Goal: Information Seeking & Learning: Learn about a topic

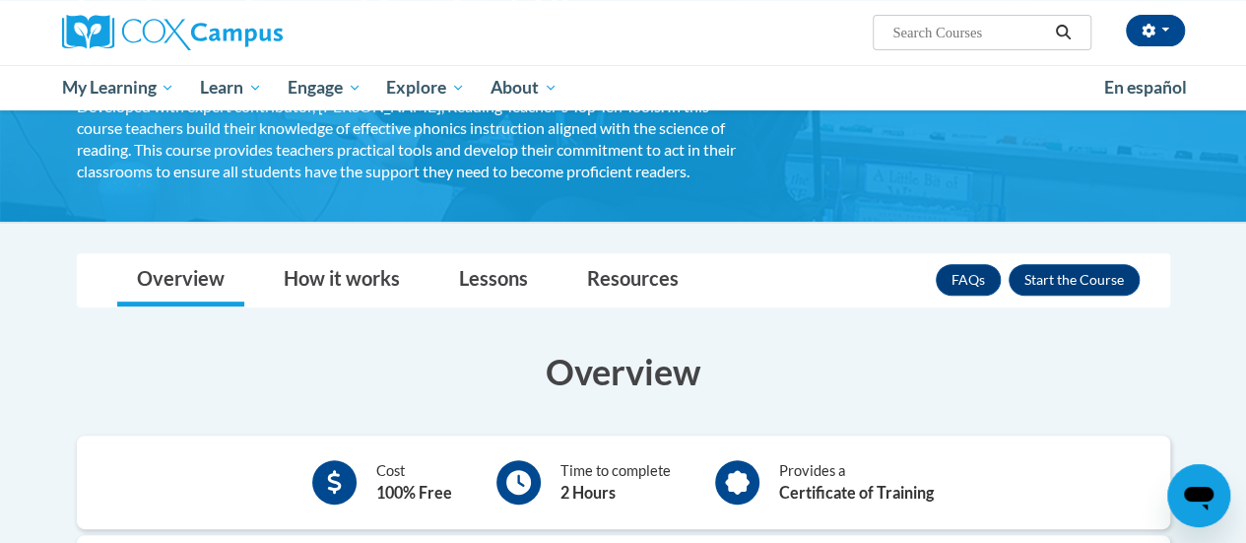
scroll to position [142, 0]
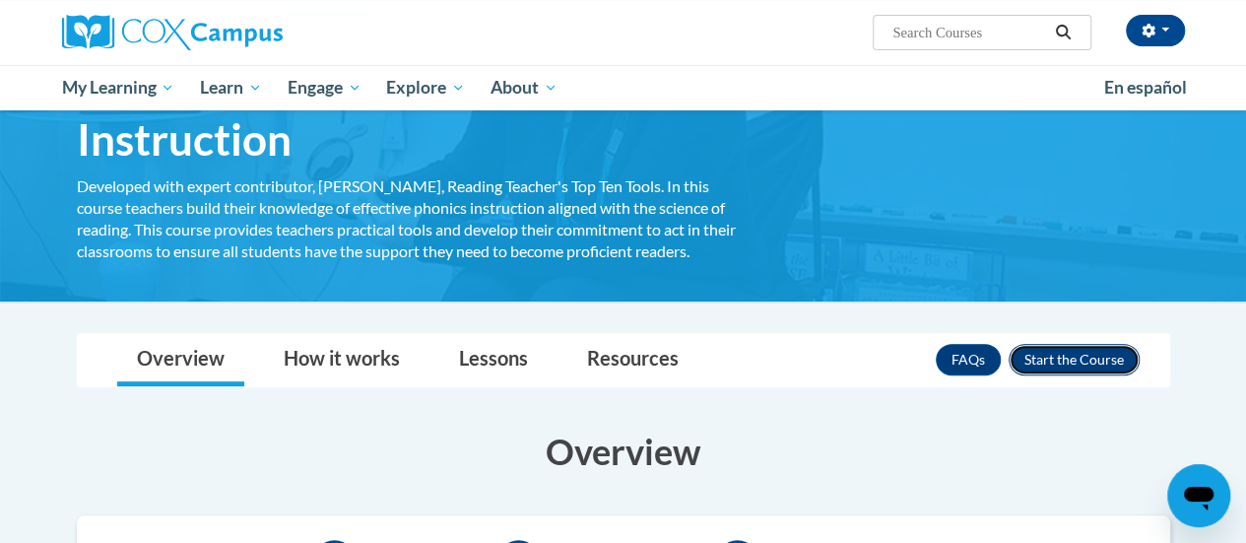
click at [1057, 344] on button "Enroll" at bounding box center [1073, 360] width 131 height 32
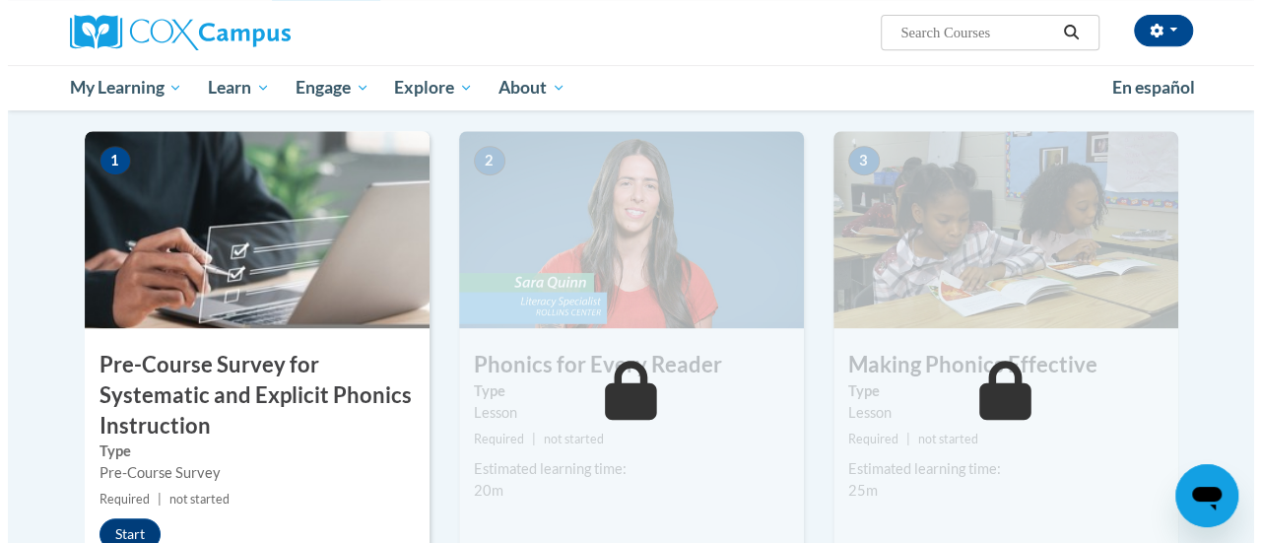
scroll to position [459, 0]
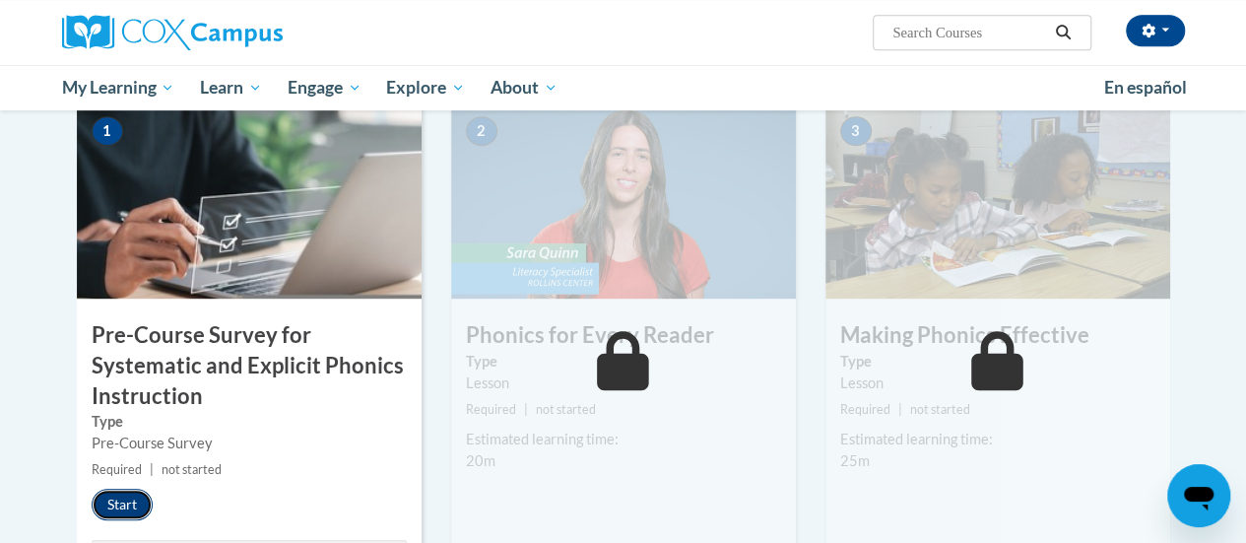
click at [117, 501] on button "Start" at bounding box center [122, 504] width 61 height 32
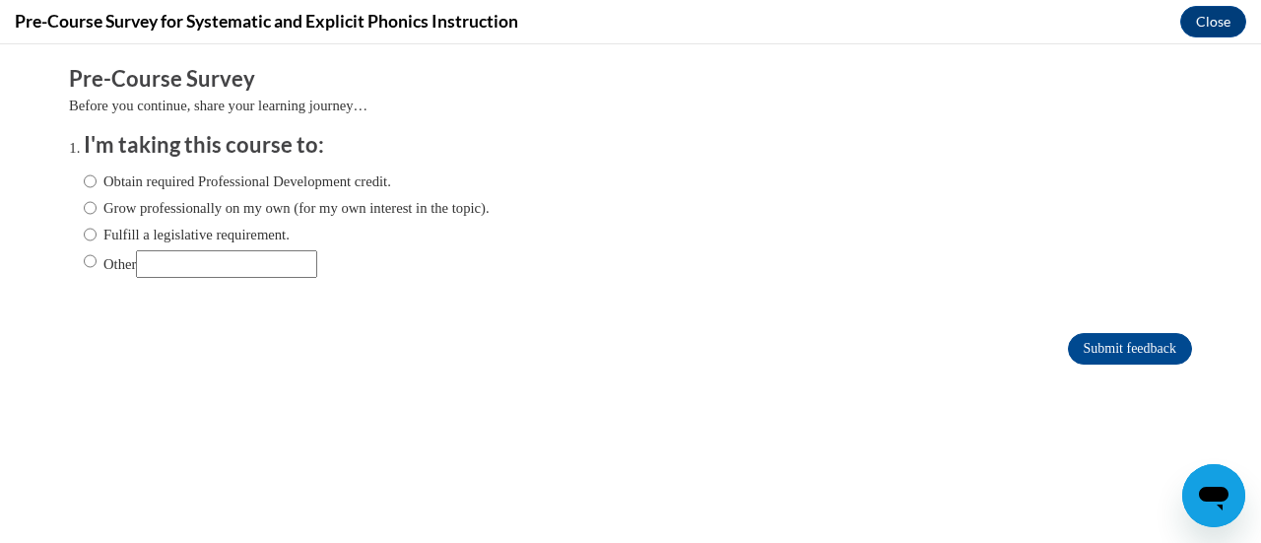
scroll to position [0, 0]
click at [84, 182] on input "Obtain required Professional Development credit." at bounding box center [90, 181] width 13 height 22
radio input "true"
click at [1099, 348] on input "Submit feedback" at bounding box center [1130, 349] width 124 height 32
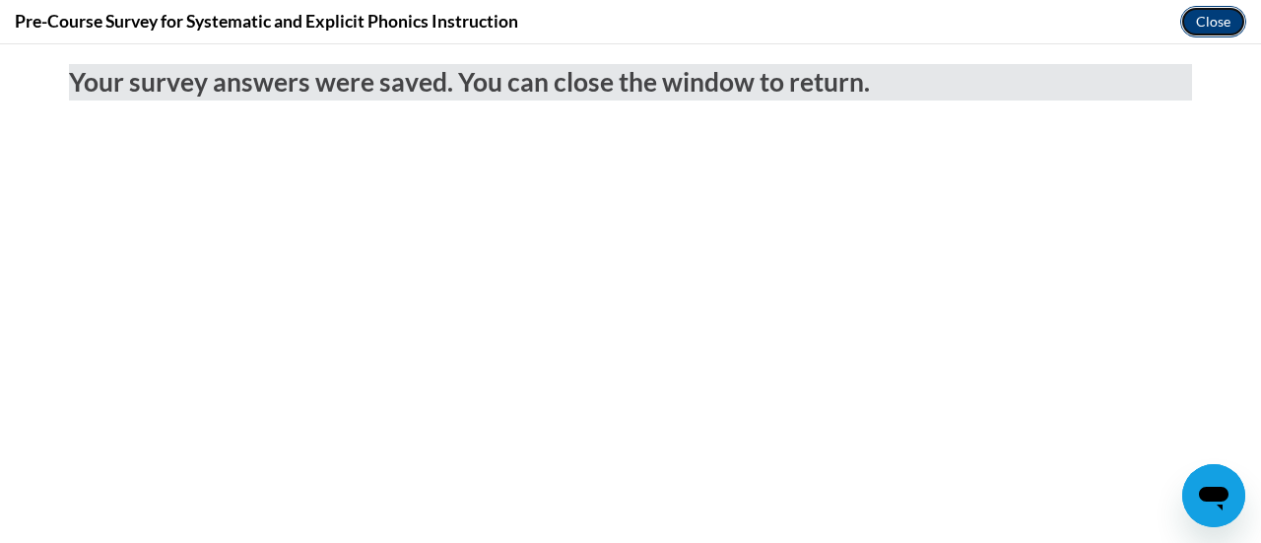
click at [1223, 17] on button "Close" at bounding box center [1213, 22] width 66 height 32
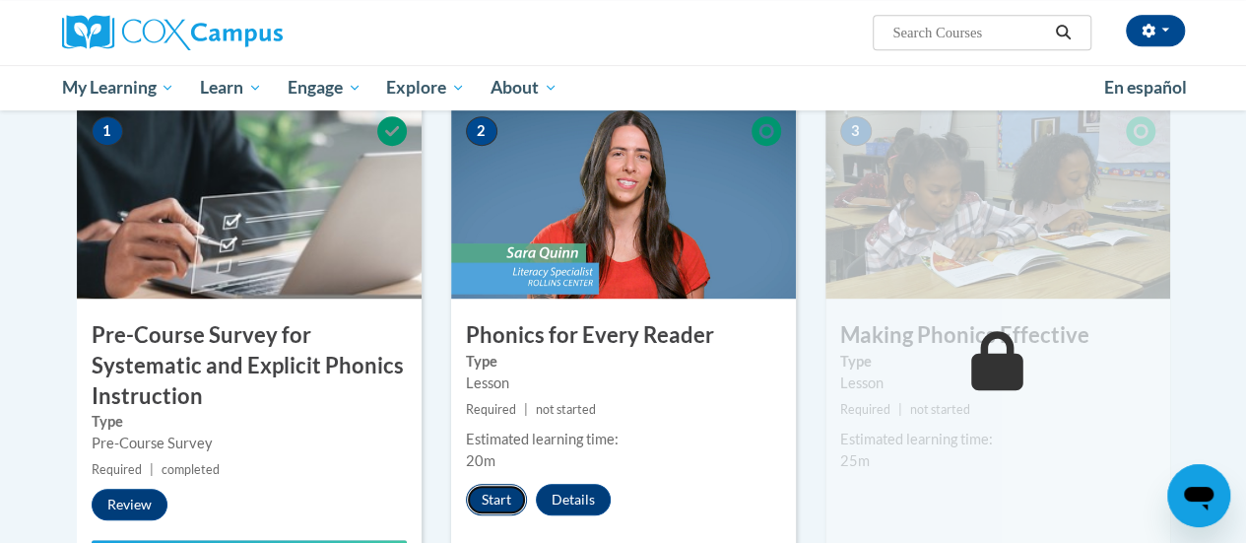
click at [486, 484] on button "Start" at bounding box center [496, 500] width 61 height 32
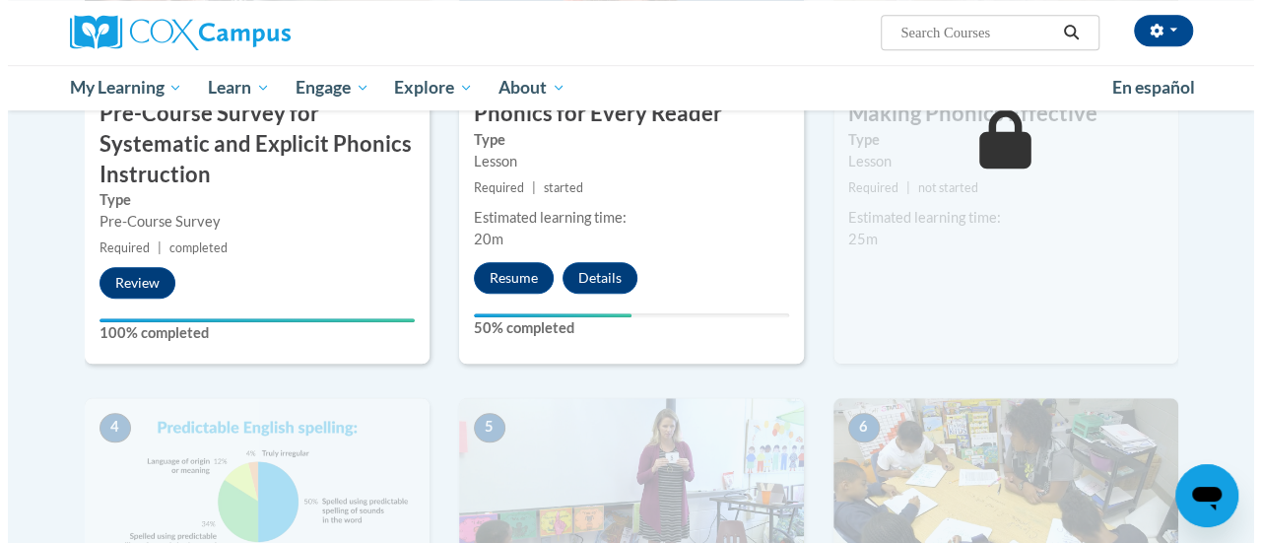
scroll to position [681, 0]
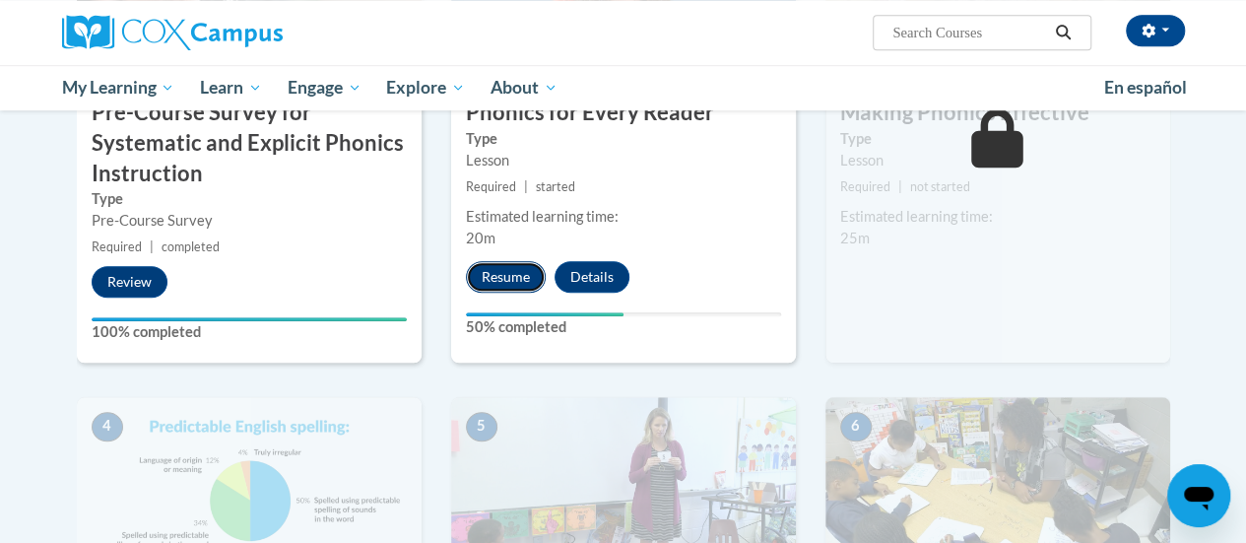
click at [491, 269] on button "Resume" at bounding box center [506, 277] width 80 height 32
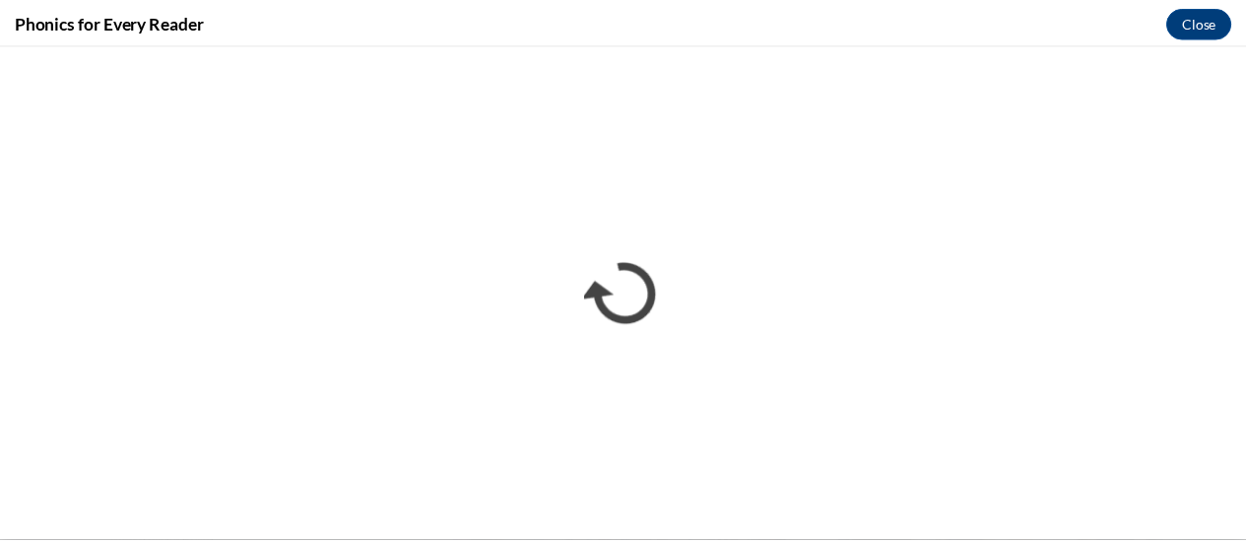
scroll to position [0, 0]
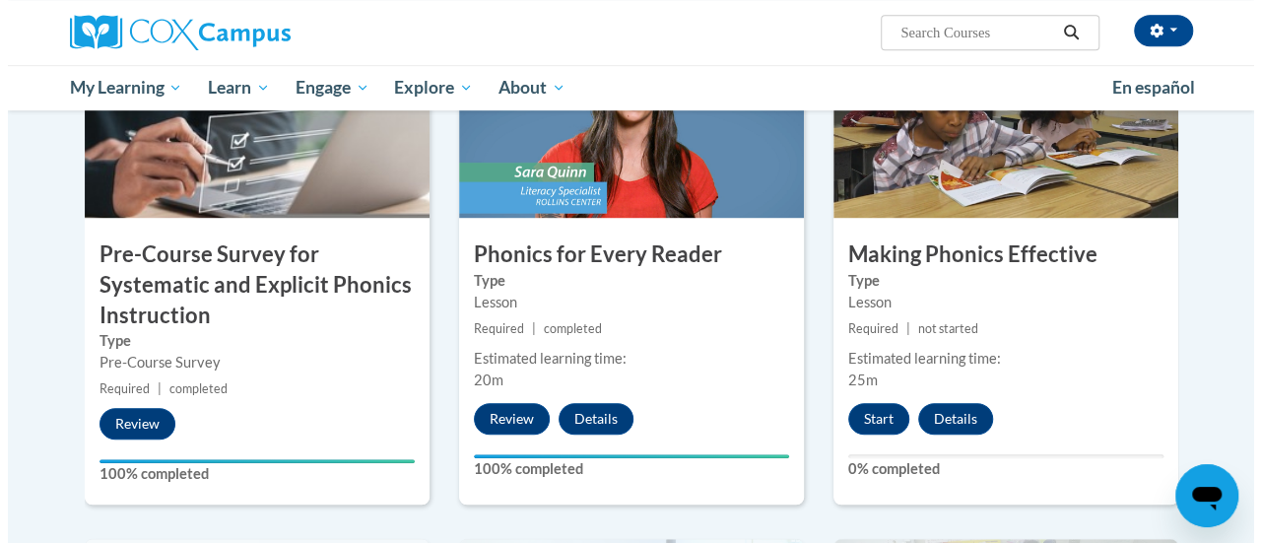
scroll to position [541, 0]
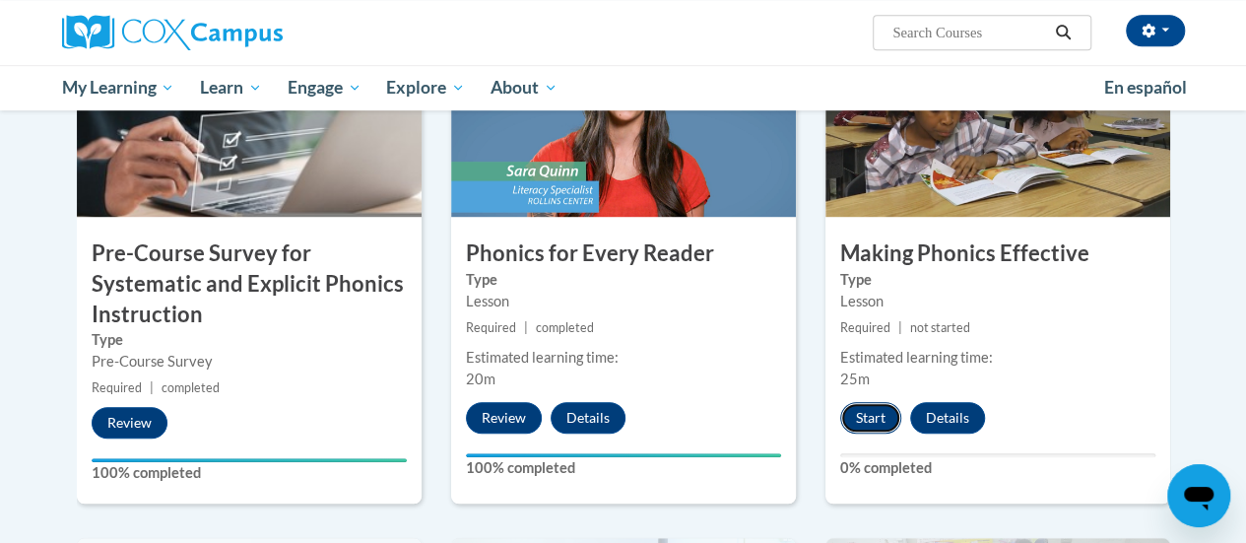
click at [874, 423] on button "Start" at bounding box center [870, 418] width 61 height 32
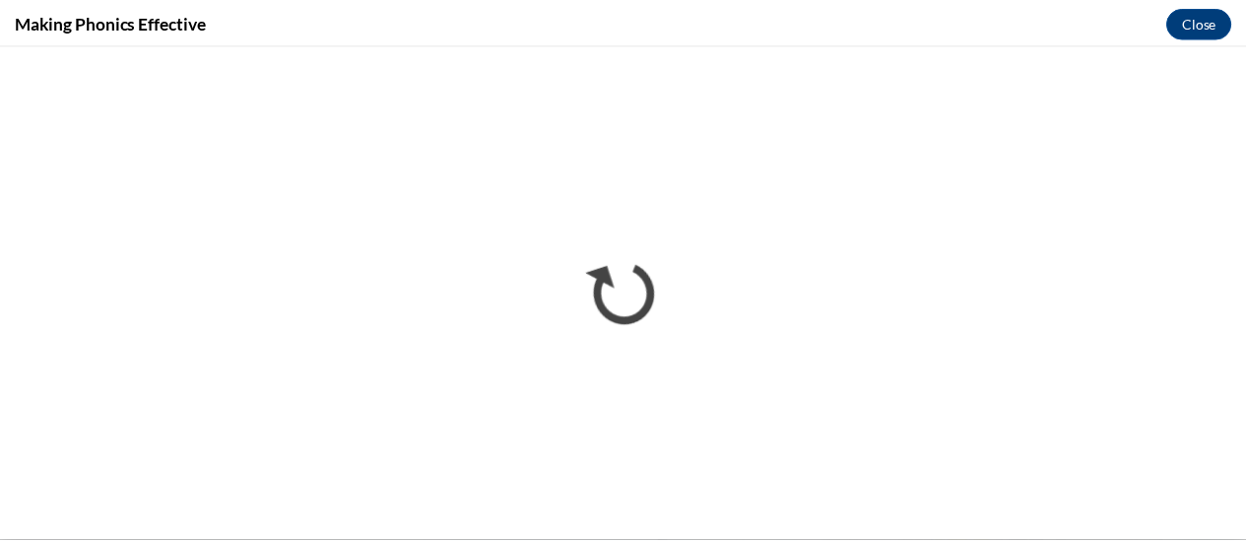
scroll to position [0, 0]
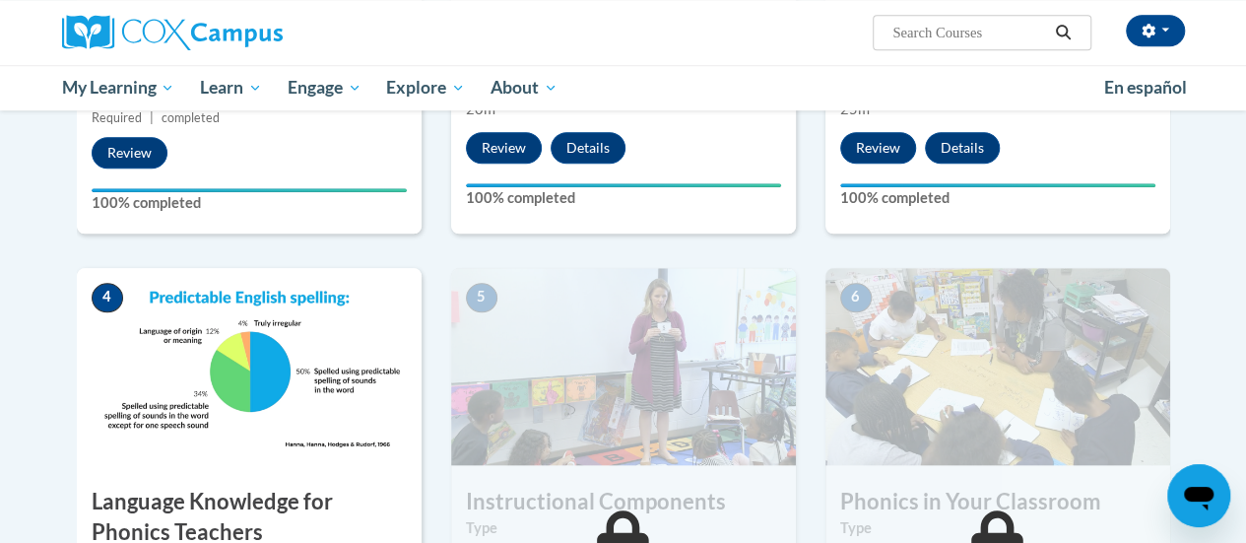
scroll to position [948, 0]
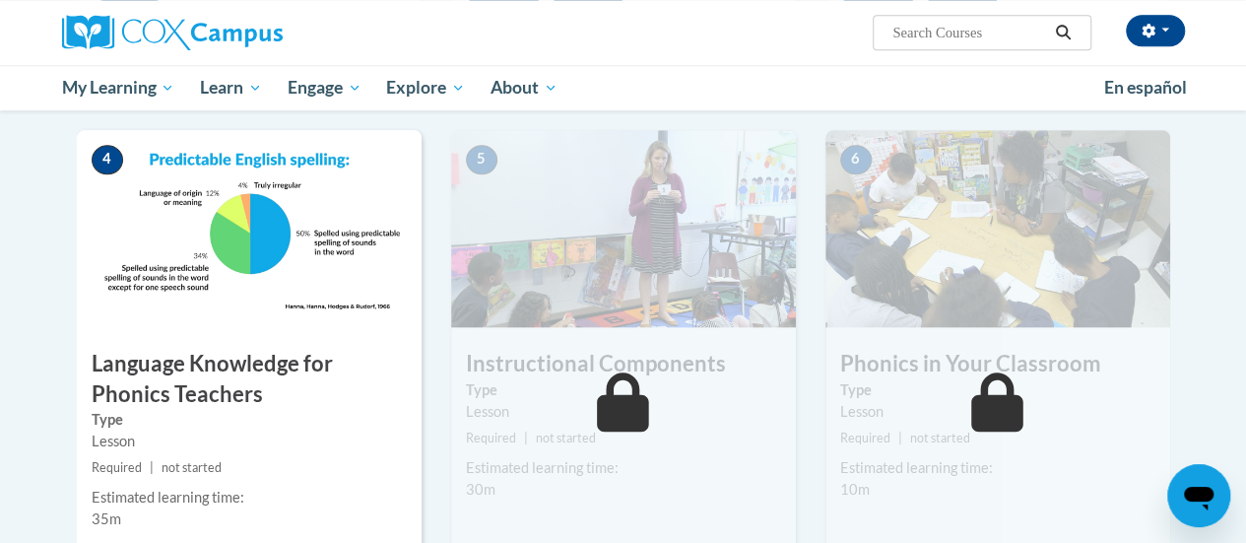
click at [240, 281] on img at bounding box center [249, 228] width 345 height 197
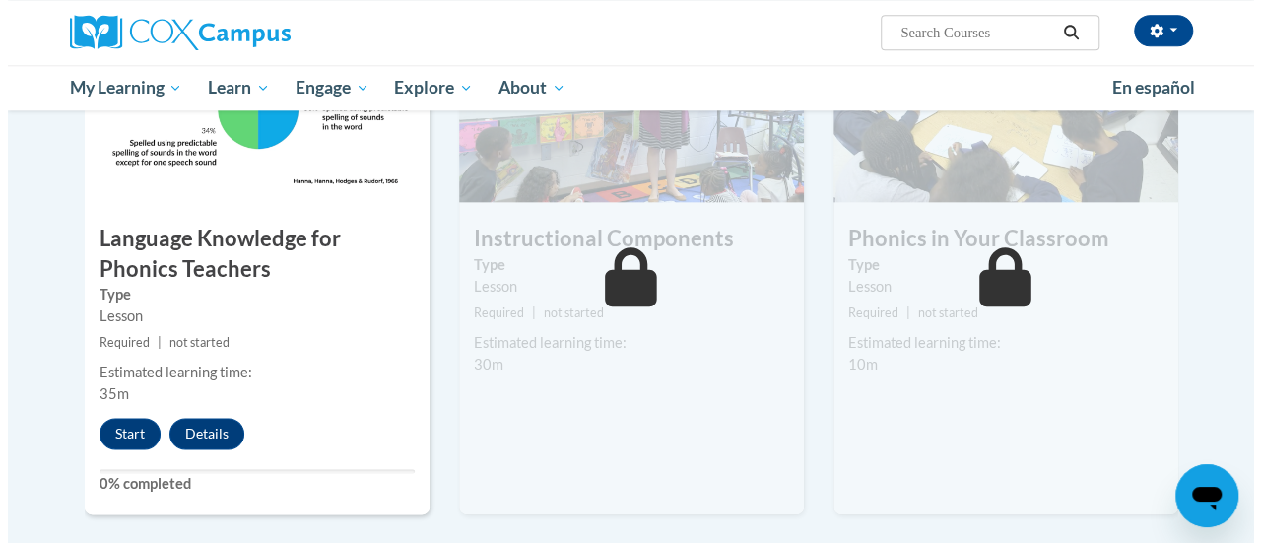
scroll to position [1074, 0]
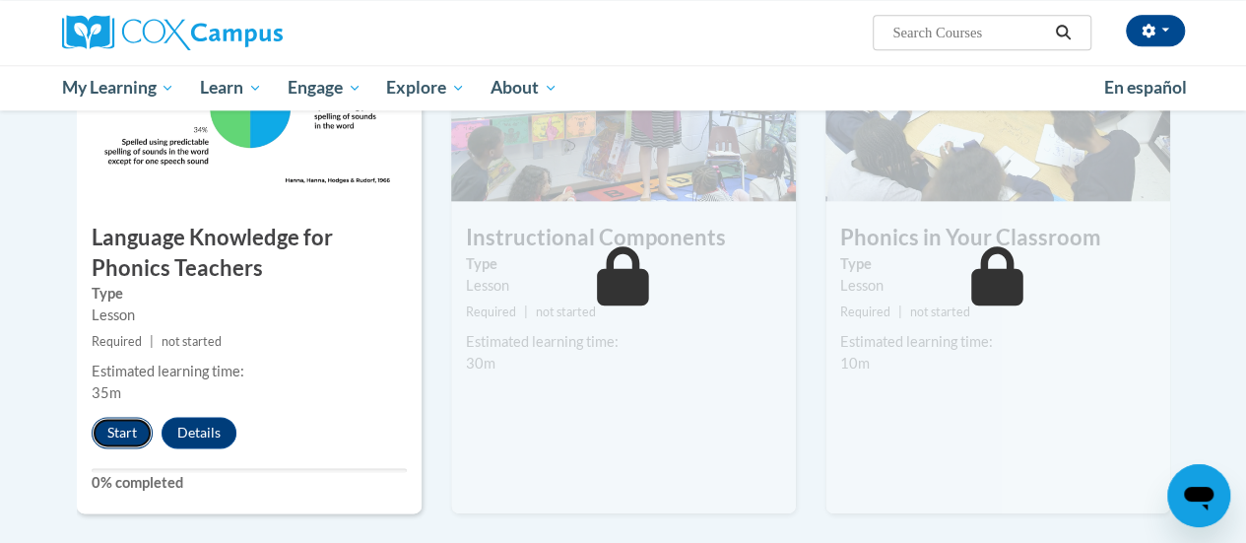
click at [124, 427] on button "Start" at bounding box center [122, 433] width 61 height 32
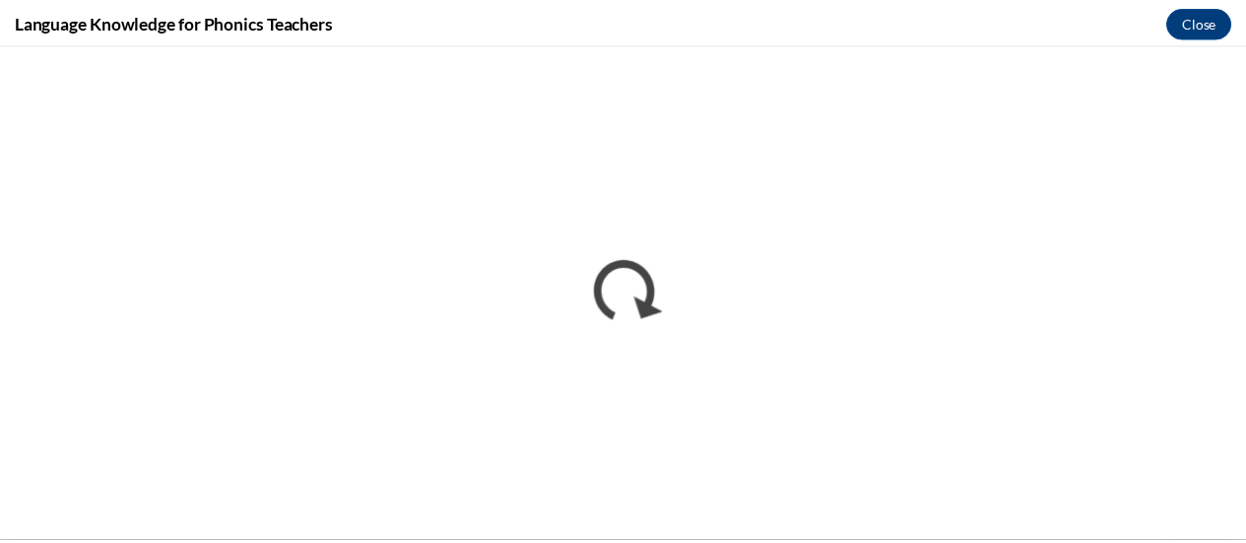
scroll to position [0, 0]
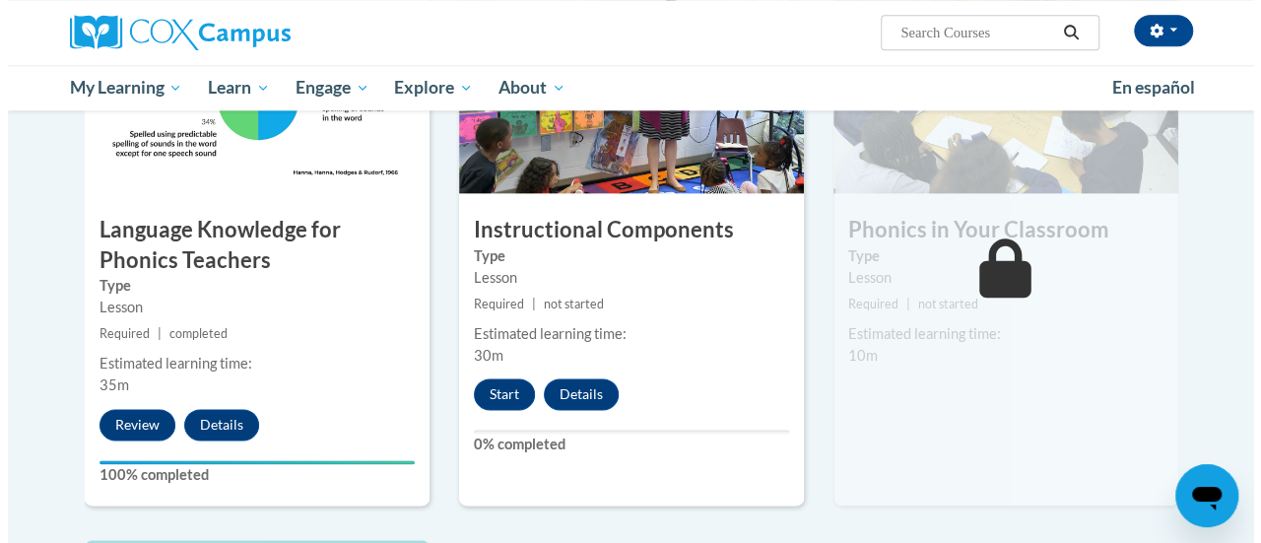
scroll to position [1083, 0]
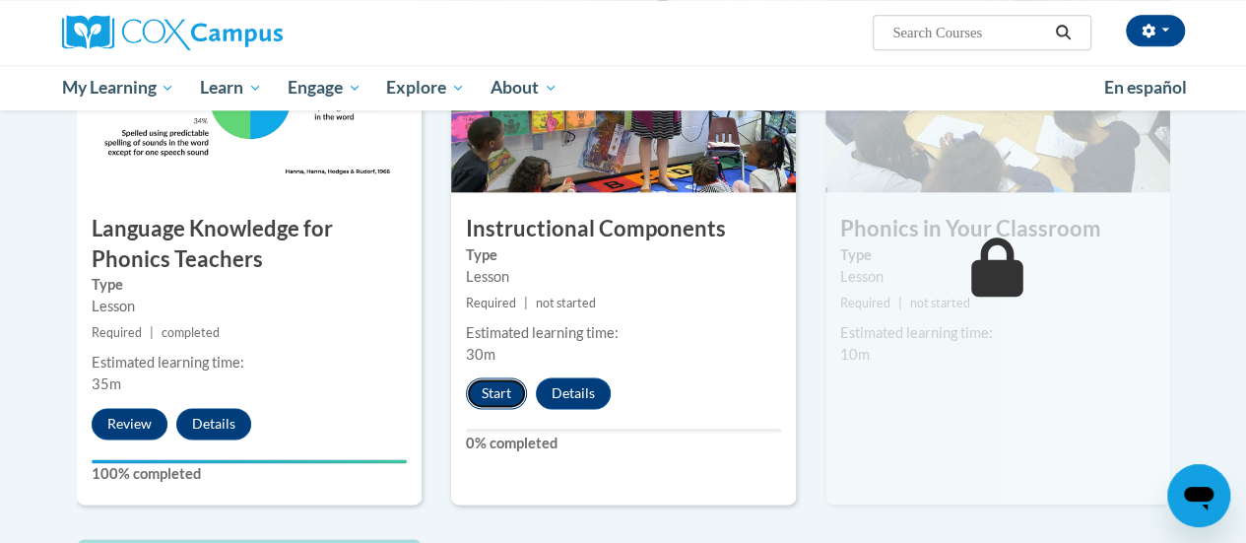
click at [497, 389] on button "Start" at bounding box center [496, 393] width 61 height 32
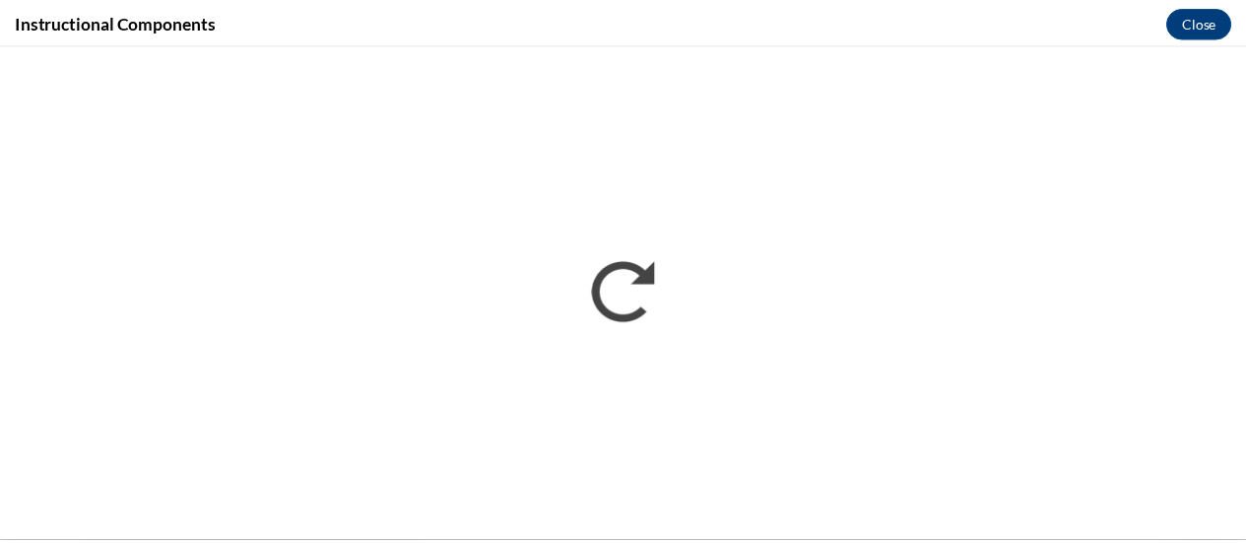
scroll to position [0, 0]
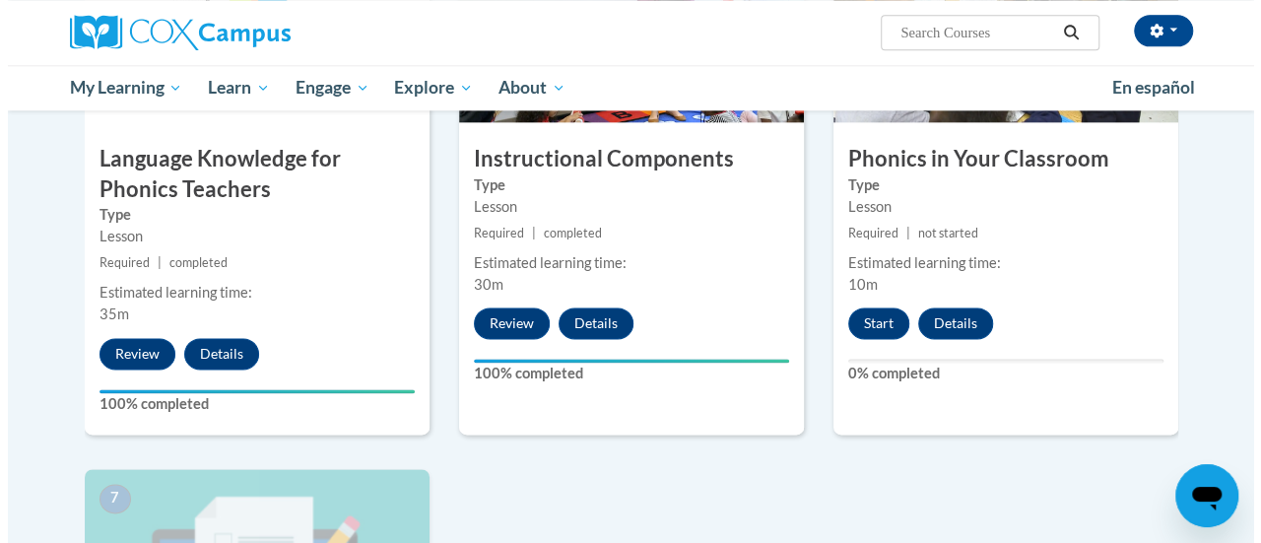
scroll to position [1280, 0]
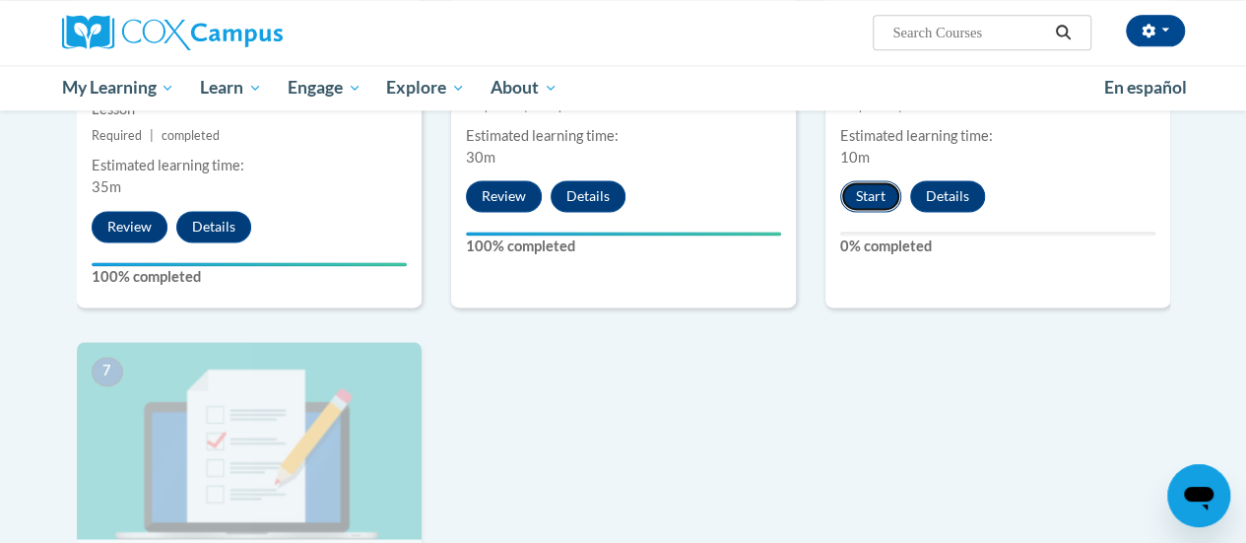
click at [878, 198] on button "Start" at bounding box center [870, 196] width 61 height 32
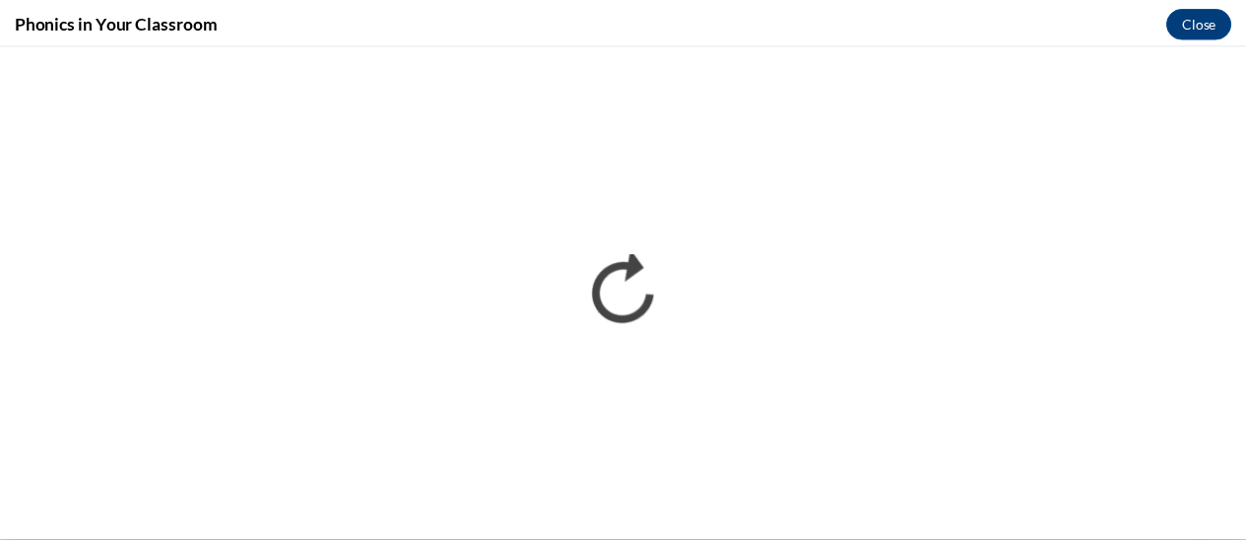
scroll to position [0, 0]
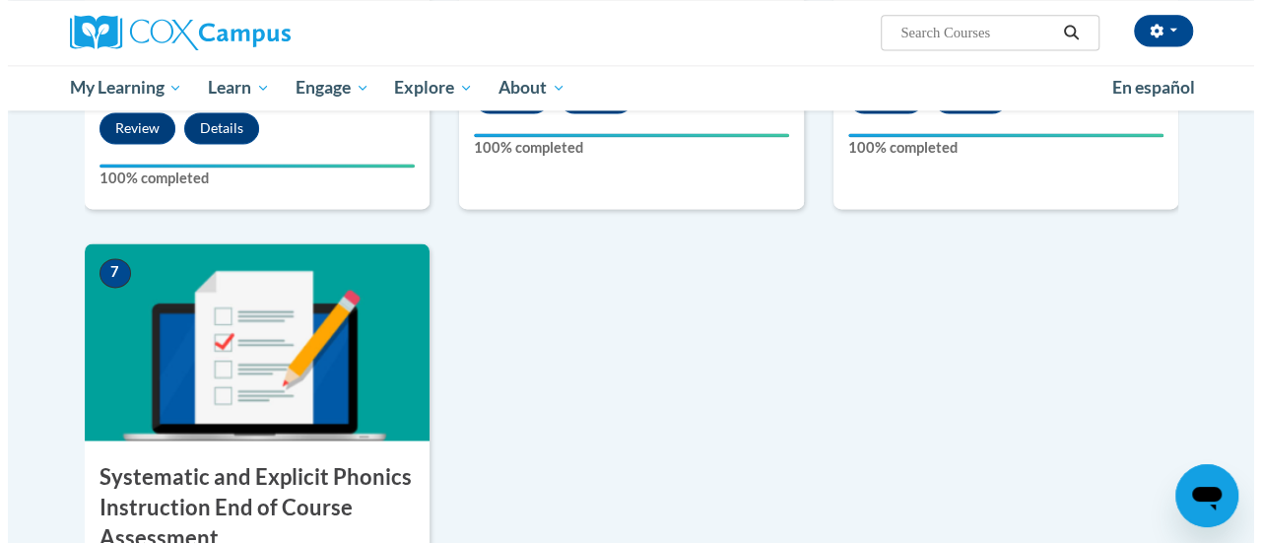
scroll to position [1576, 0]
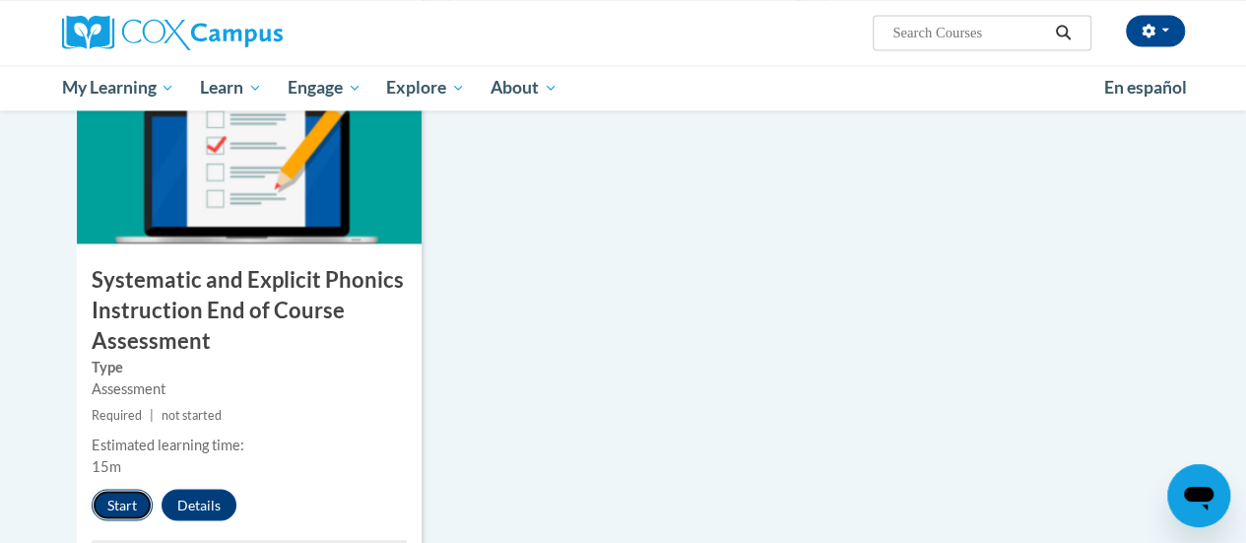
click at [127, 499] on button "Start" at bounding box center [122, 504] width 61 height 32
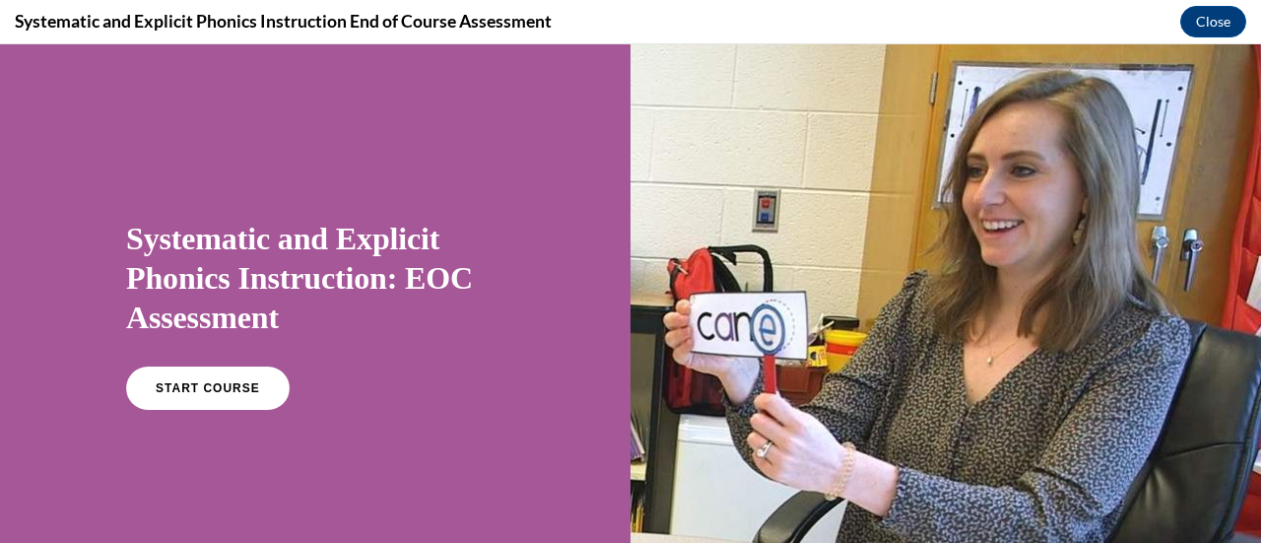
scroll to position [0, 0]
click at [181, 392] on span "START COURSE" at bounding box center [207, 388] width 109 height 15
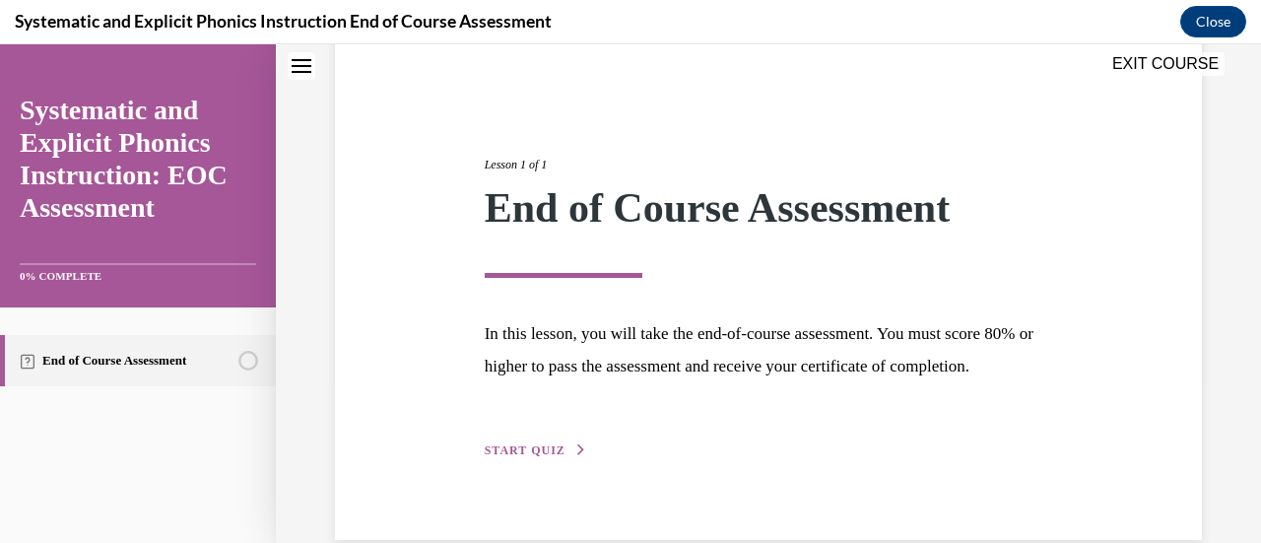
scroll to position [230, 0]
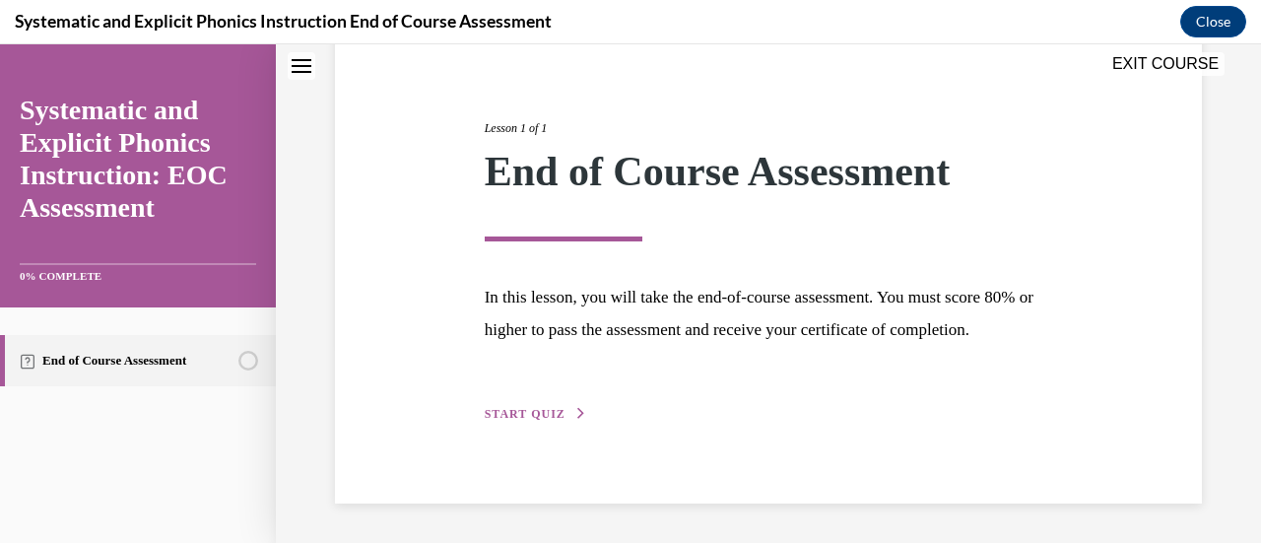
click at [522, 410] on span "START QUIZ" at bounding box center [525, 414] width 81 height 14
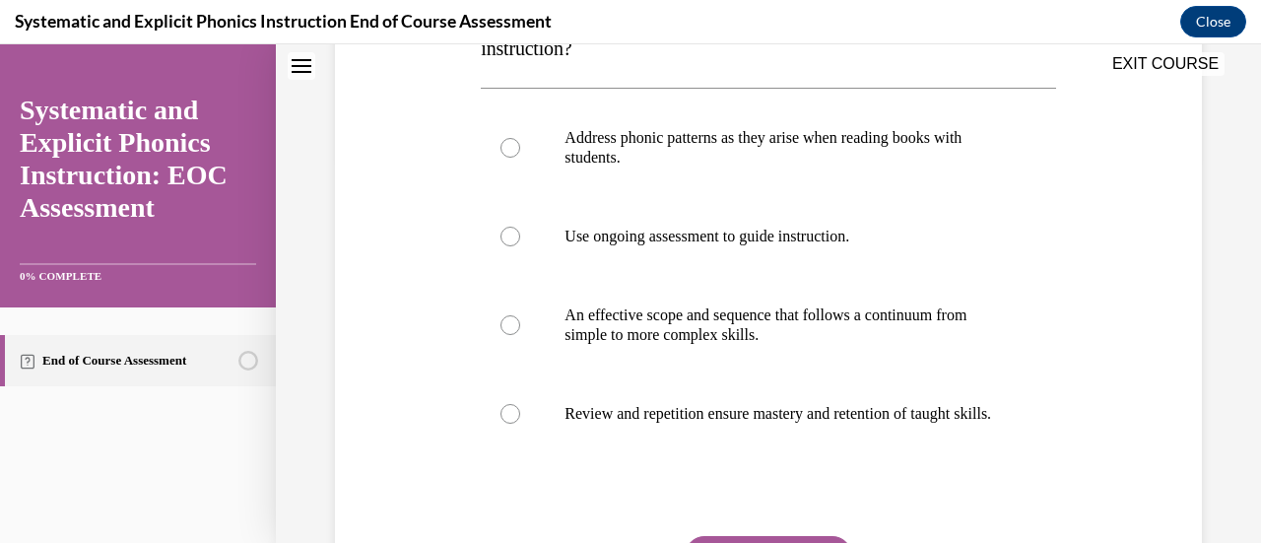
scroll to position [417, 0]
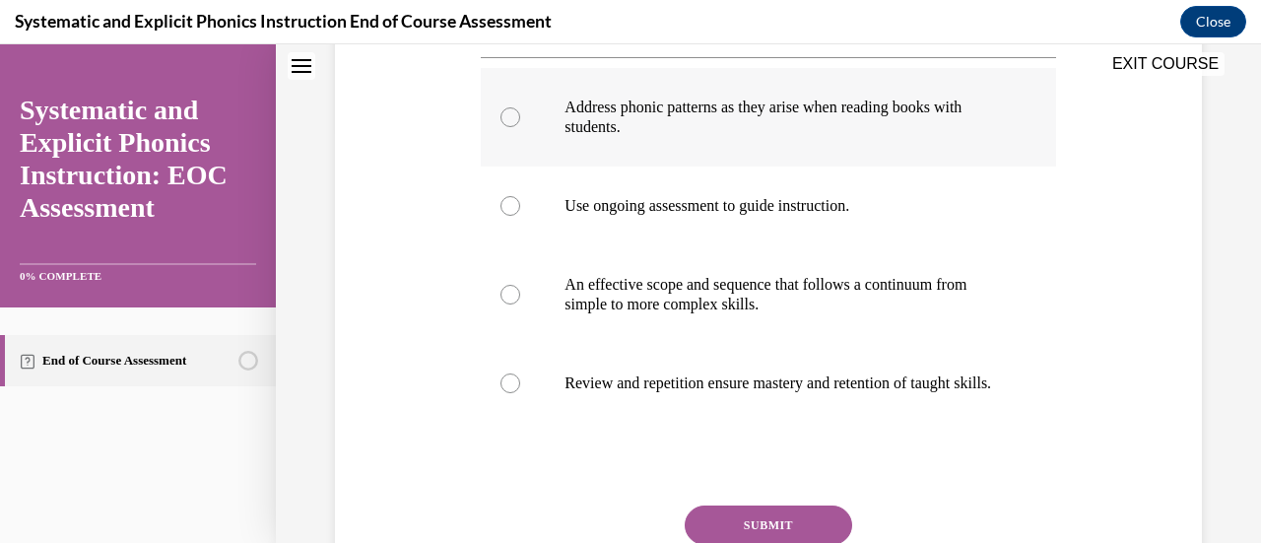
click at [508, 111] on div at bounding box center [510, 117] width 20 height 20
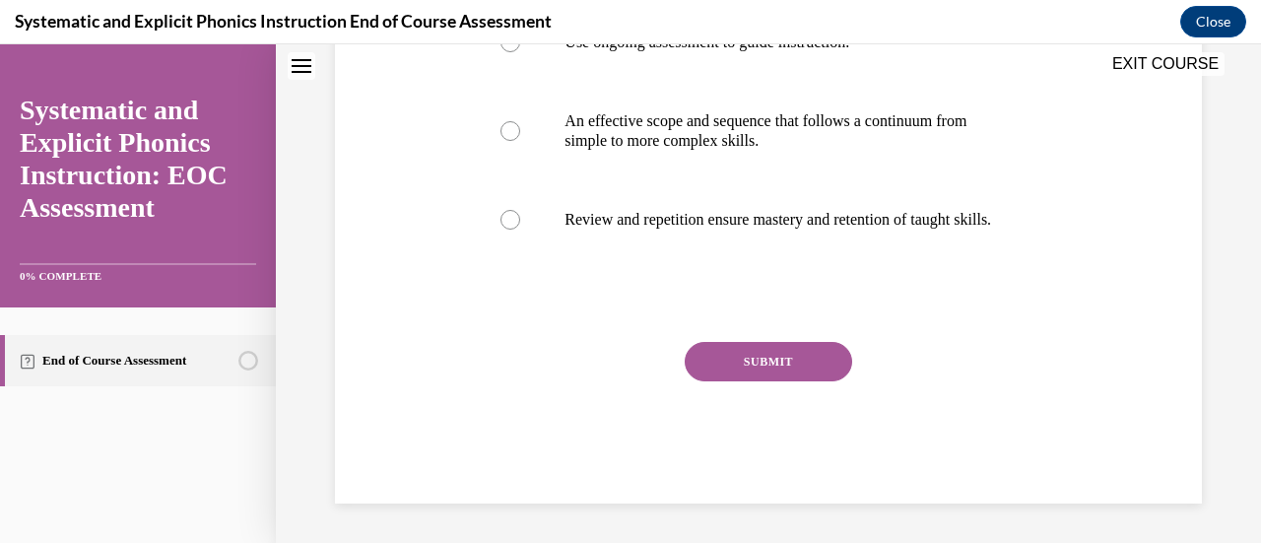
drag, startPoint x: 752, startPoint y: 352, endPoint x: 994, endPoint y: 377, distance: 242.6
click at [754, 352] on button "SUBMIT" at bounding box center [767, 361] width 167 height 39
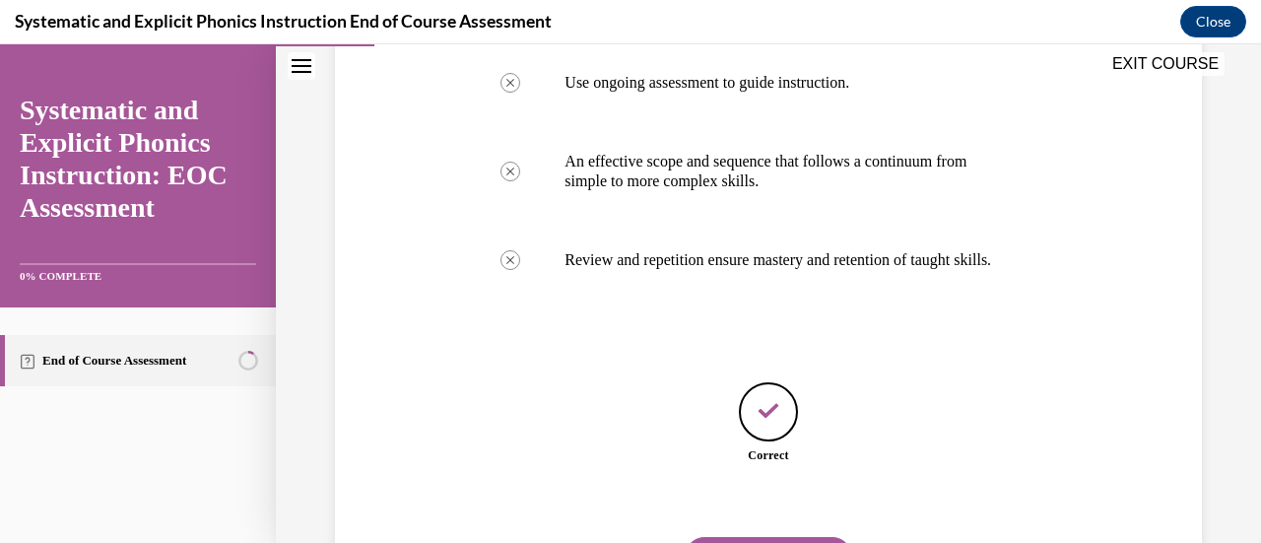
scroll to position [661, 0]
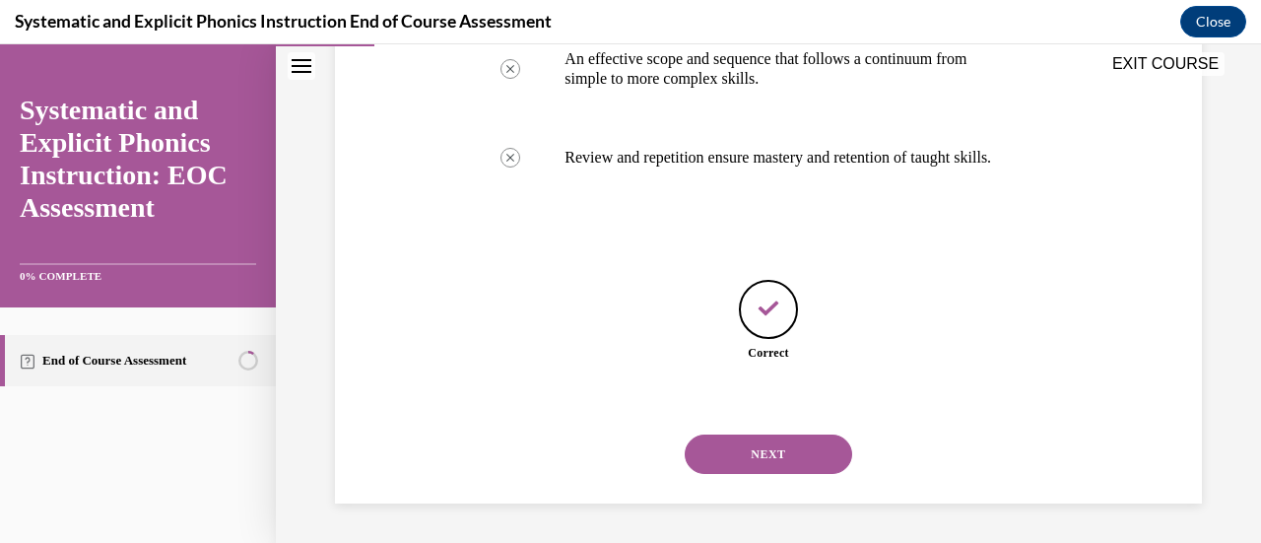
click at [748, 444] on button "NEXT" at bounding box center [767, 453] width 167 height 39
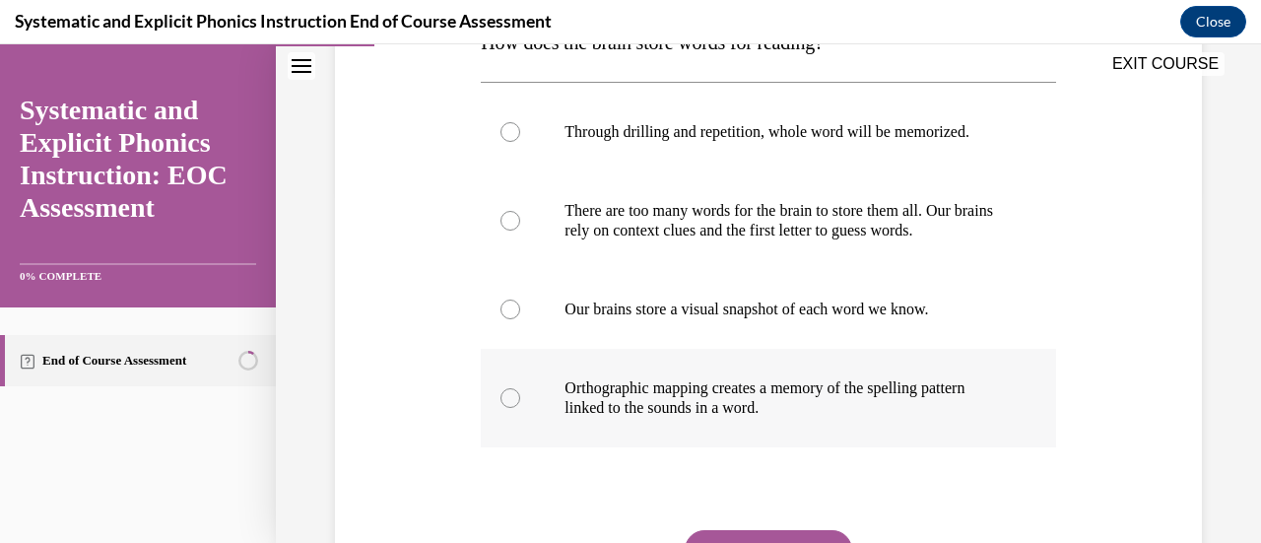
scroll to position [394, 0]
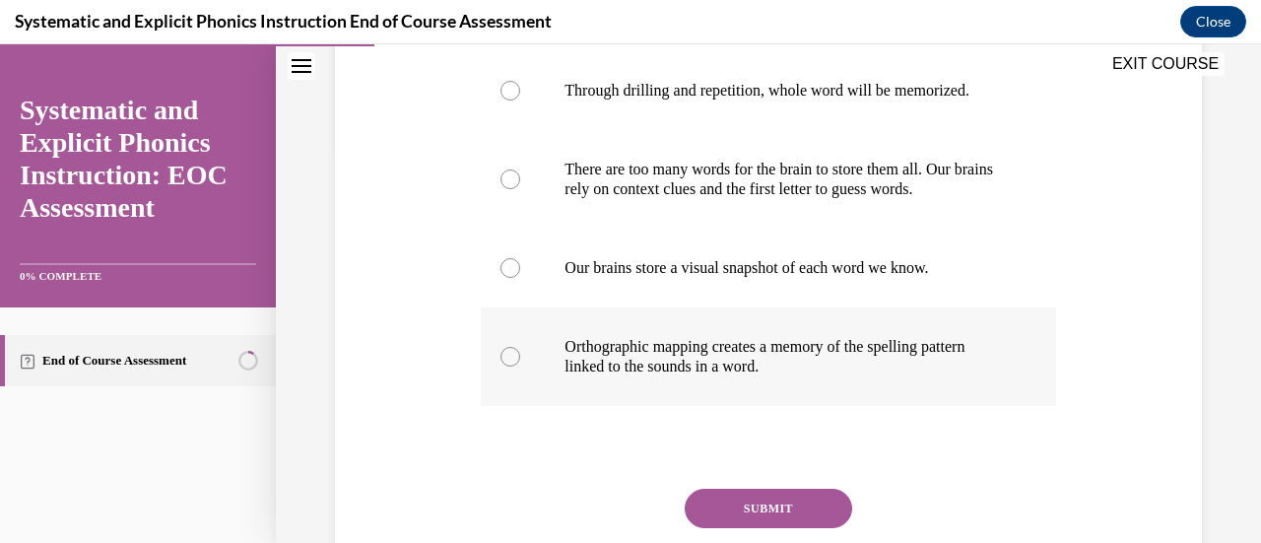
click at [511, 363] on div at bounding box center [510, 357] width 20 height 20
click at [727, 517] on button "SUBMIT" at bounding box center [767, 507] width 167 height 39
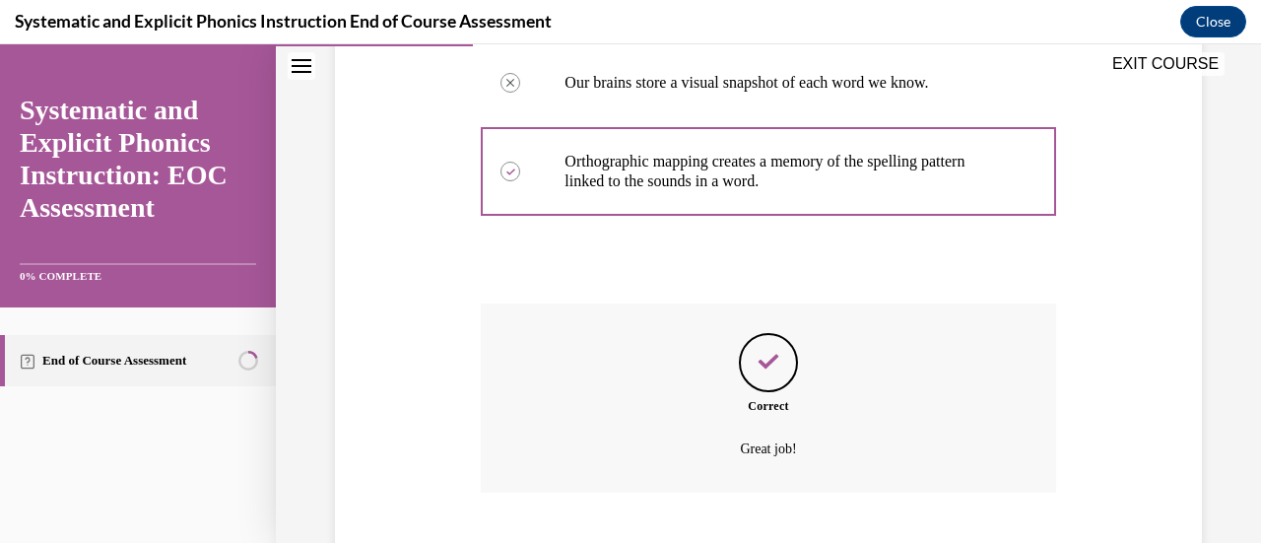
scroll to position [699, 0]
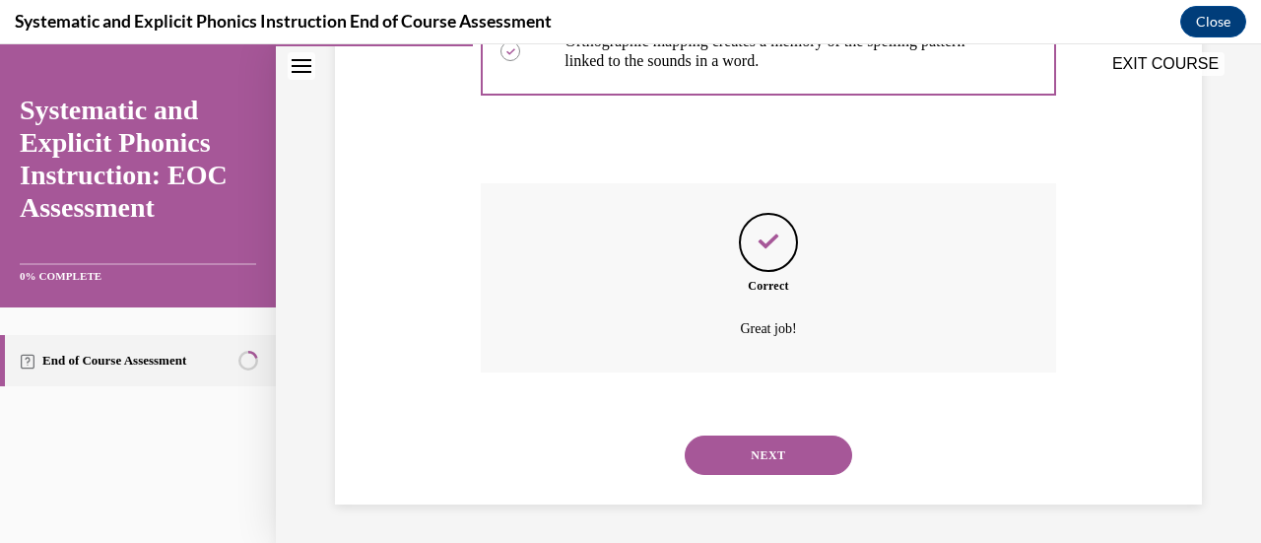
click at [754, 462] on button "NEXT" at bounding box center [767, 454] width 167 height 39
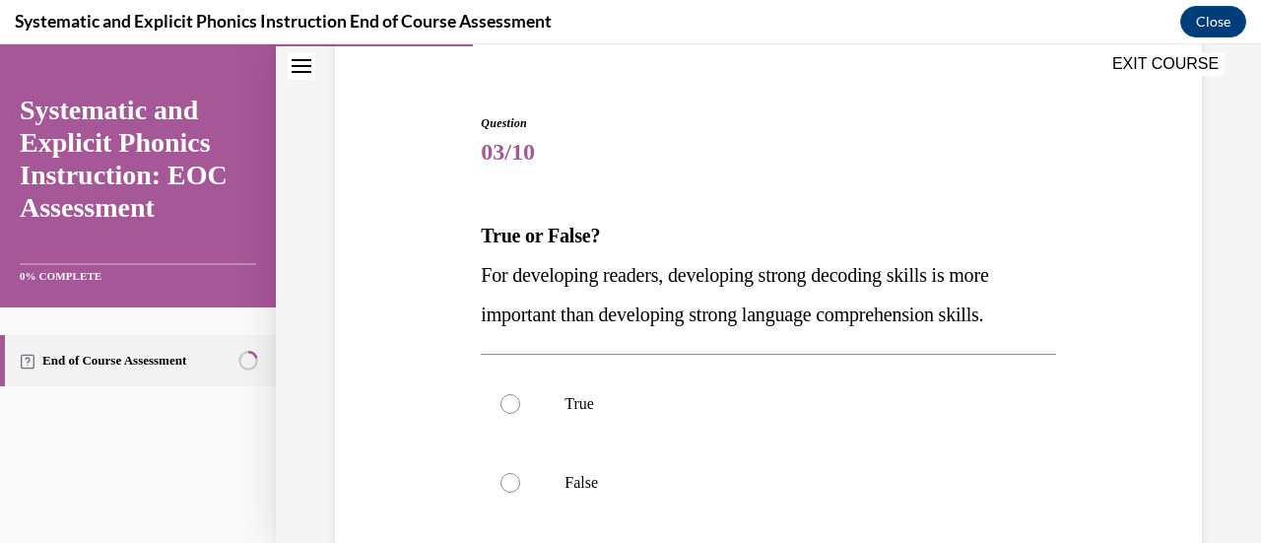
scroll to position [197, 0]
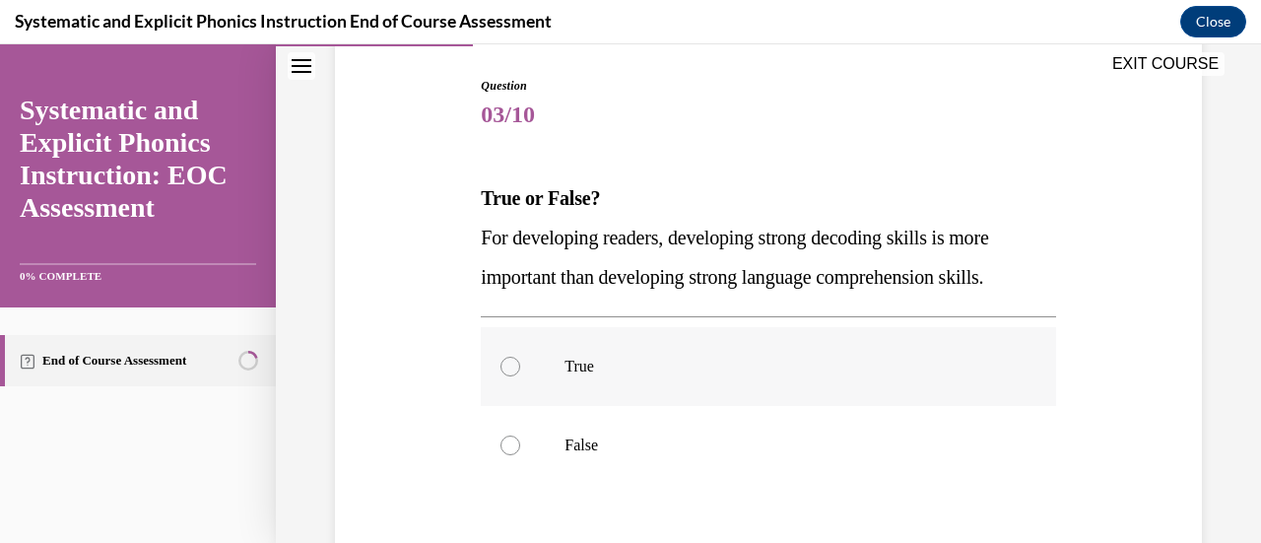
click at [514, 364] on div at bounding box center [510, 366] width 20 height 20
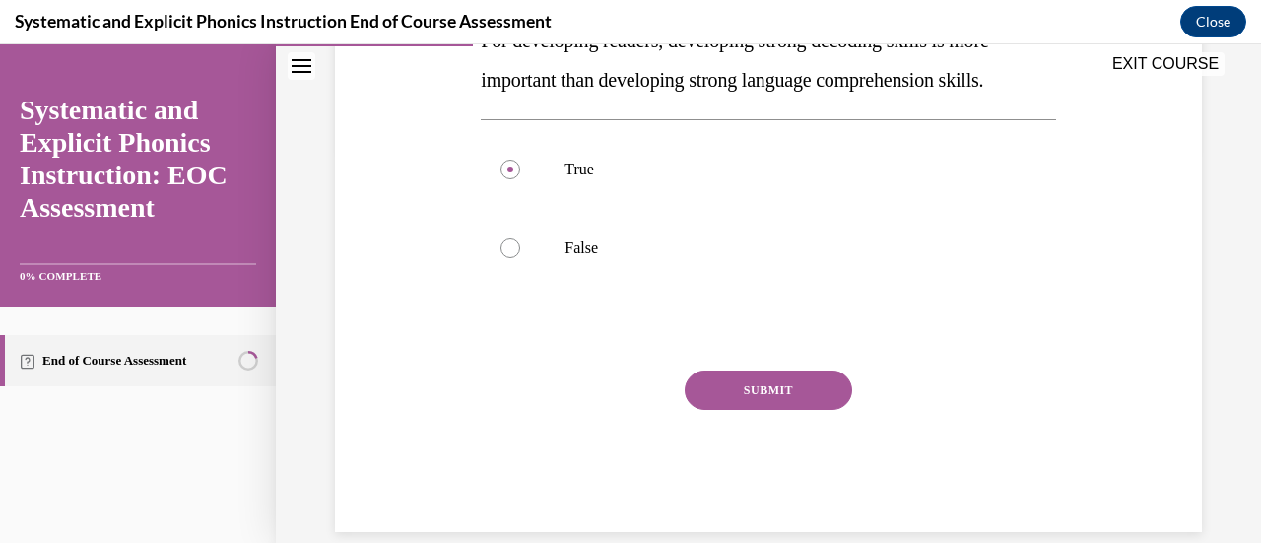
drag, startPoint x: 754, startPoint y: 389, endPoint x: 824, endPoint y: 394, distance: 70.1
click at [754, 389] on button "SUBMIT" at bounding box center [767, 389] width 167 height 39
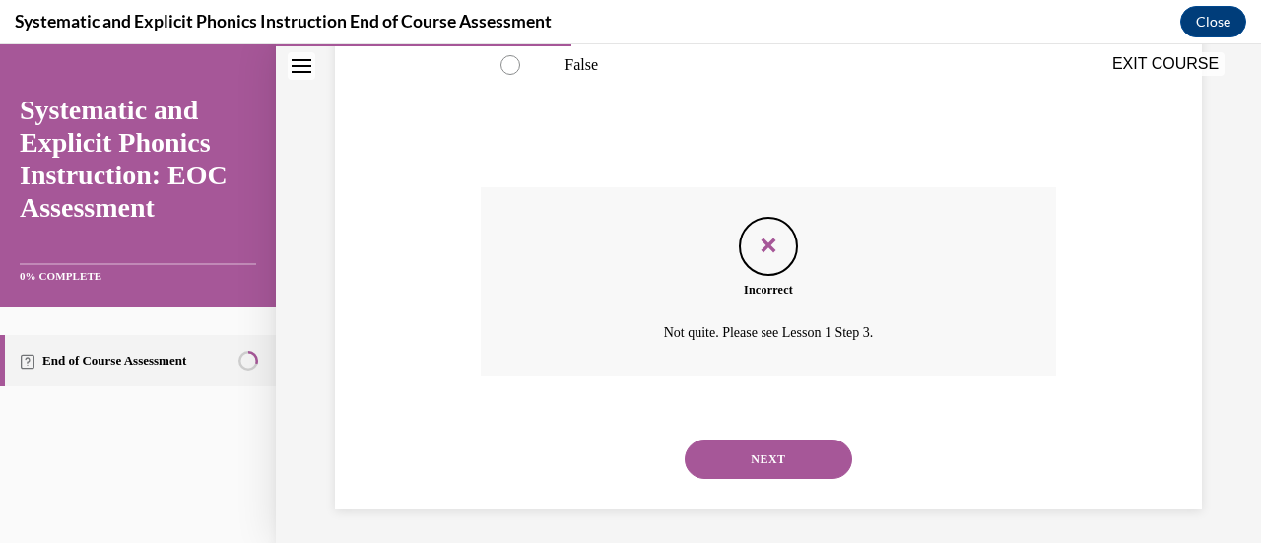
scroll to position [581, 0]
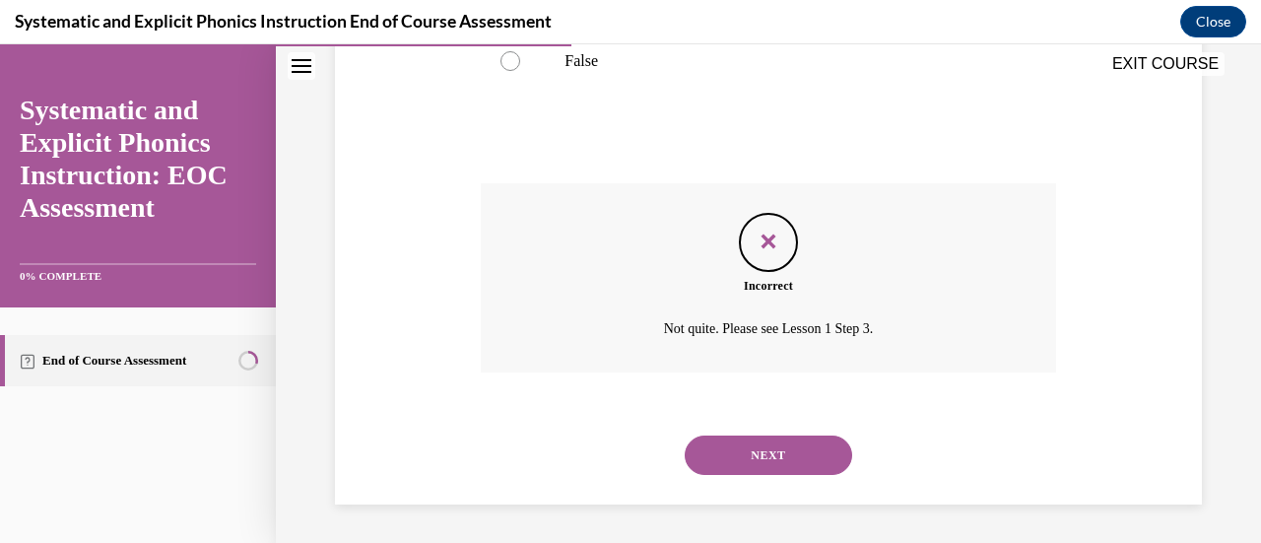
click at [791, 454] on button "NEXT" at bounding box center [767, 454] width 167 height 39
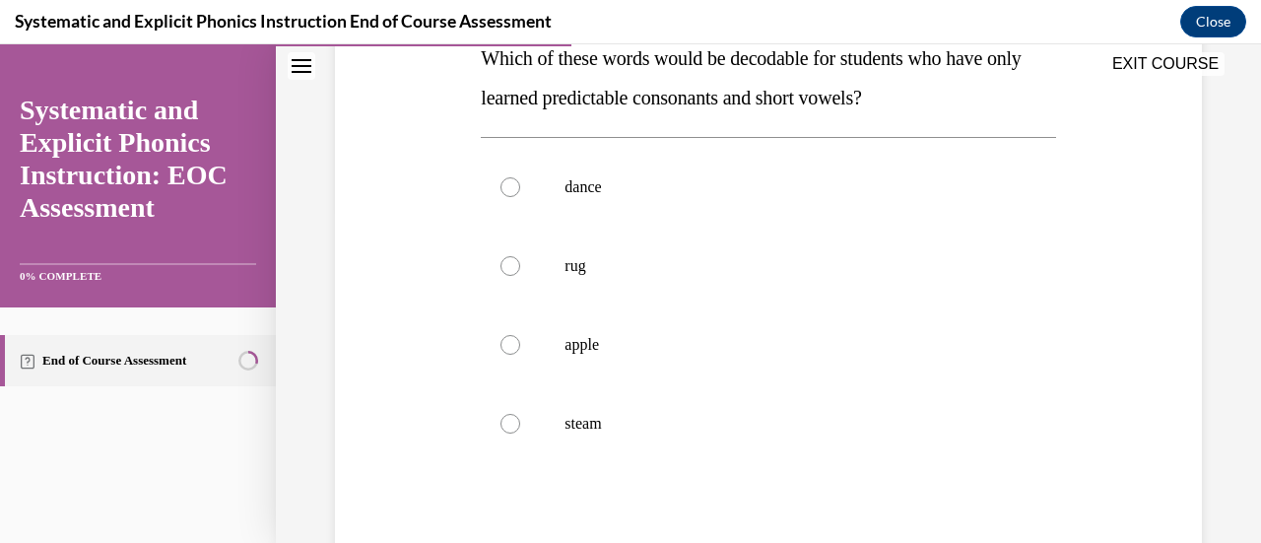
scroll to position [295, 0]
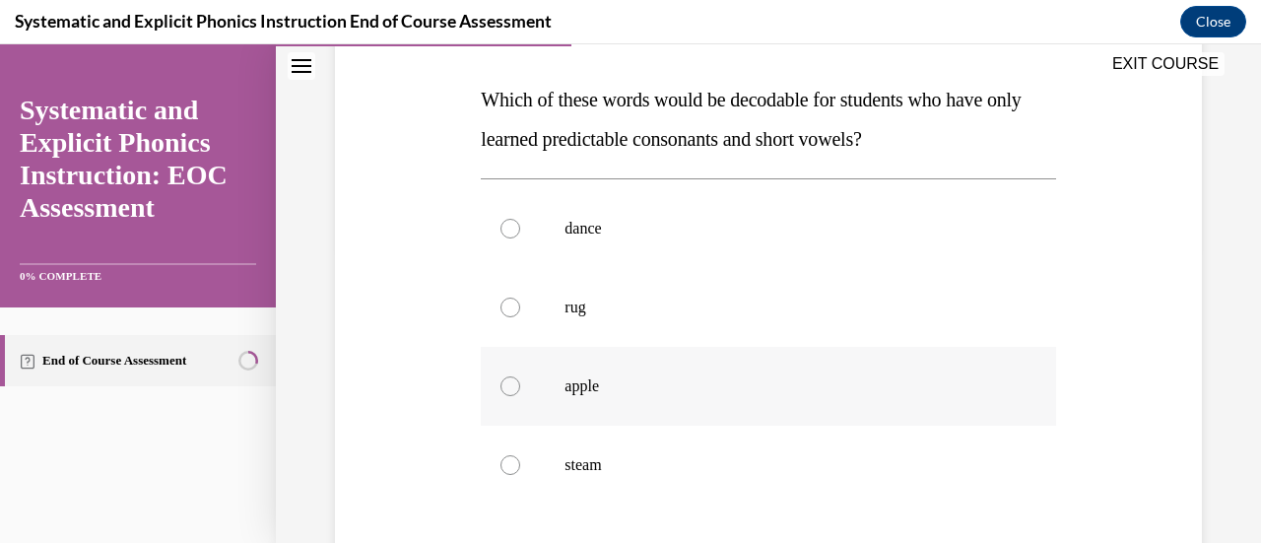
drag, startPoint x: 510, startPoint y: 303, endPoint x: 772, endPoint y: 379, distance: 272.7
click at [512, 303] on div at bounding box center [510, 307] width 20 height 20
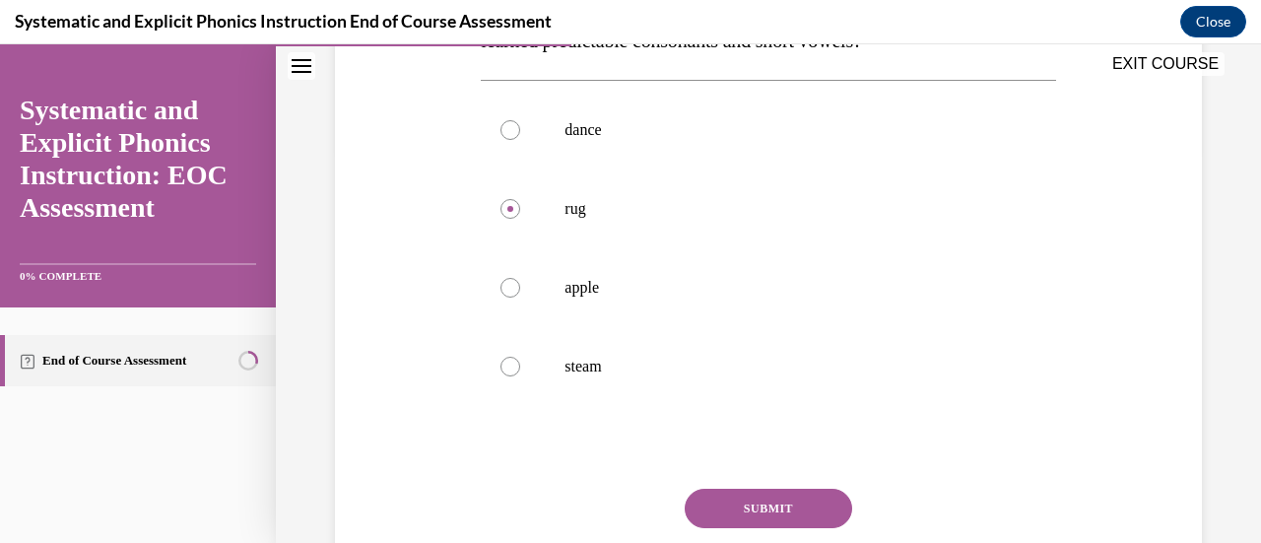
click at [737, 497] on button "SUBMIT" at bounding box center [767, 507] width 167 height 39
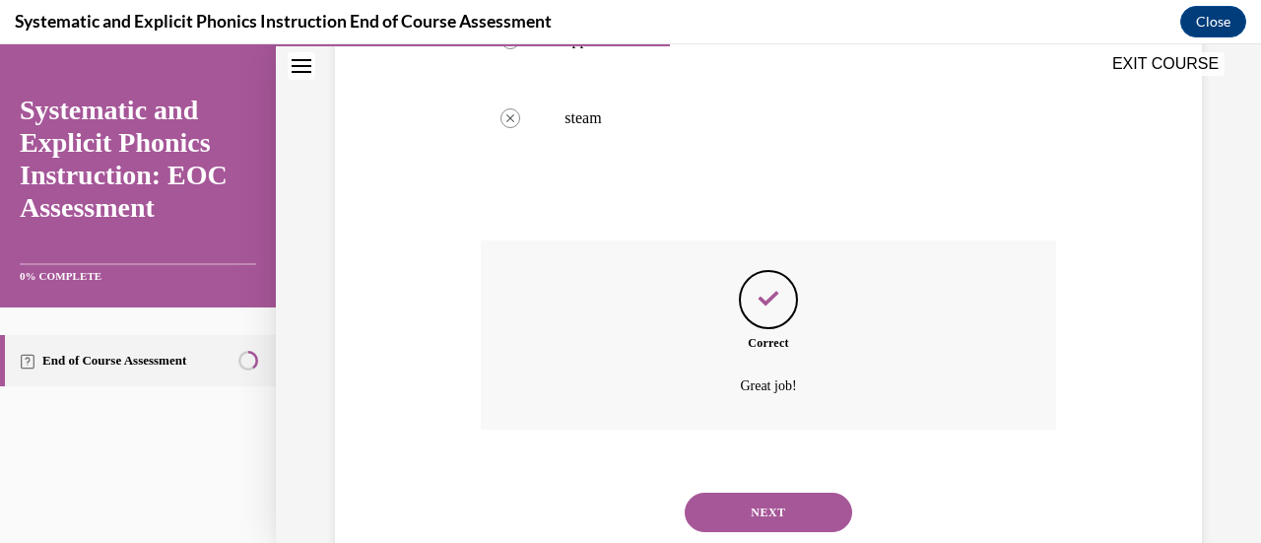
scroll to position [699, 0]
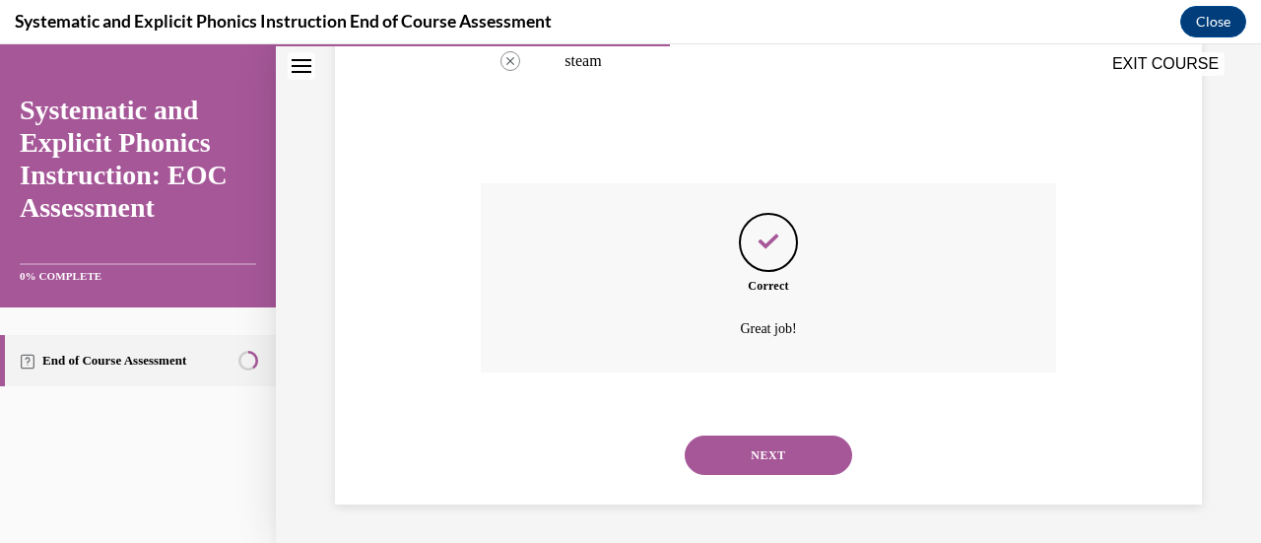
click at [793, 459] on button "NEXT" at bounding box center [767, 454] width 167 height 39
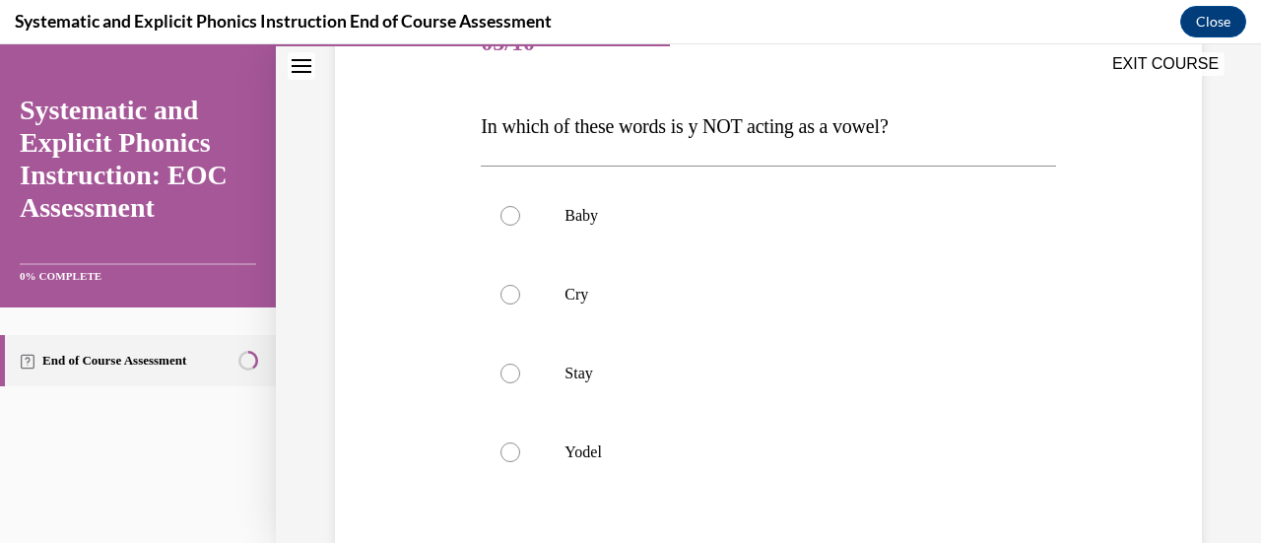
scroll to position [295, 0]
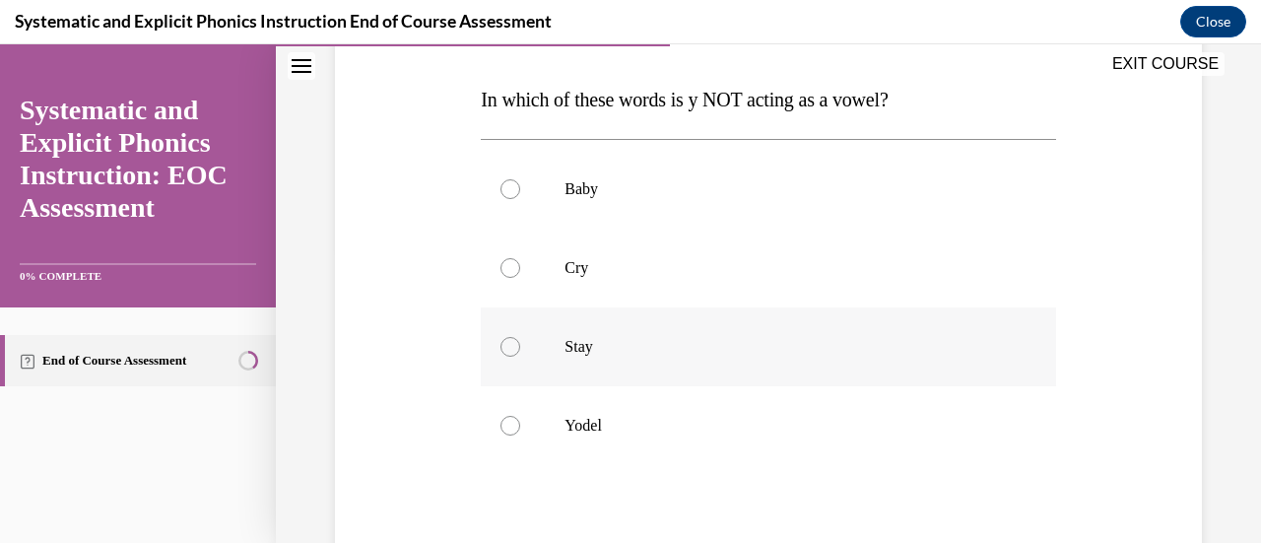
click at [500, 342] on div at bounding box center [510, 347] width 20 height 20
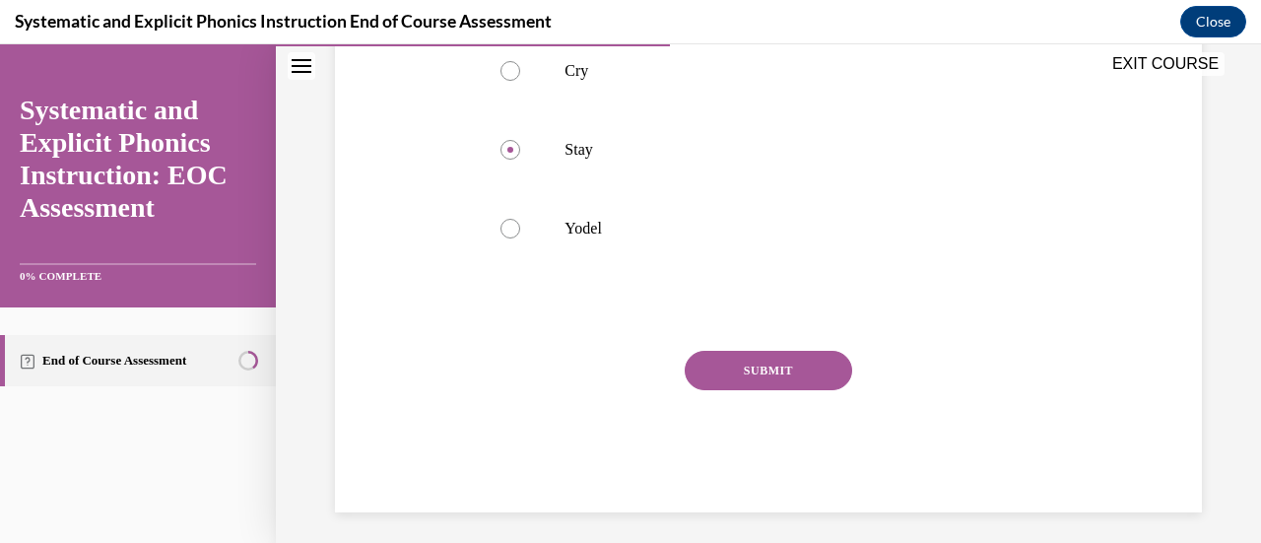
drag, startPoint x: 760, startPoint y: 363, endPoint x: 898, endPoint y: 369, distance: 138.0
click at [762, 363] on button "SUBMIT" at bounding box center [767, 370] width 167 height 39
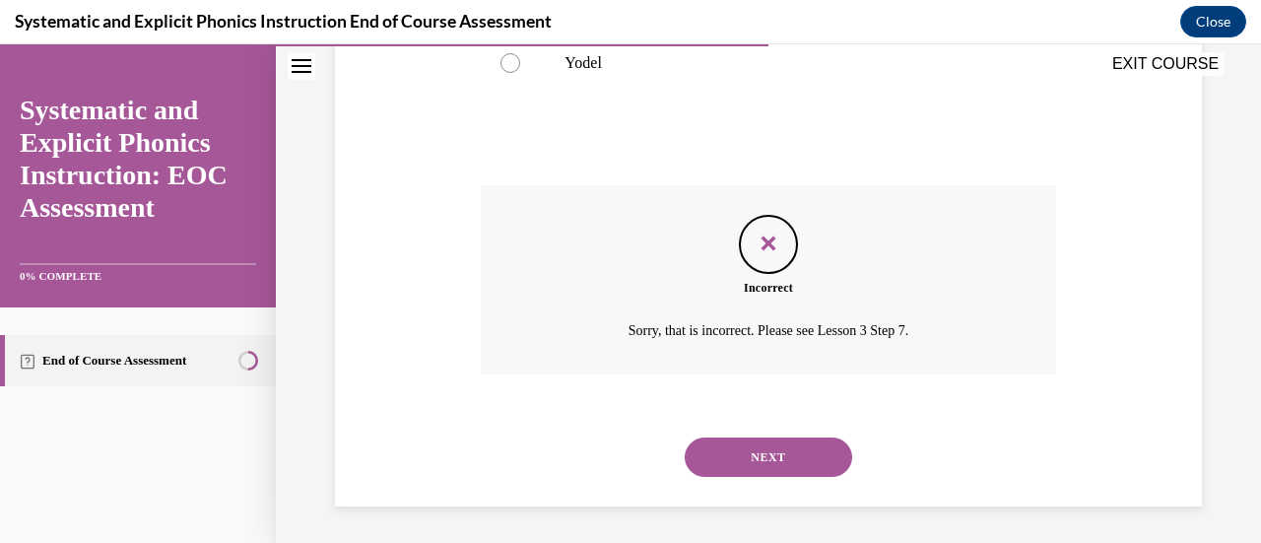
scroll to position [660, 0]
click at [792, 444] on button "NEXT" at bounding box center [767, 454] width 167 height 39
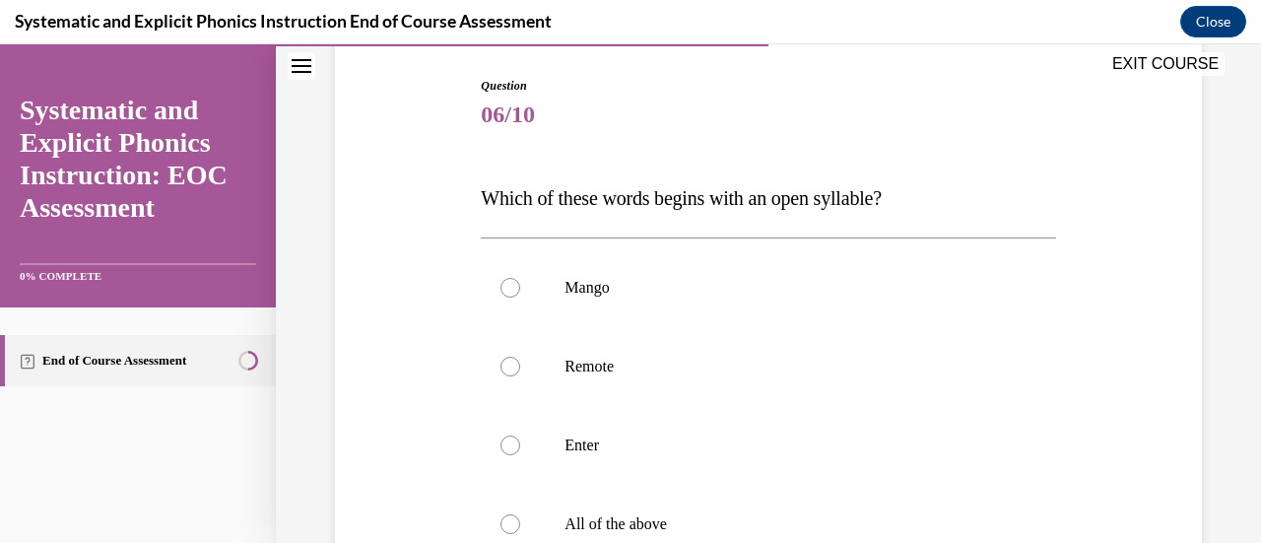
scroll to position [295, 0]
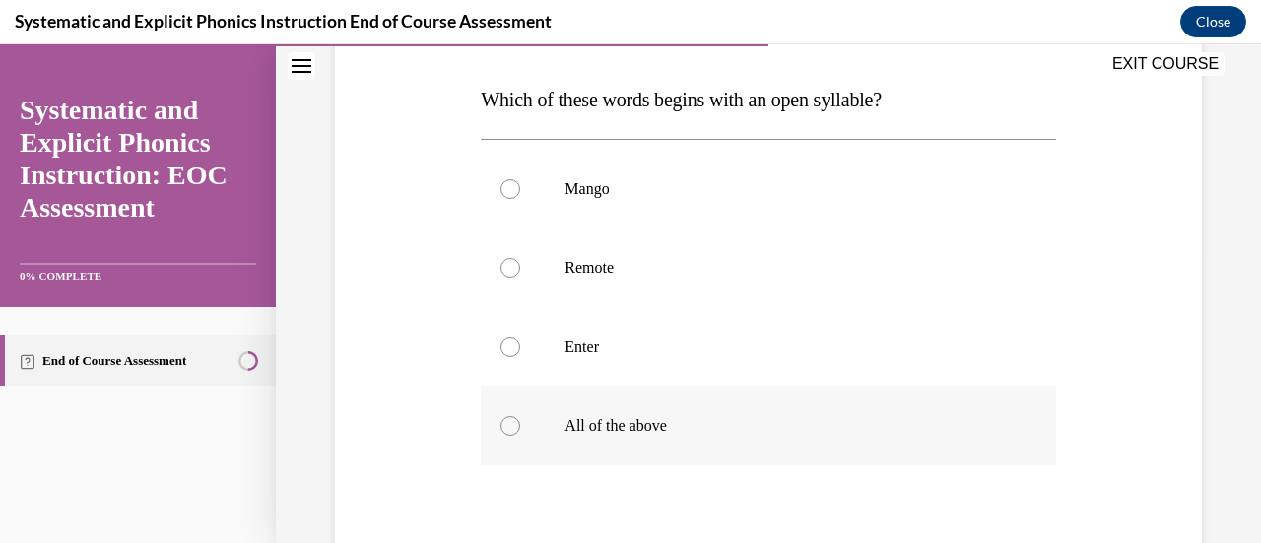
drag, startPoint x: 508, startPoint y: 425, endPoint x: 538, endPoint y: 432, distance: 30.3
click at [510, 424] on div at bounding box center [510, 426] width 20 height 20
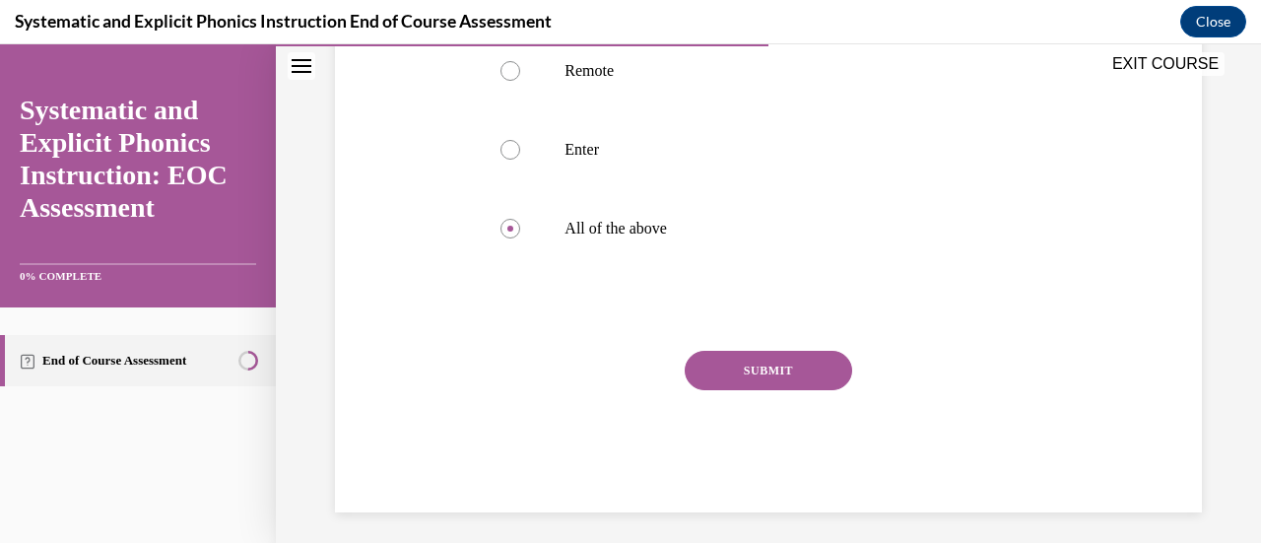
click at [745, 339] on div "Question 06/10 Which of these words begins with an open syllable? Mango Remote …" at bounding box center [768, 146] width 574 height 731
click at [739, 354] on button "SUBMIT" at bounding box center [767, 370] width 167 height 39
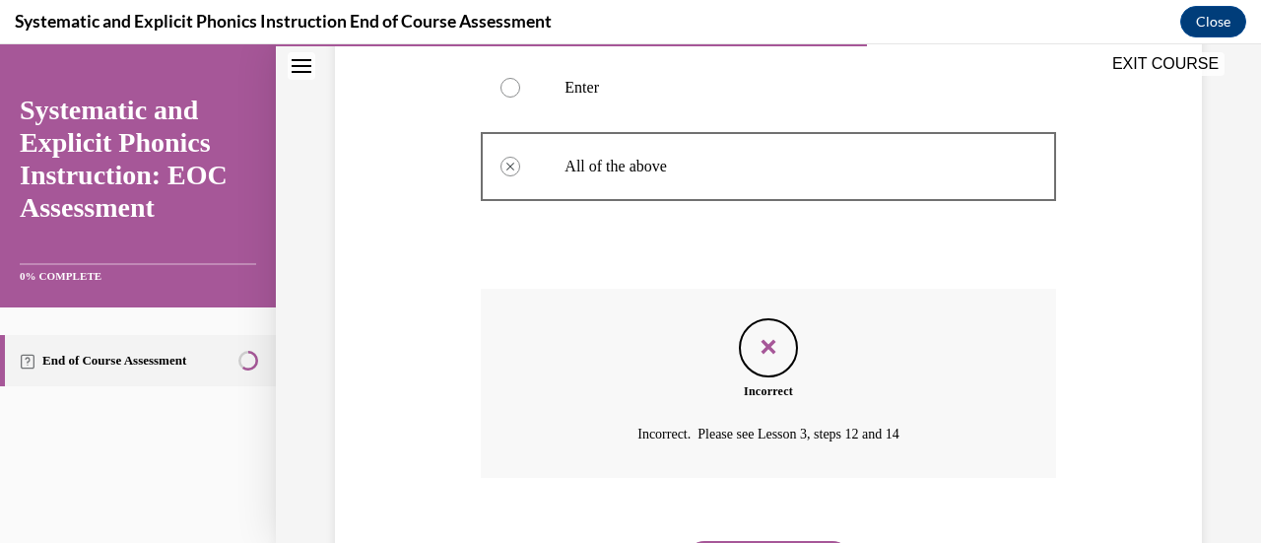
scroll to position [660, 0]
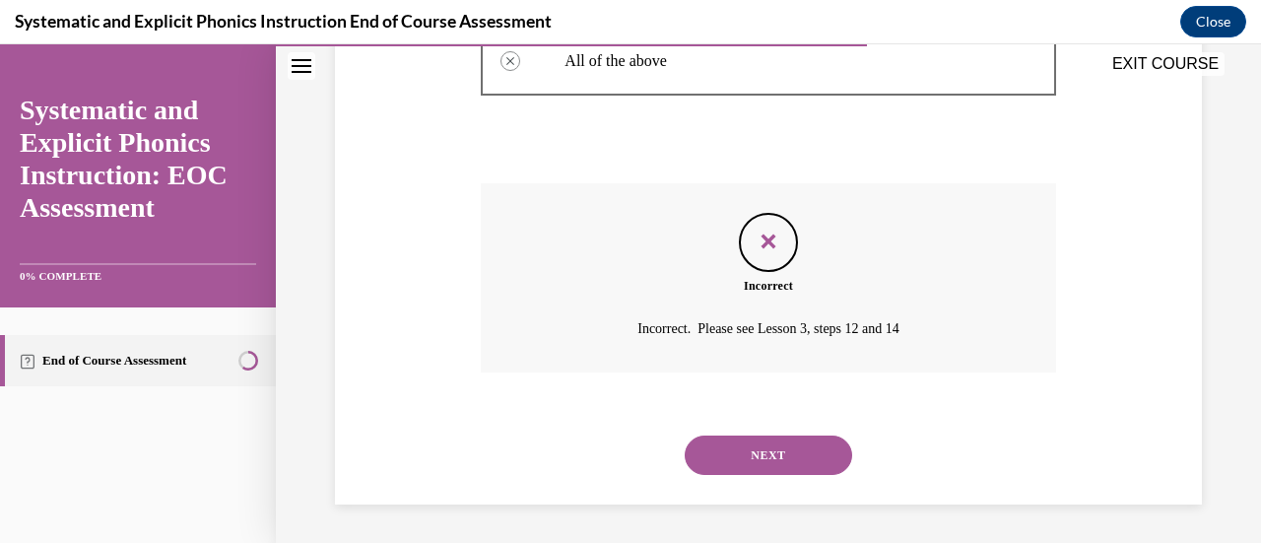
click at [769, 458] on button "NEXT" at bounding box center [767, 454] width 167 height 39
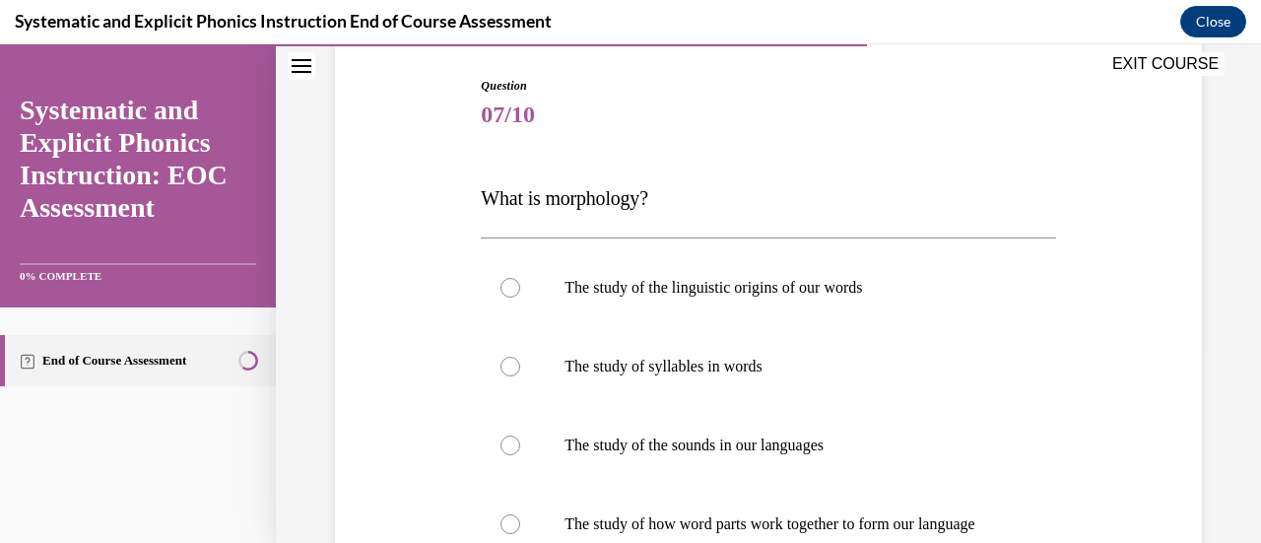
scroll to position [295, 0]
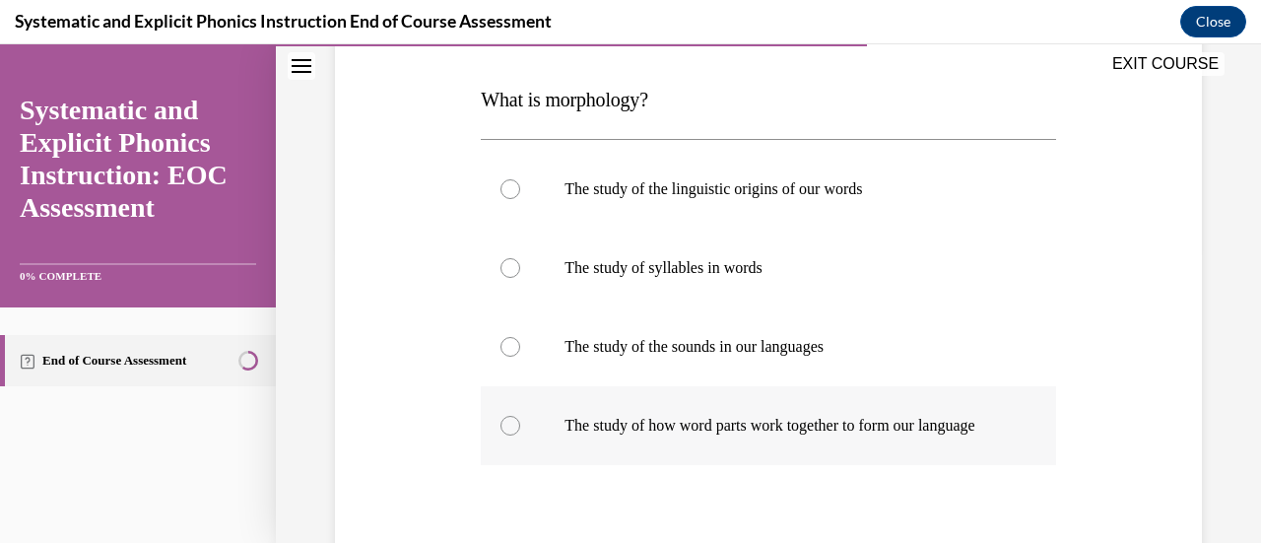
click at [508, 435] on div at bounding box center [510, 426] width 20 height 20
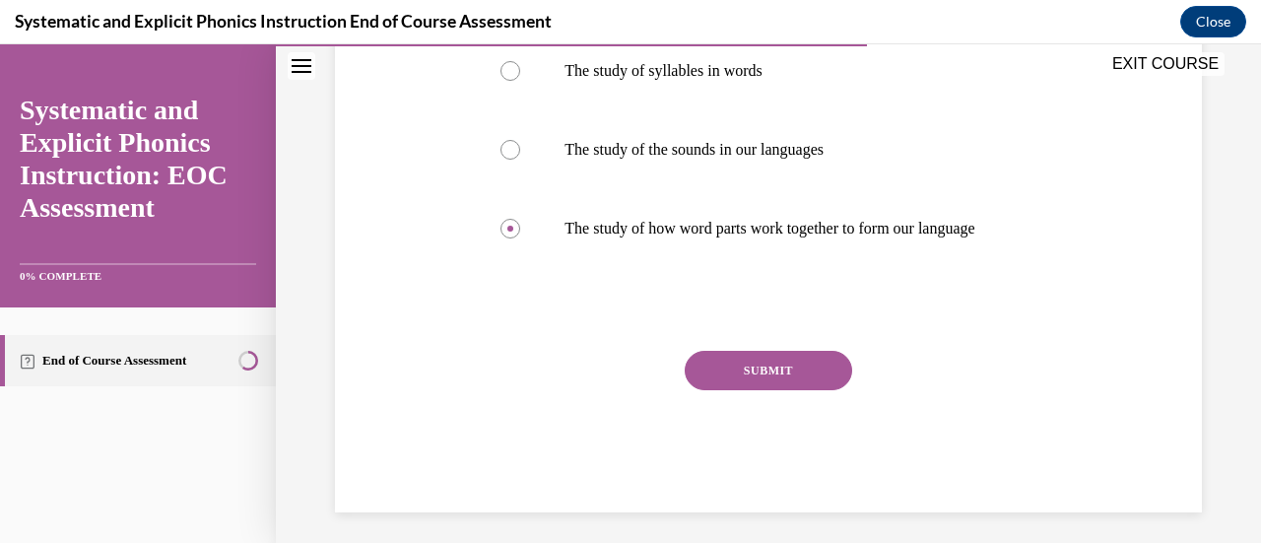
click at [756, 390] on button "SUBMIT" at bounding box center [767, 370] width 167 height 39
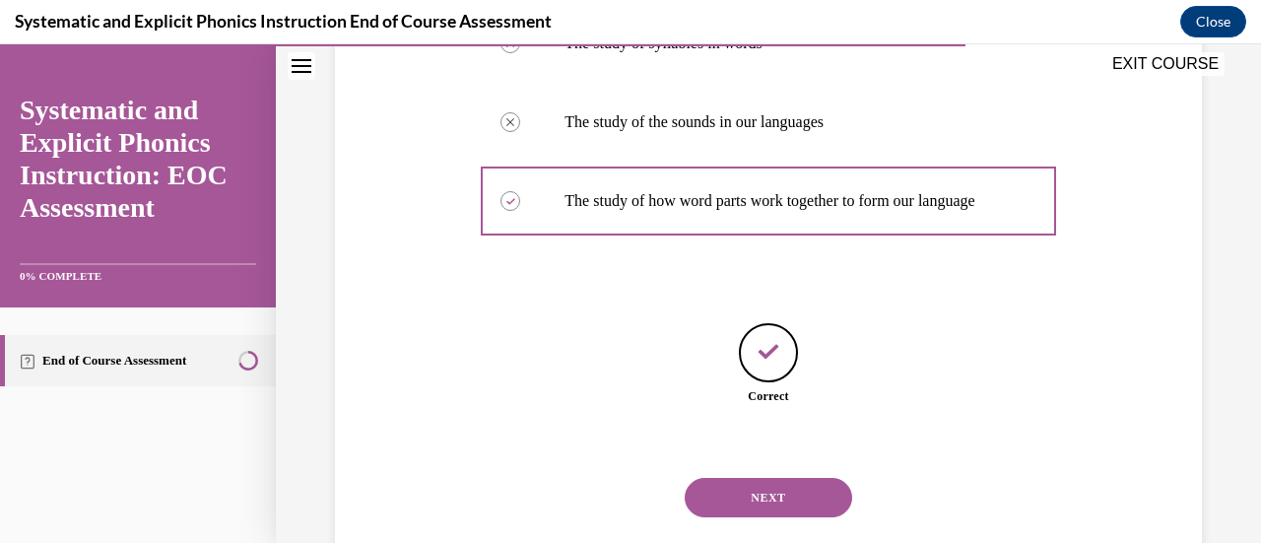
scroll to position [582, 0]
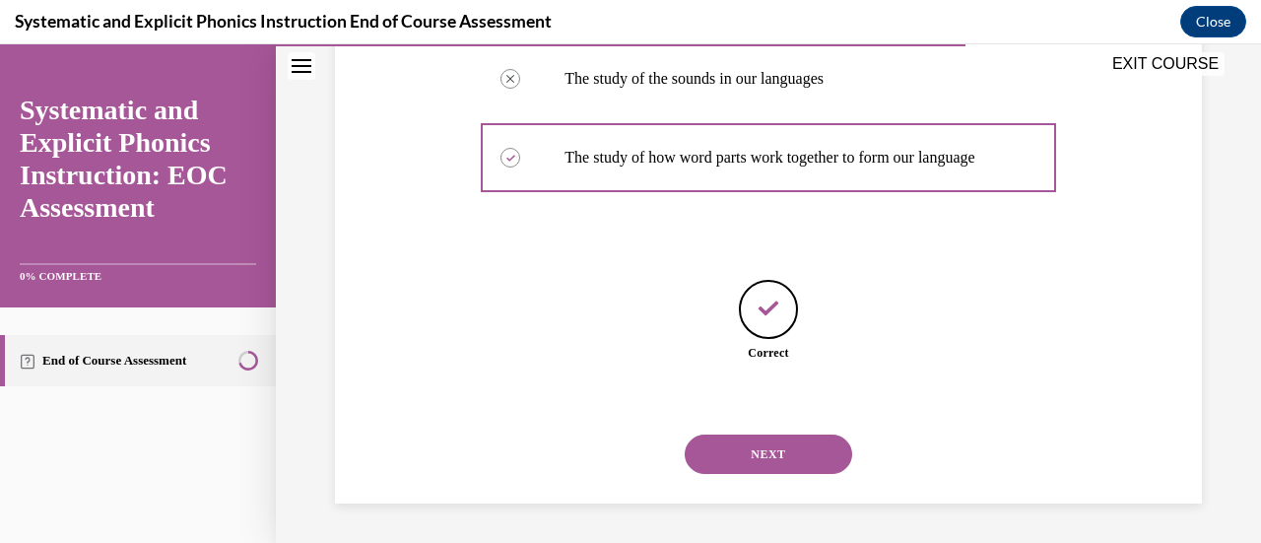
drag, startPoint x: 794, startPoint y: 450, endPoint x: 1042, endPoint y: 403, distance: 252.6
click at [796, 450] on button "NEXT" at bounding box center [767, 453] width 167 height 39
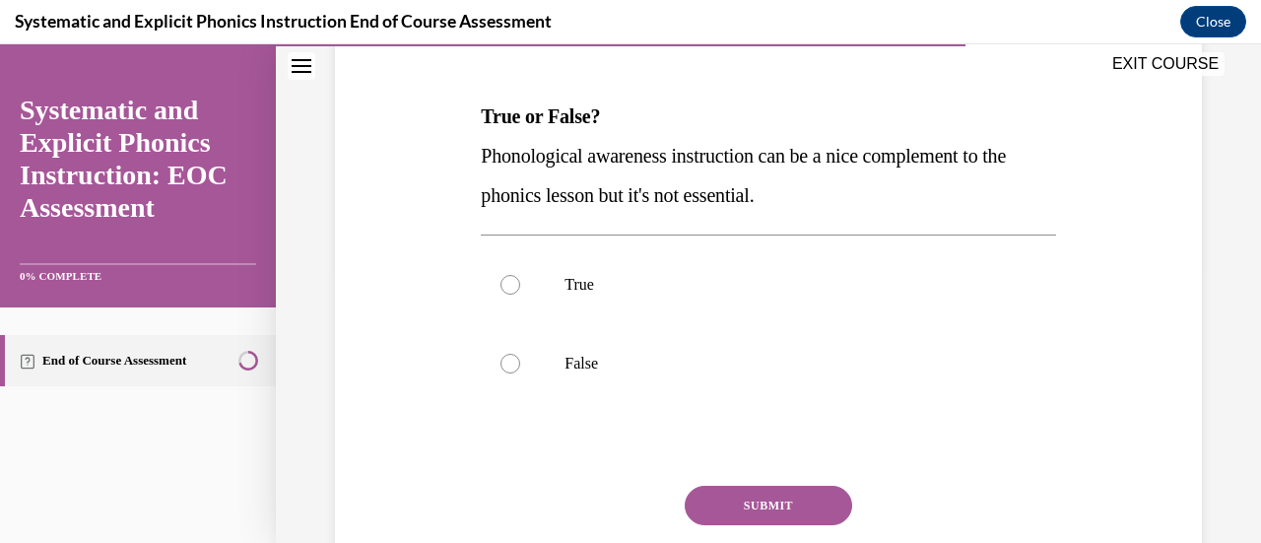
scroll to position [295, 0]
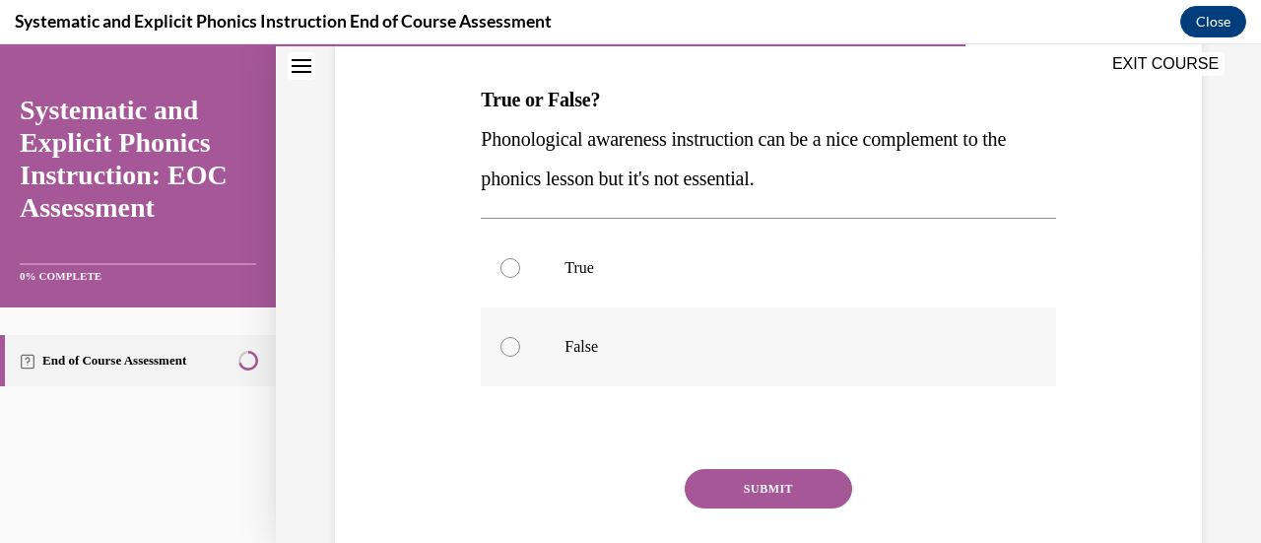
click at [511, 351] on div at bounding box center [510, 347] width 20 height 20
click at [701, 482] on button "SUBMIT" at bounding box center [767, 488] width 167 height 39
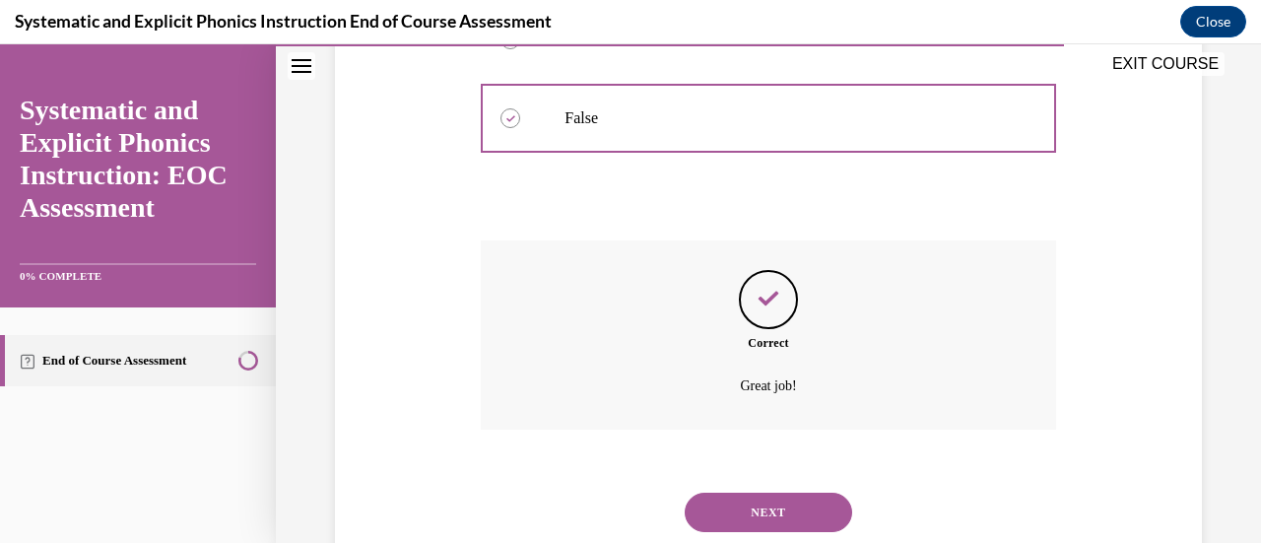
scroll to position [581, 0]
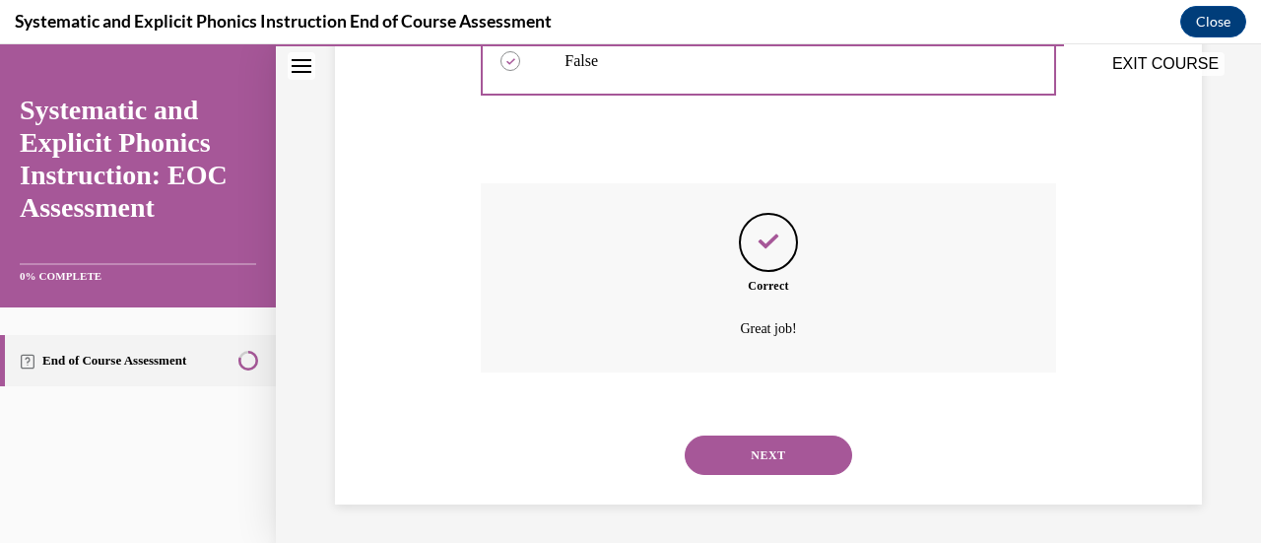
click at [763, 452] on button "NEXT" at bounding box center [767, 454] width 167 height 39
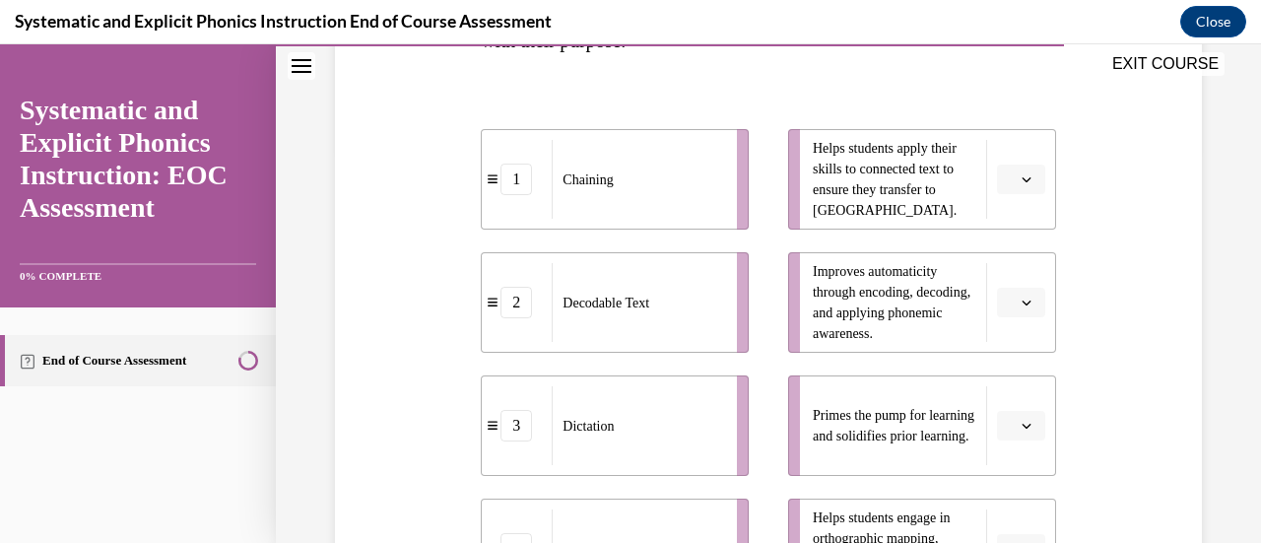
scroll to position [492, 0]
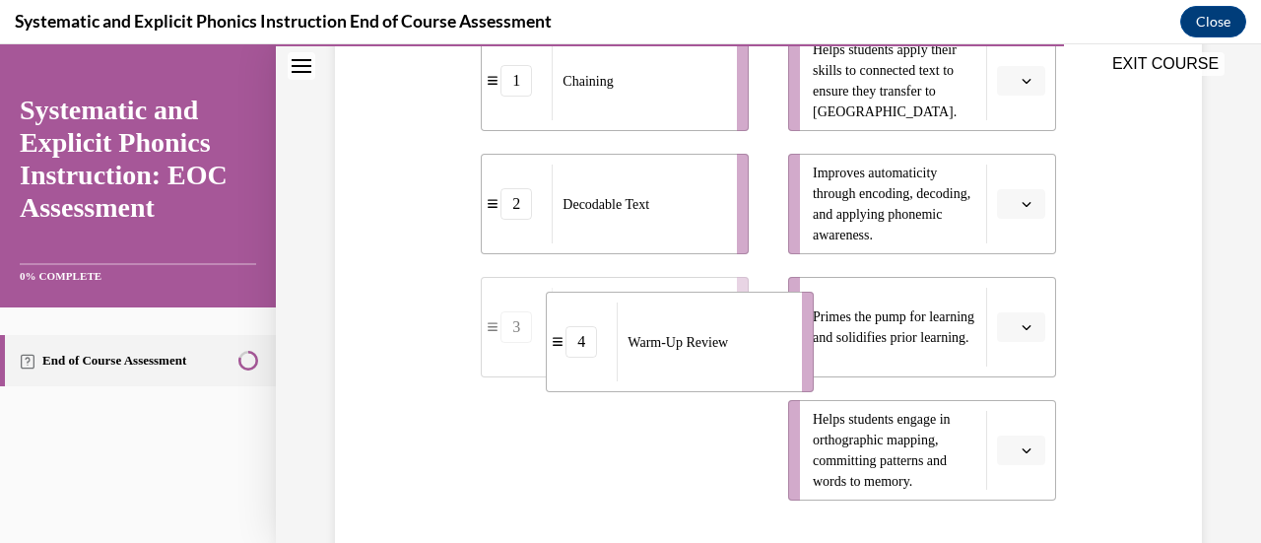
drag, startPoint x: 733, startPoint y: 452, endPoint x: 798, endPoint y: 344, distance: 126.3
click at [798, 344] on li "4 Warm-Up Review" at bounding box center [680, 341] width 268 height 100
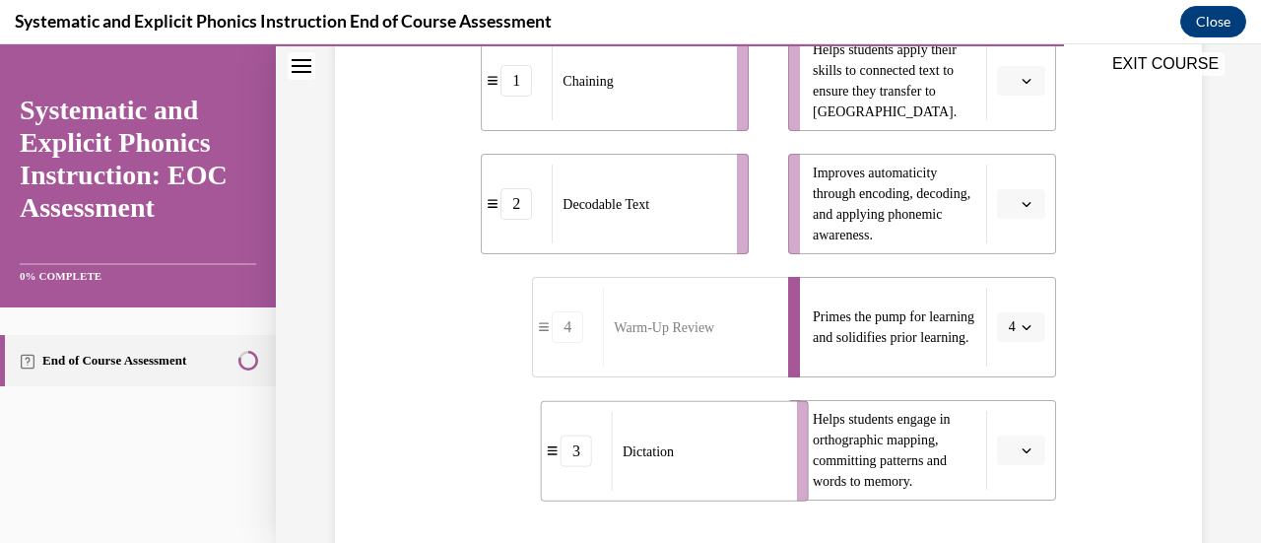
drag, startPoint x: 744, startPoint y: 472, endPoint x: 805, endPoint y: 475, distance: 60.1
click at [784, 475] on div "Dictation" at bounding box center [698, 451] width 172 height 79
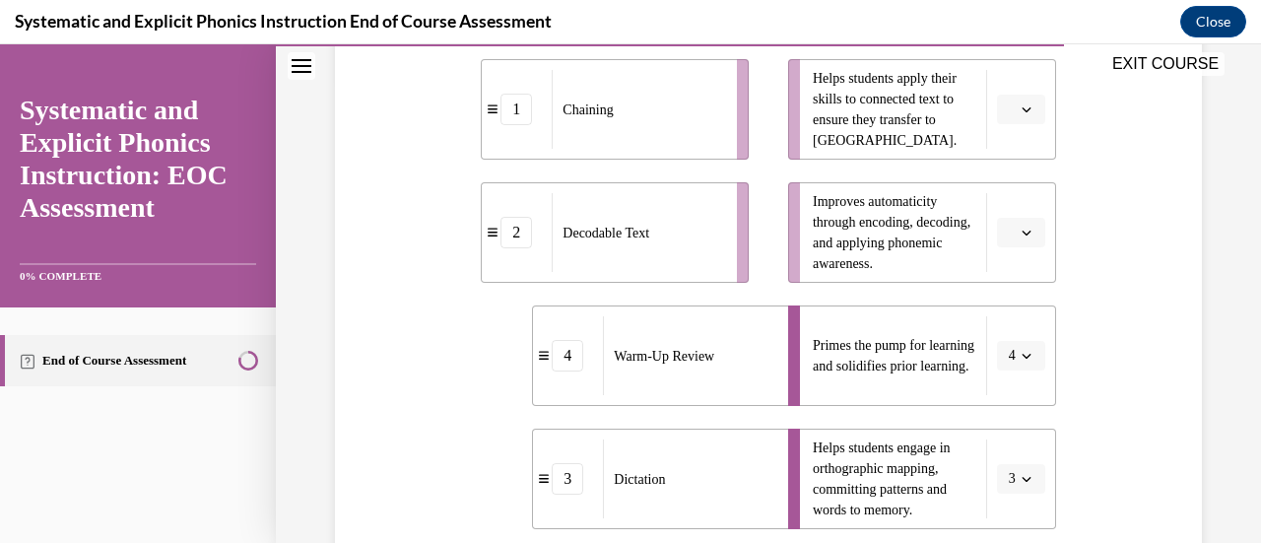
scroll to position [394, 0]
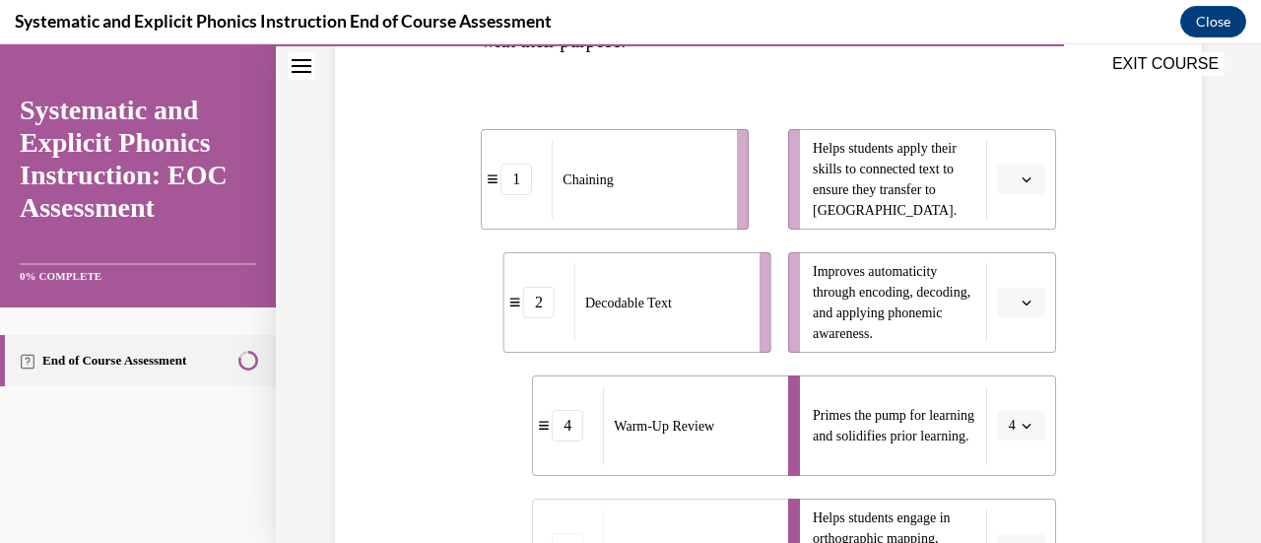
drag, startPoint x: 722, startPoint y: 306, endPoint x: 793, endPoint y: 310, distance: 71.0
click at [771, 310] on li "2 Decodable Text" at bounding box center [637, 302] width 268 height 100
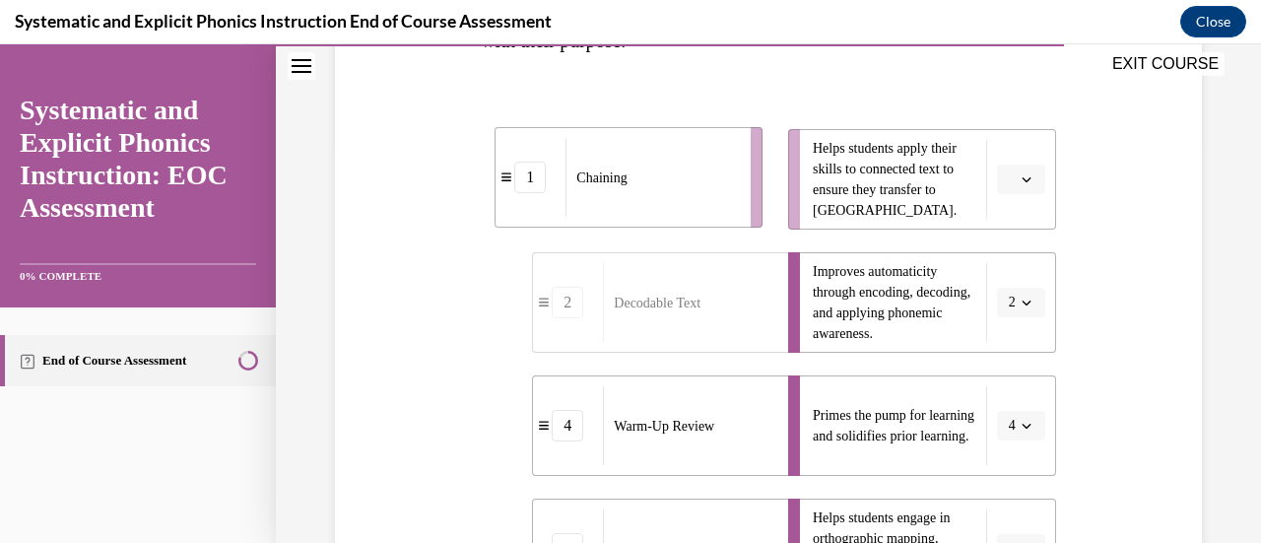
drag, startPoint x: 717, startPoint y: 188, endPoint x: 780, endPoint y: 187, distance: 63.0
click at [738, 187] on div "Chaining" at bounding box center [651, 177] width 172 height 79
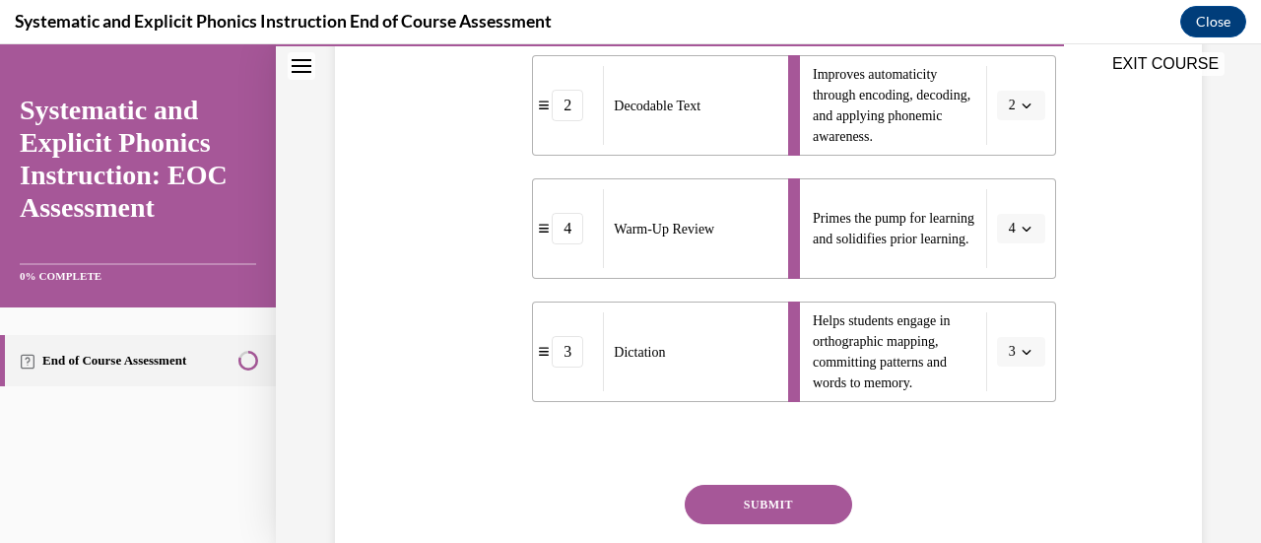
click at [780, 506] on button "SUBMIT" at bounding box center [767, 504] width 167 height 39
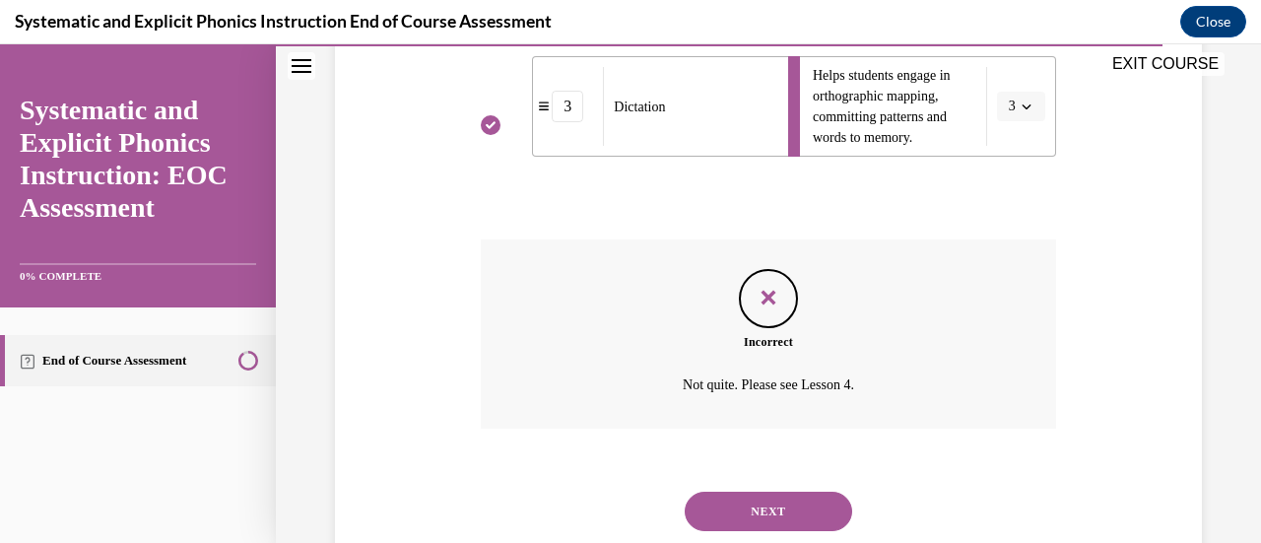
scroll to position [892, 0]
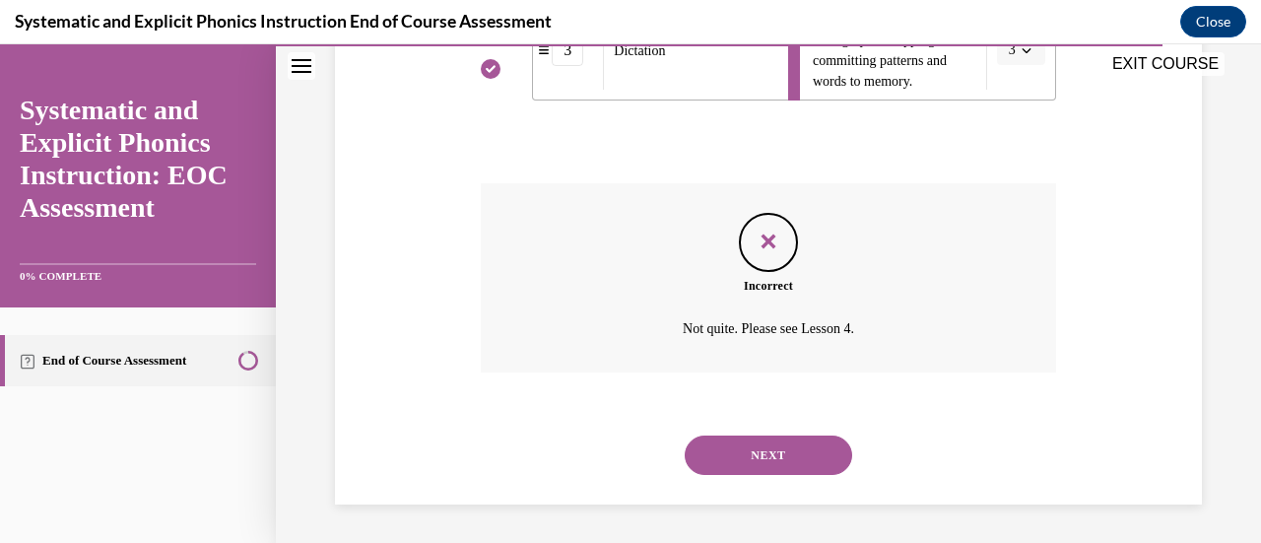
drag, startPoint x: 760, startPoint y: 442, endPoint x: 973, endPoint y: 438, distance: 212.7
click at [760, 442] on button "NEXT" at bounding box center [767, 454] width 167 height 39
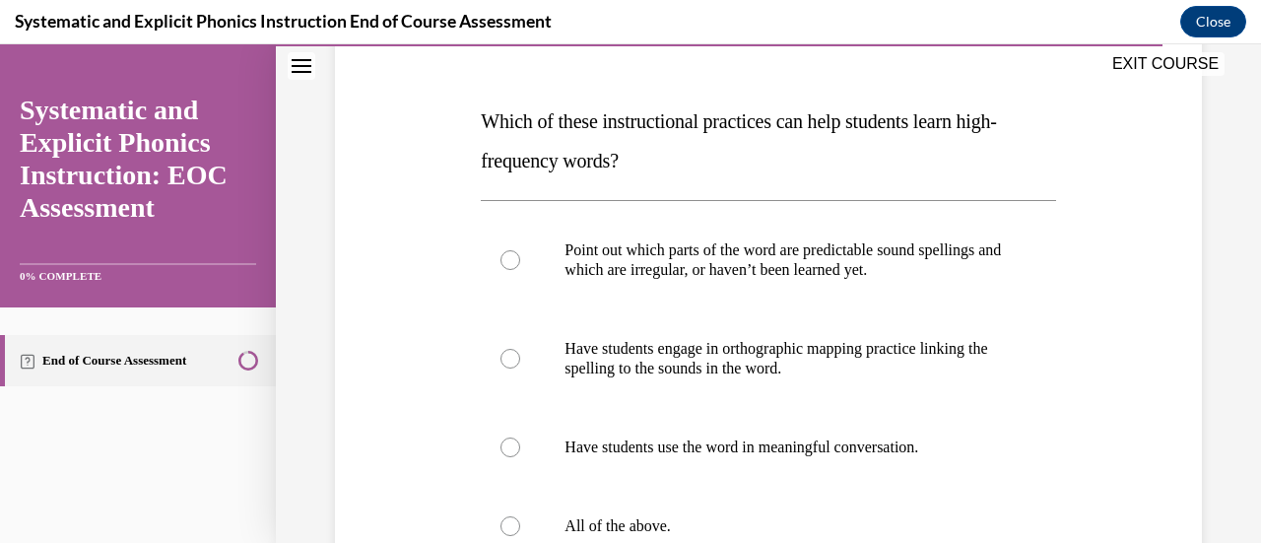
scroll to position [295, 0]
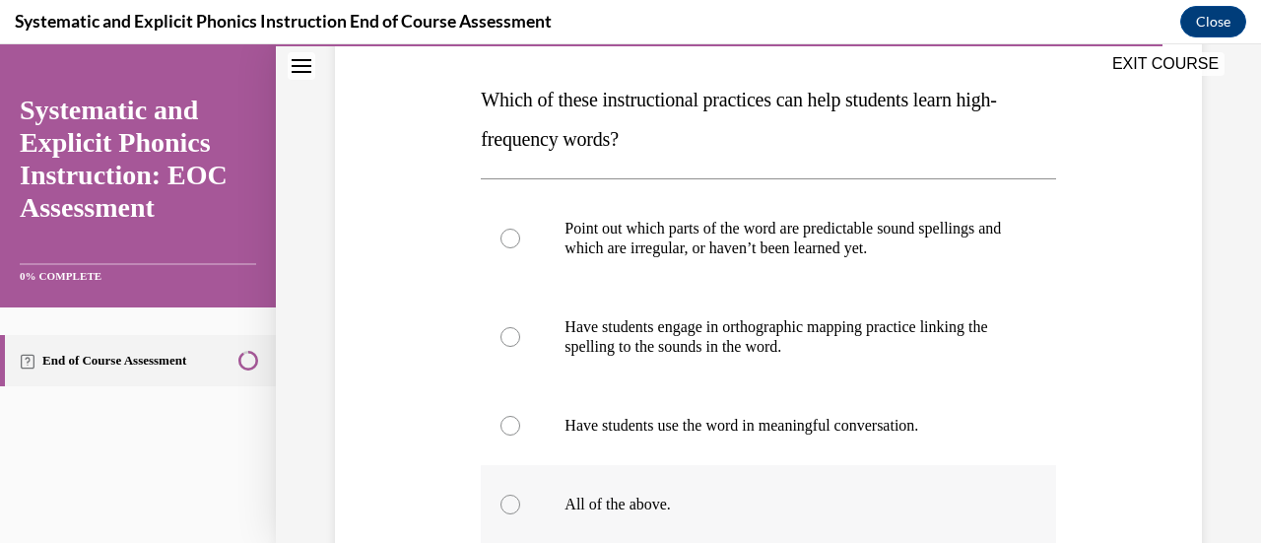
click at [502, 498] on div at bounding box center [510, 504] width 20 height 20
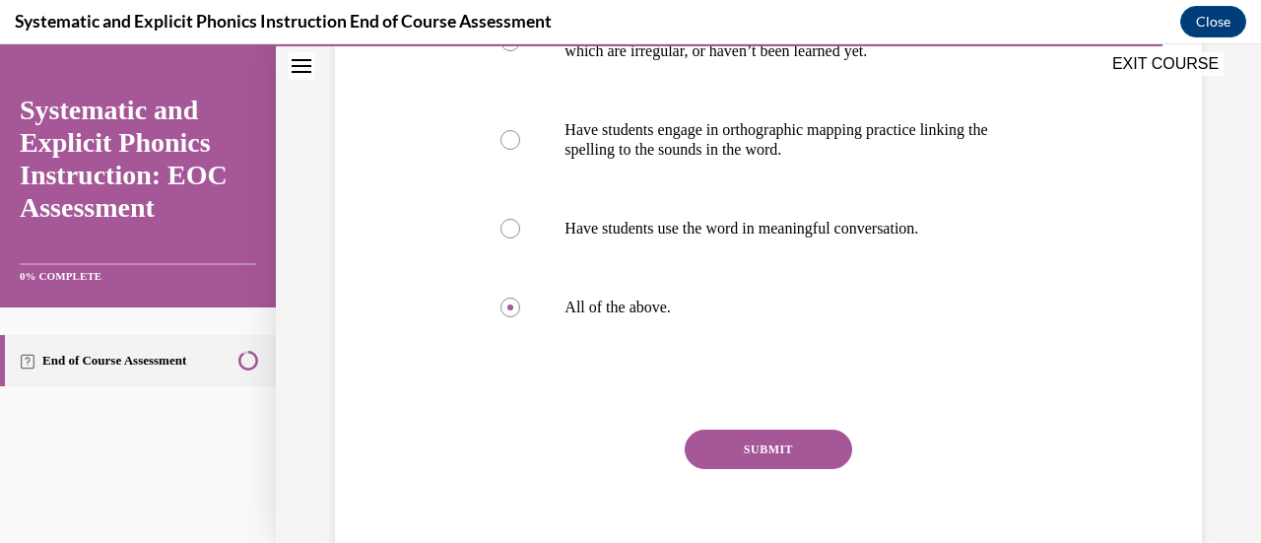
click at [750, 434] on button "SUBMIT" at bounding box center [767, 448] width 167 height 39
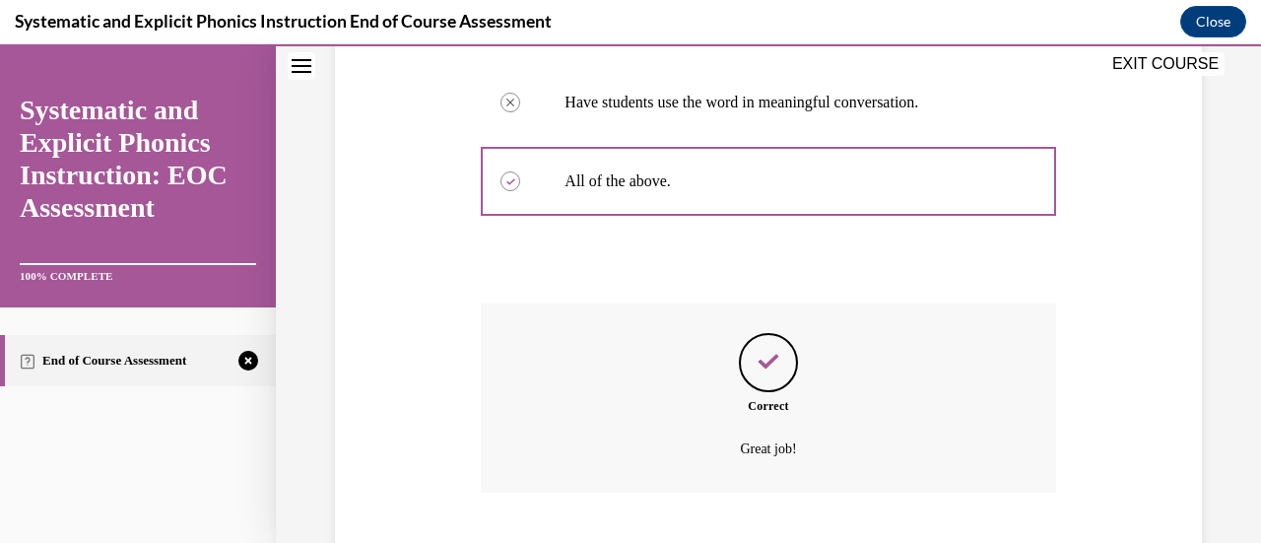
scroll to position [739, 0]
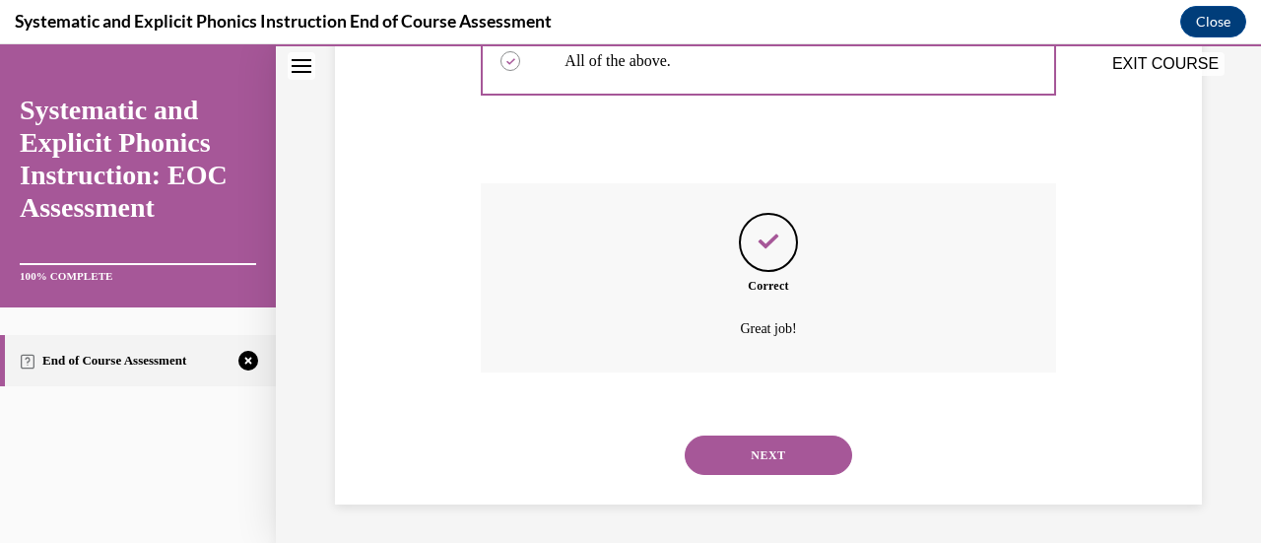
click at [795, 458] on button "NEXT" at bounding box center [767, 454] width 167 height 39
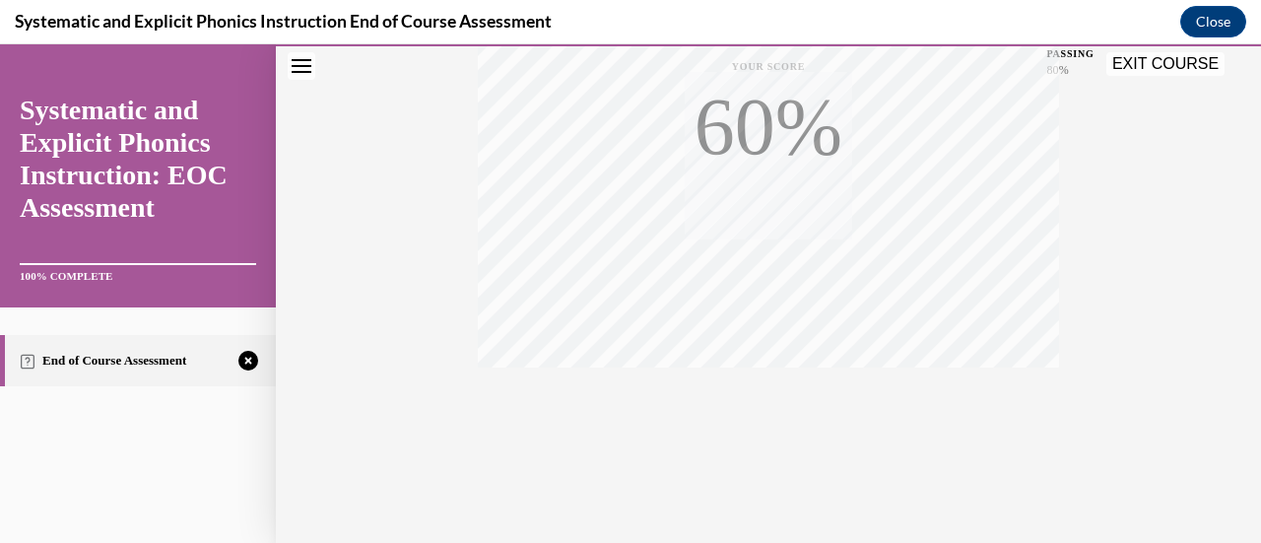
scroll to position [510, 0]
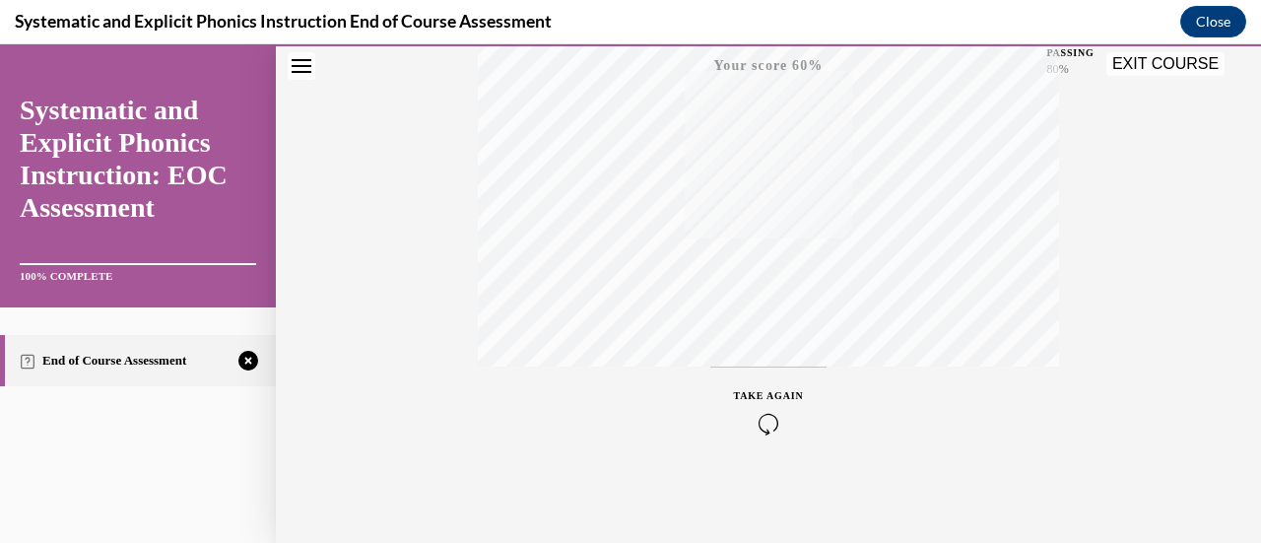
click at [758, 403] on div "TAKE AGAIN" at bounding box center [769, 411] width 70 height 46
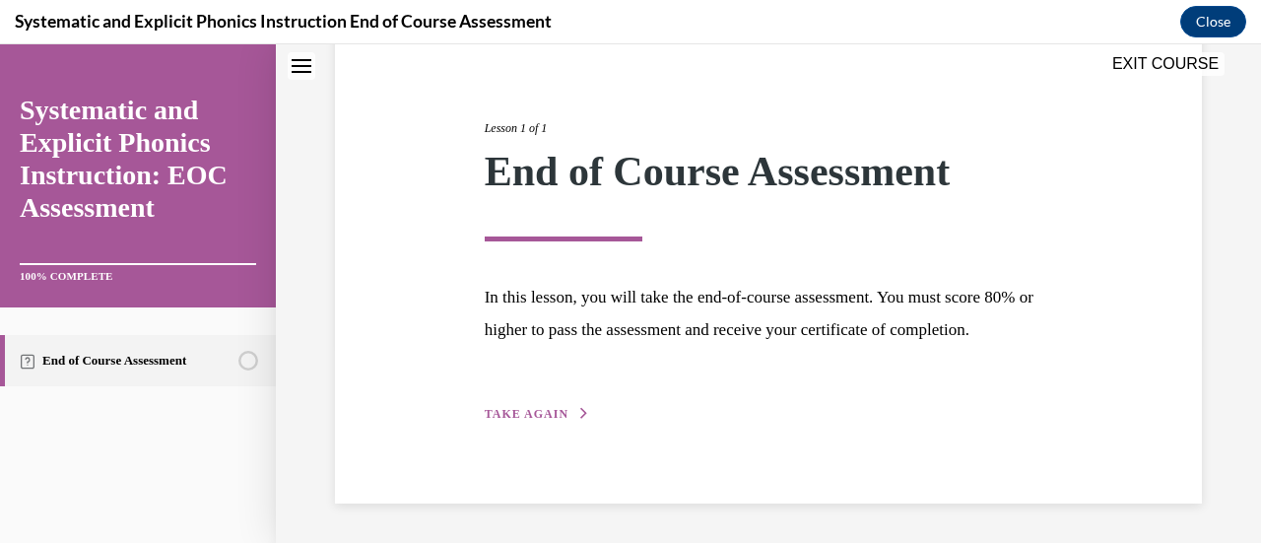
click at [520, 414] on span "TAKE AGAIN" at bounding box center [527, 414] width 84 height 14
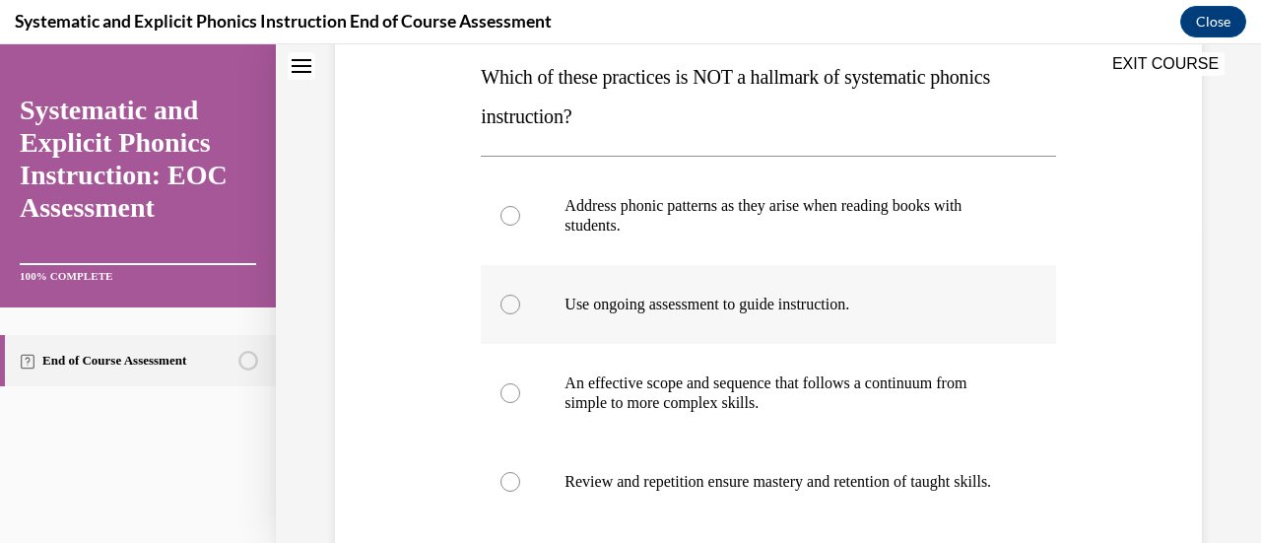
scroll to position [417, 0]
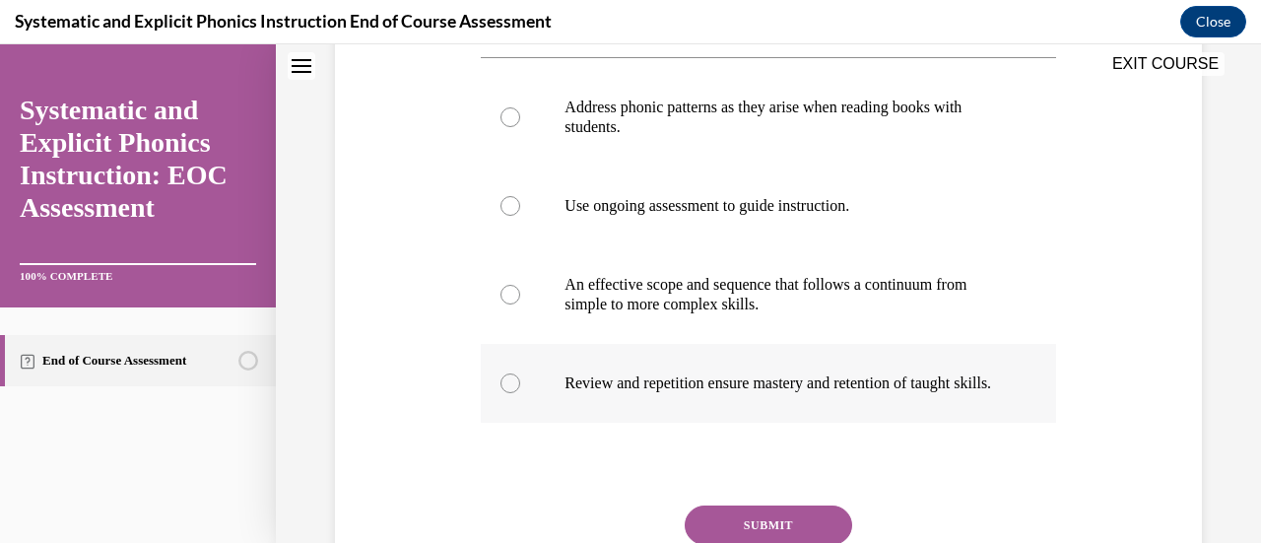
click at [507, 391] on div at bounding box center [510, 383] width 20 height 20
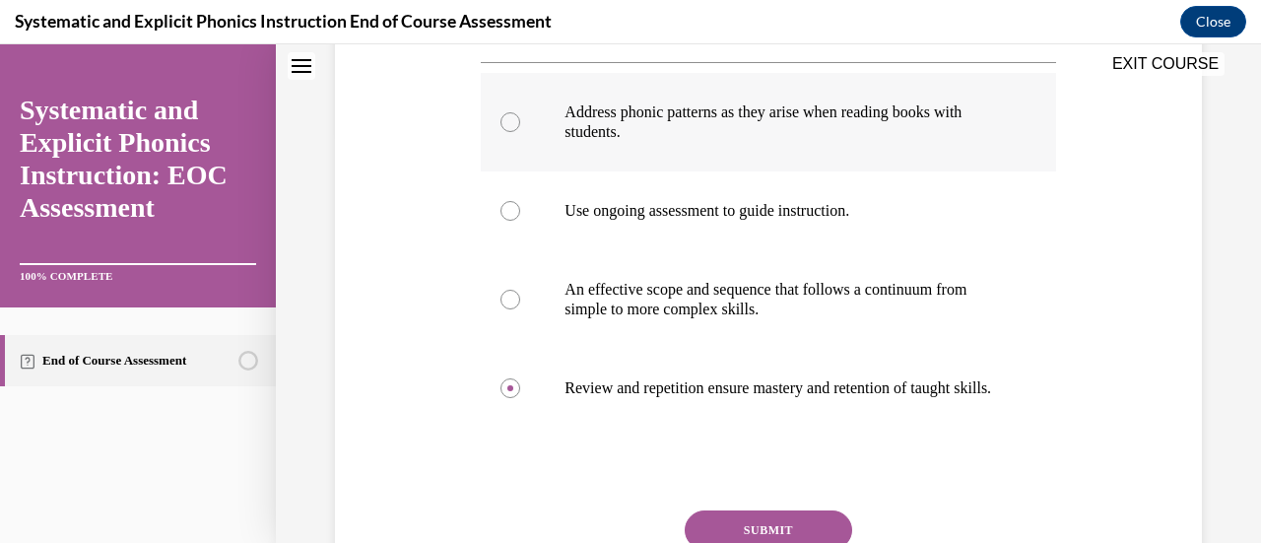
scroll to position [318, 0]
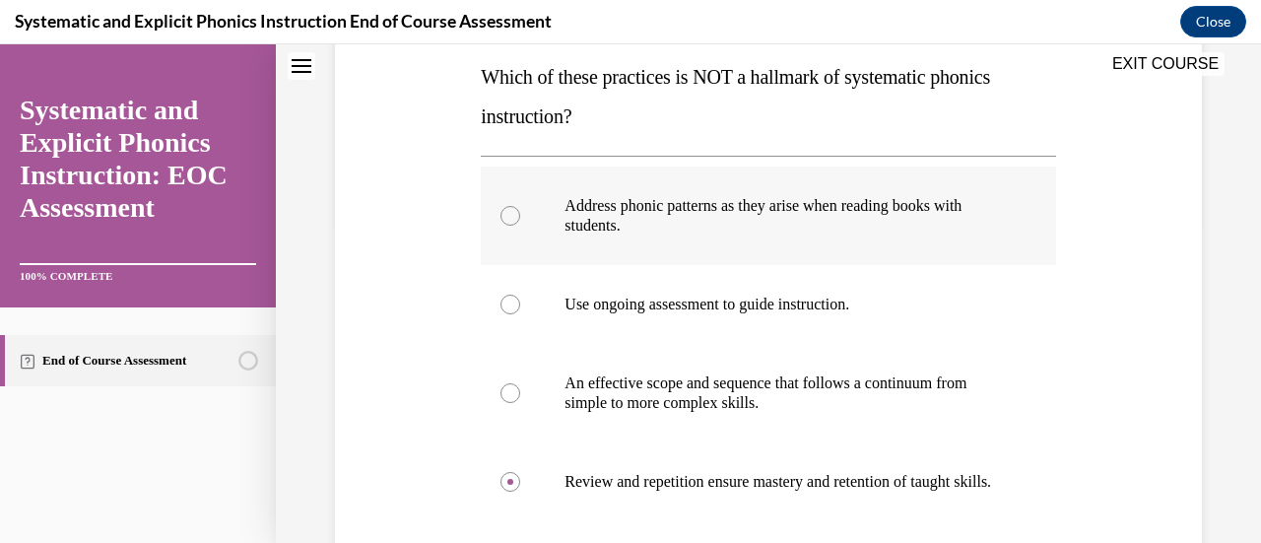
click at [512, 211] on div at bounding box center [510, 216] width 20 height 20
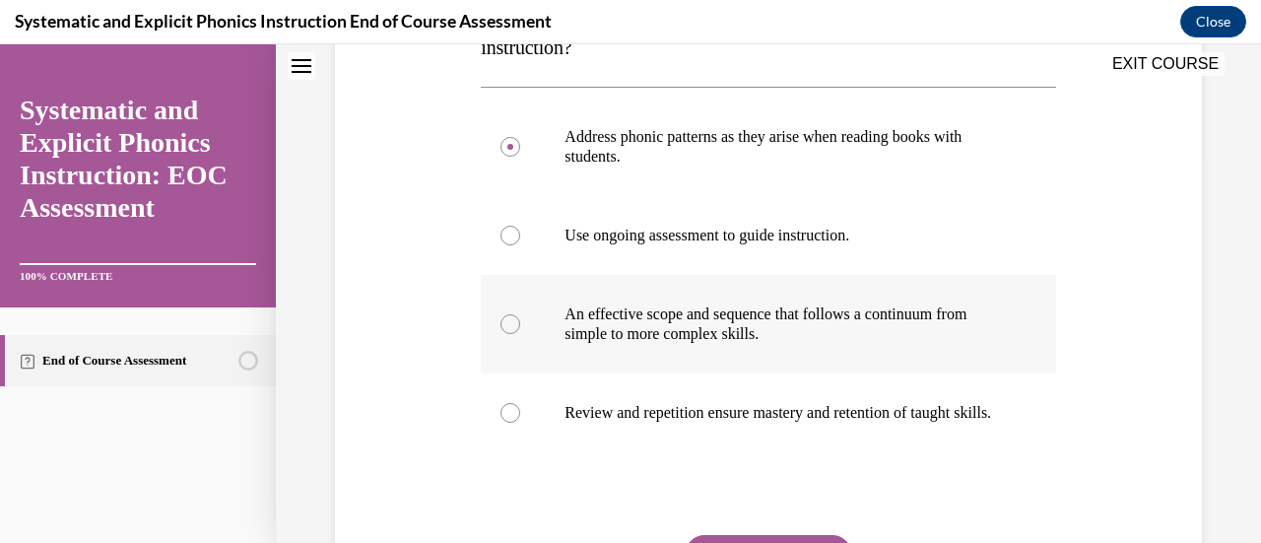
scroll to position [417, 0]
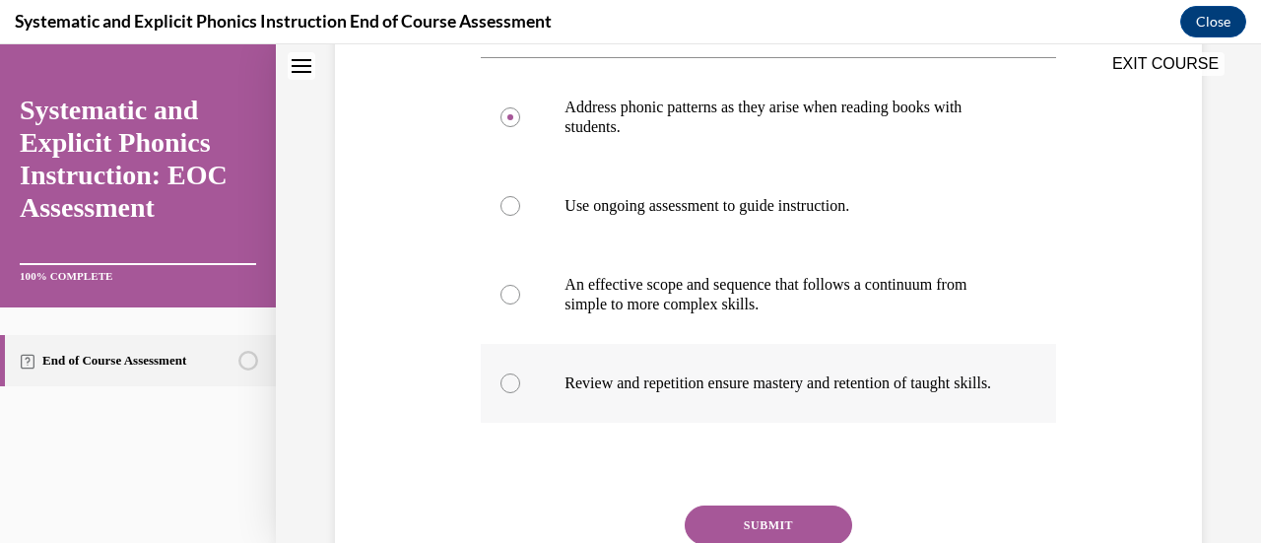
click at [517, 393] on div at bounding box center [510, 383] width 20 height 20
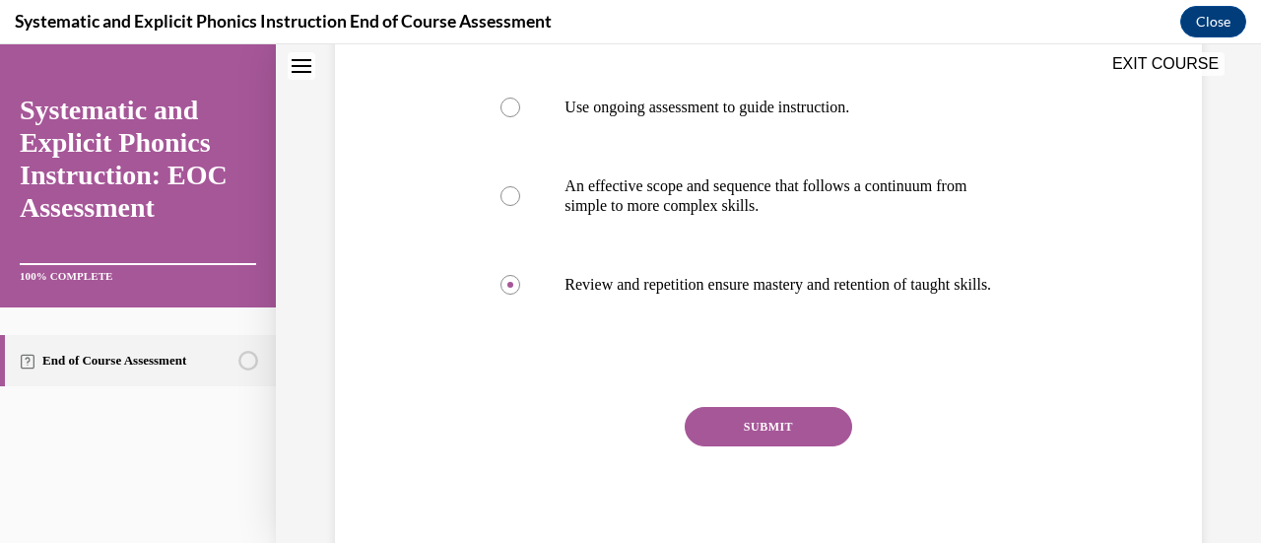
click at [744, 432] on button "SUBMIT" at bounding box center [767, 426] width 167 height 39
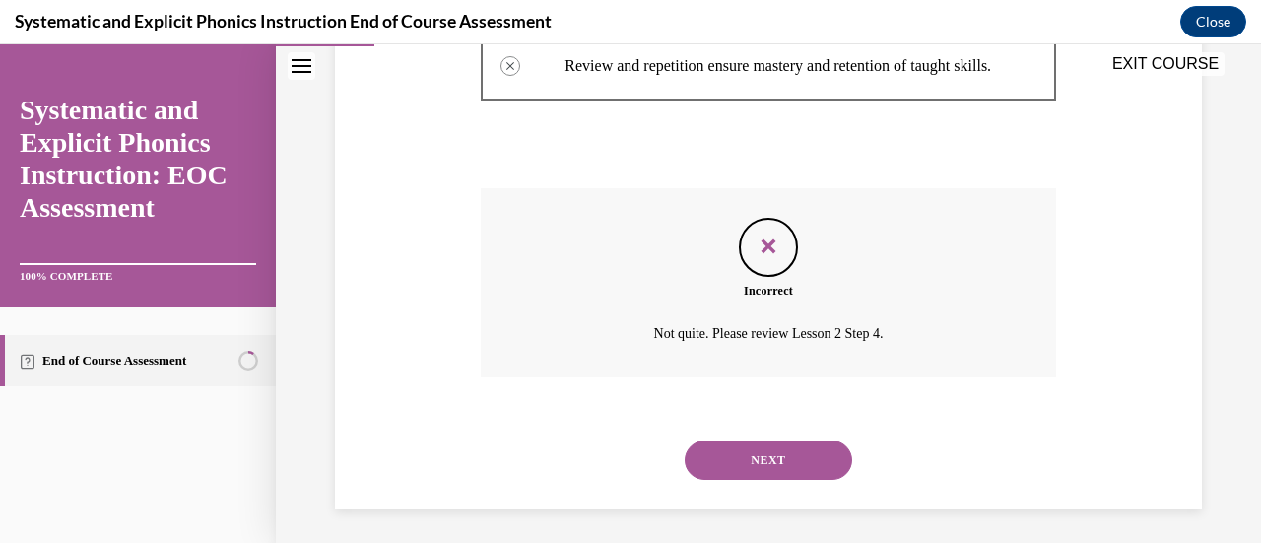
scroll to position [758, 0]
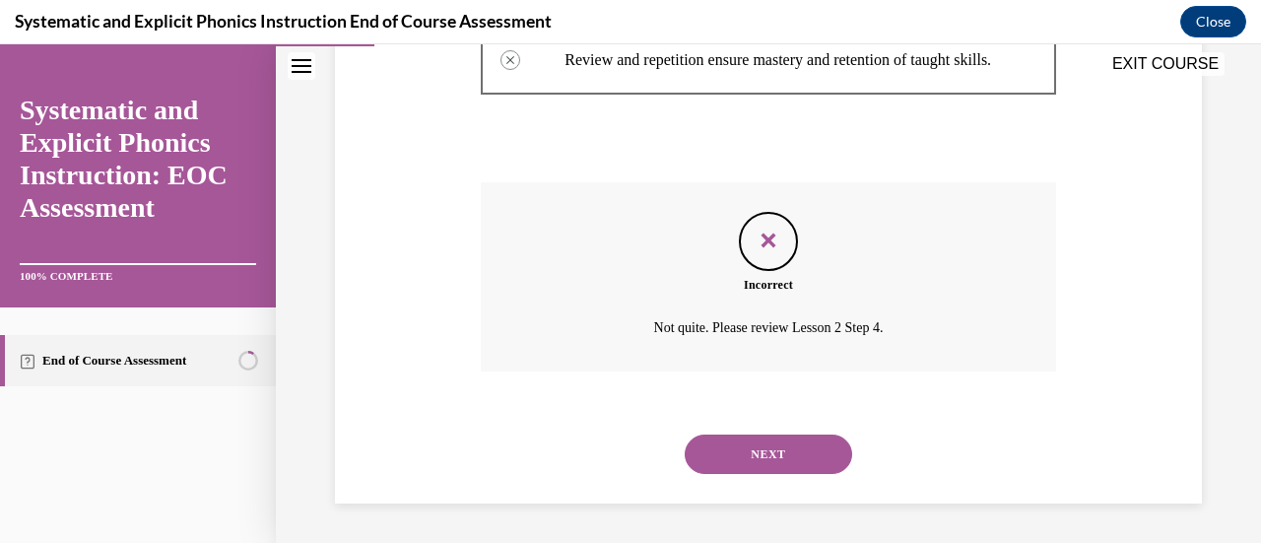
click at [779, 445] on button "NEXT" at bounding box center [767, 453] width 167 height 39
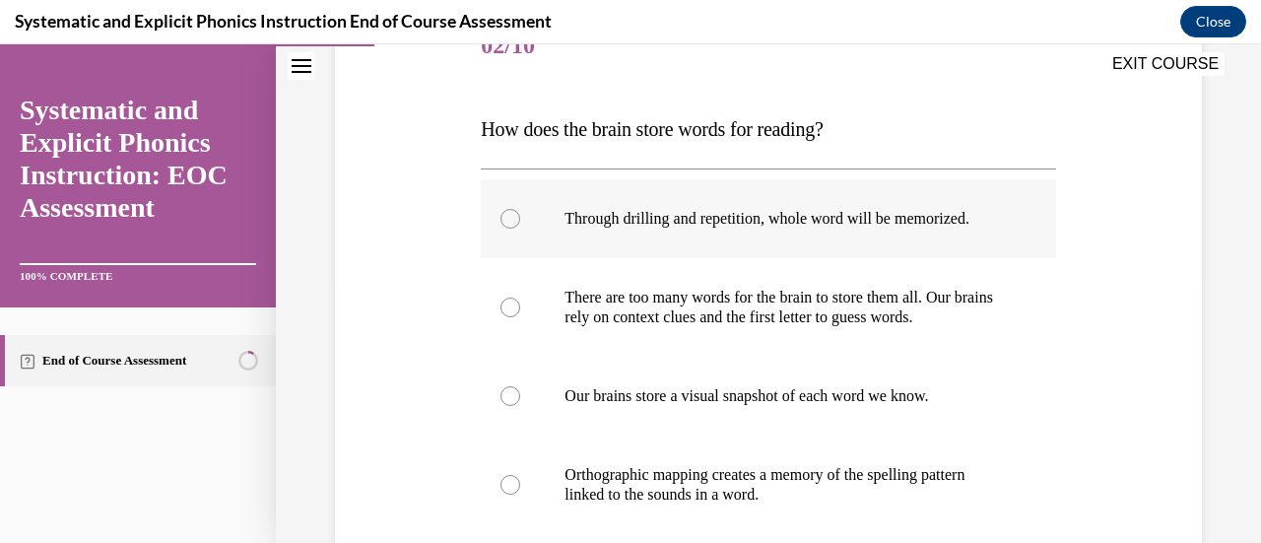
scroll to position [295, 0]
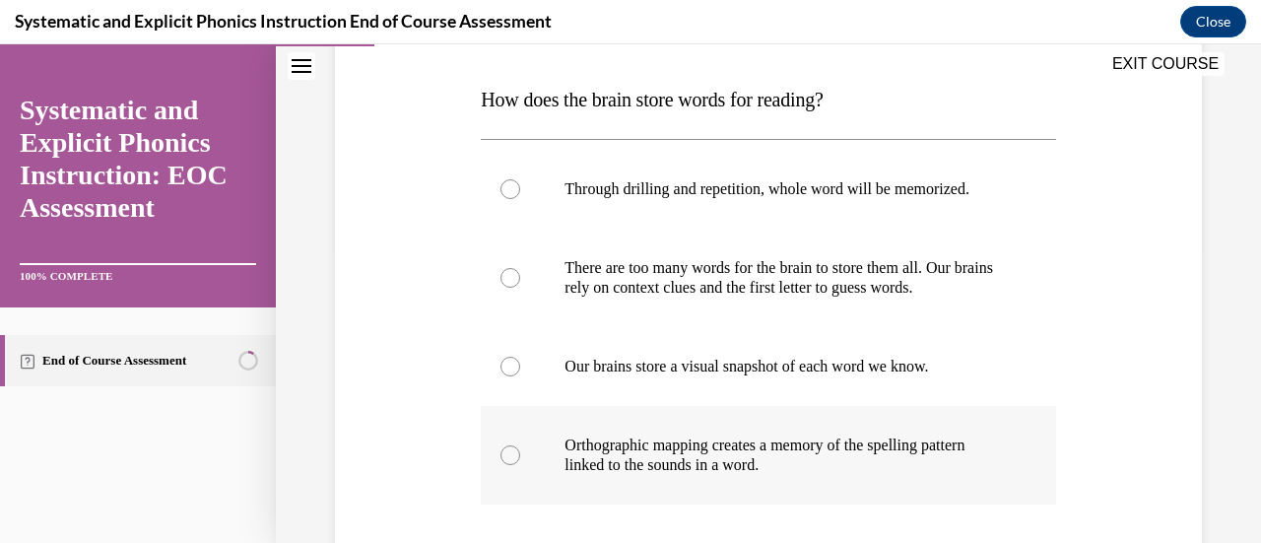
click at [506, 449] on div at bounding box center [510, 455] width 20 height 20
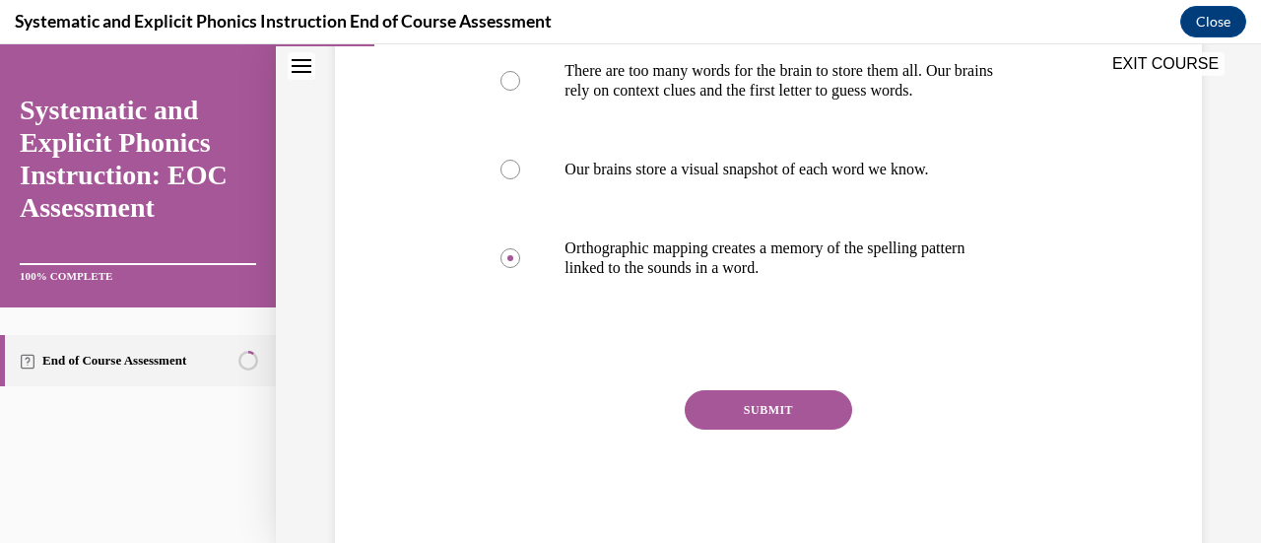
click at [707, 421] on button "SUBMIT" at bounding box center [767, 409] width 167 height 39
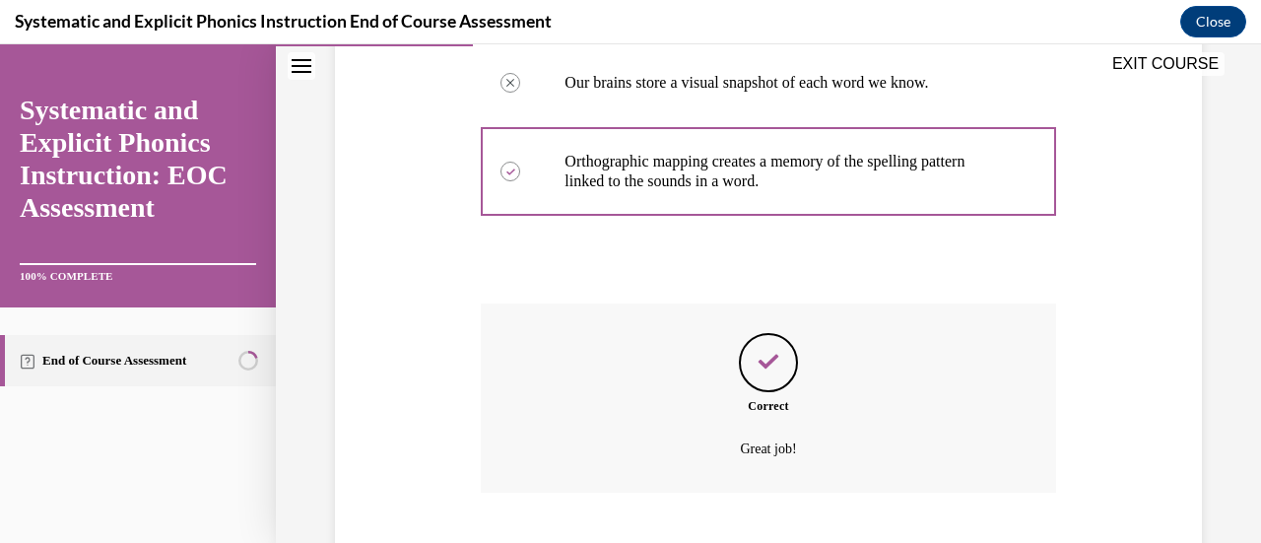
scroll to position [699, 0]
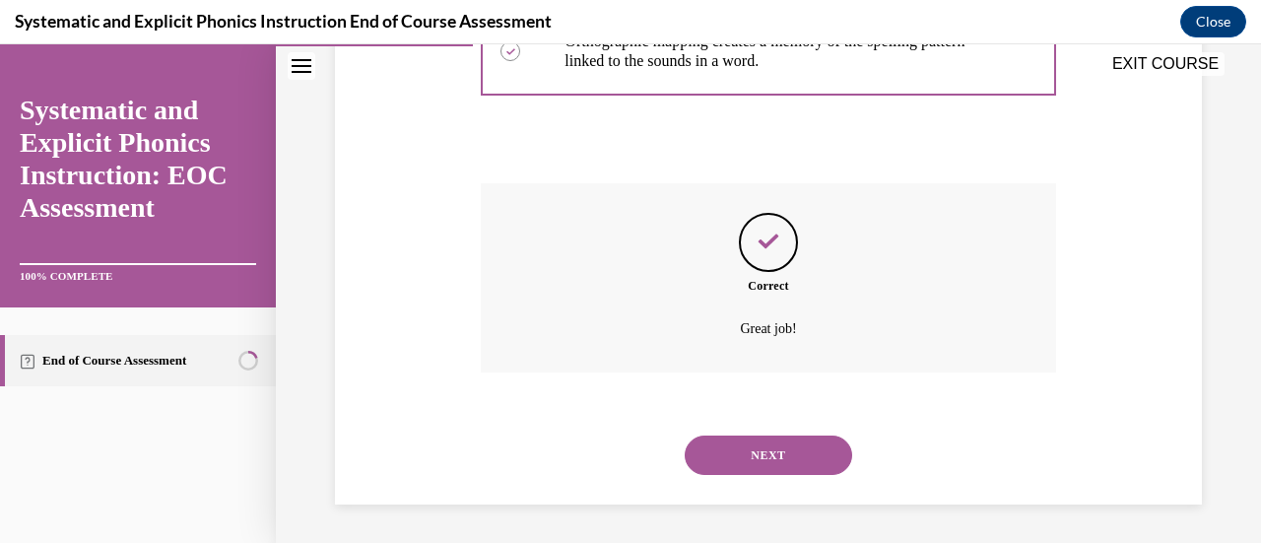
click at [813, 454] on button "NEXT" at bounding box center [767, 454] width 167 height 39
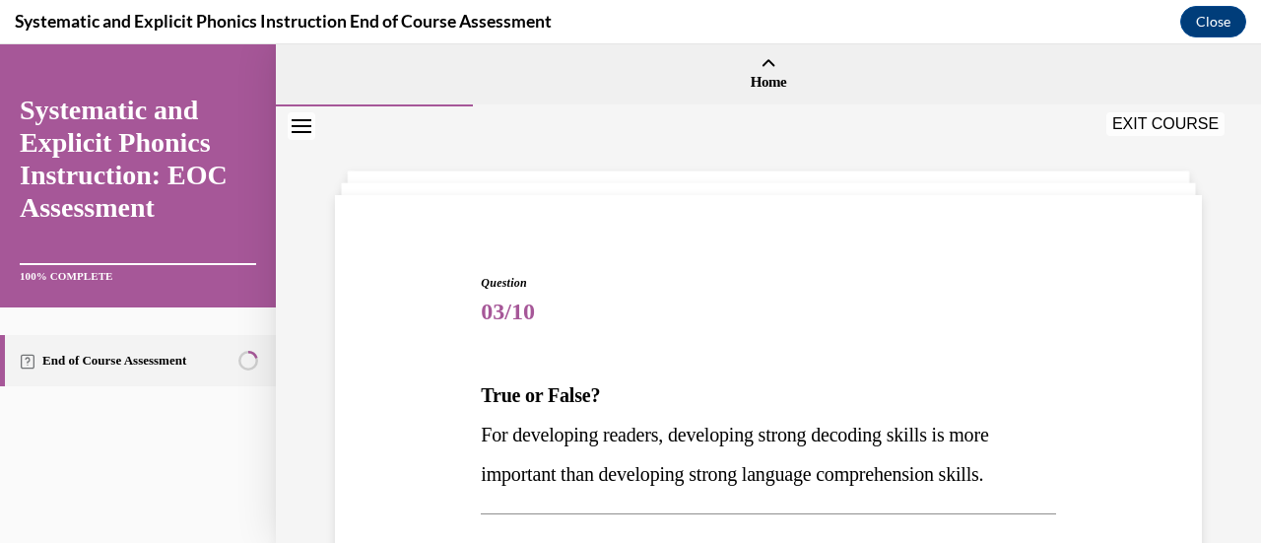
scroll to position [197, 0]
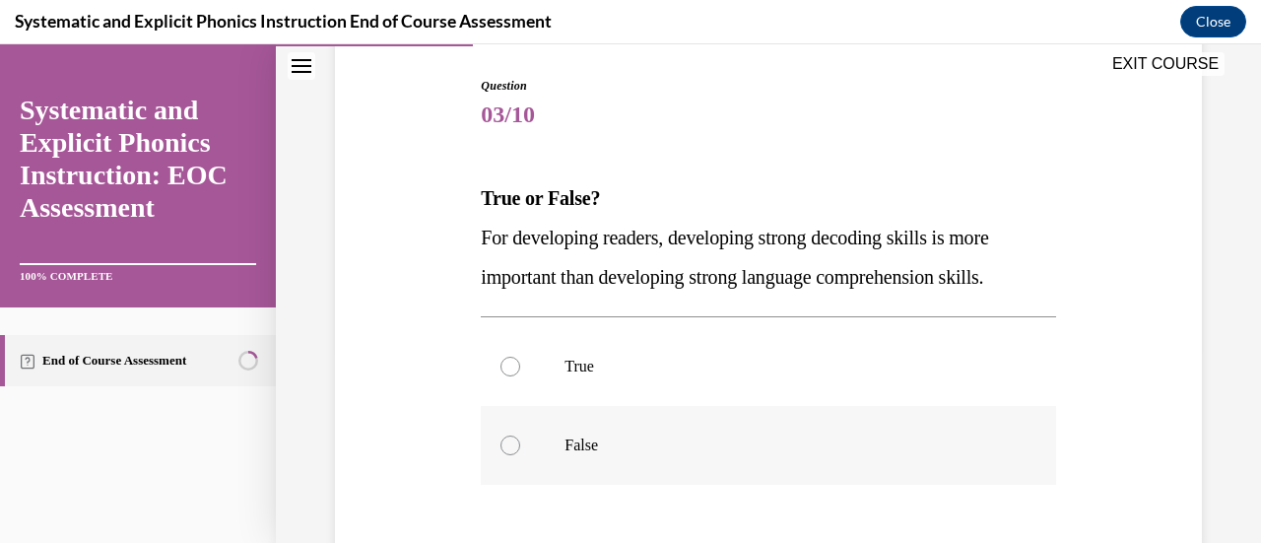
click at [510, 448] on div at bounding box center [510, 445] width 20 height 20
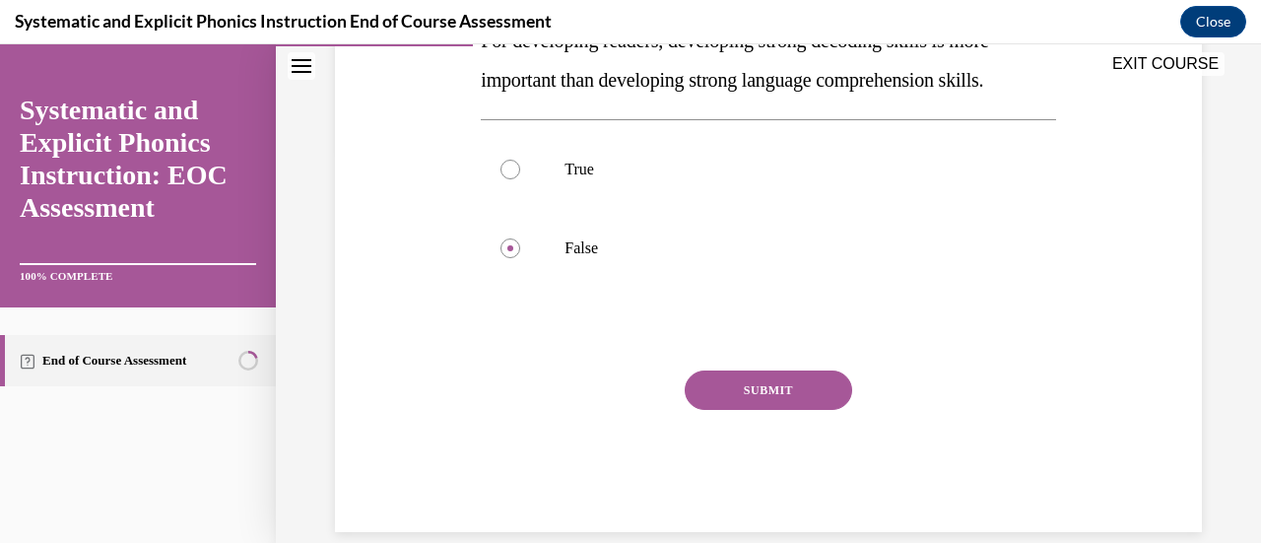
click at [737, 394] on button "SUBMIT" at bounding box center [767, 389] width 167 height 39
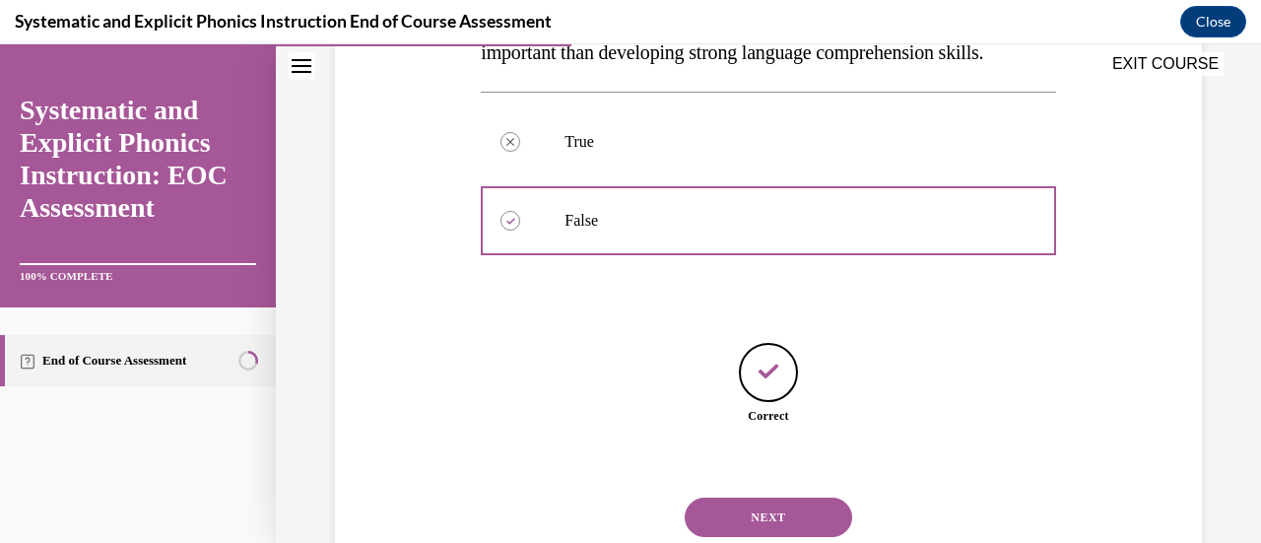
scroll to position [484, 0]
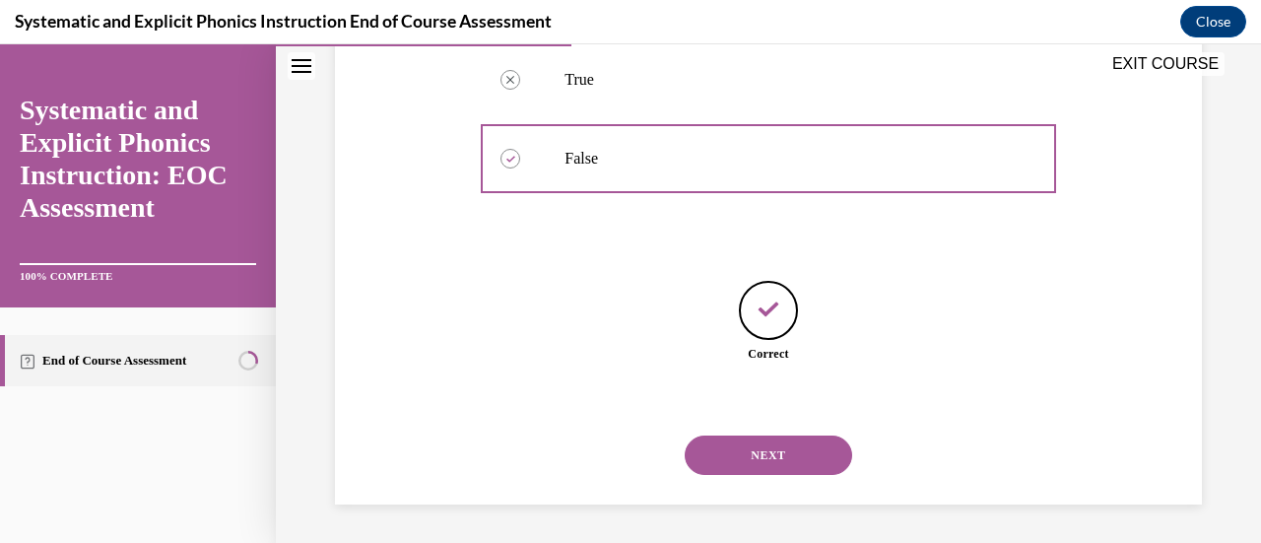
click at [785, 452] on button "NEXT" at bounding box center [767, 454] width 167 height 39
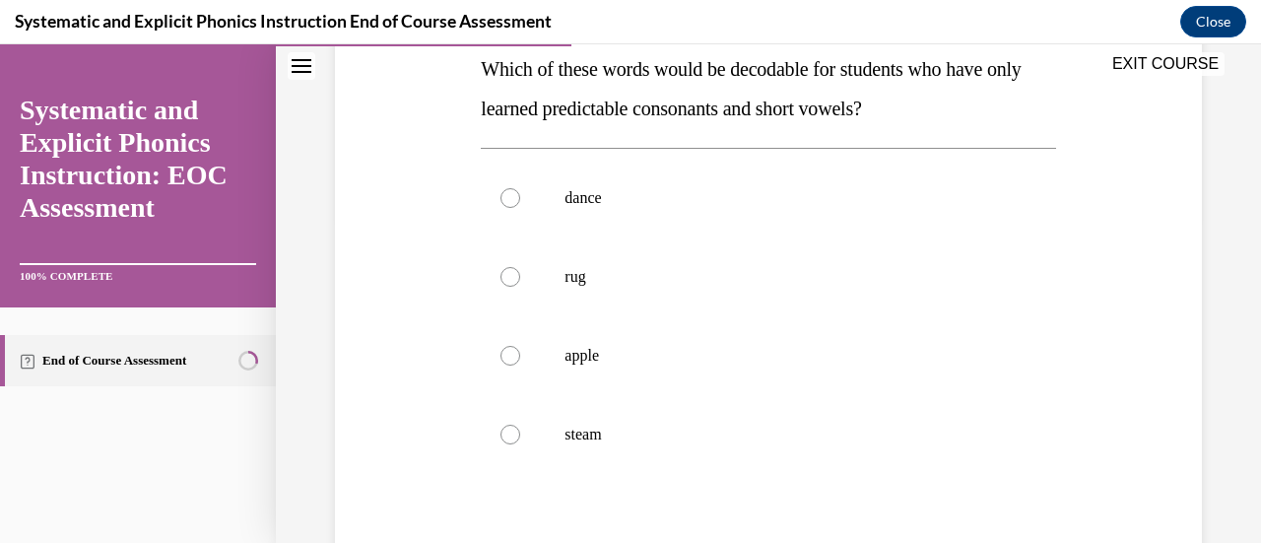
scroll to position [295, 0]
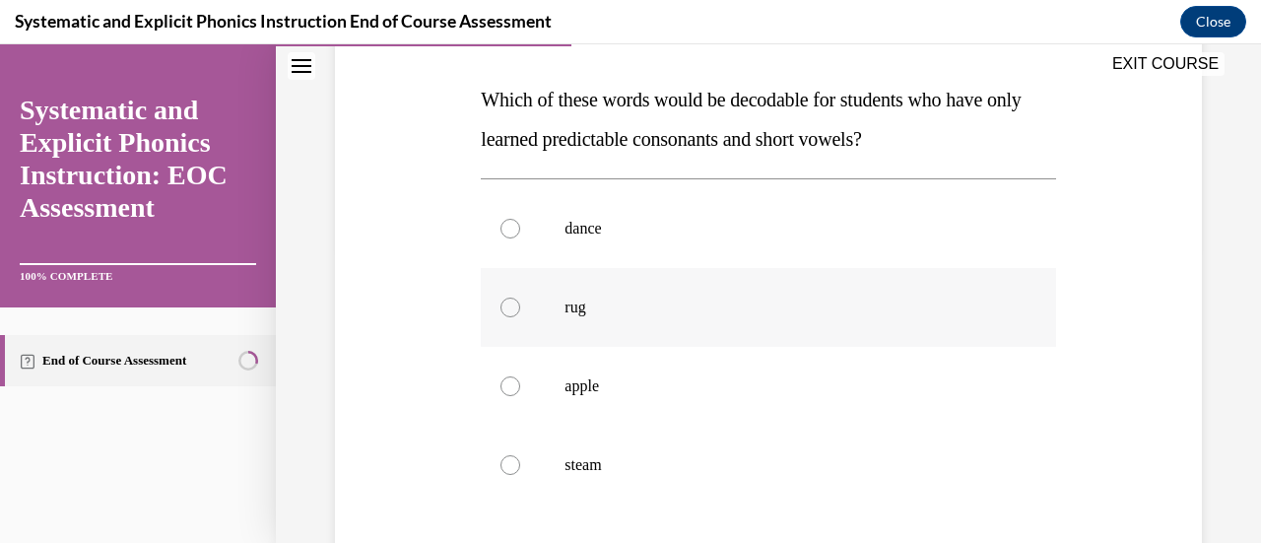
click at [503, 307] on div at bounding box center [510, 307] width 20 height 20
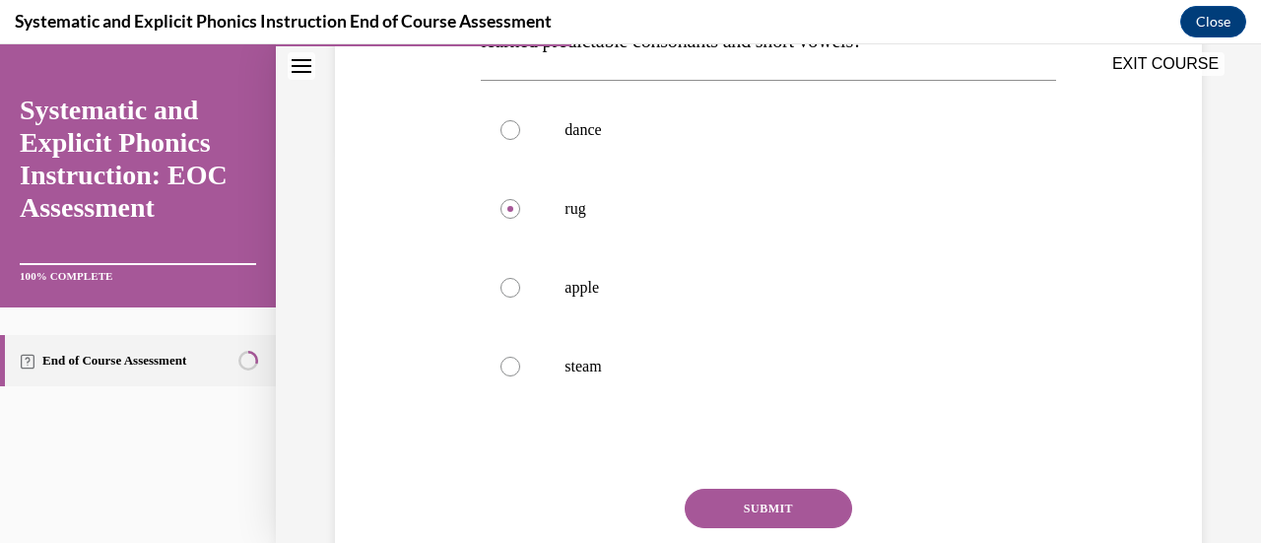
click at [757, 496] on button "SUBMIT" at bounding box center [767, 507] width 167 height 39
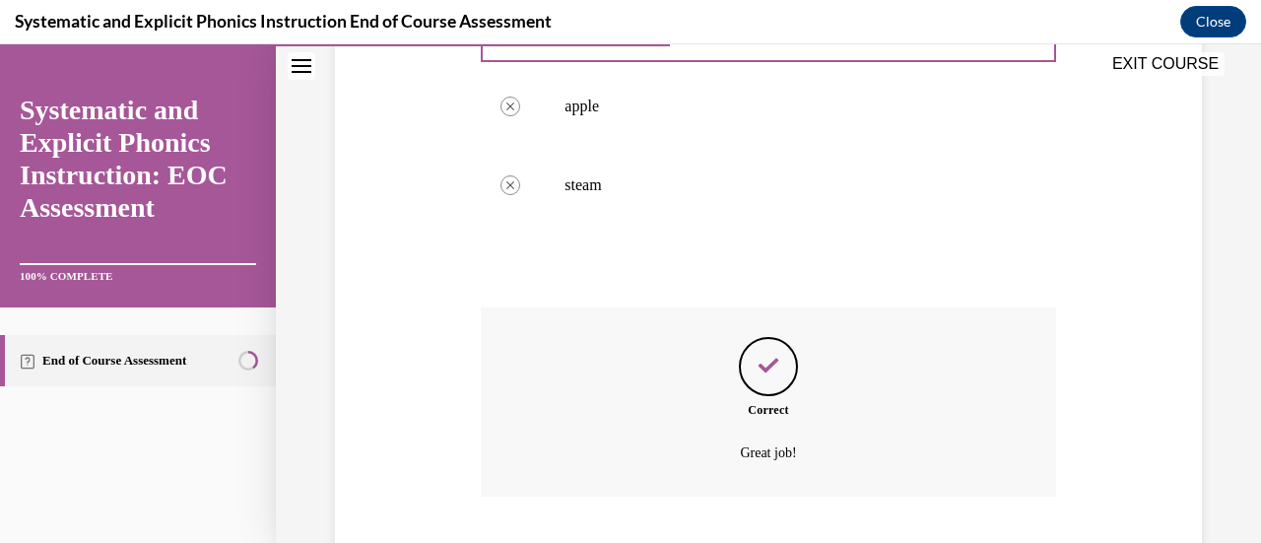
scroll to position [699, 0]
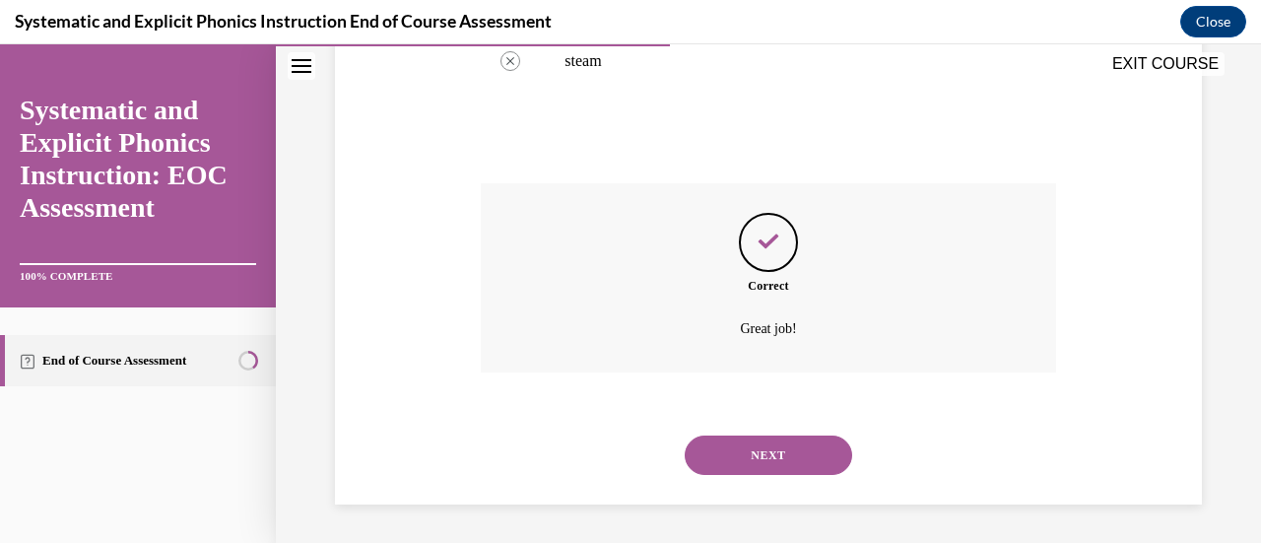
drag, startPoint x: 776, startPoint y: 450, endPoint x: 790, endPoint y: 449, distance: 13.8
click at [778, 450] on button "NEXT" at bounding box center [767, 454] width 167 height 39
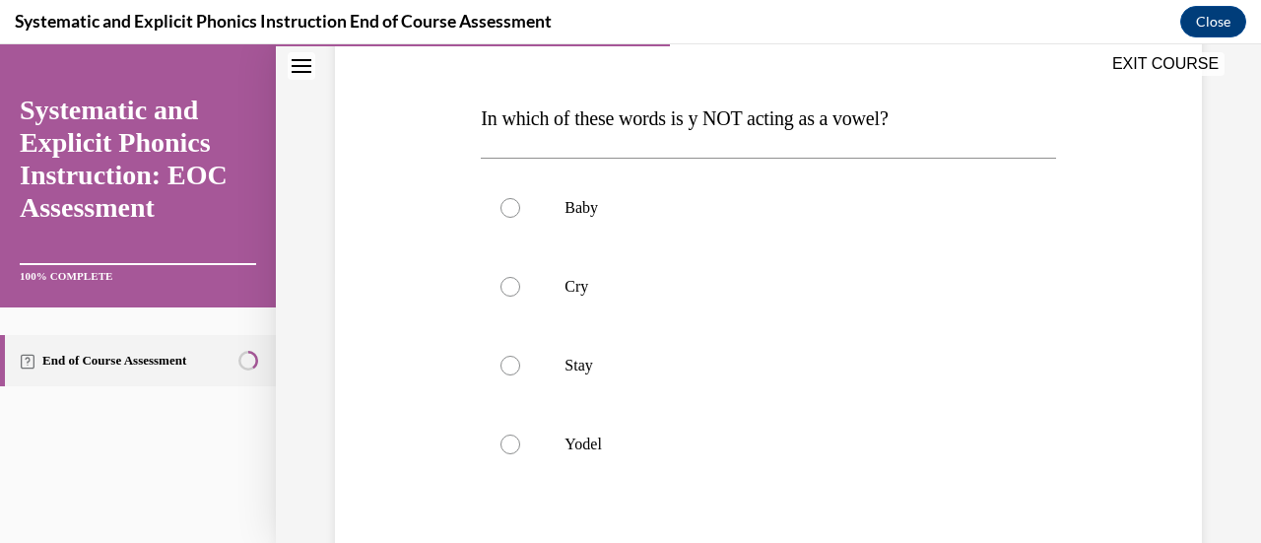
scroll to position [295, 0]
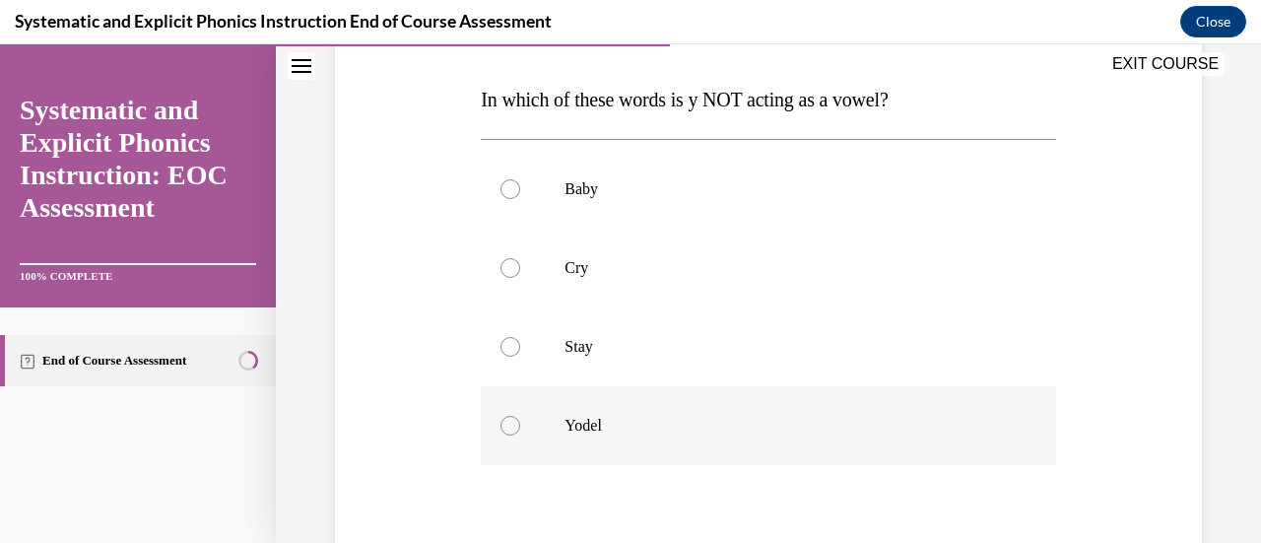
click at [508, 426] on div at bounding box center [510, 426] width 20 height 20
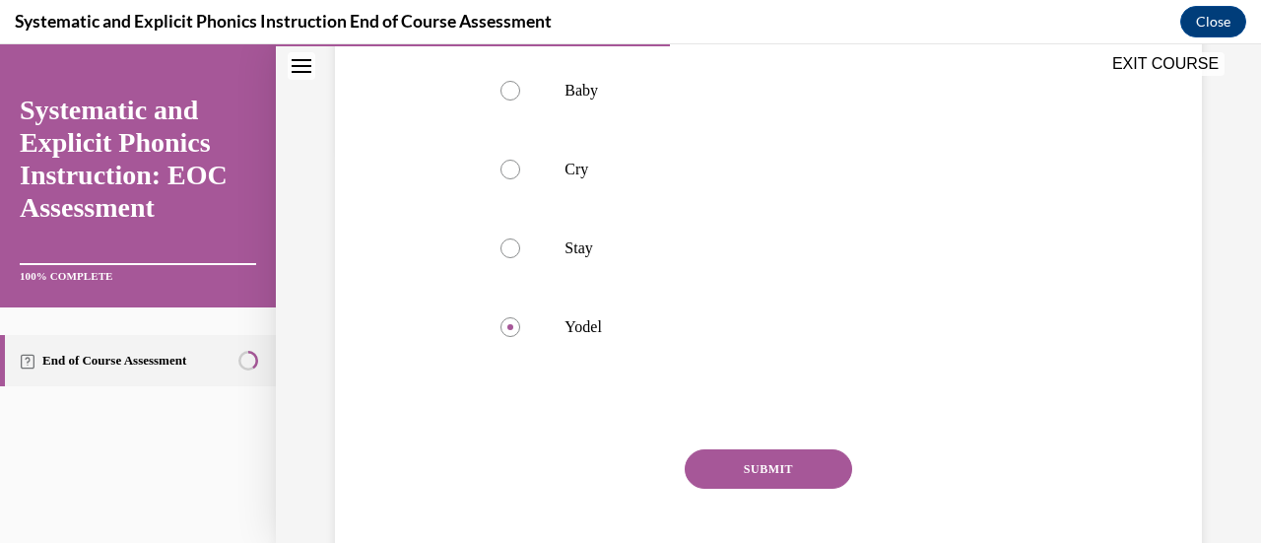
click at [739, 458] on button "SUBMIT" at bounding box center [767, 468] width 167 height 39
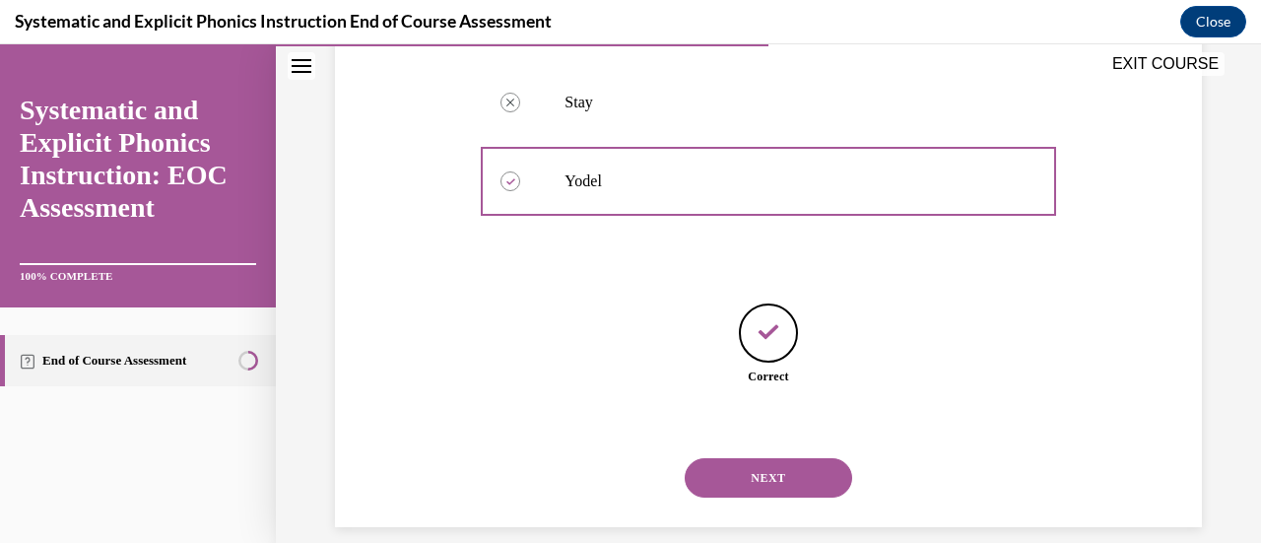
scroll to position [562, 0]
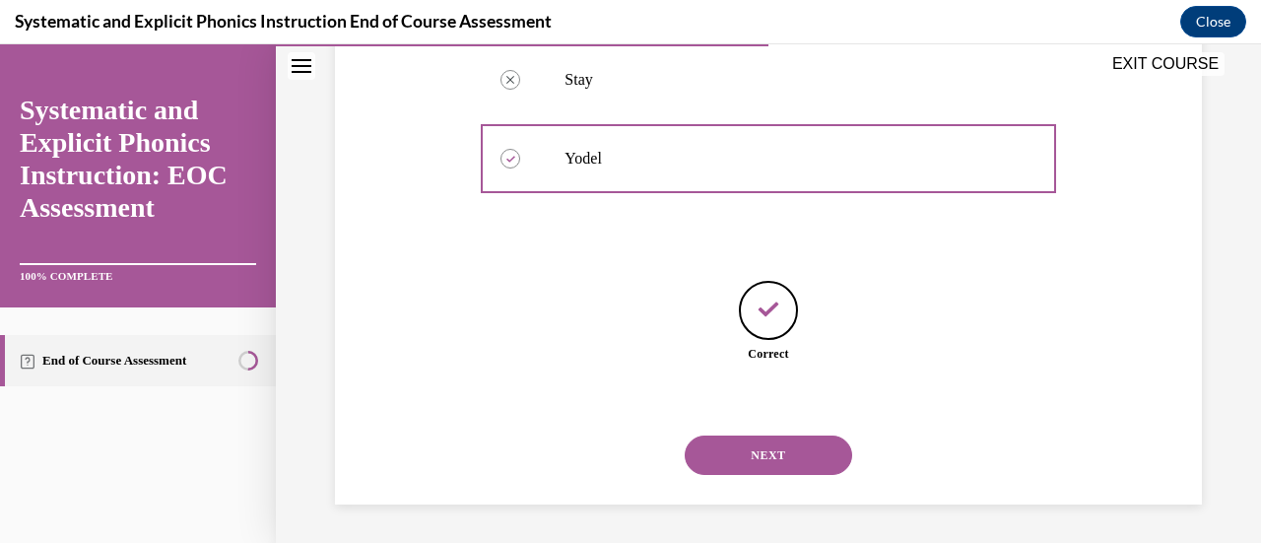
click at [764, 453] on button "NEXT" at bounding box center [767, 454] width 167 height 39
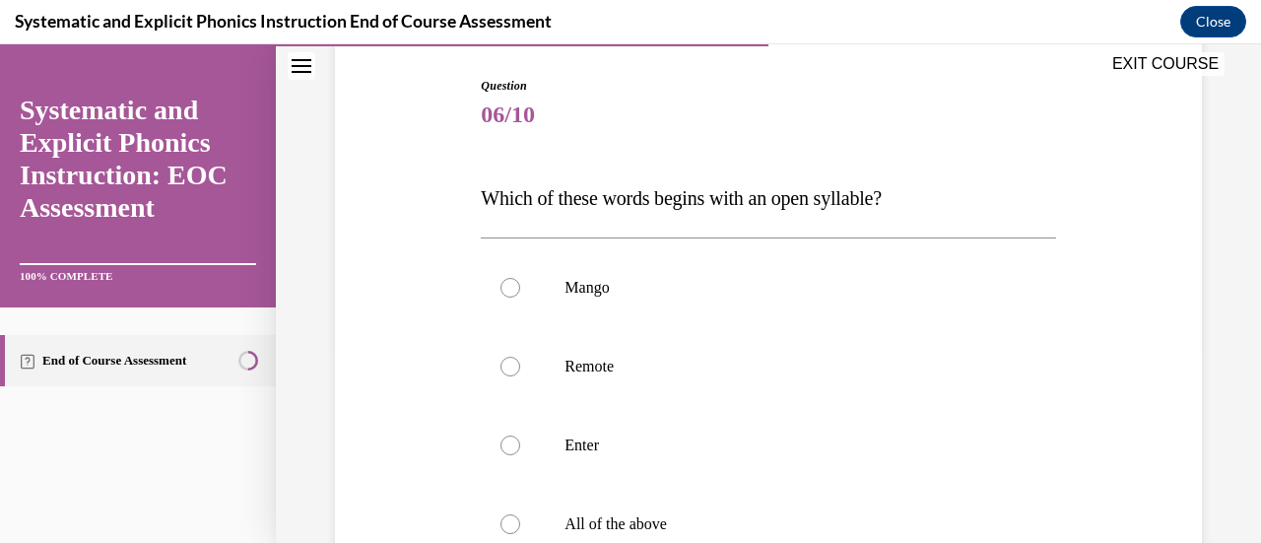
scroll to position [295, 0]
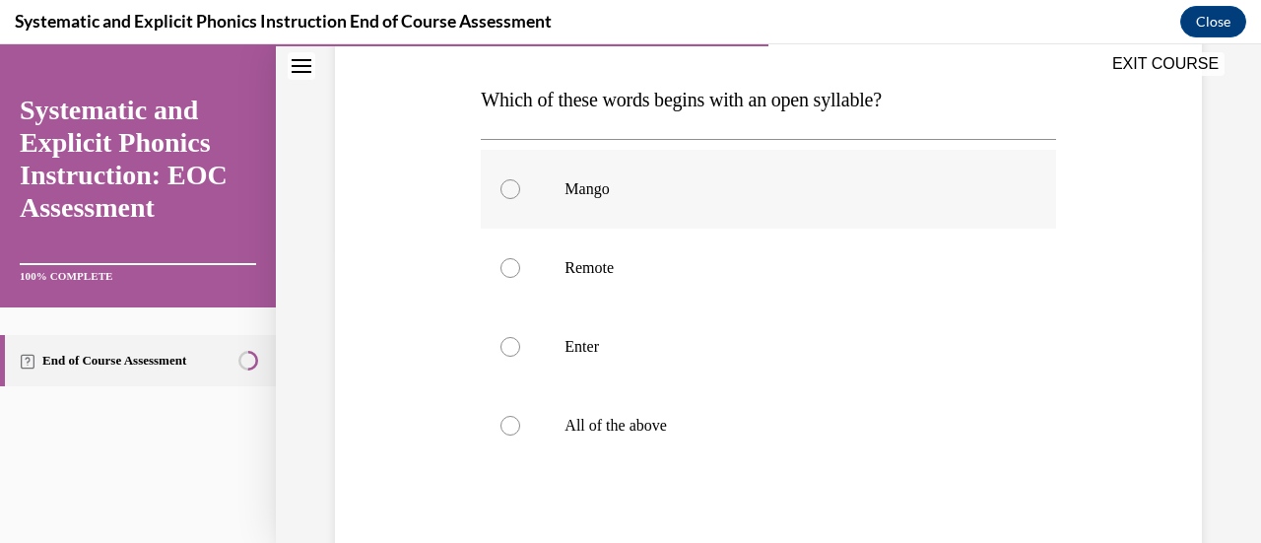
click at [508, 189] on div at bounding box center [510, 189] width 20 height 20
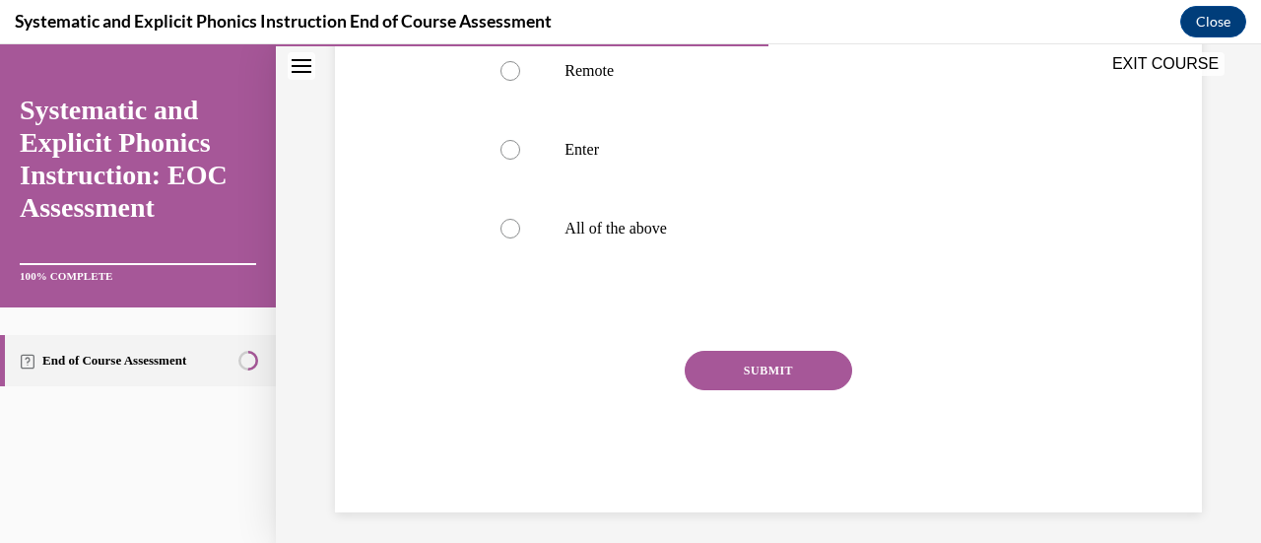
click at [714, 359] on button "SUBMIT" at bounding box center [767, 370] width 167 height 39
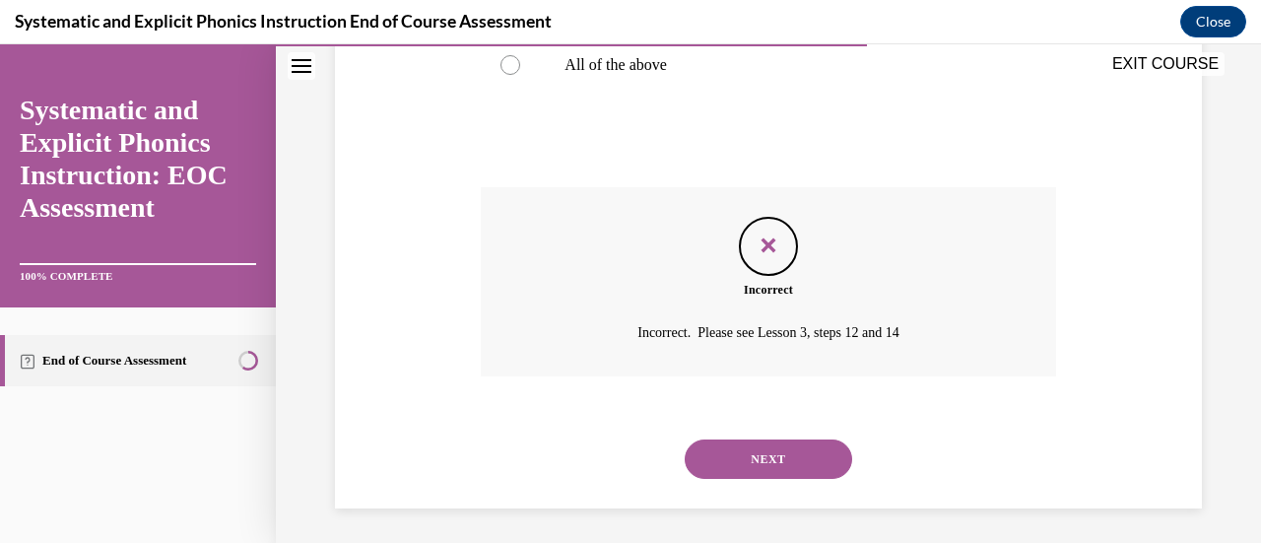
scroll to position [660, 0]
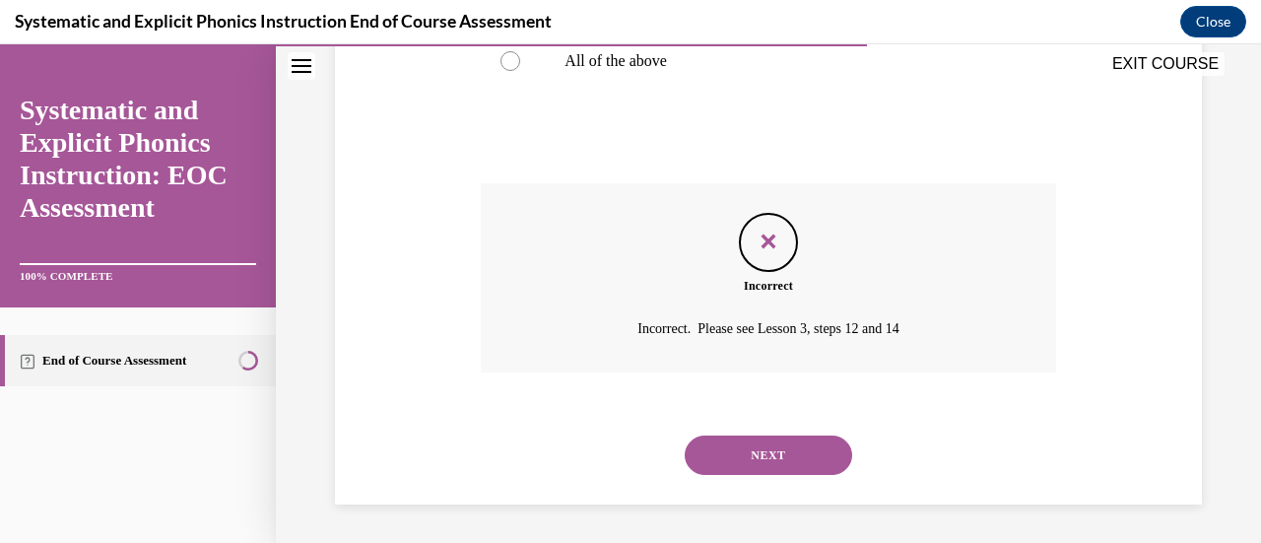
click at [814, 454] on button "NEXT" at bounding box center [767, 454] width 167 height 39
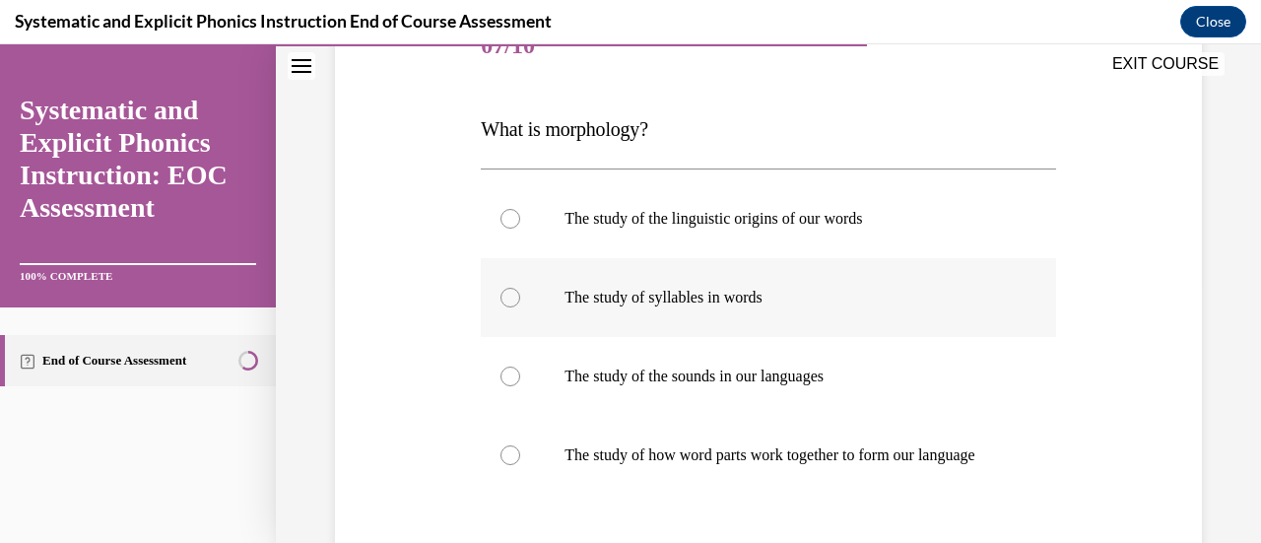
scroll to position [295, 0]
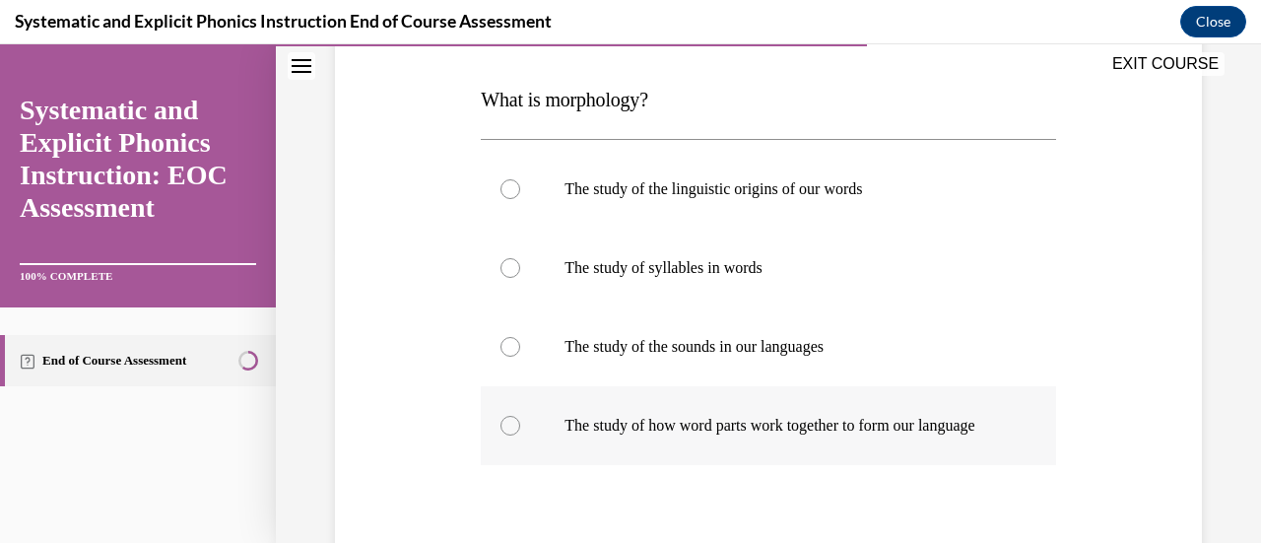
click at [512, 434] on div at bounding box center [510, 426] width 20 height 20
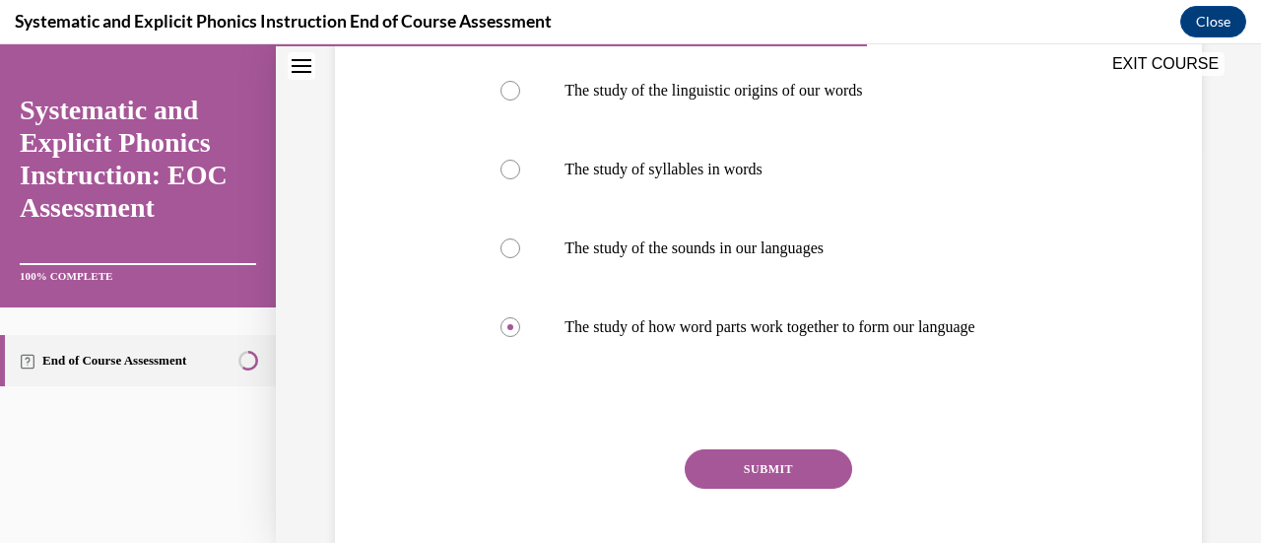
click at [734, 484] on button "SUBMIT" at bounding box center [767, 468] width 167 height 39
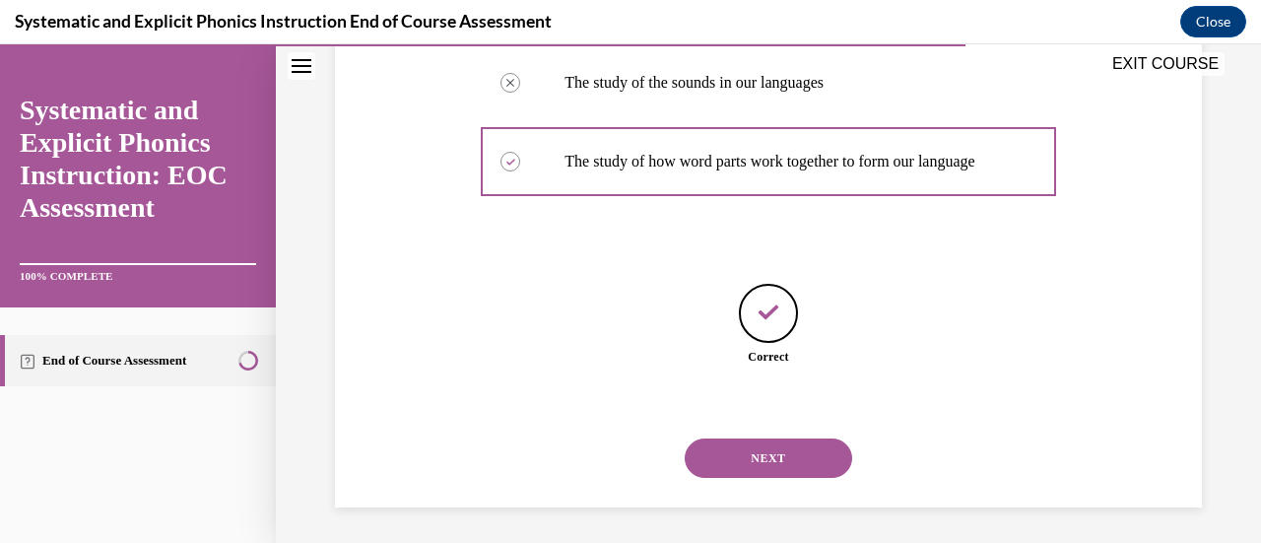
scroll to position [582, 0]
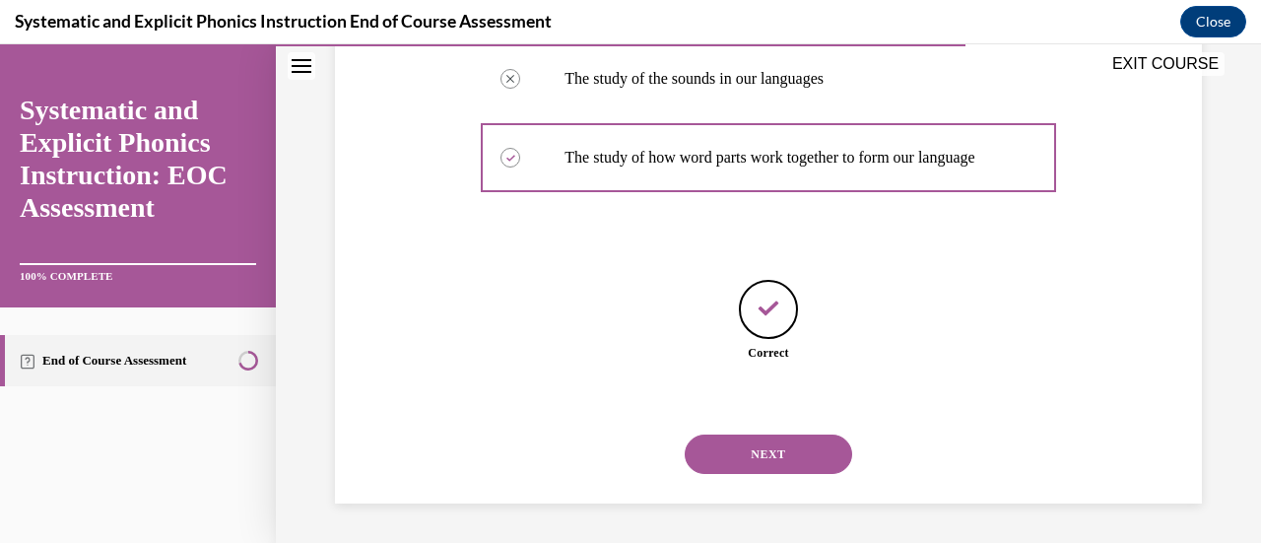
click at [762, 450] on button "NEXT" at bounding box center [767, 453] width 167 height 39
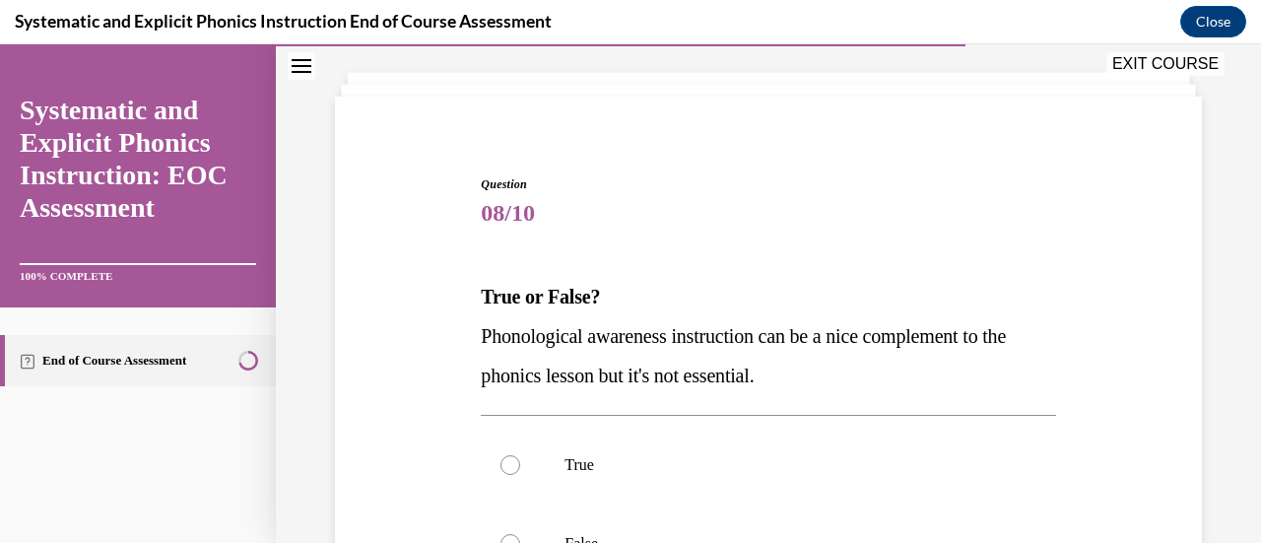
scroll to position [197, 0]
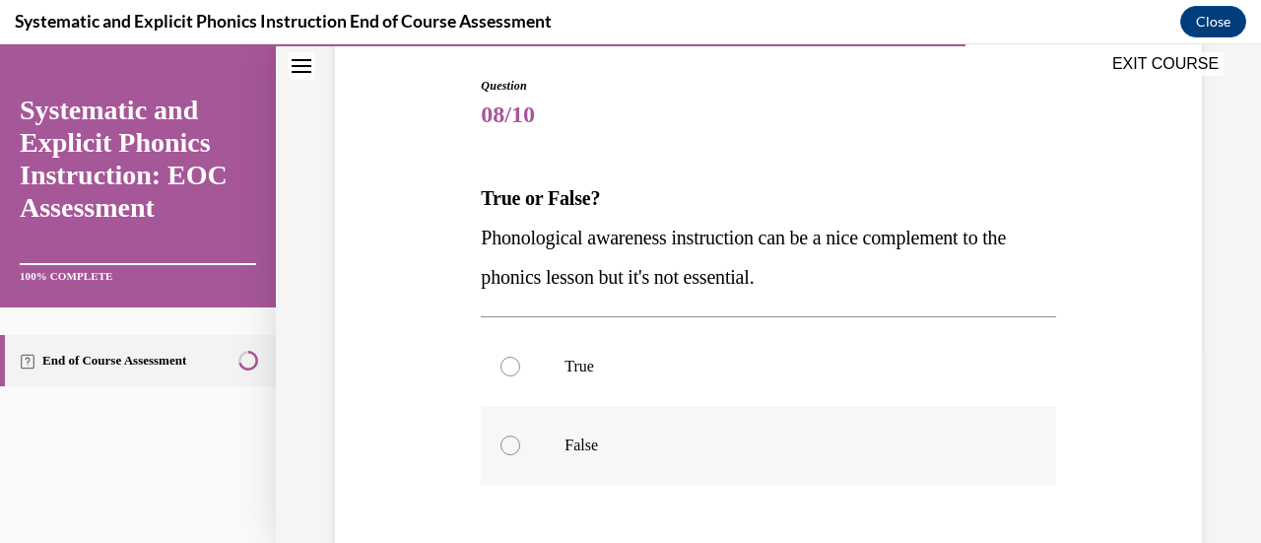
click at [512, 445] on div at bounding box center [510, 445] width 20 height 20
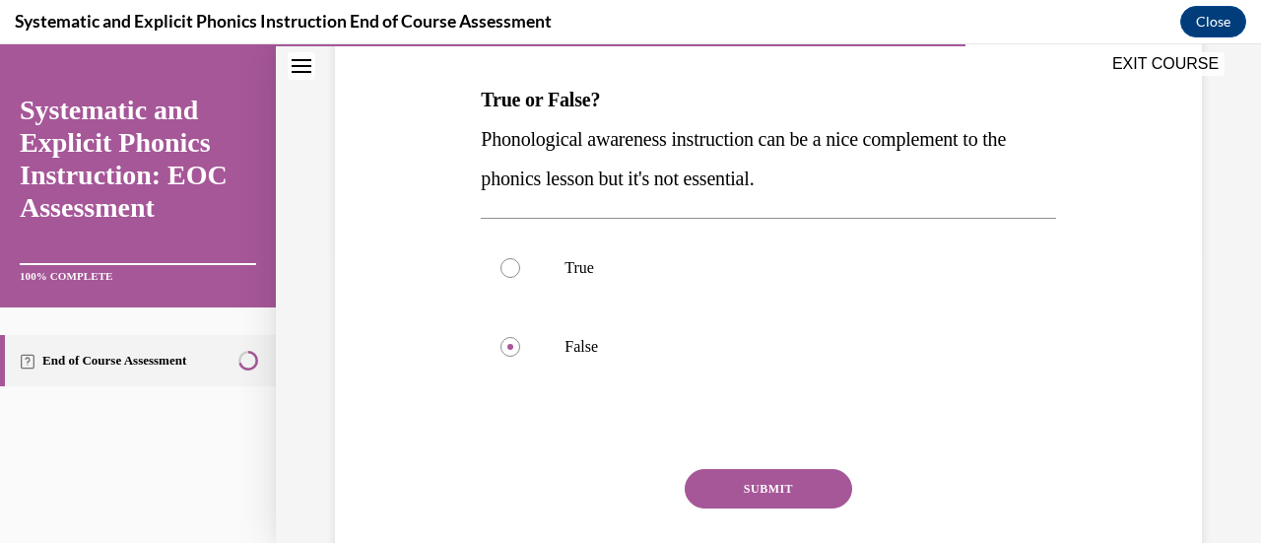
click at [748, 482] on button "SUBMIT" at bounding box center [767, 488] width 167 height 39
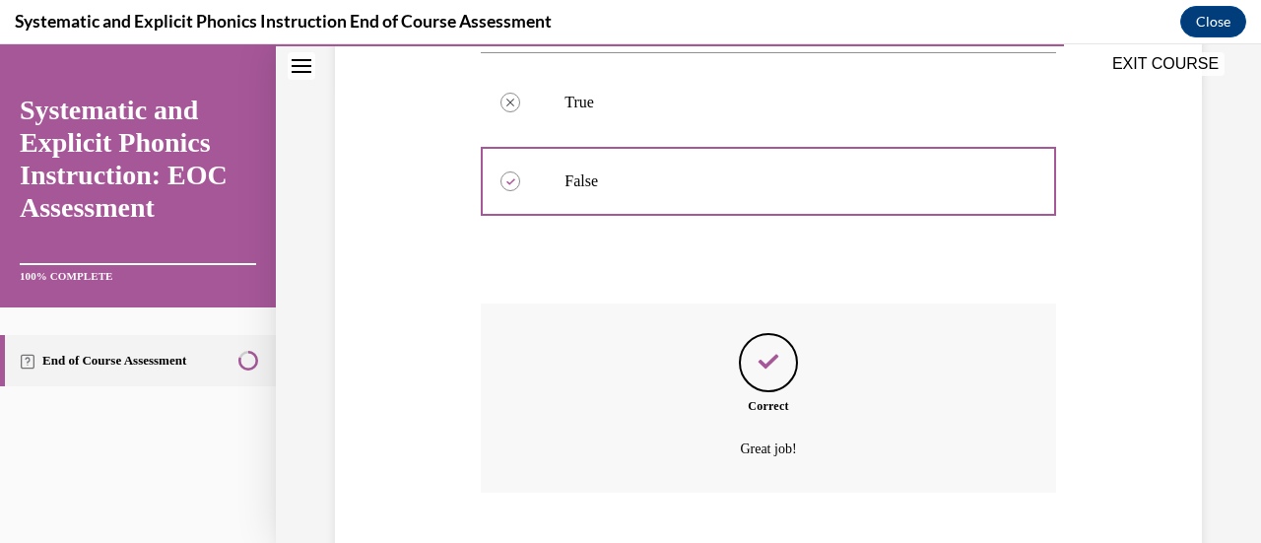
scroll to position [581, 0]
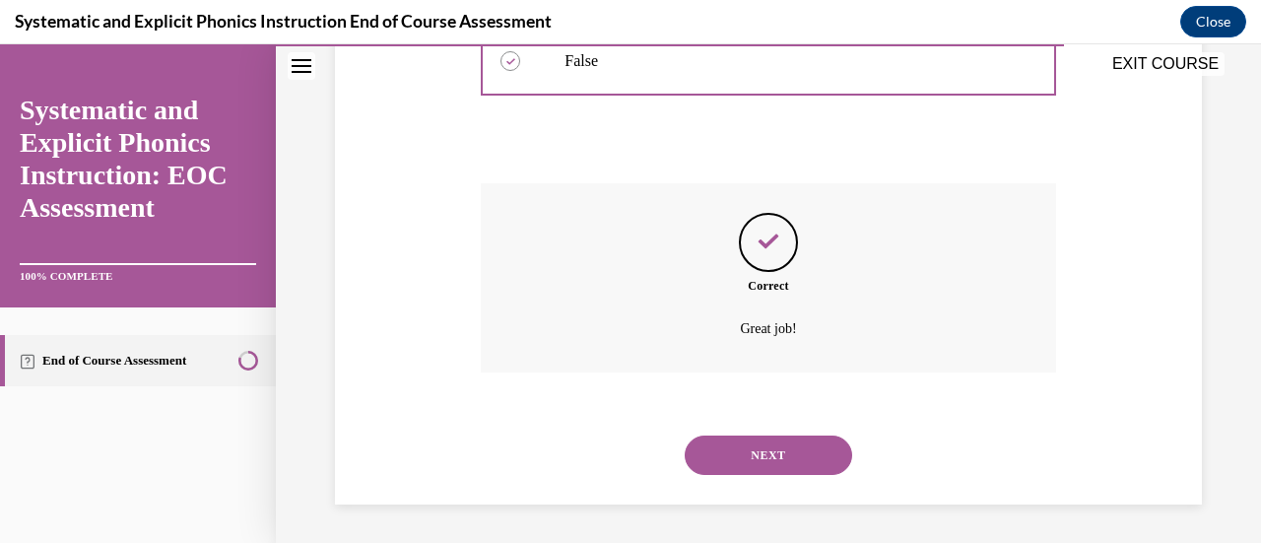
drag, startPoint x: 766, startPoint y: 459, endPoint x: 981, endPoint y: 467, distance: 214.8
click at [767, 459] on button "NEXT" at bounding box center [767, 454] width 167 height 39
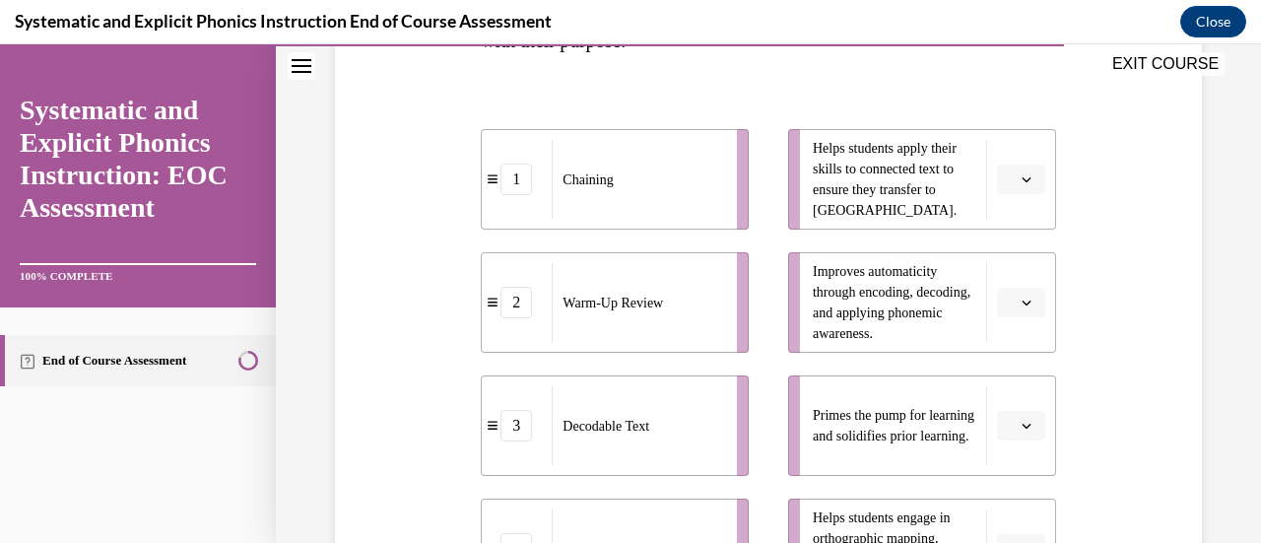
scroll to position [492, 0]
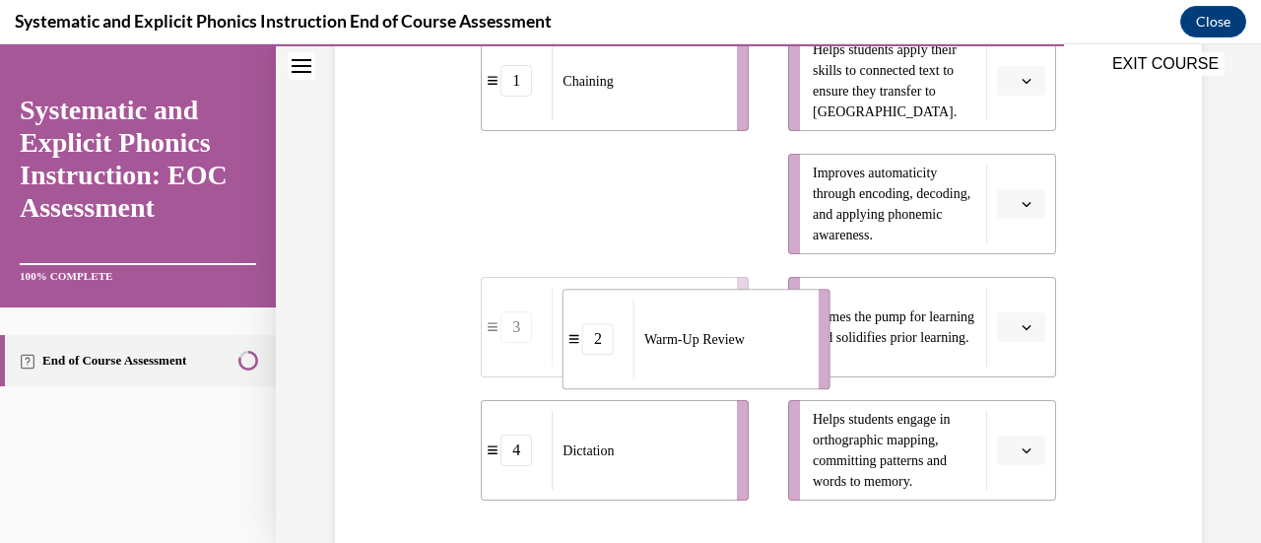
drag, startPoint x: 709, startPoint y: 200, endPoint x: 791, endPoint y: 336, distance: 158.6
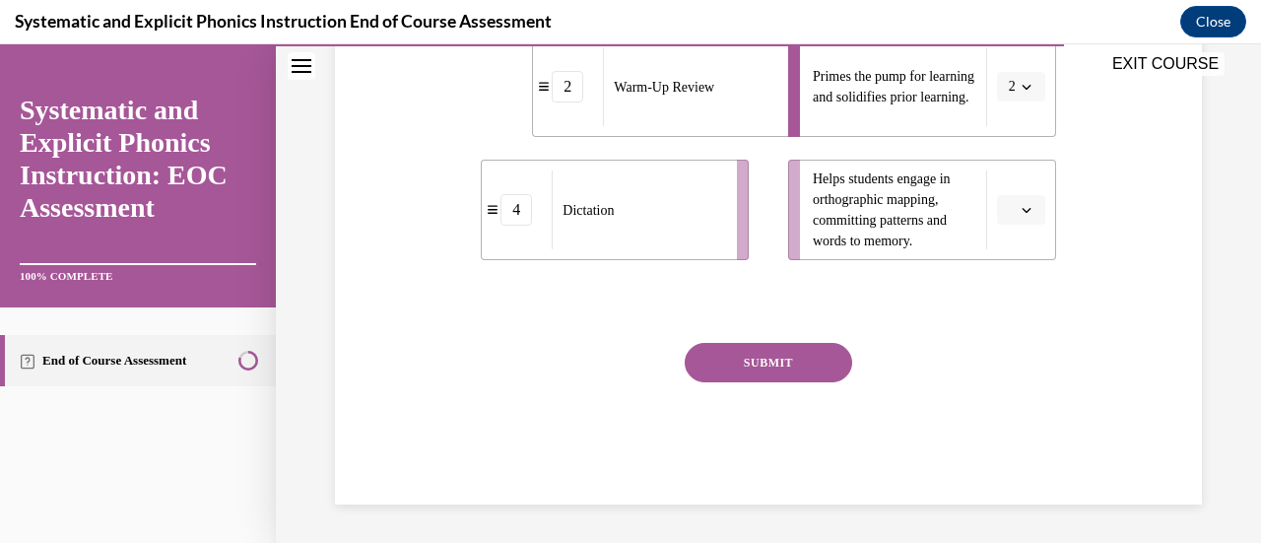
drag, startPoint x: 685, startPoint y: 82, endPoint x: 743, endPoint y: 564, distance: 485.9
click at [743, 542] on html "SKIP TO LESSON EXIT COURSE Systematic and Explicit Phonics Instruction: EOC Ass…" at bounding box center [630, 293] width 1261 height 498
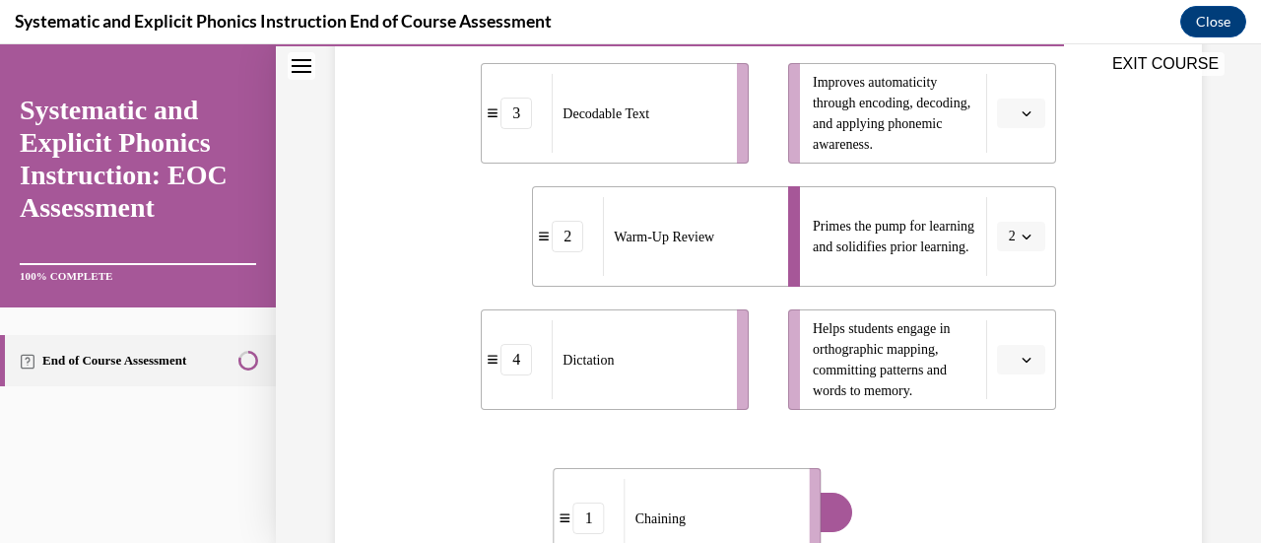
scroll to position [598, 0]
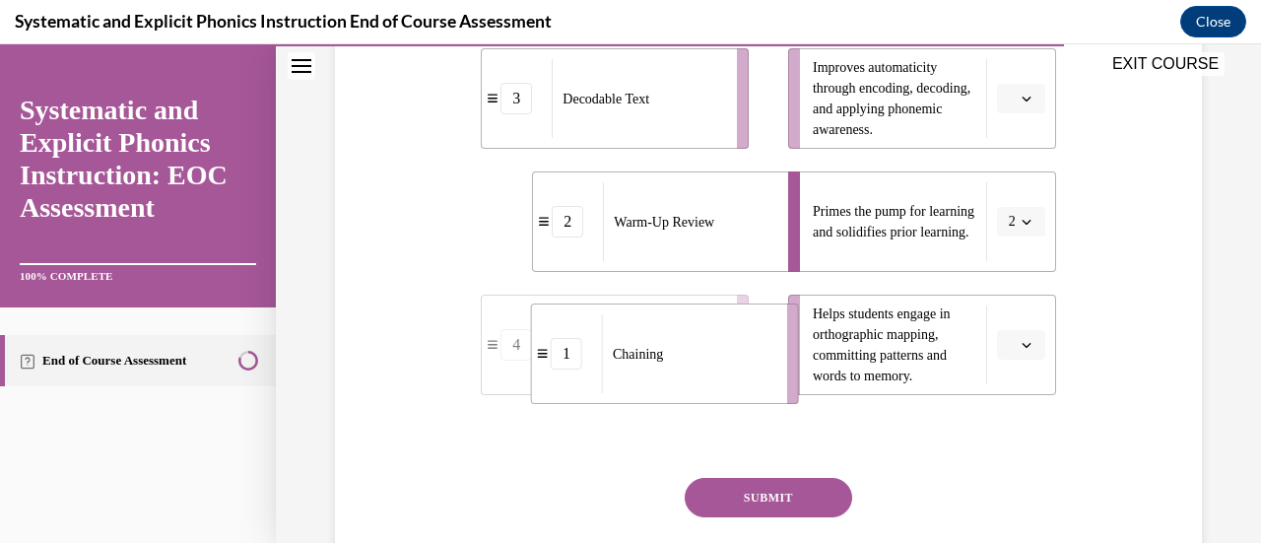
drag, startPoint x: 644, startPoint y: 224, endPoint x: 695, endPoint y: 318, distance: 107.5
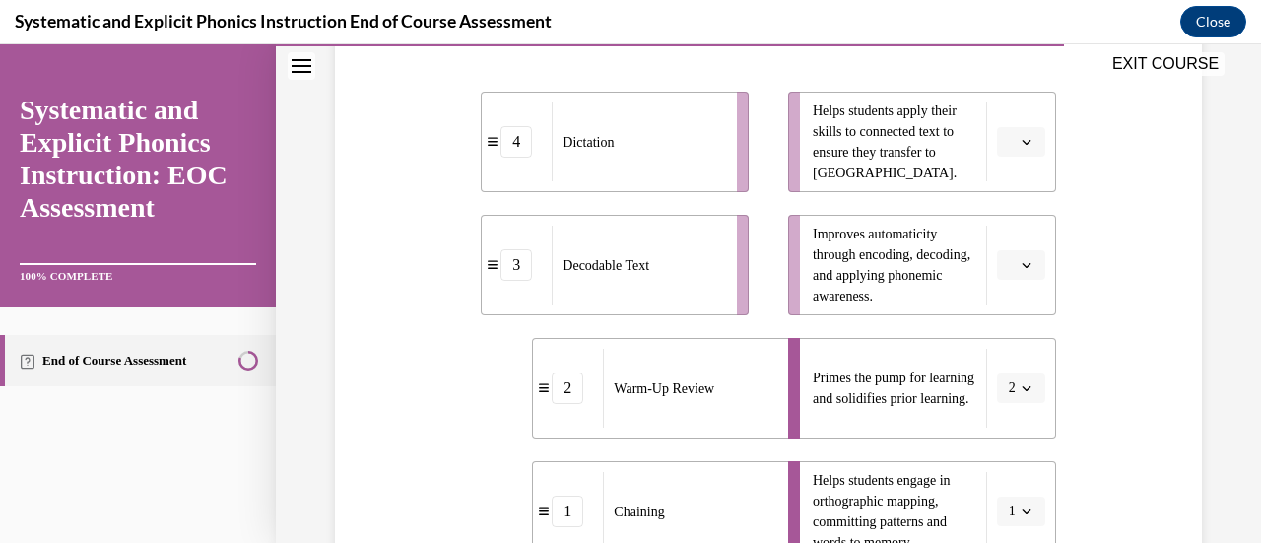
scroll to position [401, 0]
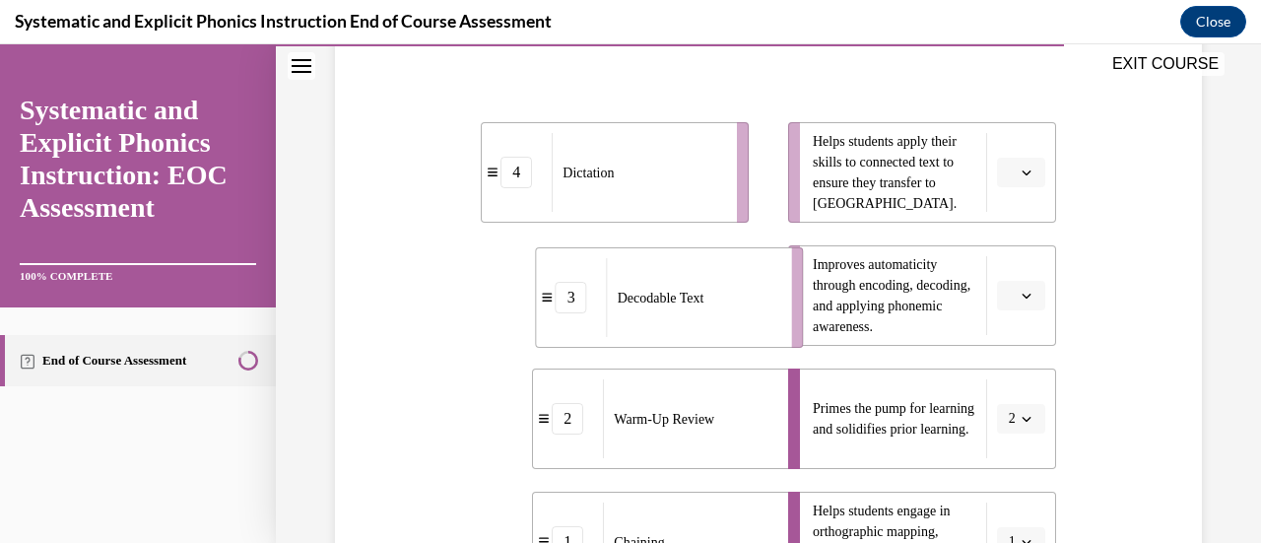
drag, startPoint x: 702, startPoint y: 312, endPoint x: 756, endPoint y: 314, distance: 54.2
click at [756, 314] on div "Decodable Text" at bounding box center [693, 297] width 172 height 79
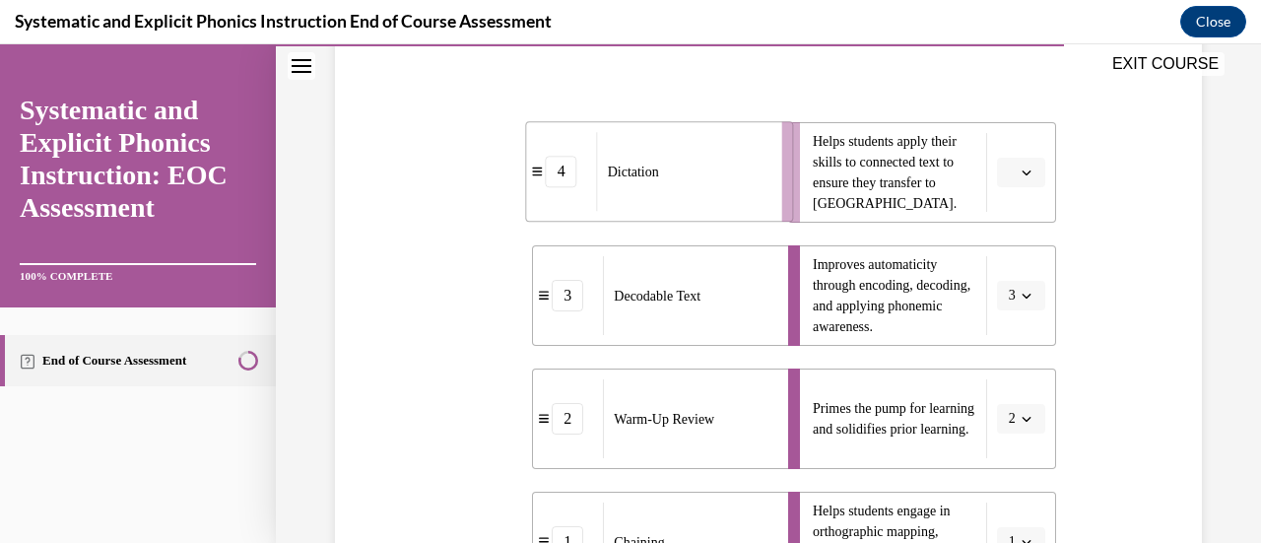
drag, startPoint x: 651, startPoint y: 206, endPoint x: 695, endPoint y: 205, distance: 44.3
click at [695, 205] on div "Dictation" at bounding box center [683, 171] width 172 height 79
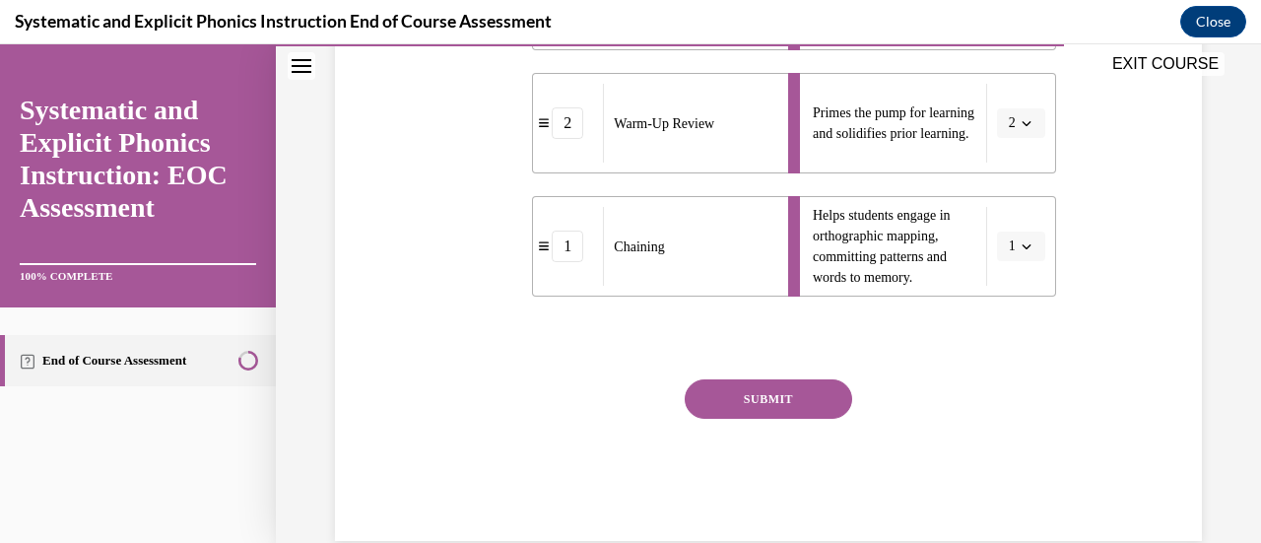
click at [772, 390] on button "SUBMIT" at bounding box center [767, 398] width 167 height 39
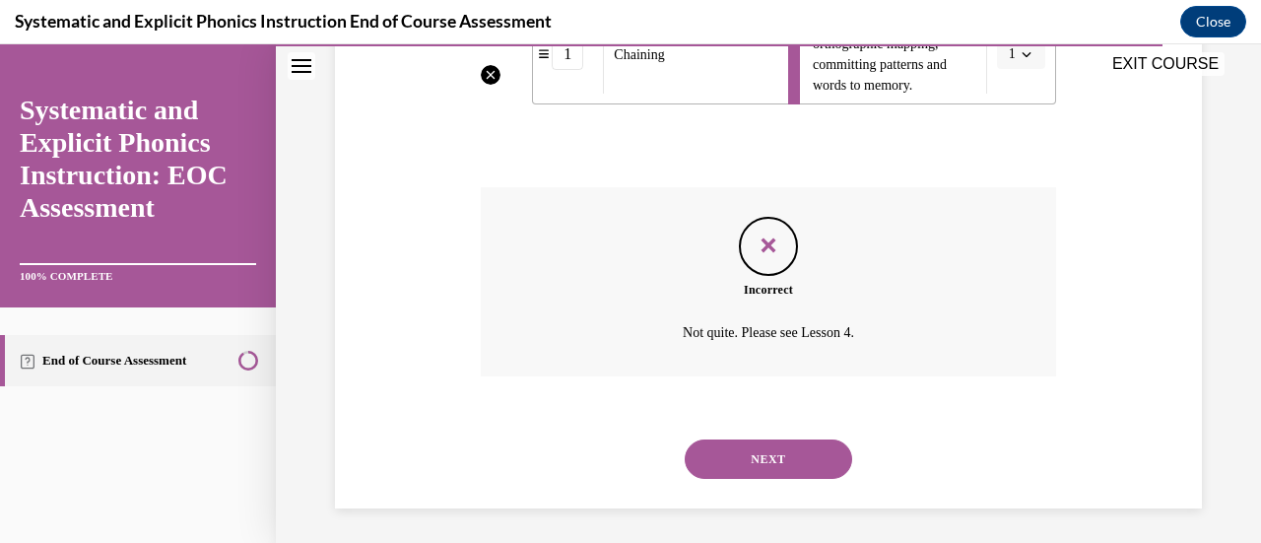
scroll to position [892, 0]
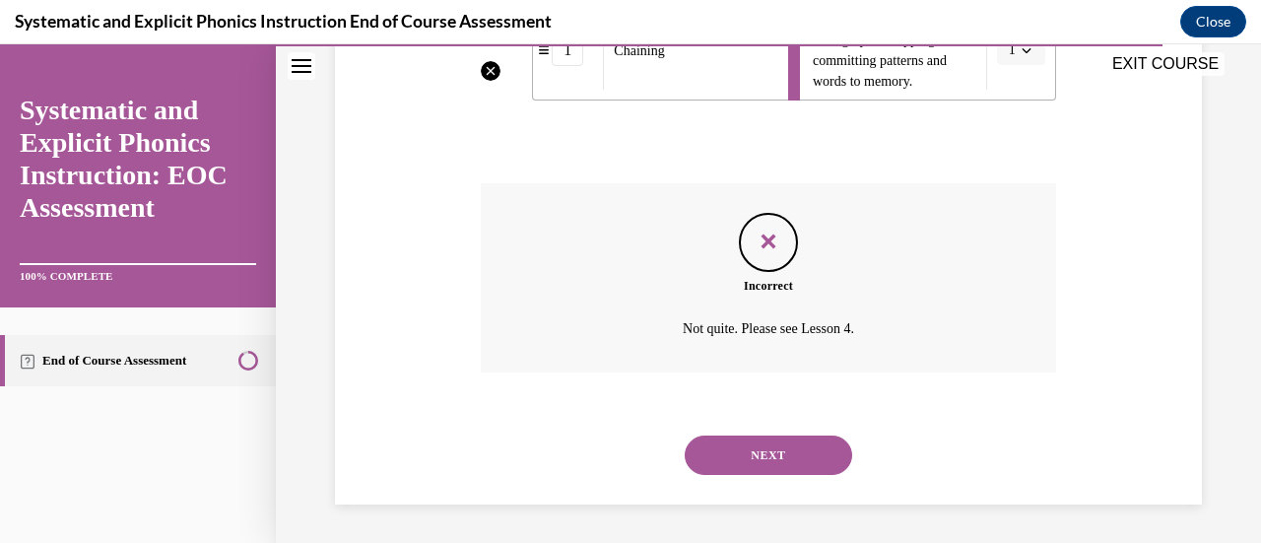
click at [752, 444] on button "NEXT" at bounding box center [767, 454] width 167 height 39
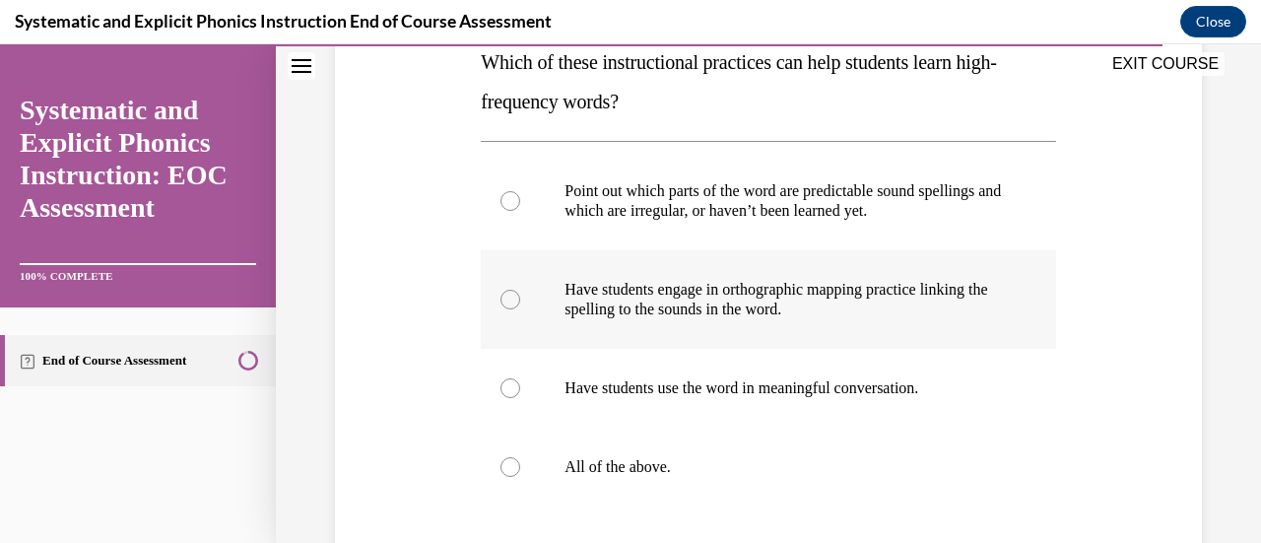
scroll to position [394, 0]
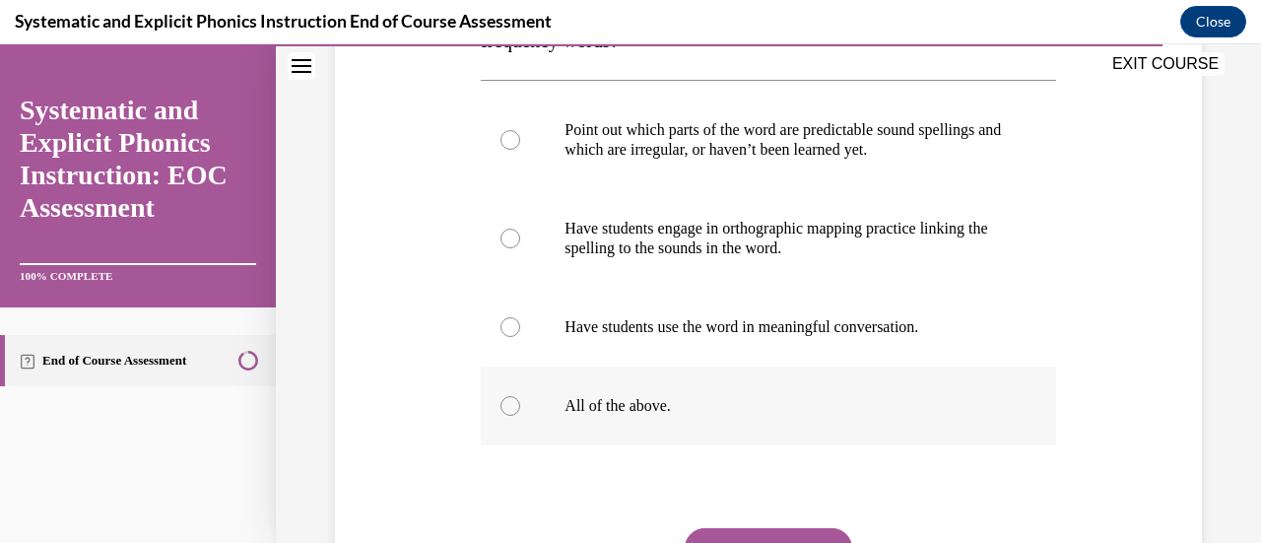
click at [515, 407] on div at bounding box center [510, 406] width 20 height 20
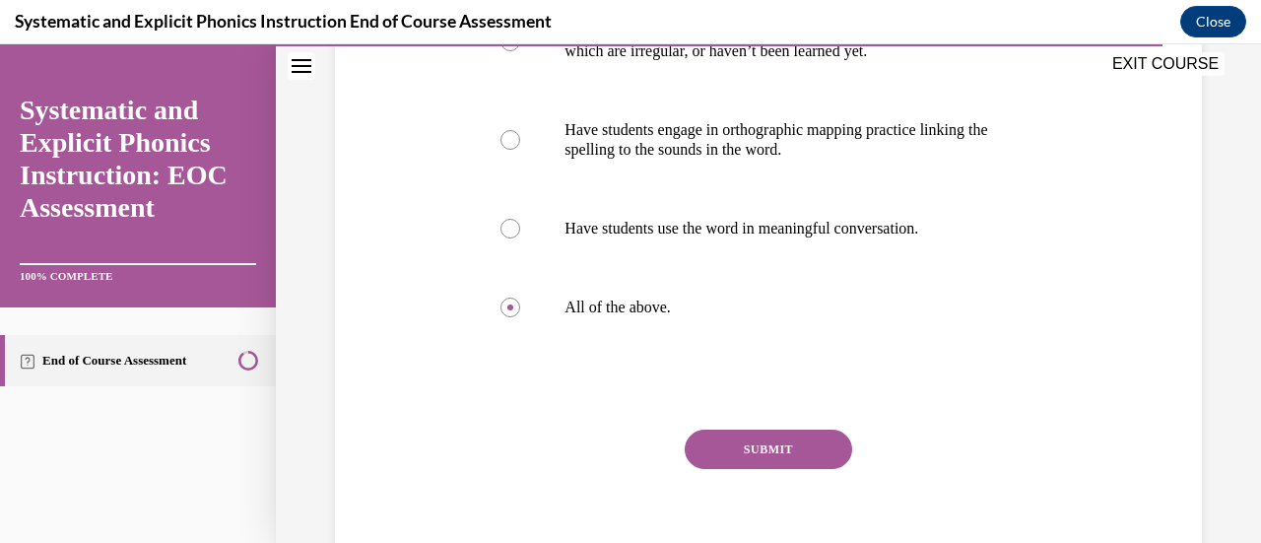
click at [729, 446] on button "SUBMIT" at bounding box center [767, 448] width 167 height 39
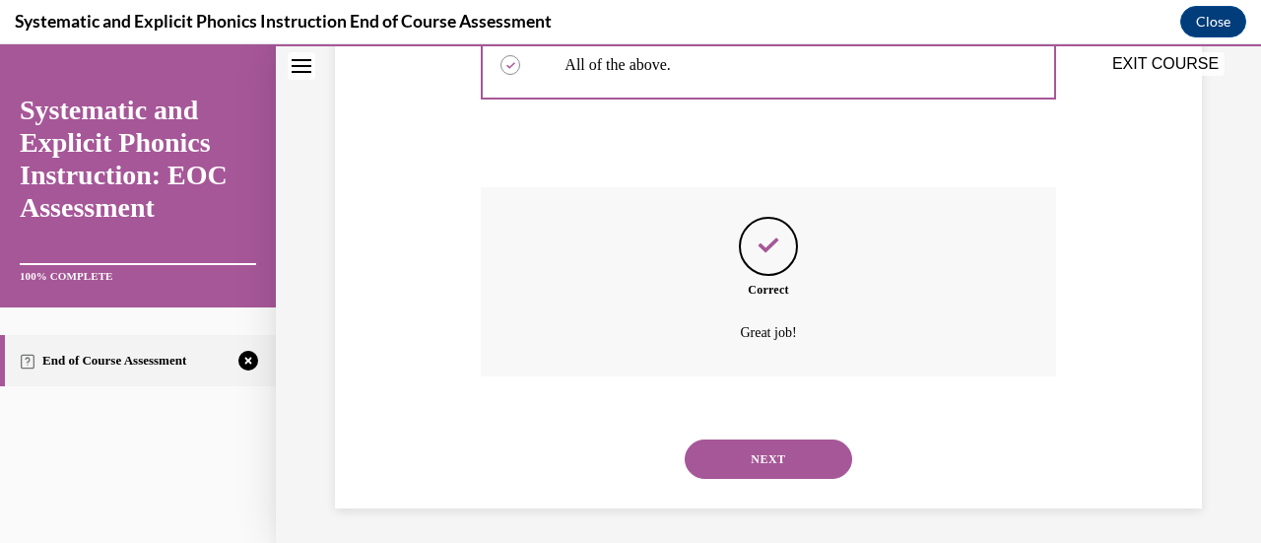
scroll to position [739, 0]
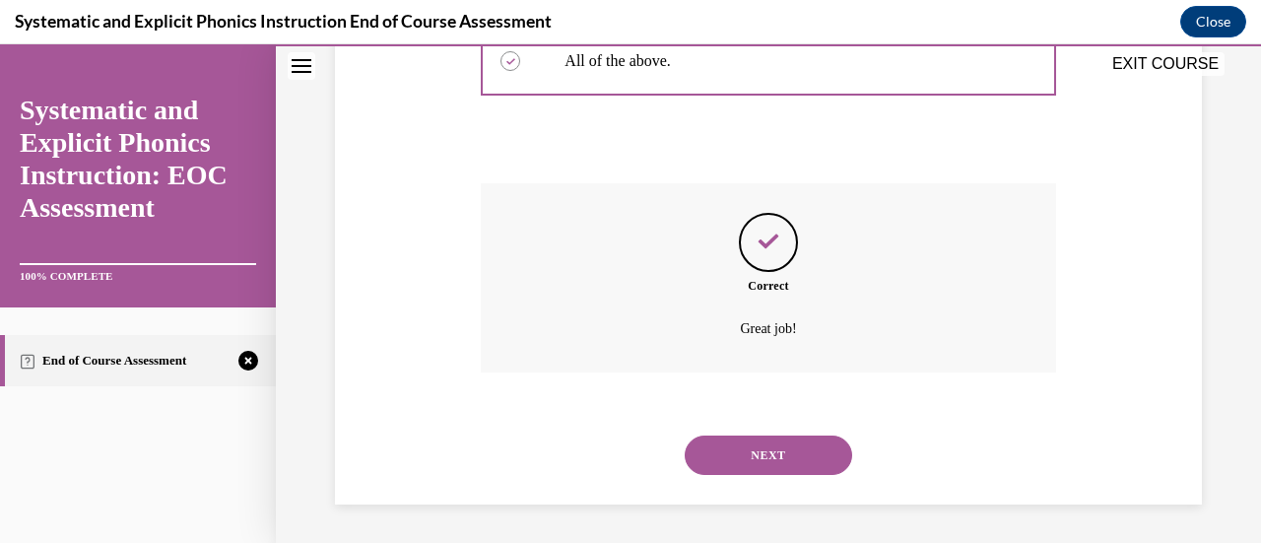
click at [764, 458] on button "NEXT" at bounding box center [767, 454] width 167 height 39
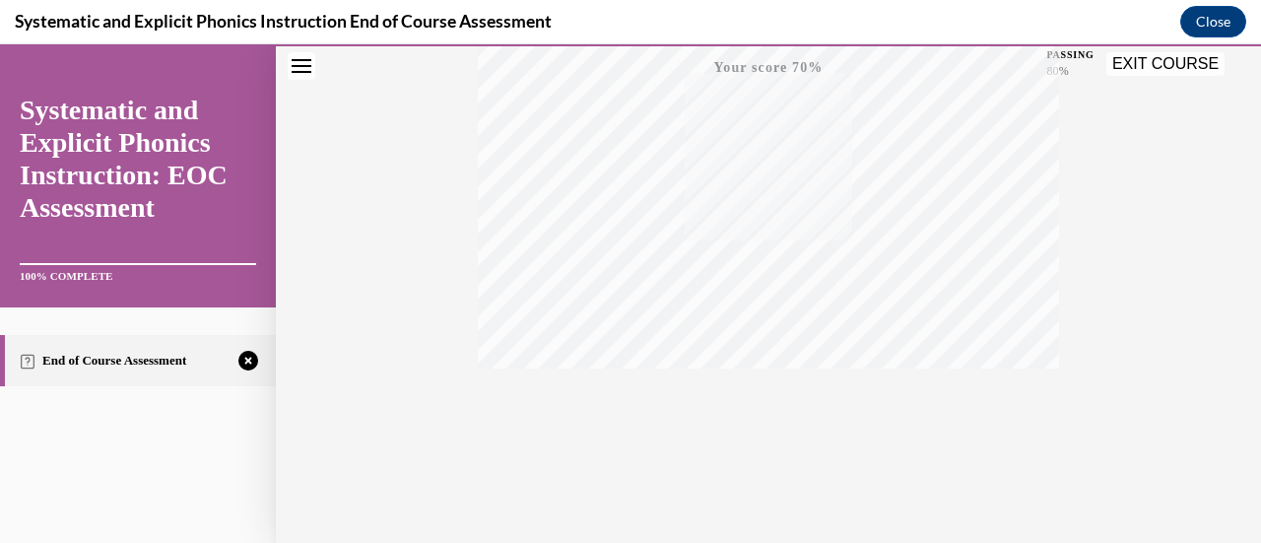
scroll to position [510, 0]
click at [758, 393] on span "TAKE AGAIN" at bounding box center [769, 395] width 70 height 11
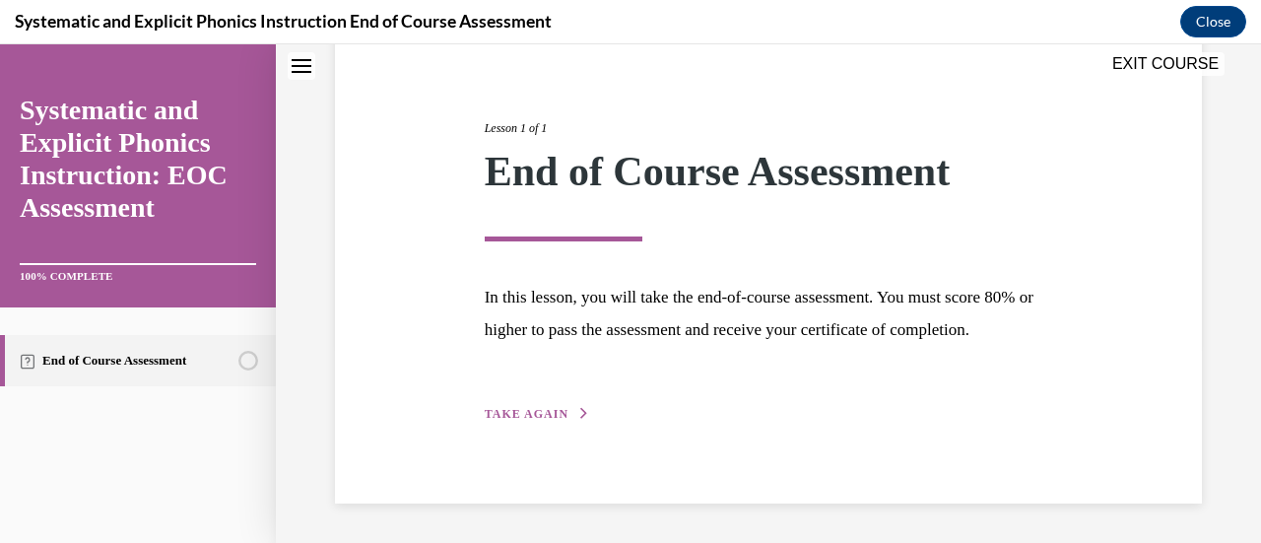
click at [528, 405] on div "Lesson 1 of 1 End of Course Assessment In this lesson, you will take the end-of…" at bounding box center [769, 249] width 598 height 351
click at [524, 411] on span "TAKE AGAIN" at bounding box center [527, 414] width 84 height 14
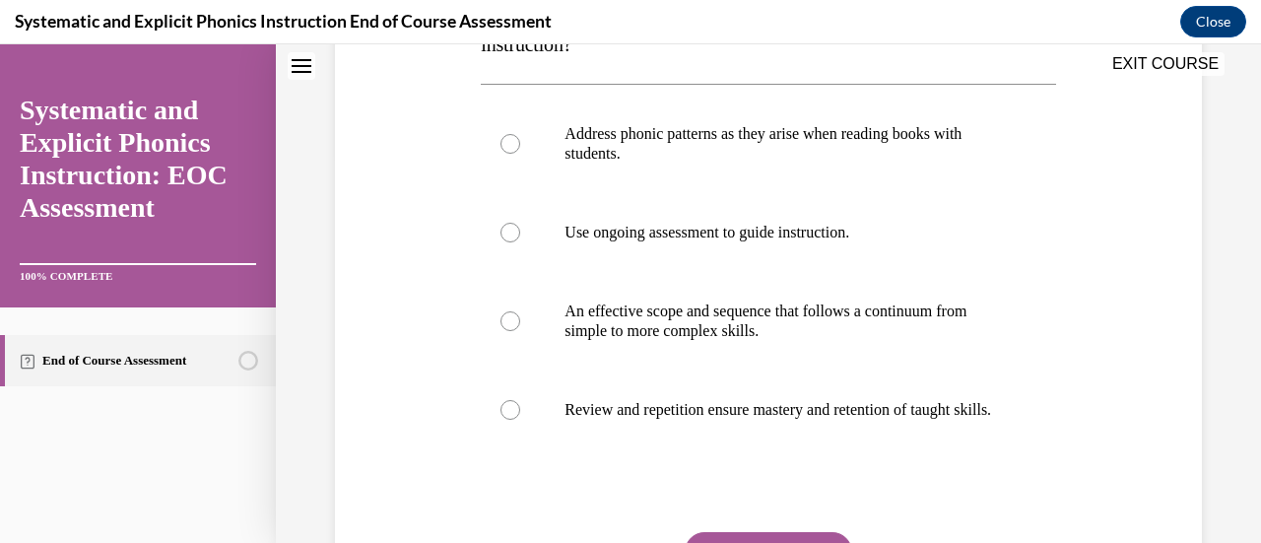
scroll to position [417, 0]
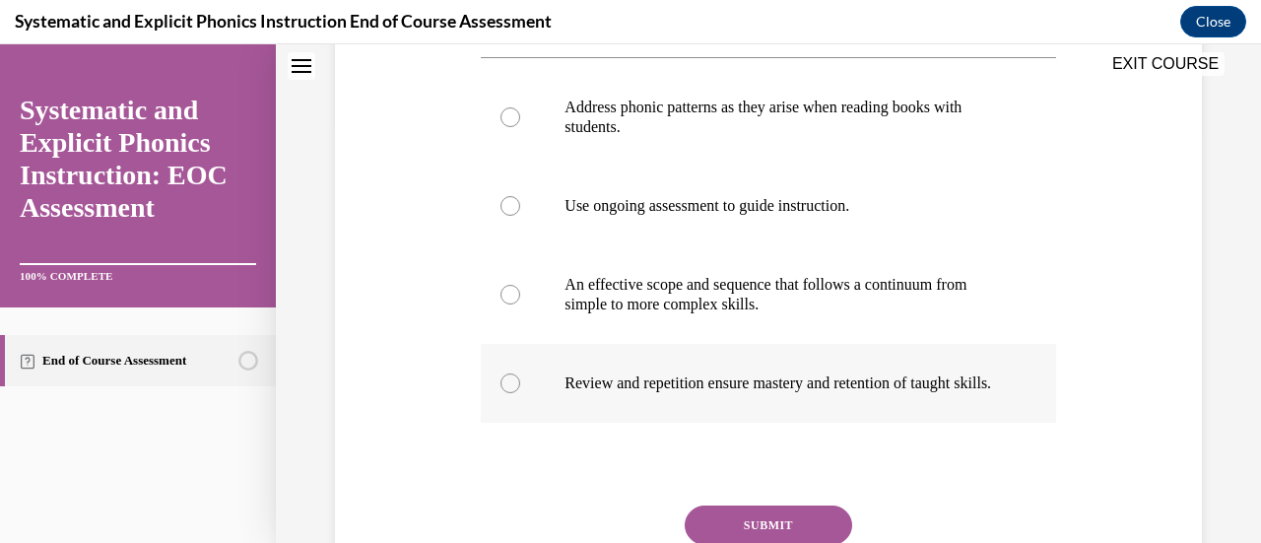
click at [516, 393] on div at bounding box center [510, 383] width 20 height 20
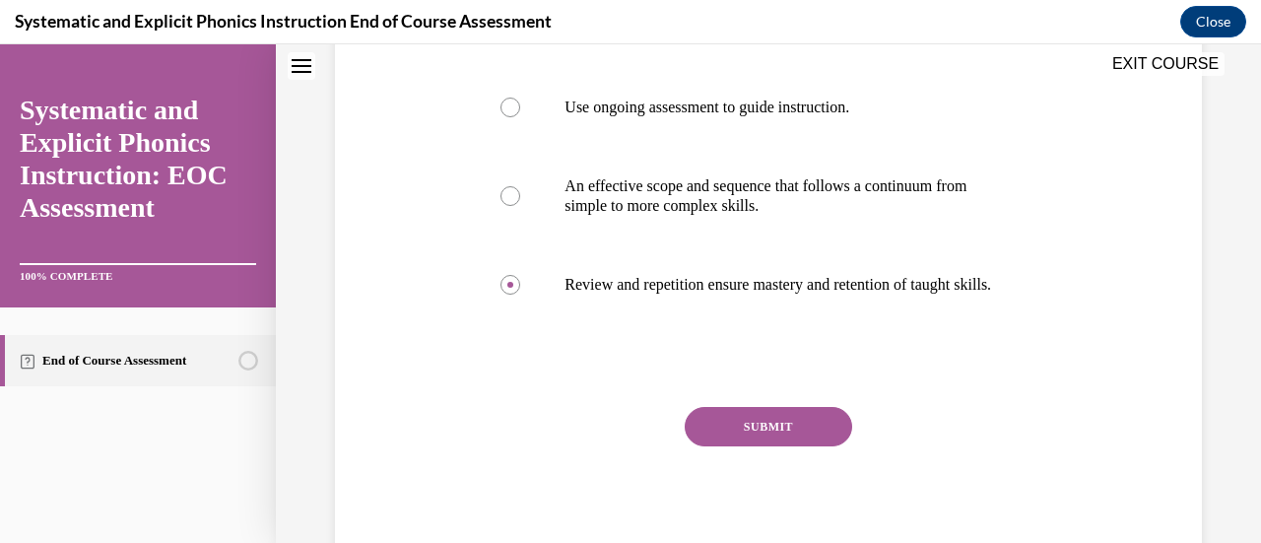
click at [768, 446] on button "SUBMIT" at bounding box center [767, 426] width 167 height 39
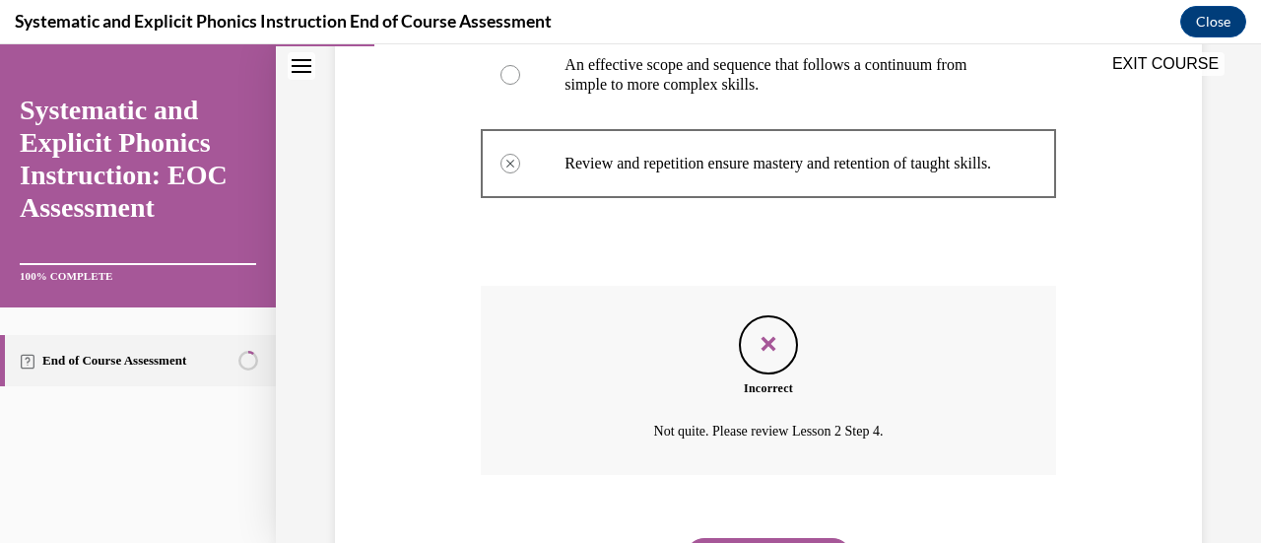
scroll to position [758, 0]
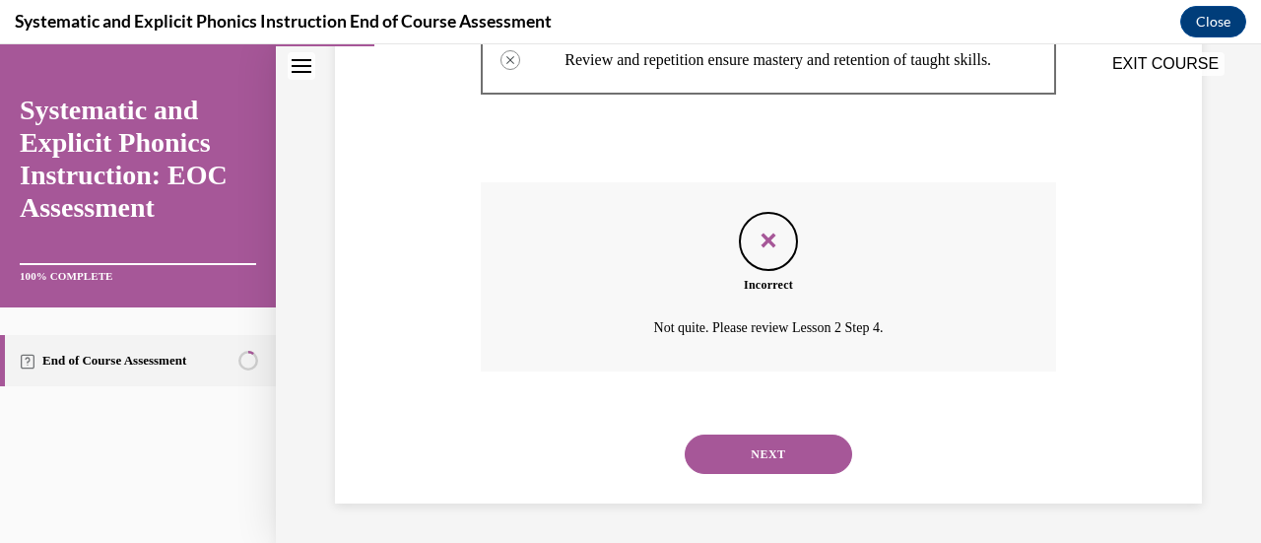
click at [754, 465] on button "NEXT" at bounding box center [767, 453] width 167 height 39
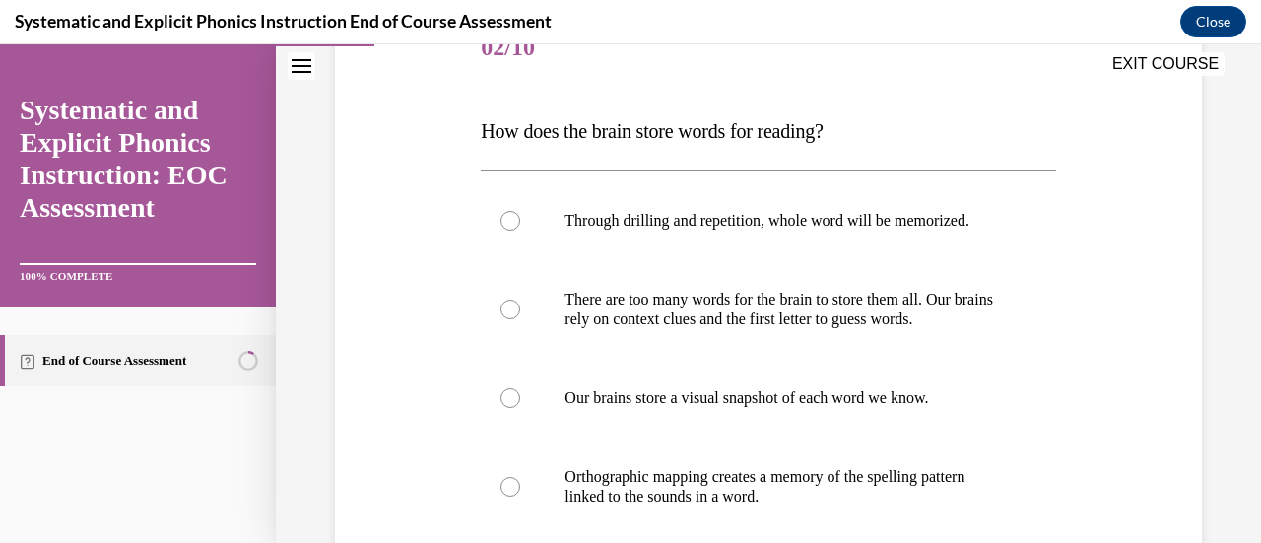
scroll to position [295, 0]
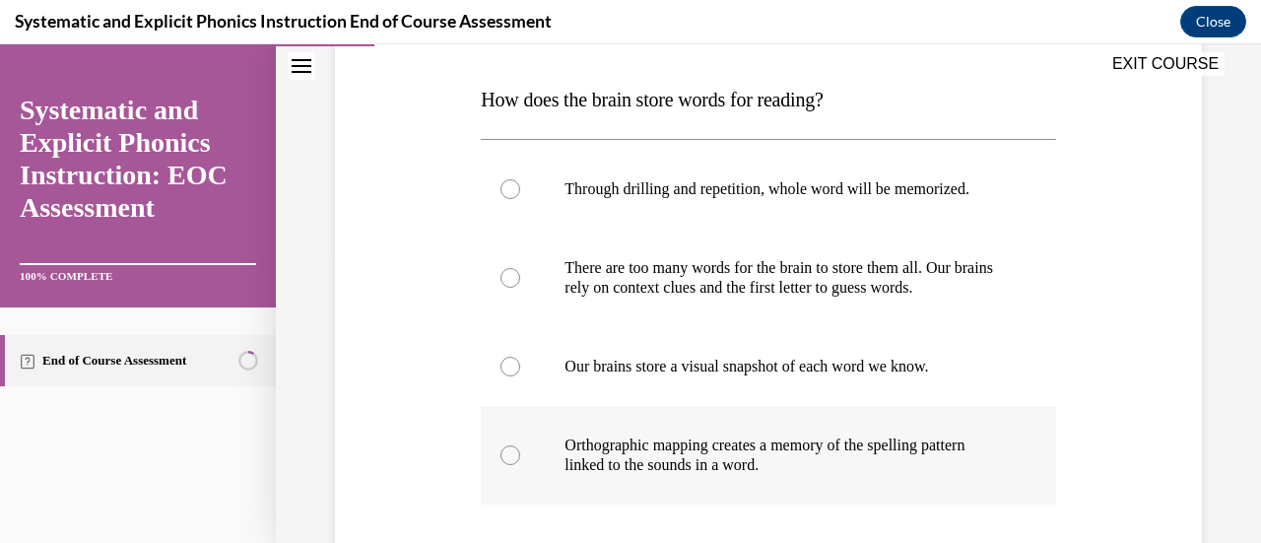
click at [500, 450] on div at bounding box center [510, 455] width 20 height 20
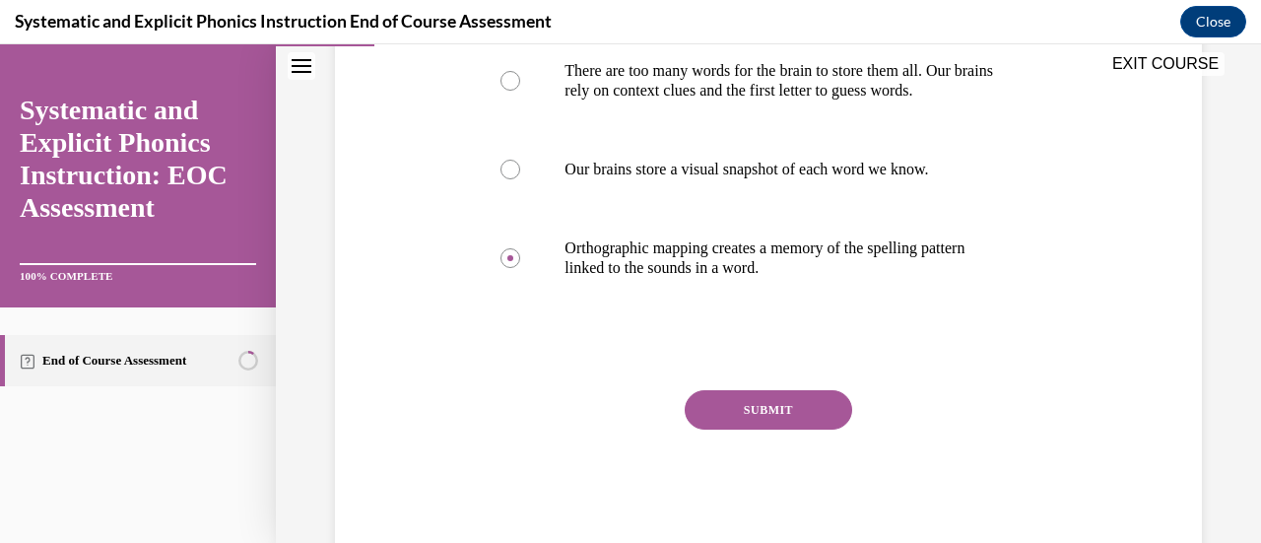
click at [737, 407] on button "SUBMIT" at bounding box center [767, 409] width 167 height 39
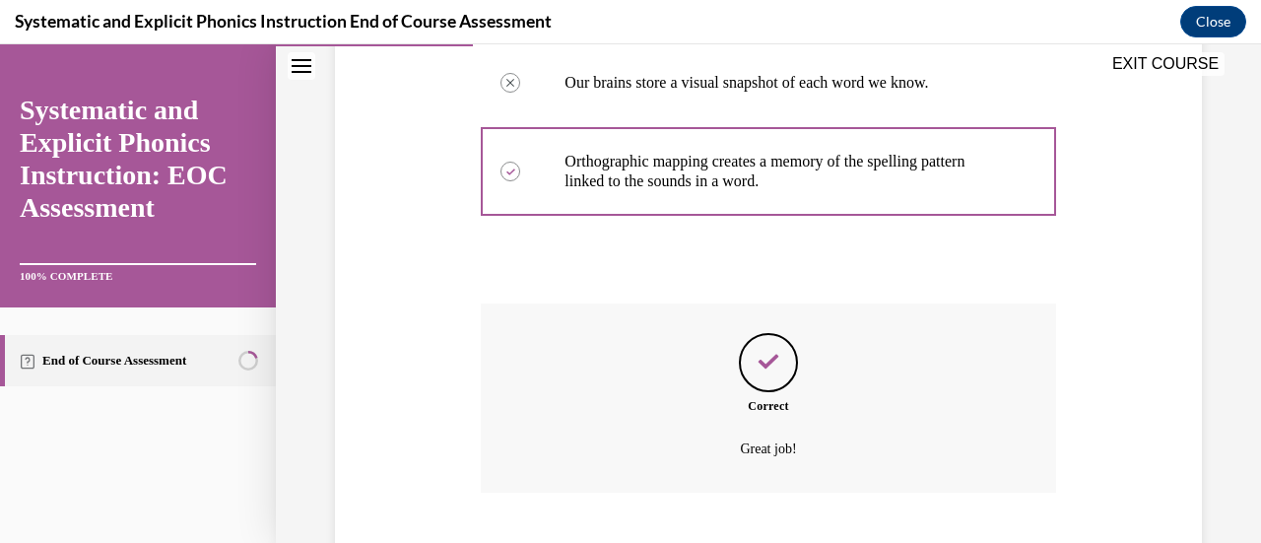
scroll to position [699, 0]
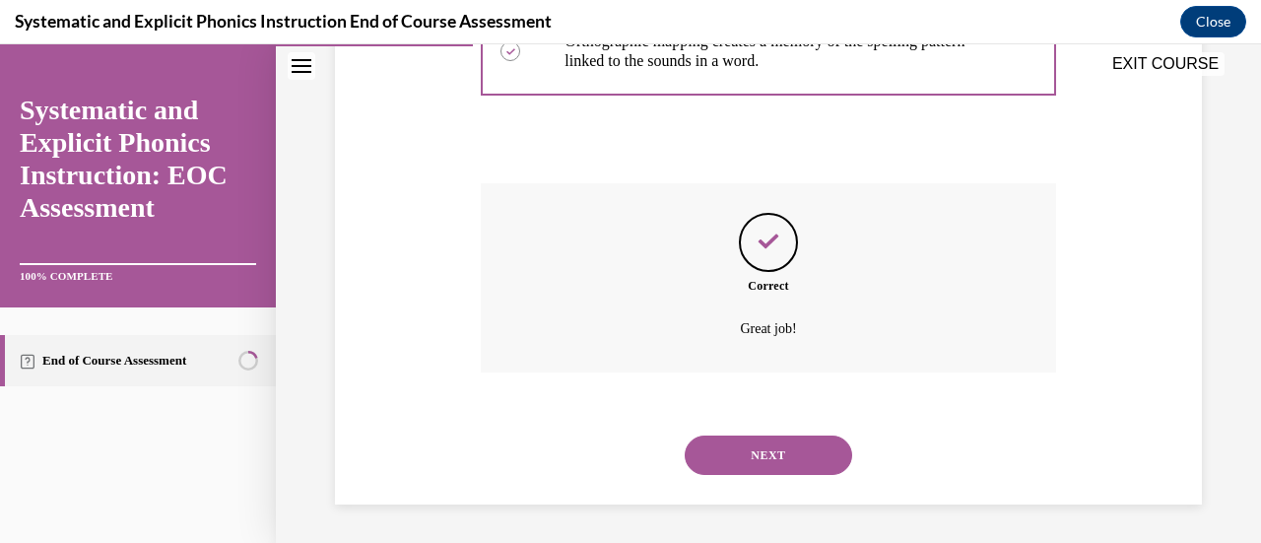
click at [809, 460] on button "NEXT" at bounding box center [767, 454] width 167 height 39
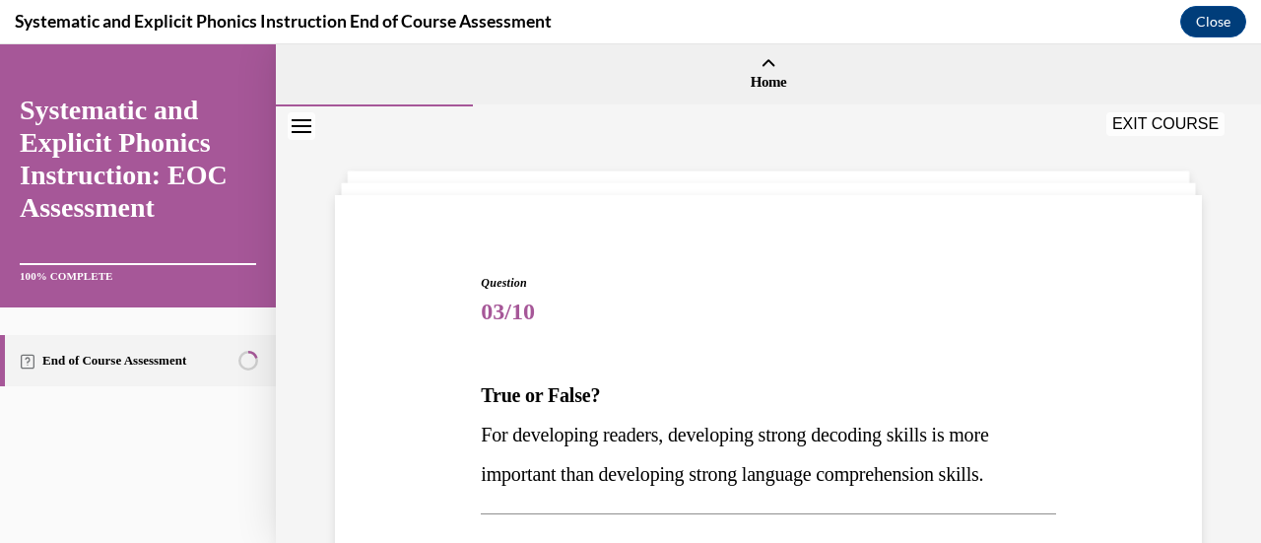
scroll to position [197, 0]
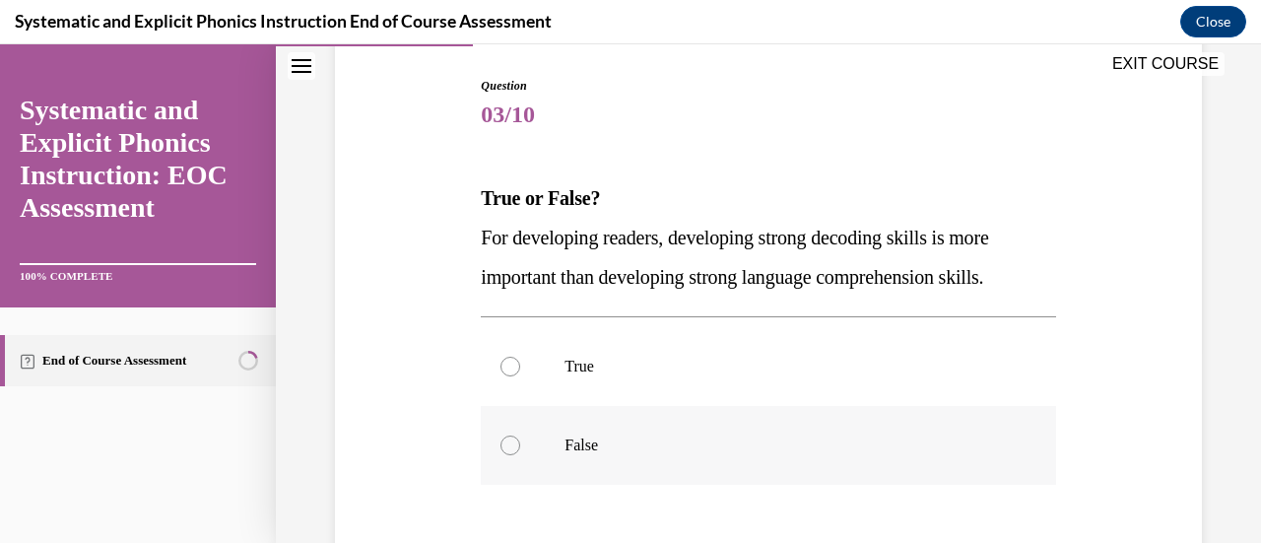
click at [500, 446] on div at bounding box center [510, 445] width 20 height 20
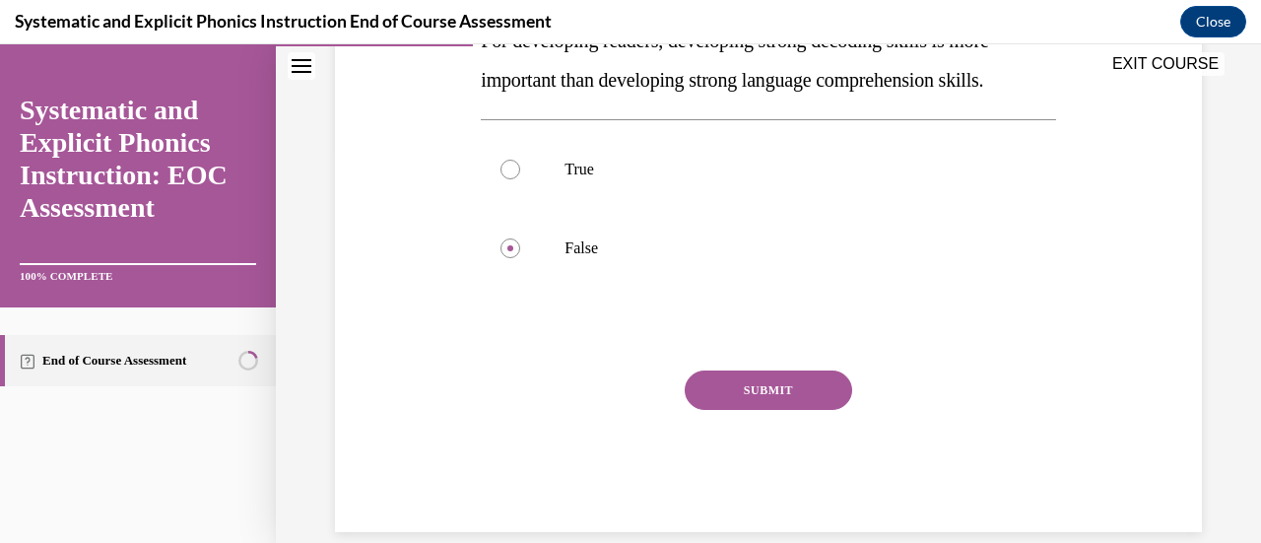
click at [715, 392] on button "SUBMIT" at bounding box center [767, 389] width 167 height 39
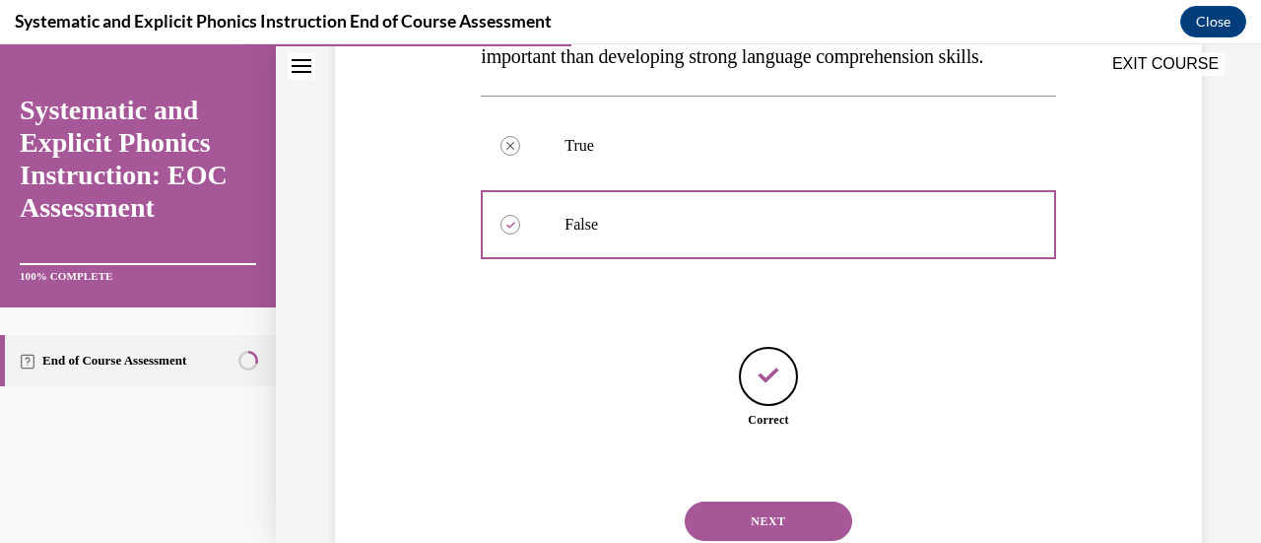
scroll to position [484, 0]
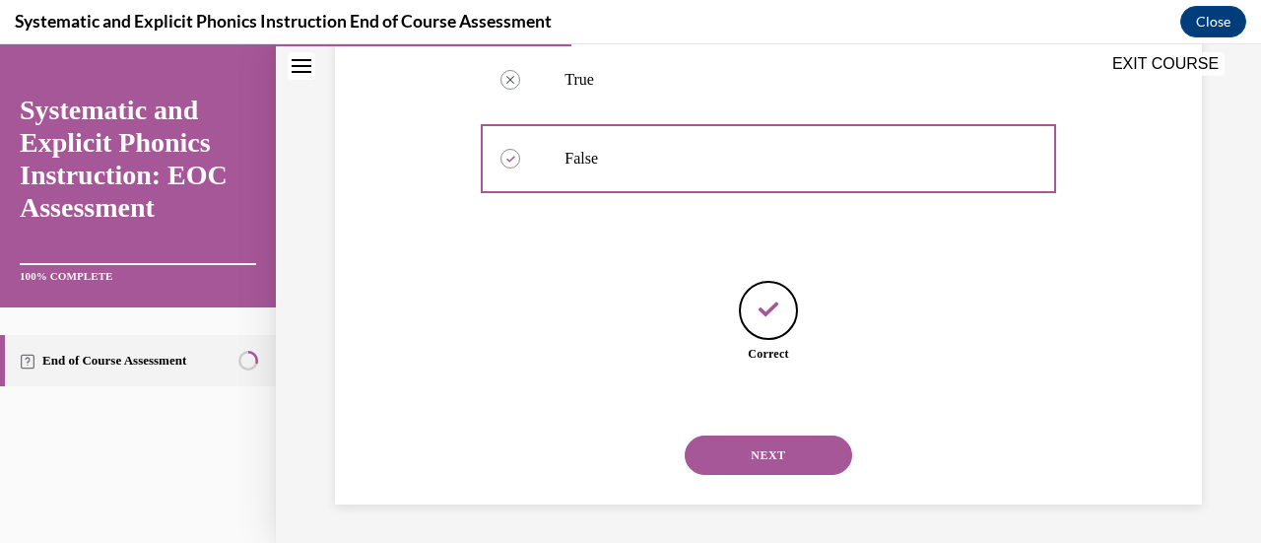
click at [794, 444] on button "NEXT" at bounding box center [767, 454] width 167 height 39
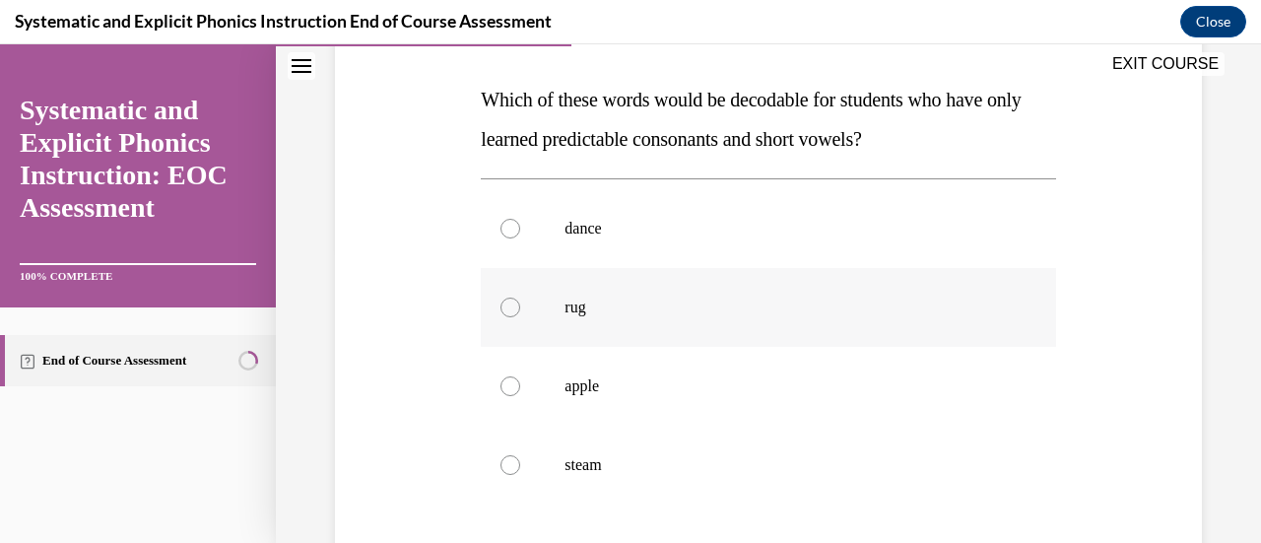
scroll to position [394, 0]
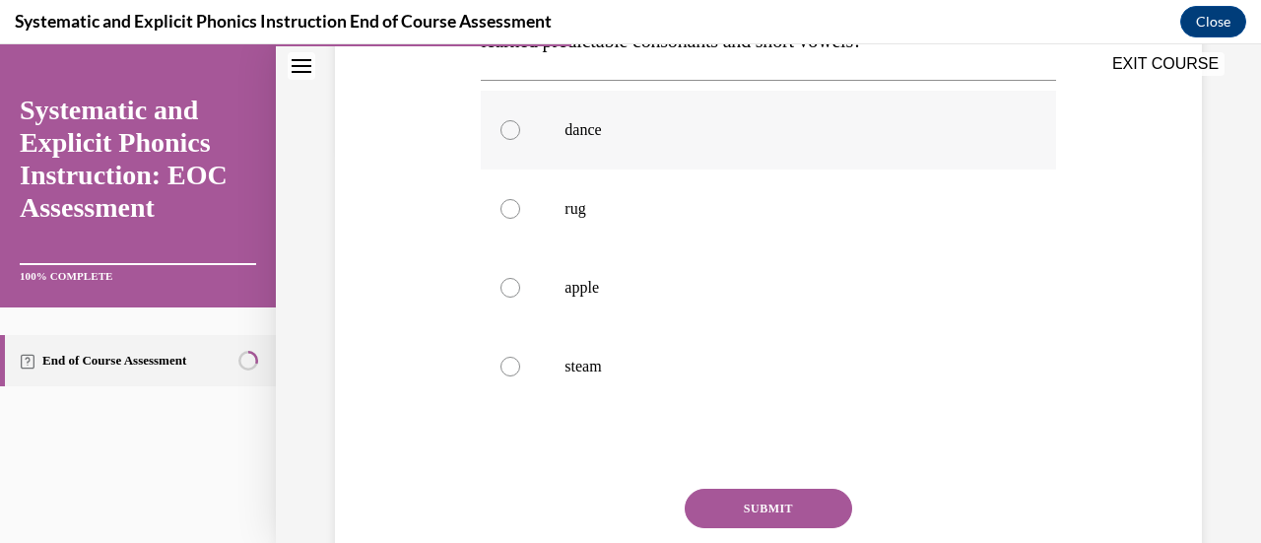
click at [509, 131] on div at bounding box center [510, 130] width 20 height 20
drag, startPoint x: 752, startPoint y: 497, endPoint x: 813, endPoint y: 487, distance: 61.8
click at [752, 496] on button "SUBMIT" at bounding box center [767, 507] width 167 height 39
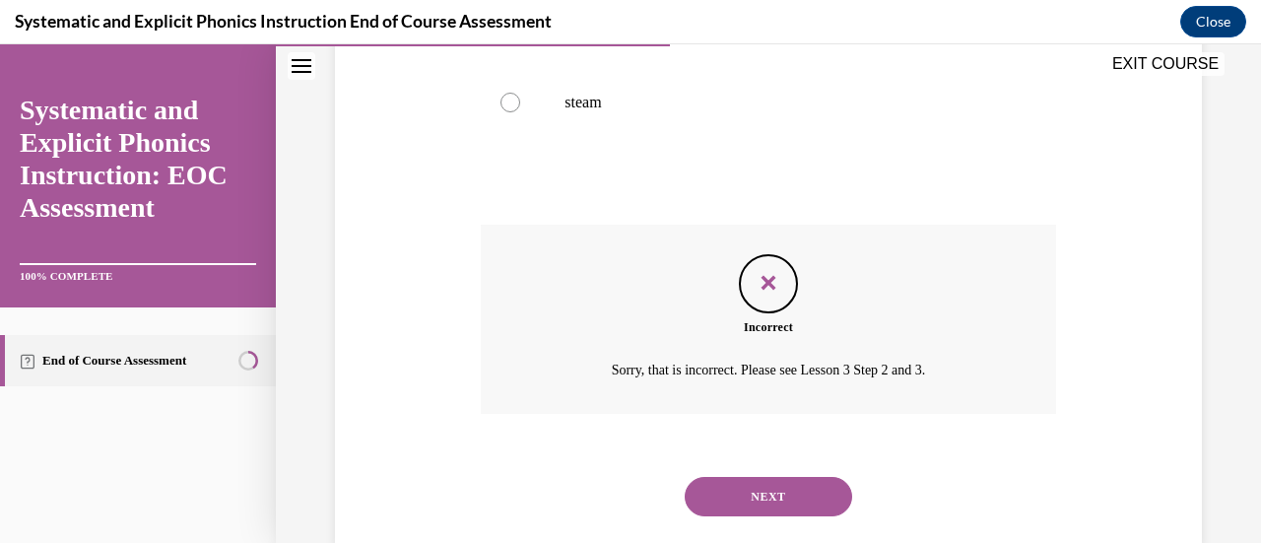
scroll to position [699, 0]
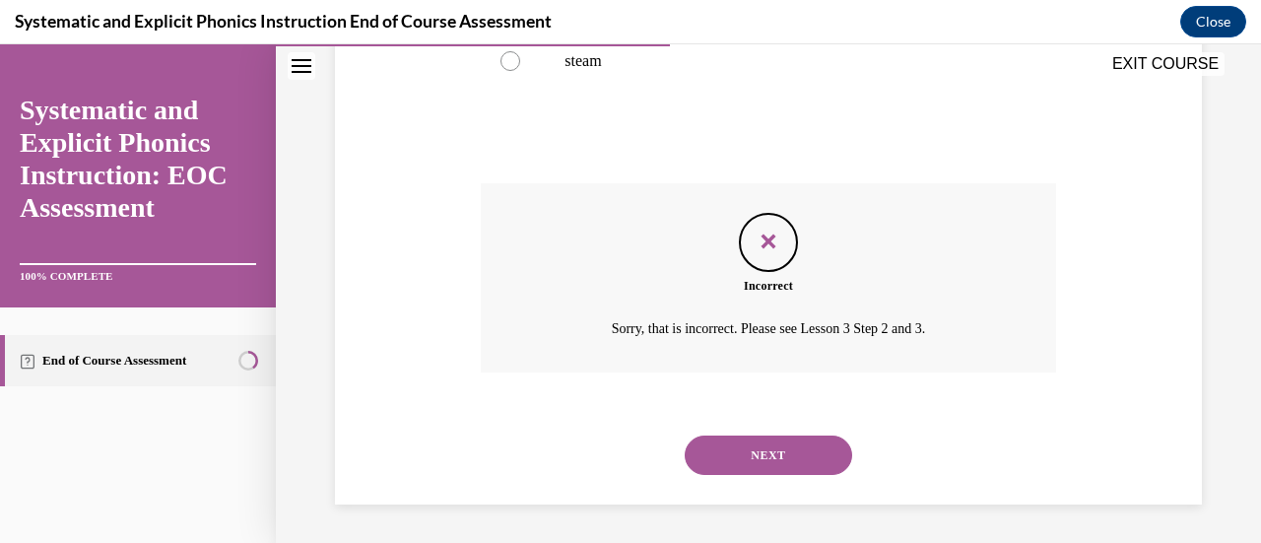
drag, startPoint x: 796, startPoint y: 451, endPoint x: 880, endPoint y: 453, distance: 84.7
click at [796, 452] on button "NEXT" at bounding box center [767, 454] width 167 height 39
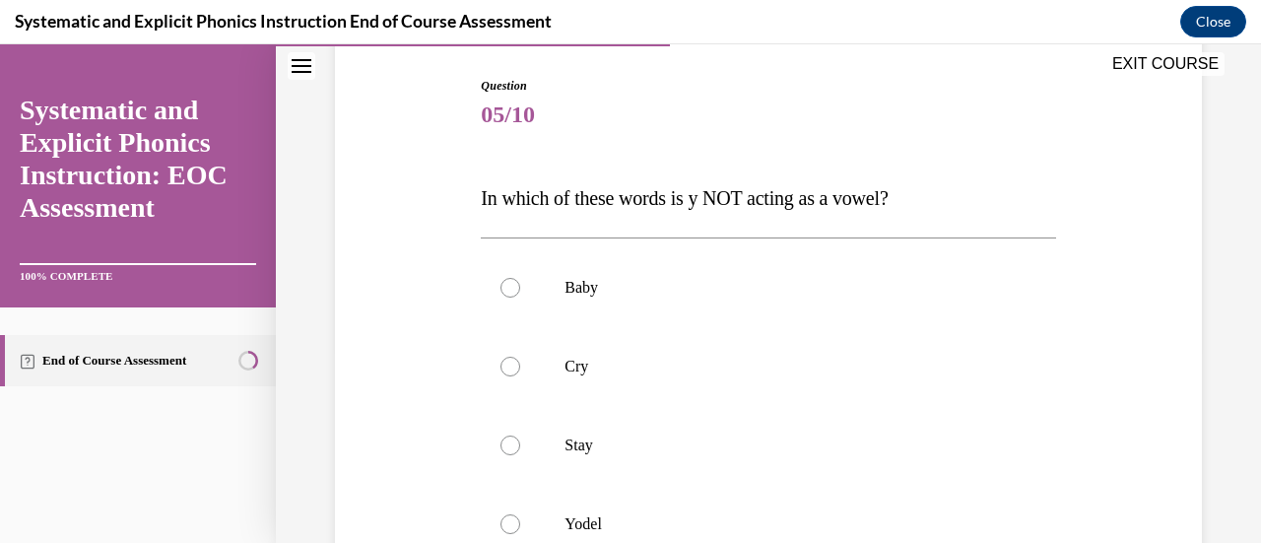
scroll to position [295, 0]
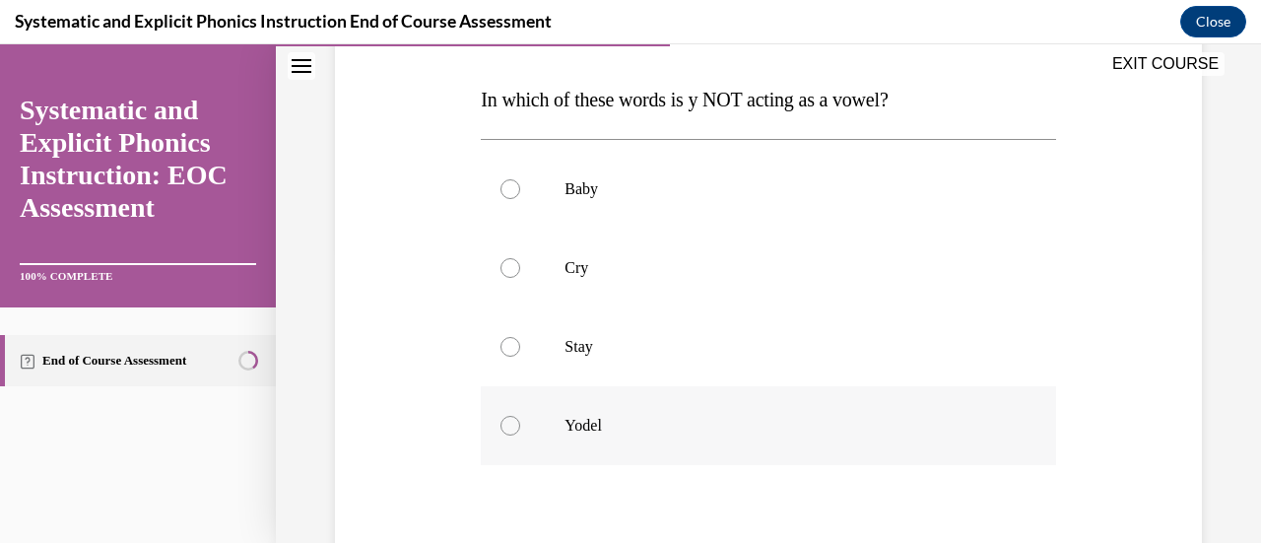
click at [510, 428] on div at bounding box center [510, 426] width 20 height 20
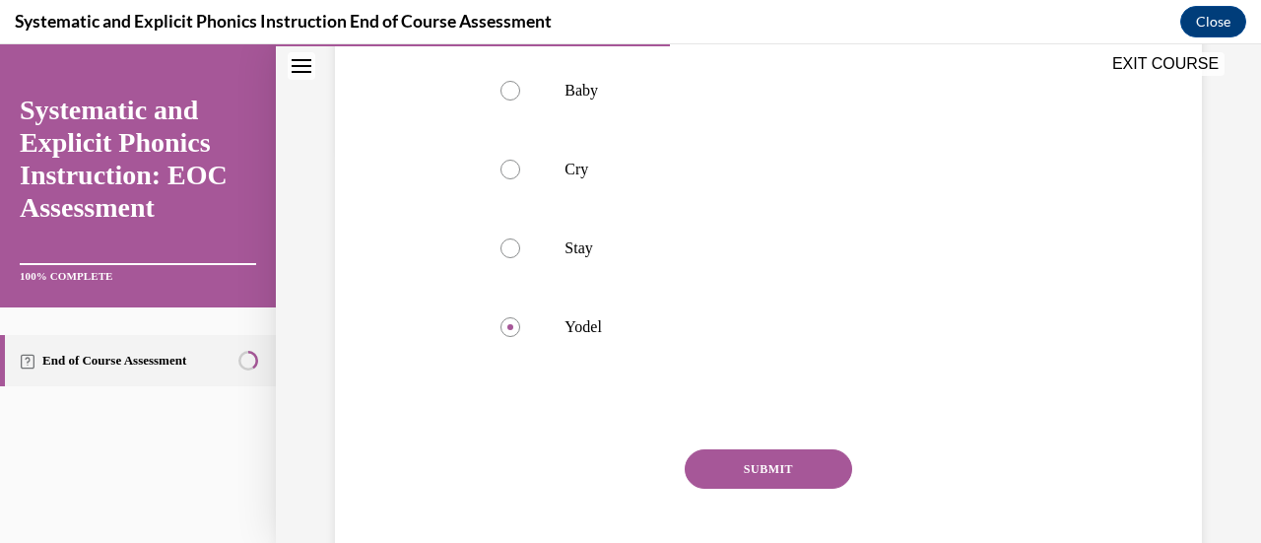
click at [750, 456] on button "SUBMIT" at bounding box center [767, 468] width 167 height 39
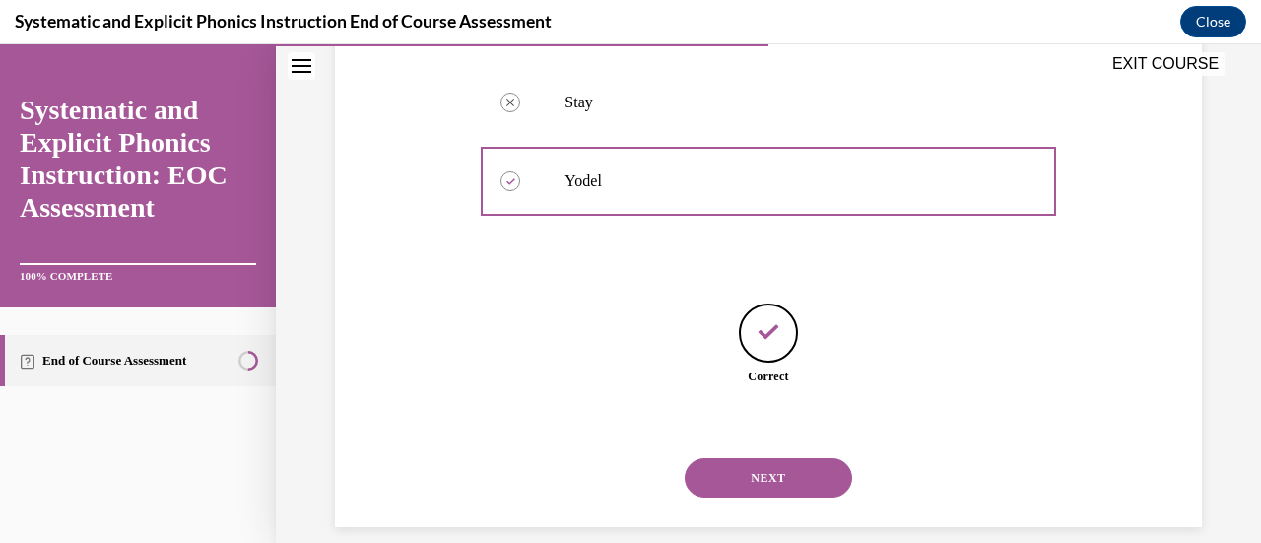
scroll to position [562, 0]
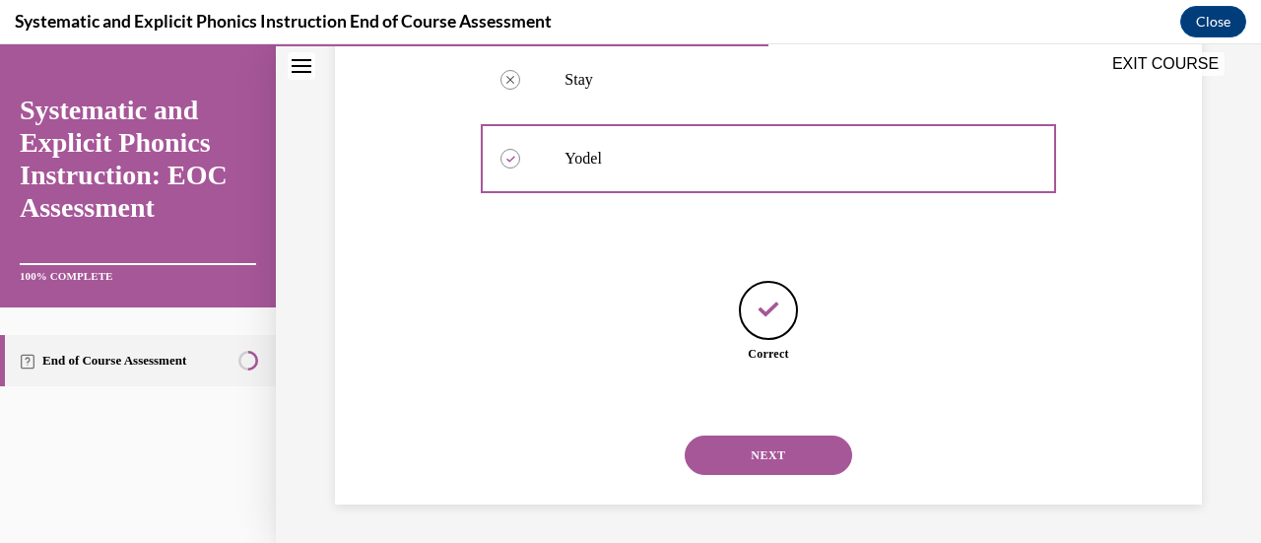
drag, startPoint x: 794, startPoint y: 445, endPoint x: 945, endPoint y: 446, distance: 151.7
click at [796, 445] on button "NEXT" at bounding box center [767, 454] width 167 height 39
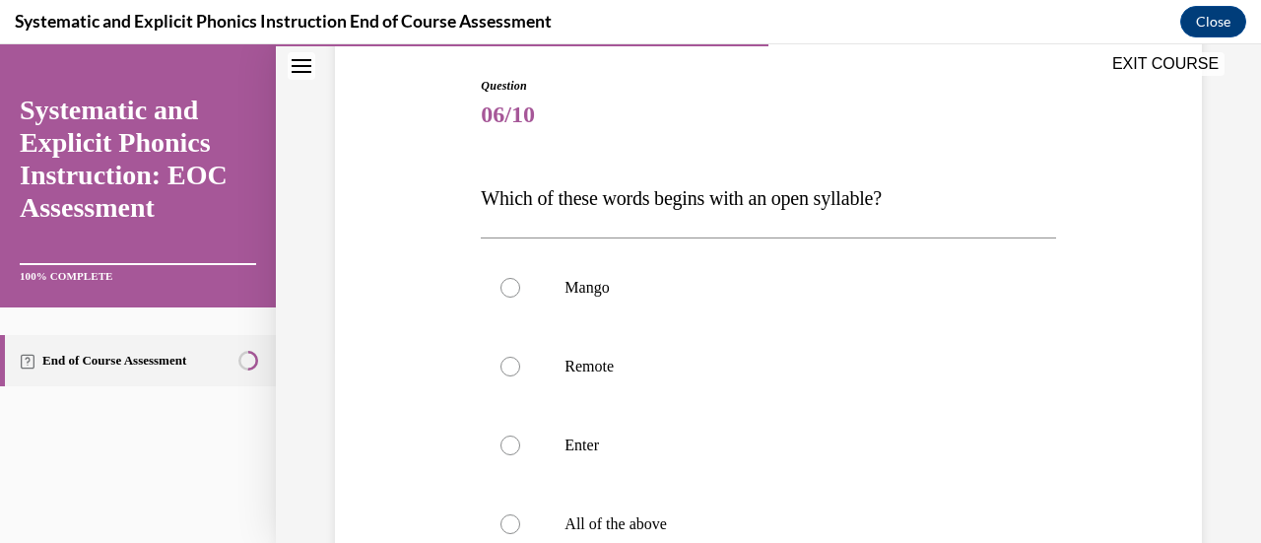
scroll to position [394, 0]
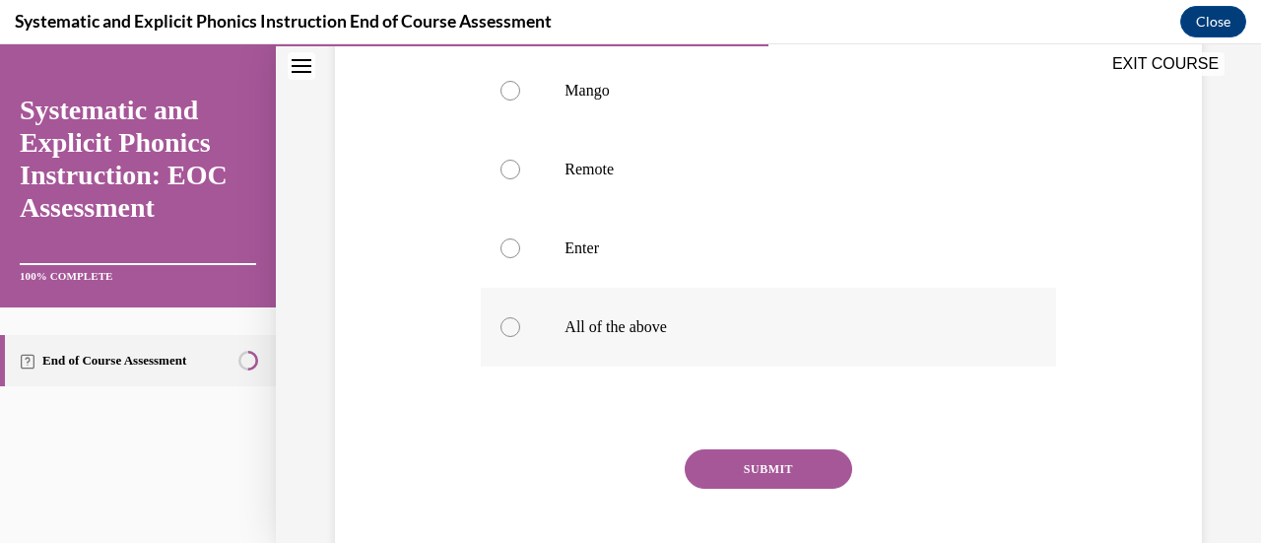
click at [509, 321] on div at bounding box center [510, 327] width 20 height 20
click at [772, 489] on div "SUBMIT" at bounding box center [768, 498] width 574 height 98
click at [760, 464] on button "SUBMIT" at bounding box center [767, 468] width 167 height 39
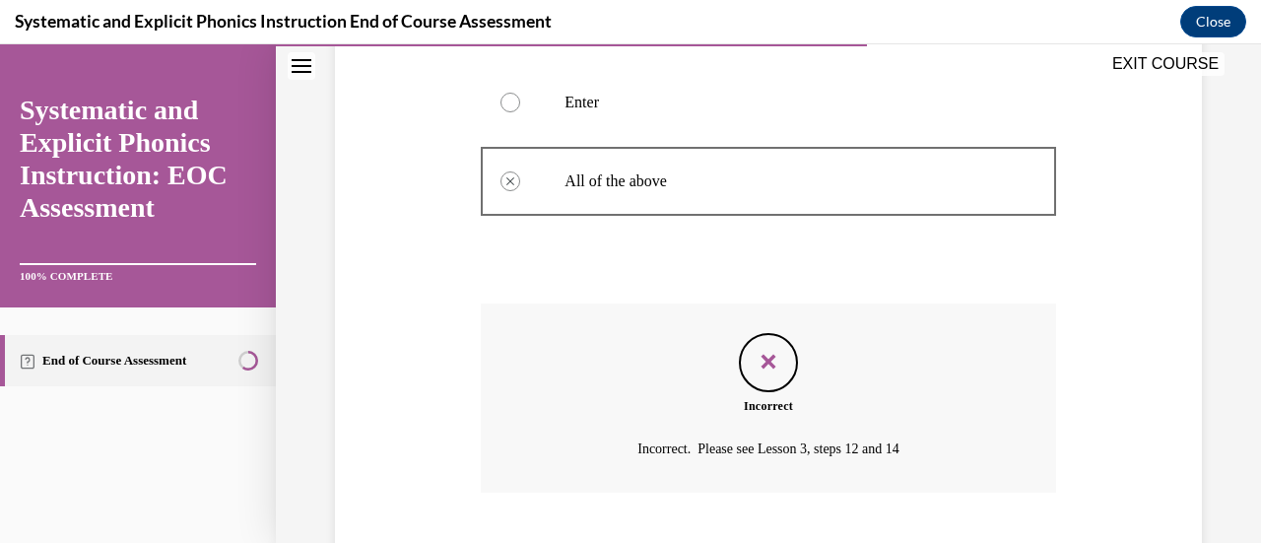
scroll to position [660, 0]
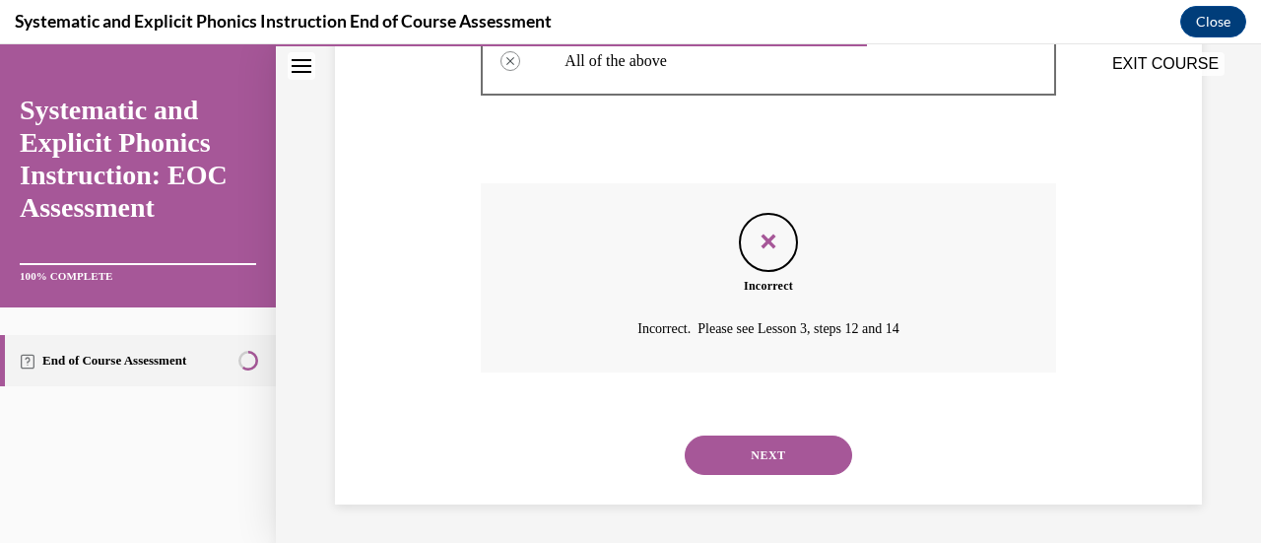
drag, startPoint x: 784, startPoint y: 442, endPoint x: 963, endPoint y: 456, distance: 179.8
click at [784, 444] on button "NEXT" at bounding box center [767, 454] width 167 height 39
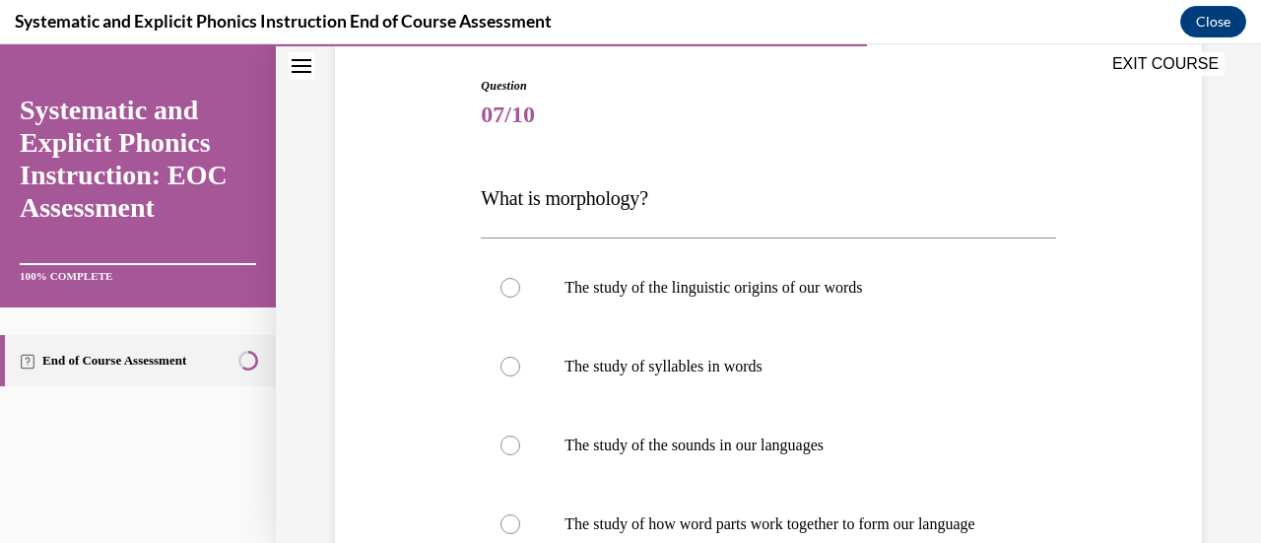
scroll to position [295, 0]
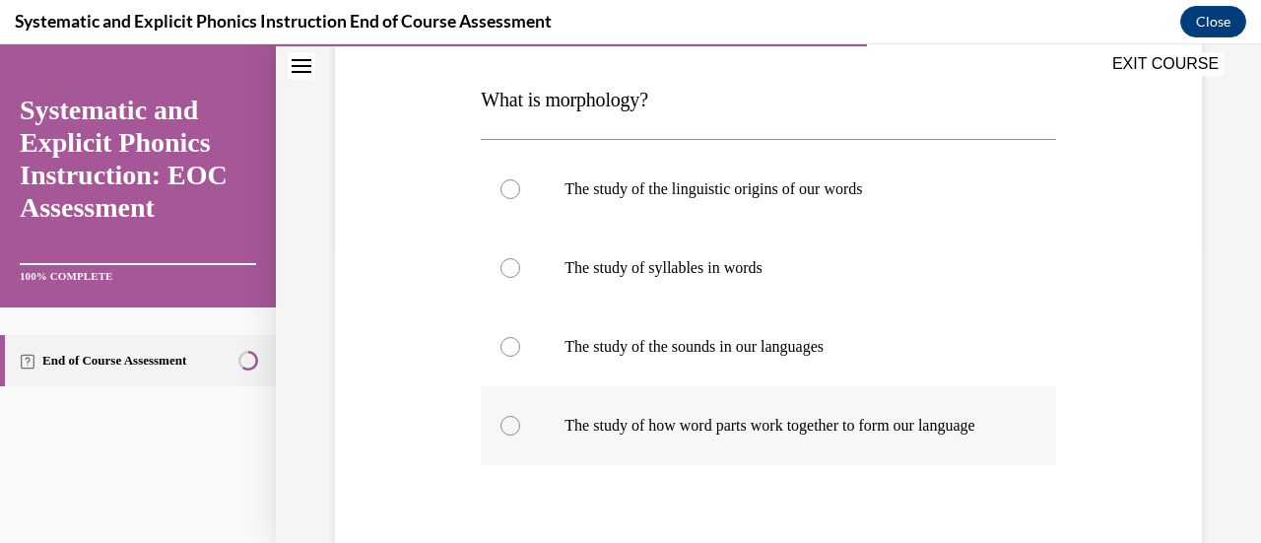
click at [515, 427] on div at bounding box center [768, 425] width 574 height 79
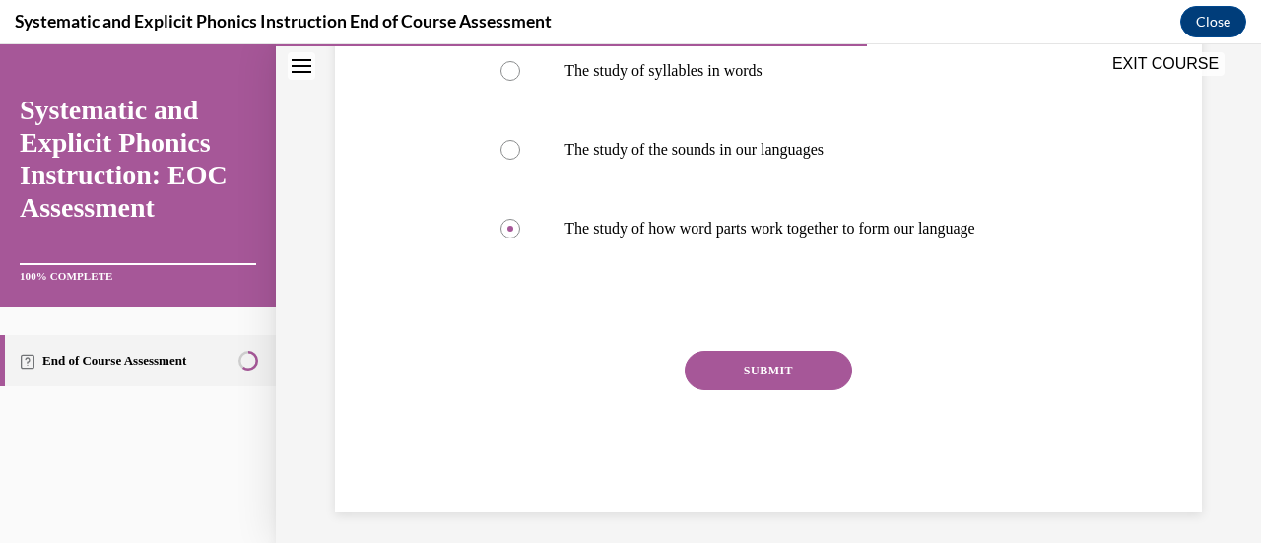
click at [744, 384] on button "SUBMIT" at bounding box center [767, 370] width 167 height 39
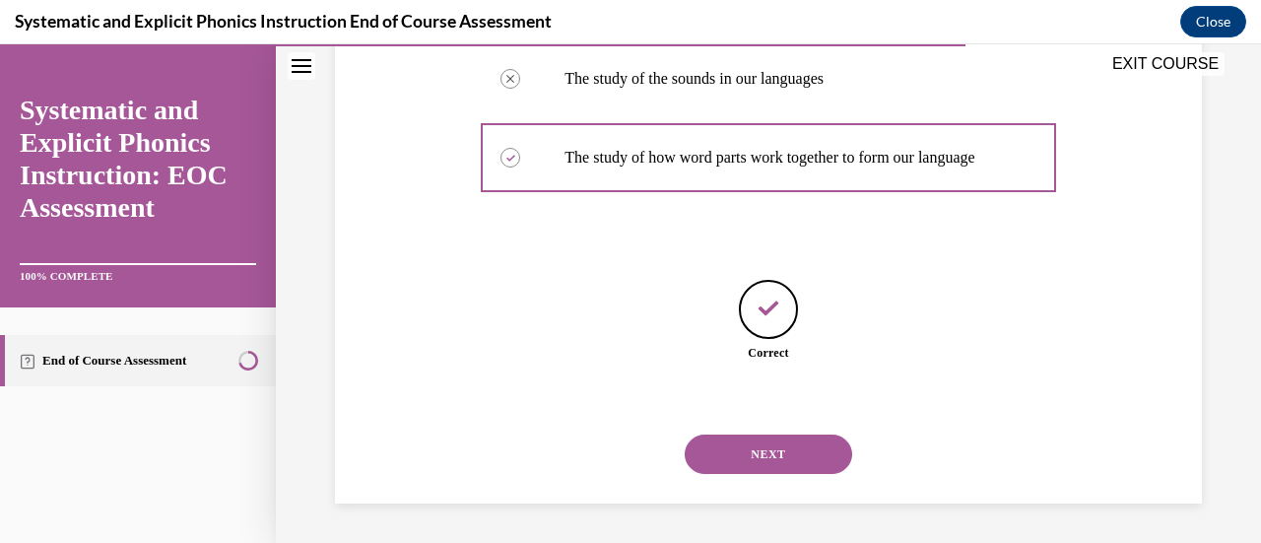
scroll to position [582, 0]
click at [754, 444] on button "NEXT" at bounding box center [767, 453] width 167 height 39
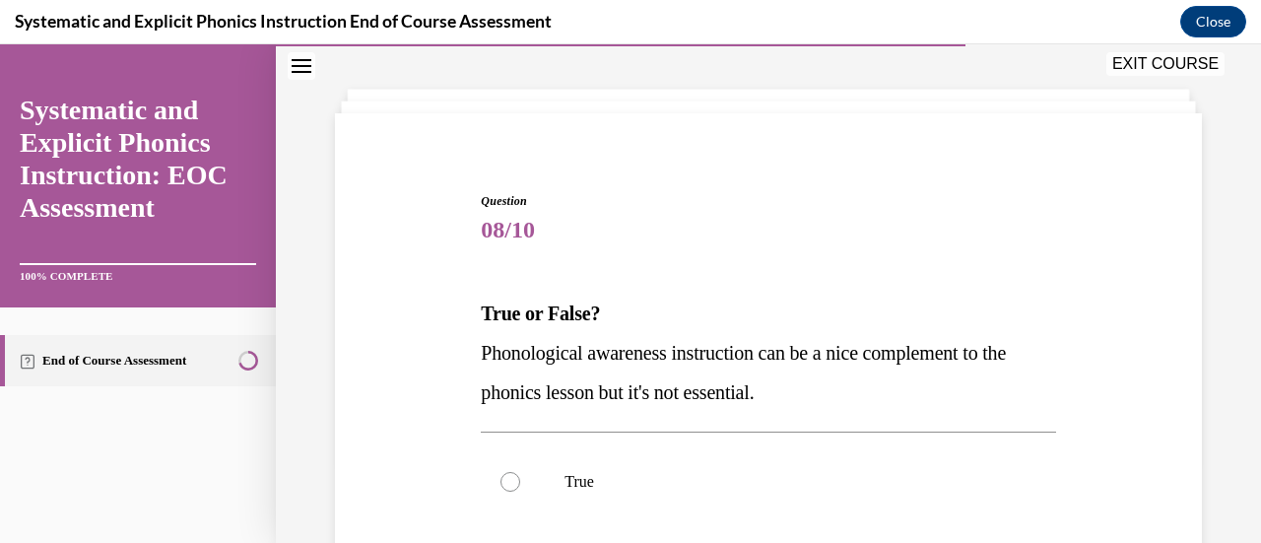
scroll to position [197, 0]
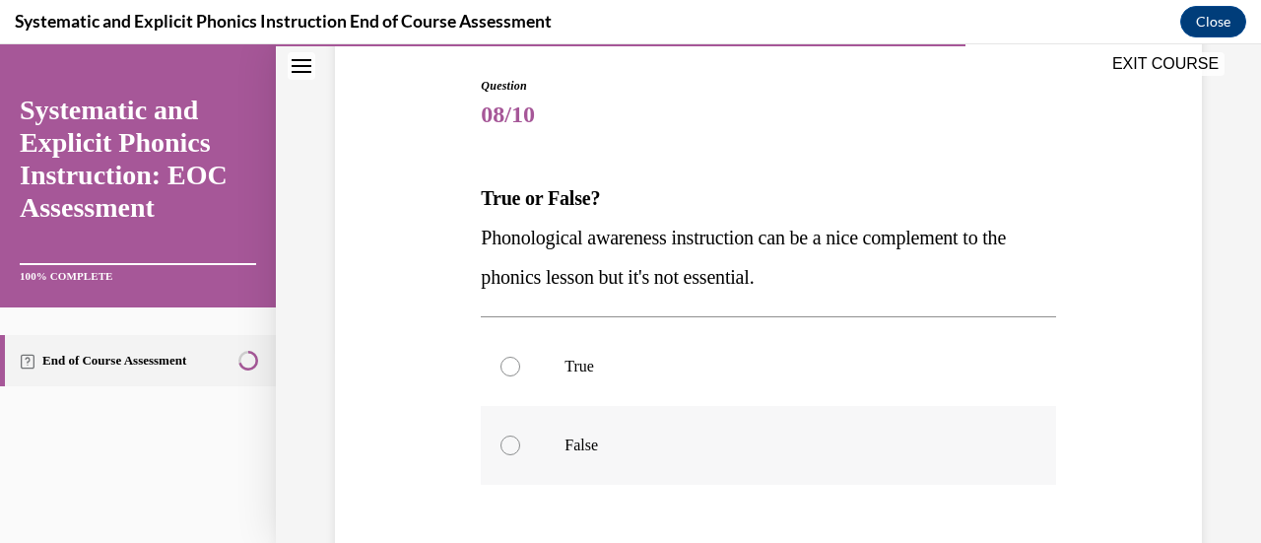
click at [501, 443] on div at bounding box center [510, 445] width 20 height 20
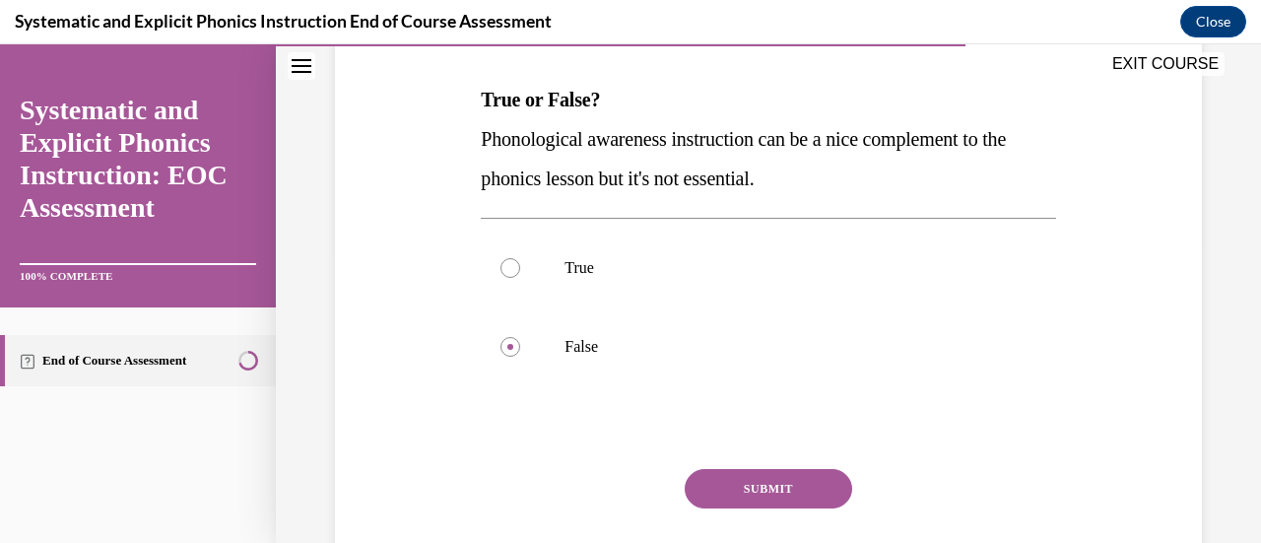
drag, startPoint x: 748, startPoint y: 476, endPoint x: 760, endPoint y: 476, distance: 11.8
click at [748, 476] on button "SUBMIT" at bounding box center [767, 488] width 167 height 39
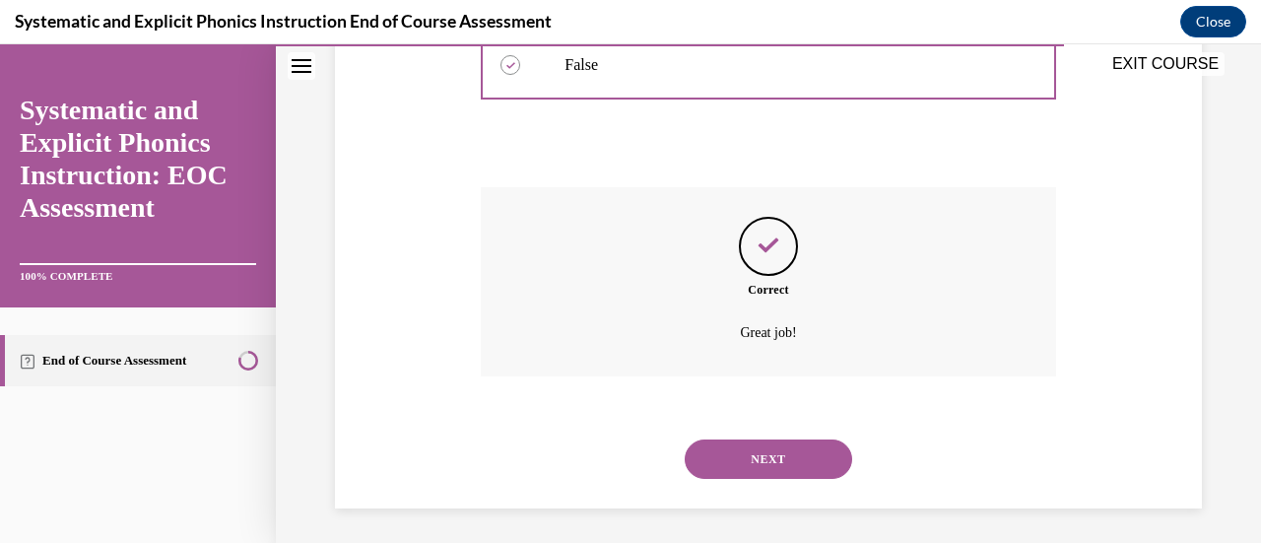
scroll to position [581, 0]
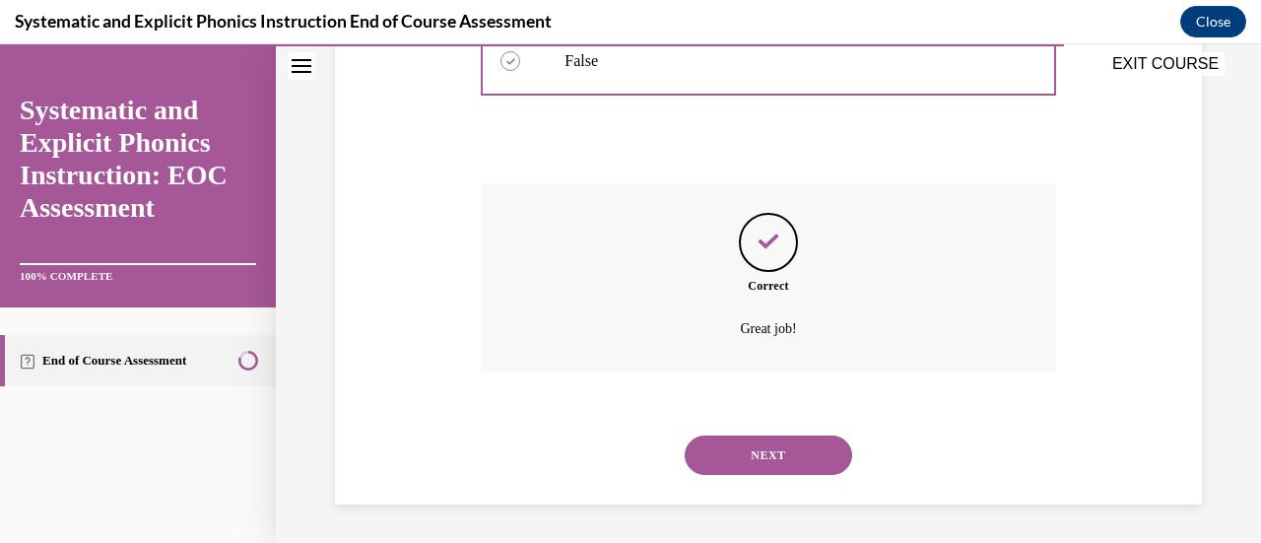
click at [772, 448] on button "NEXT" at bounding box center [767, 454] width 167 height 39
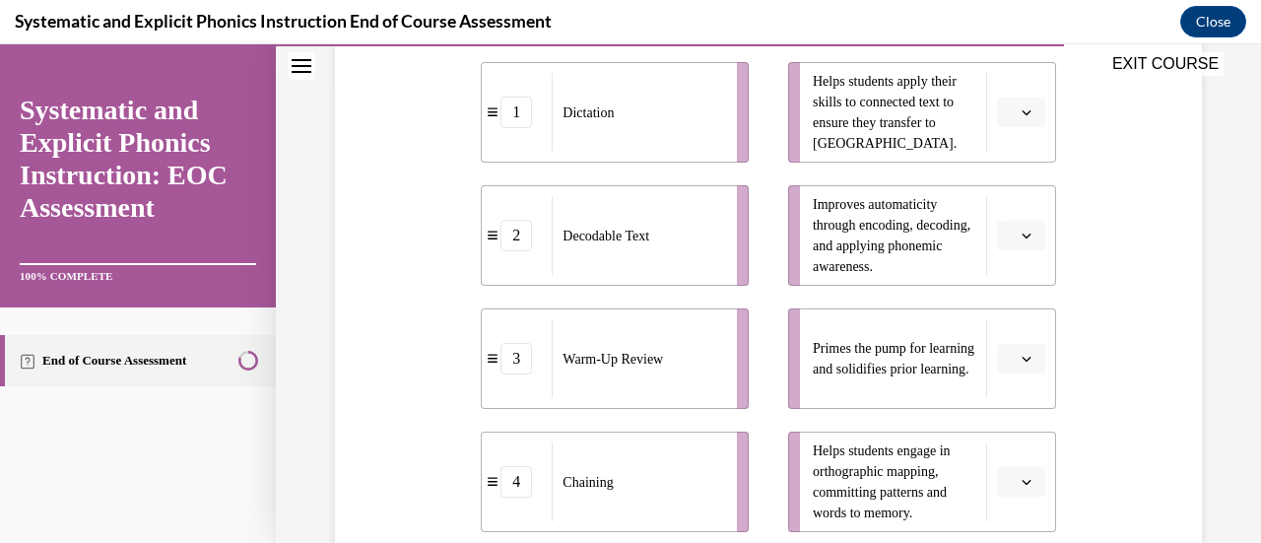
scroll to position [492, 0]
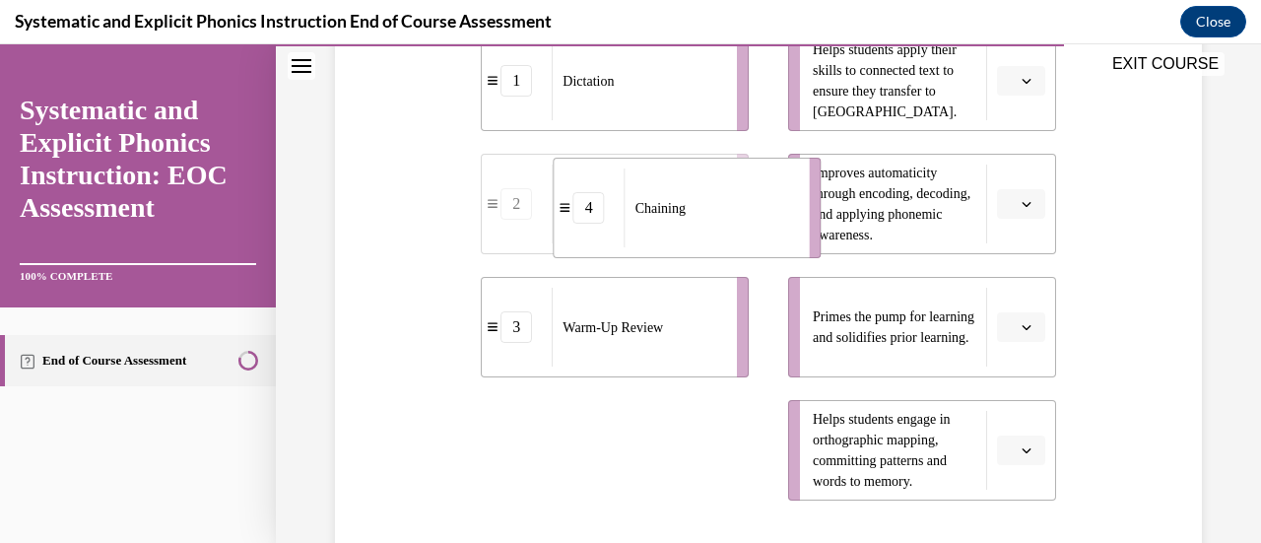
drag, startPoint x: 720, startPoint y: 470, endPoint x: 792, endPoint y: 227, distance: 252.7
click at [792, 227] on li "4 Chaining" at bounding box center [687, 208] width 268 height 100
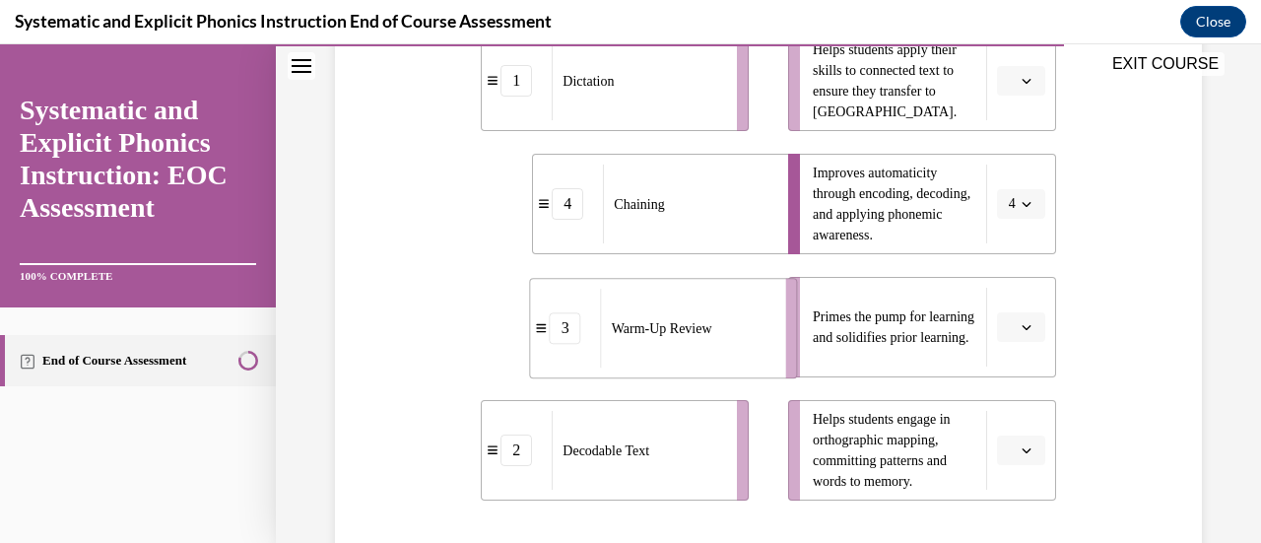
drag, startPoint x: 709, startPoint y: 344, endPoint x: 758, endPoint y: 346, distance: 49.3
click at [758, 346] on div "Warm-Up Review" at bounding box center [687, 328] width 172 height 79
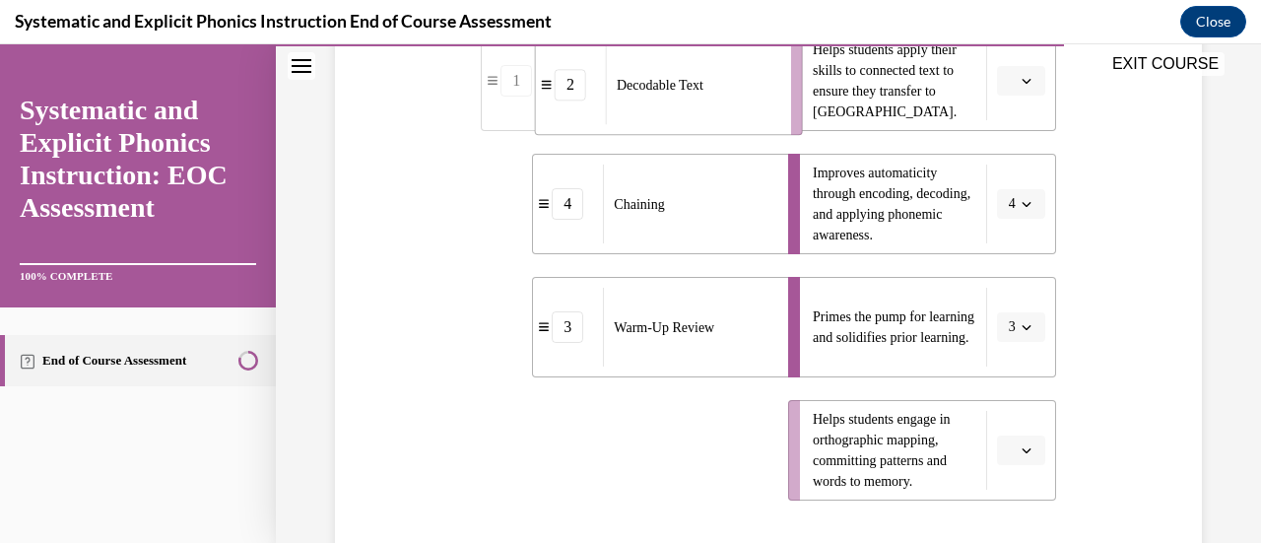
drag, startPoint x: 694, startPoint y: 476, endPoint x: 748, endPoint y: 111, distance: 368.4
click at [748, 111] on div "Decodable Text" at bounding box center [692, 84] width 172 height 79
drag, startPoint x: 701, startPoint y: 454, endPoint x: 754, endPoint y: 452, distance: 53.2
click at [754, 452] on div "Dictation" at bounding box center [691, 449] width 172 height 79
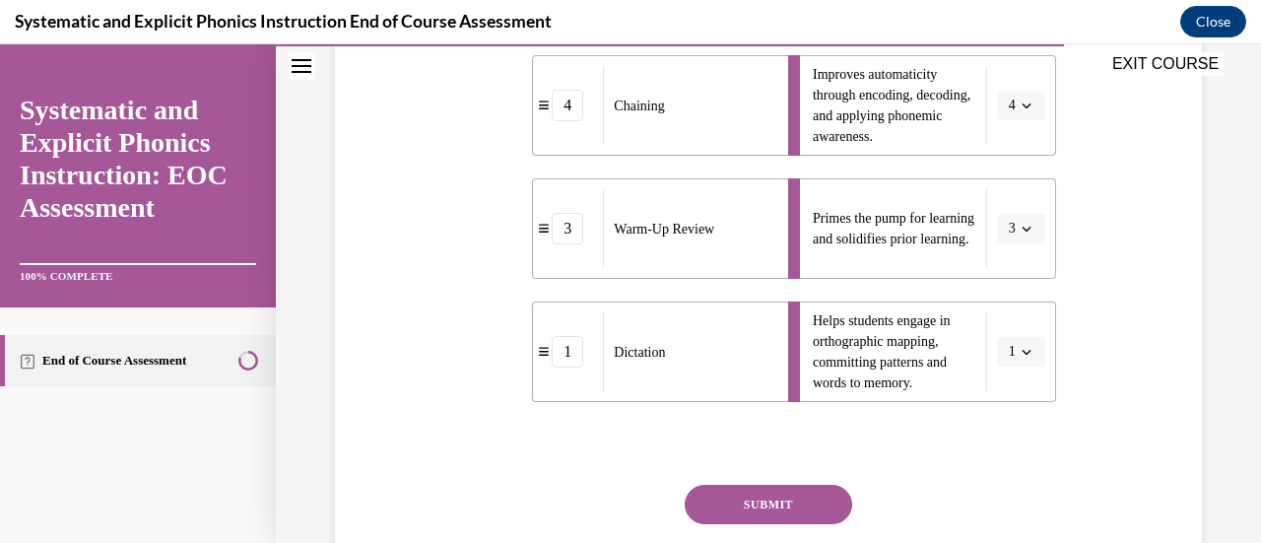
click at [767, 489] on button "SUBMIT" at bounding box center [767, 504] width 167 height 39
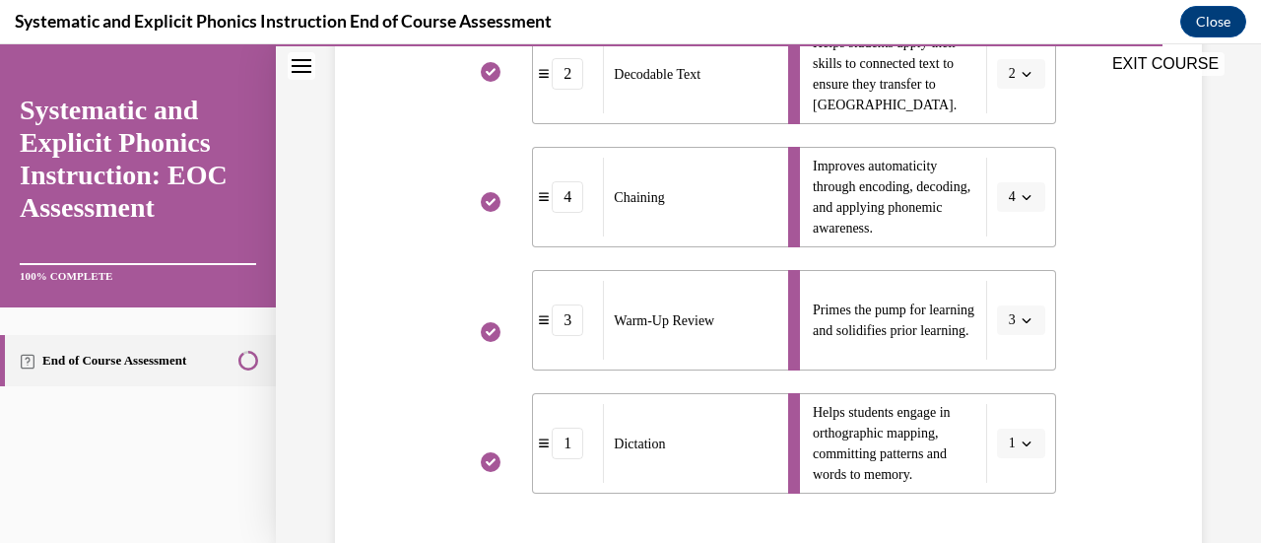
scroll to position [795, 0]
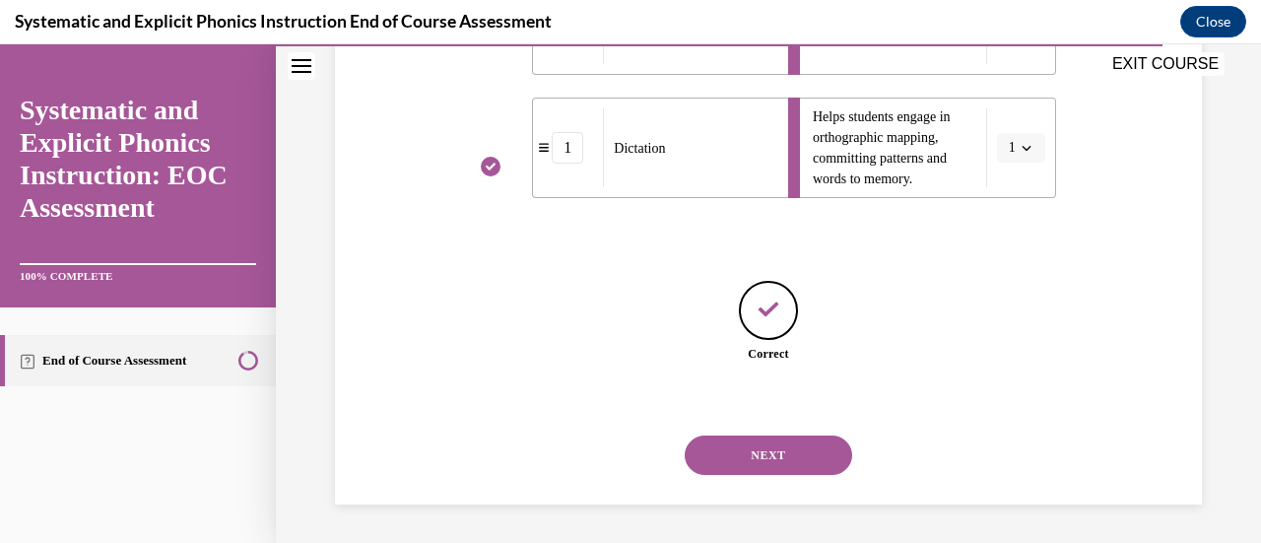
click at [766, 446] on button "NEXT" at bounding box center [767, 454] width 167 height 39
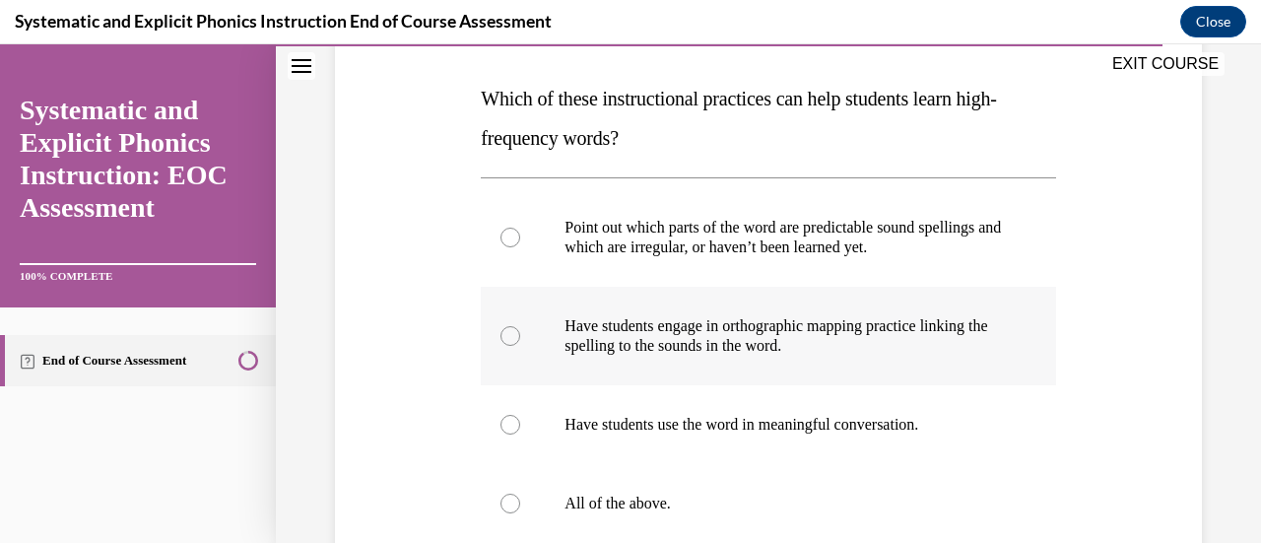
scroll to position [394, 0]
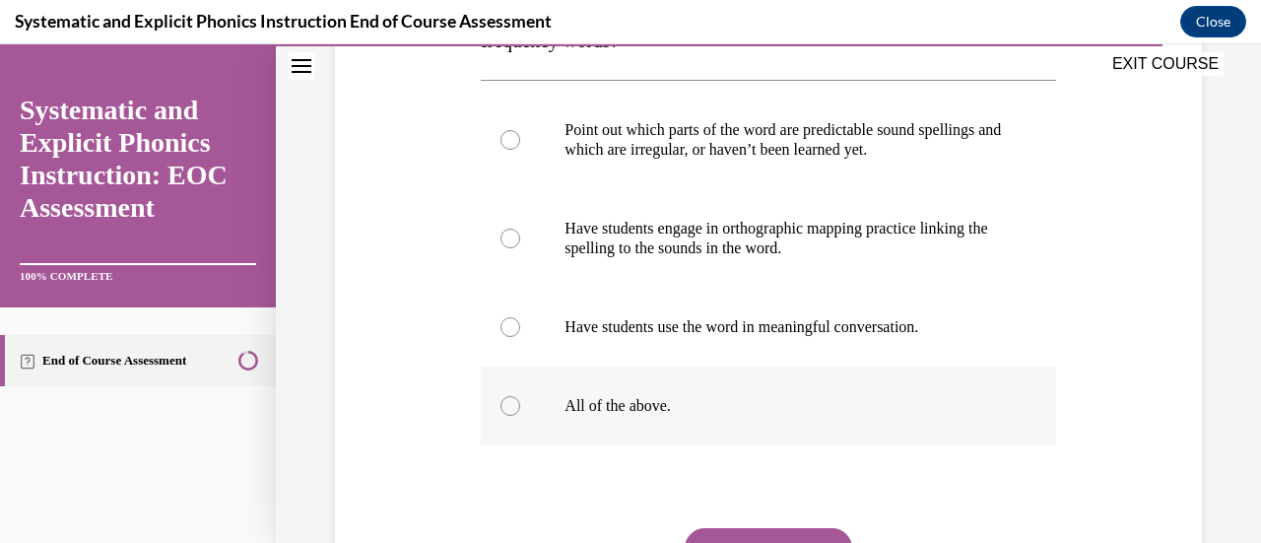
click at [510, 408] on div at bounding box center [510, 406] width 20 height 20
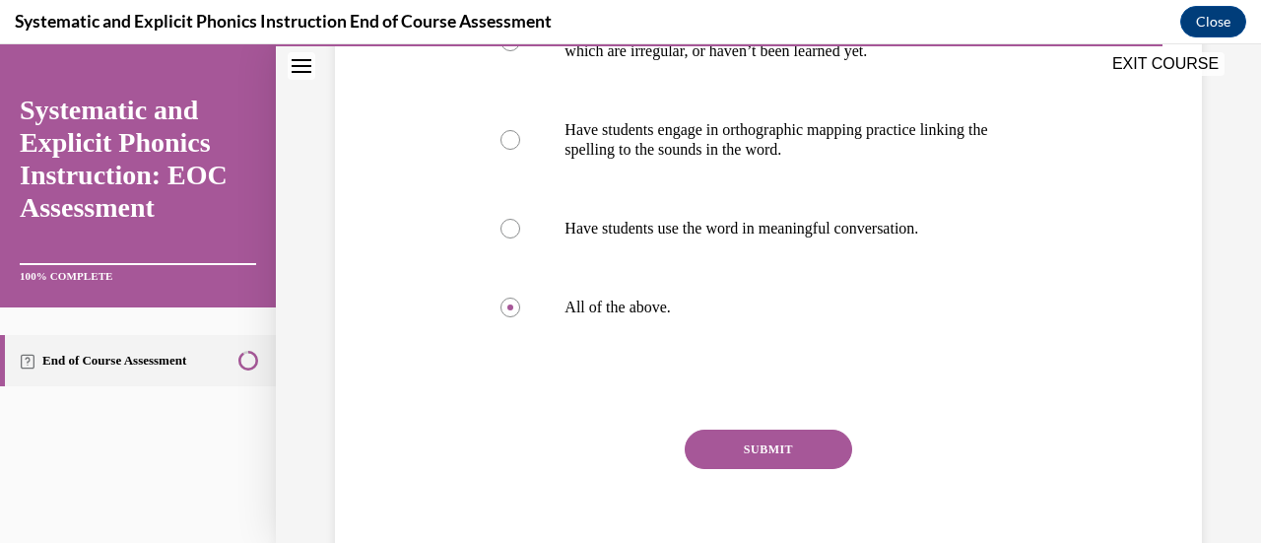
click at [738, 445] on button "SUBMIT" at bounding box center [767, 448] width 167 height 39
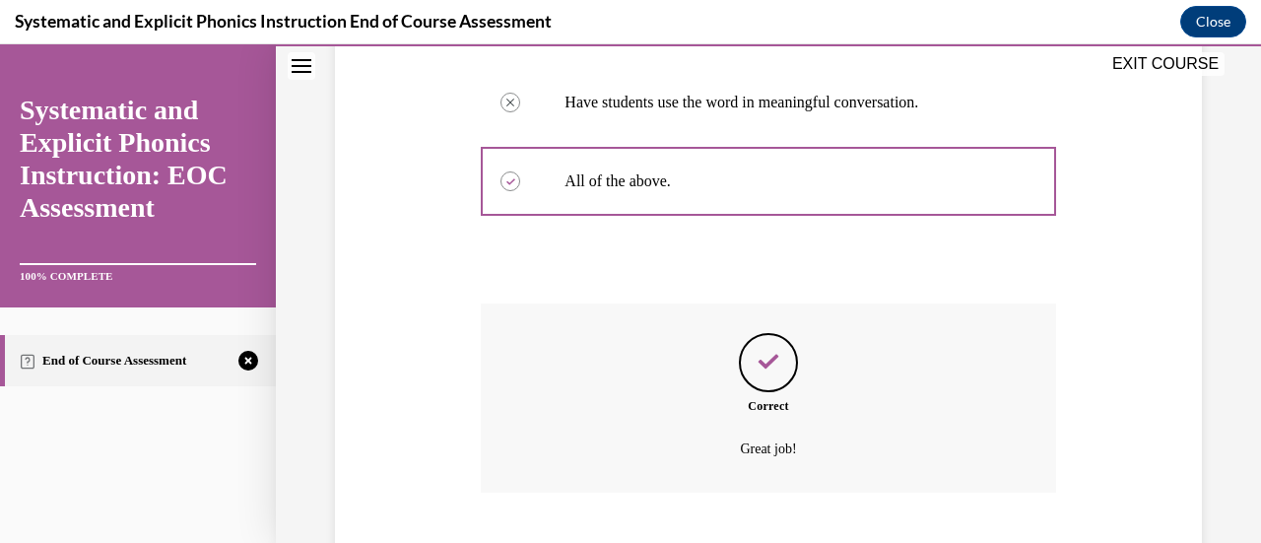
scroll to position [739, 0]
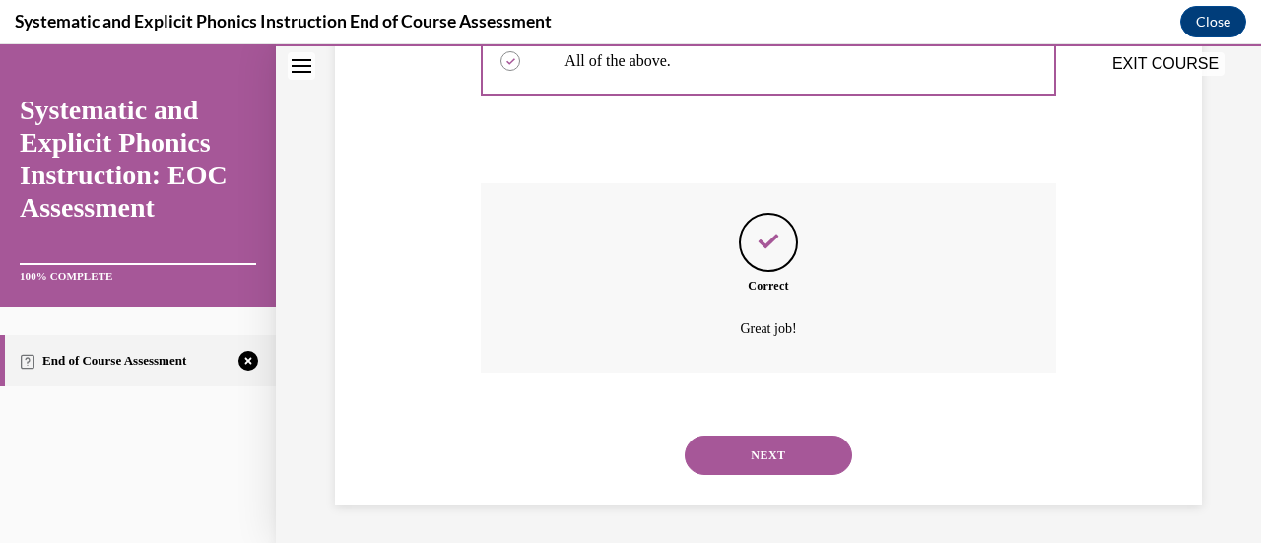
click at [748, 452] on button "NEXT" at bounding box center [767, 454] width 167 height 39
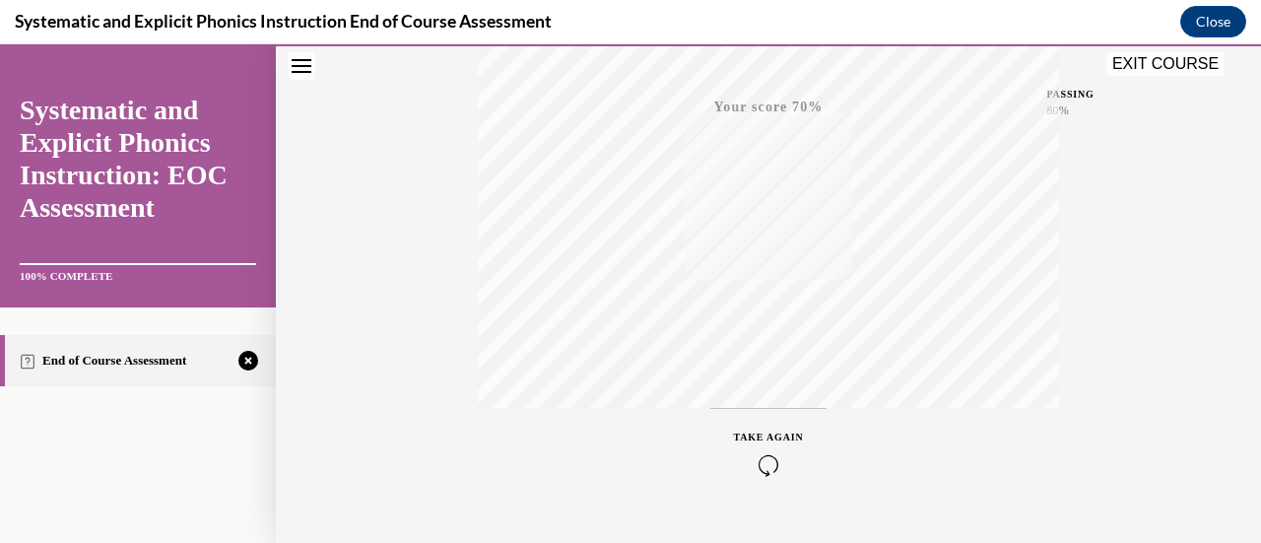
scroll to position [510, 0]
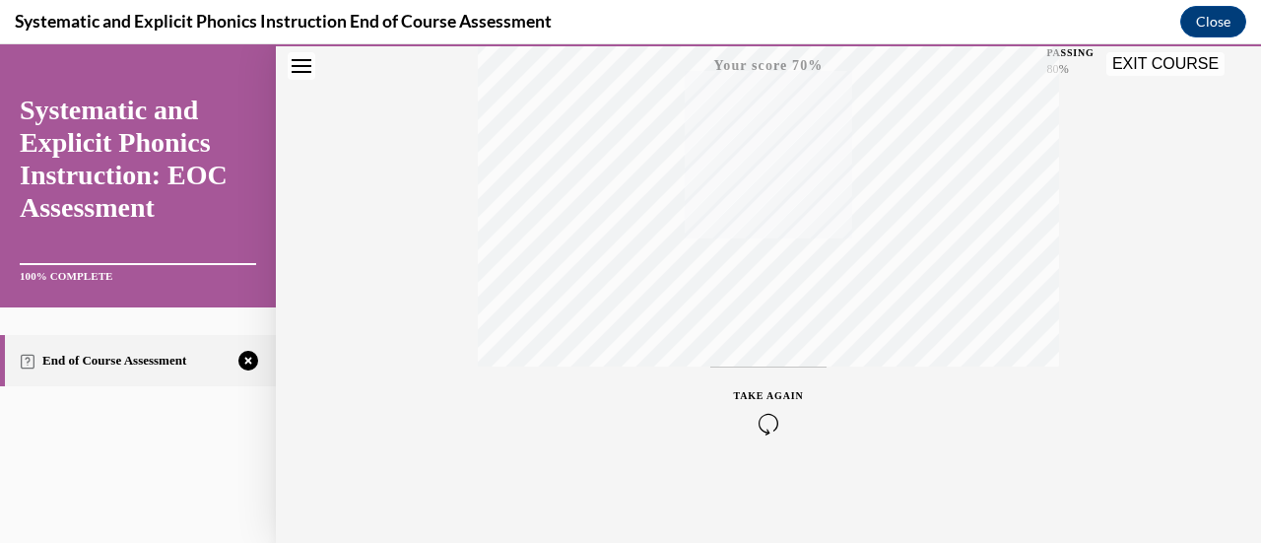
click at [766, 419] on icon "button" at bounding box center [769, 424] width 70 height 22
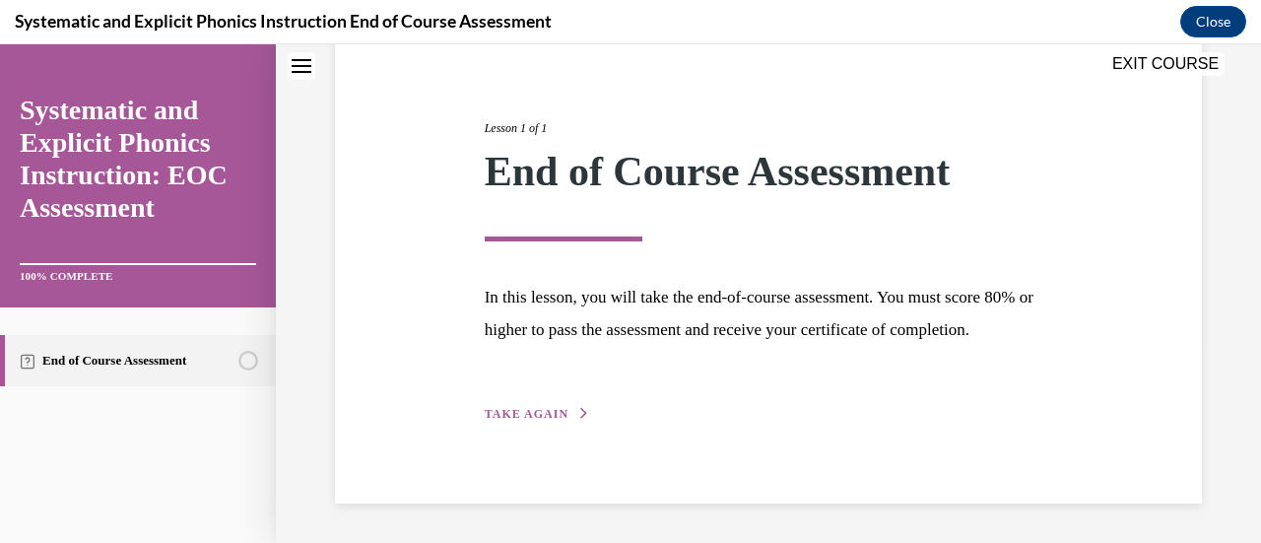
scroll to position [230, 0]
click at [561, 421] on button "TAKE AGAIN" at bounding box center [537, 414] width 105 height 18
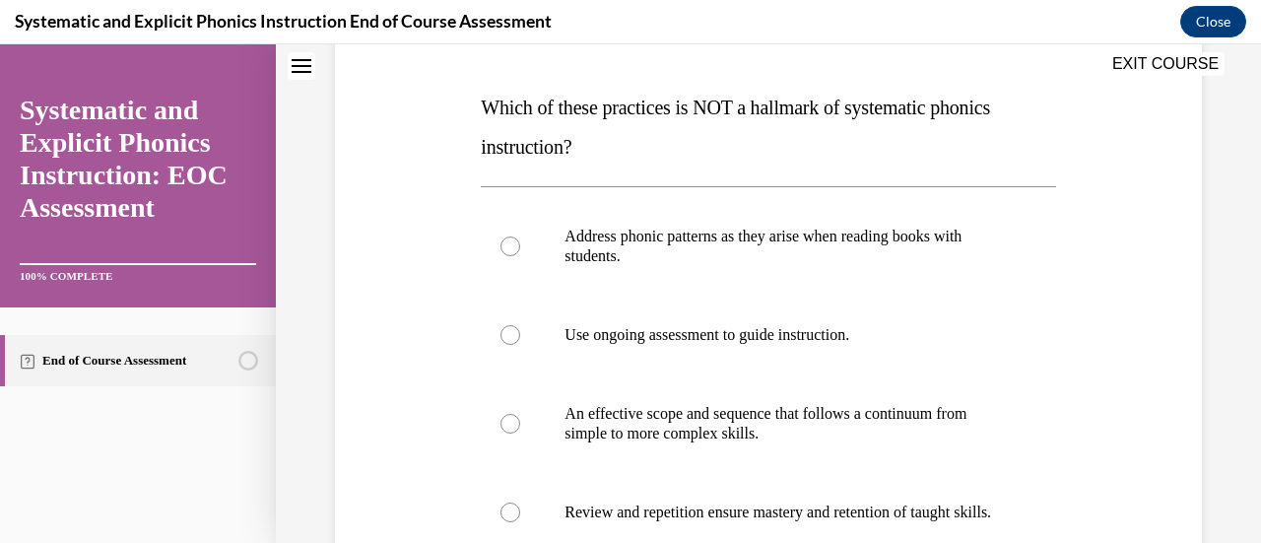
scroll to position [318, 0]
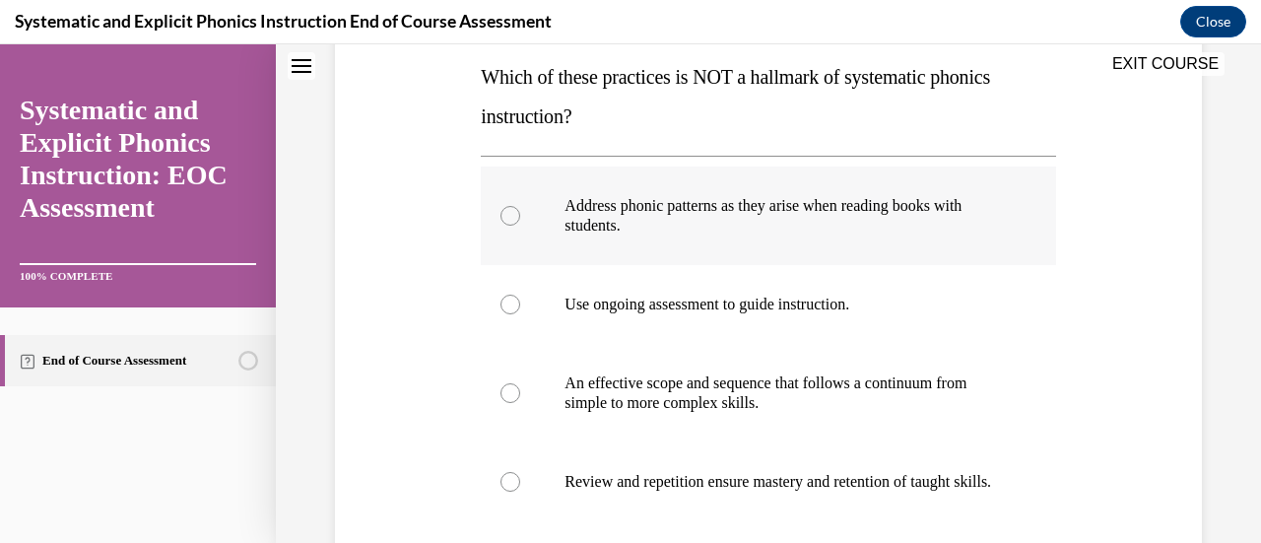
click at [507, 220] on div at bounding box center [510, 216] width 20 height 20
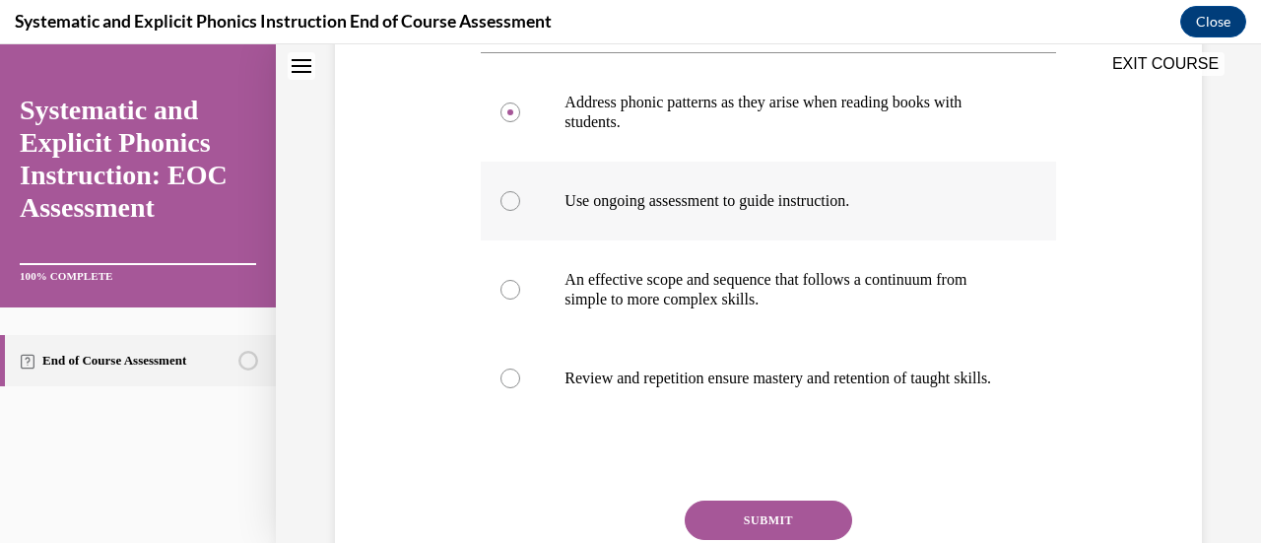
scroll to position [515, 0]
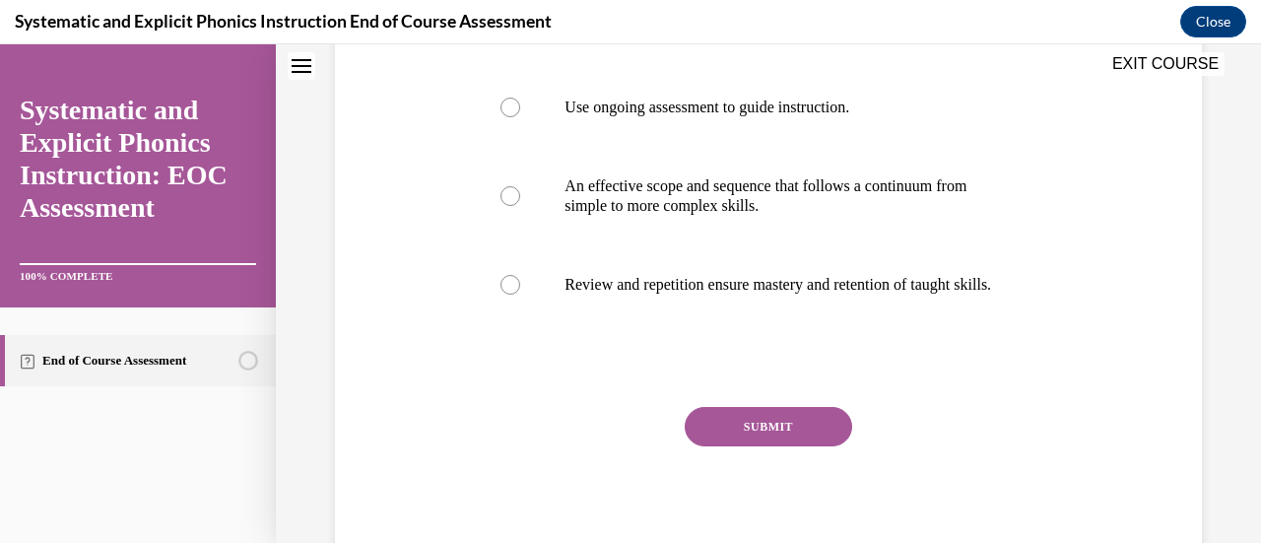
click at [741, 442] on button "SUBMIT" at bounding box center [767, 426] width 167 height 39
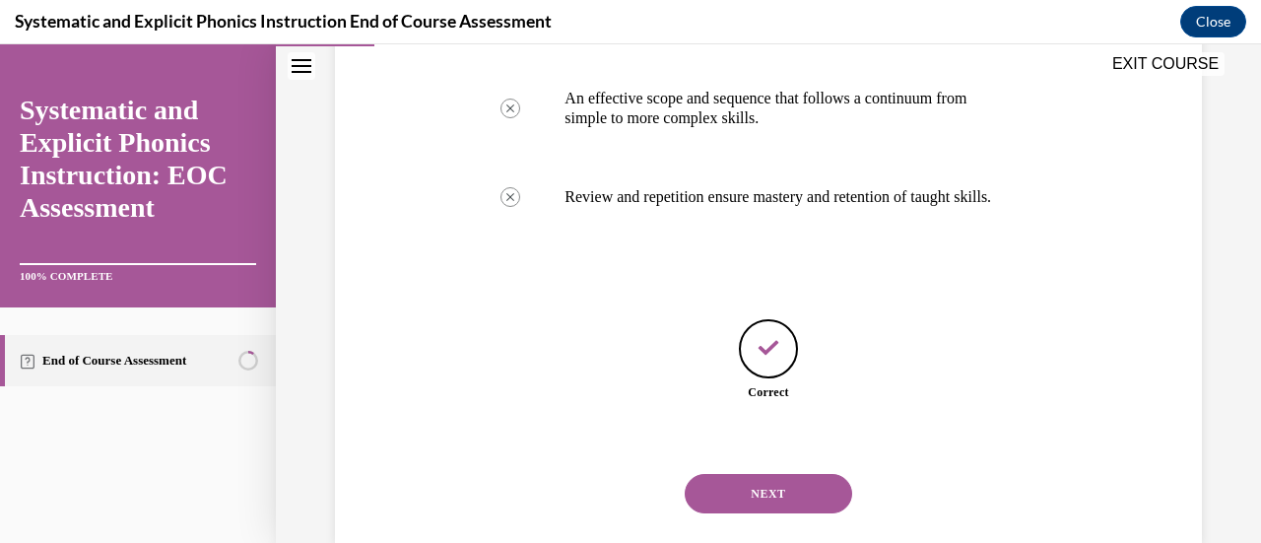
scroll to position [661, 0]
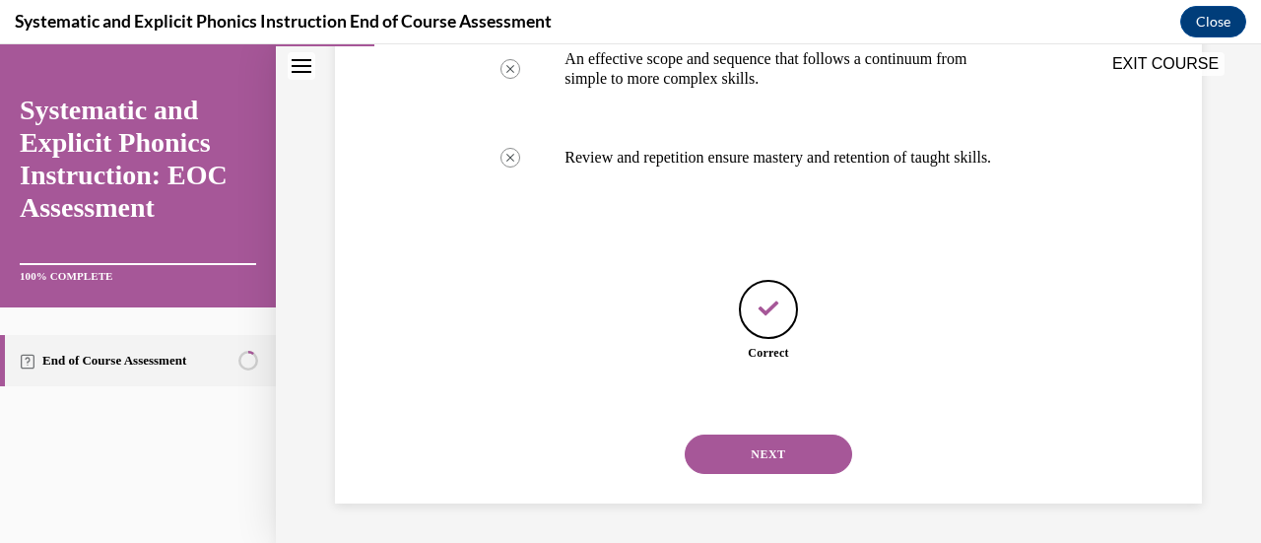
click at [752, 454] on button "NEXT" at bounding box center [767, 453] width 167 height 39
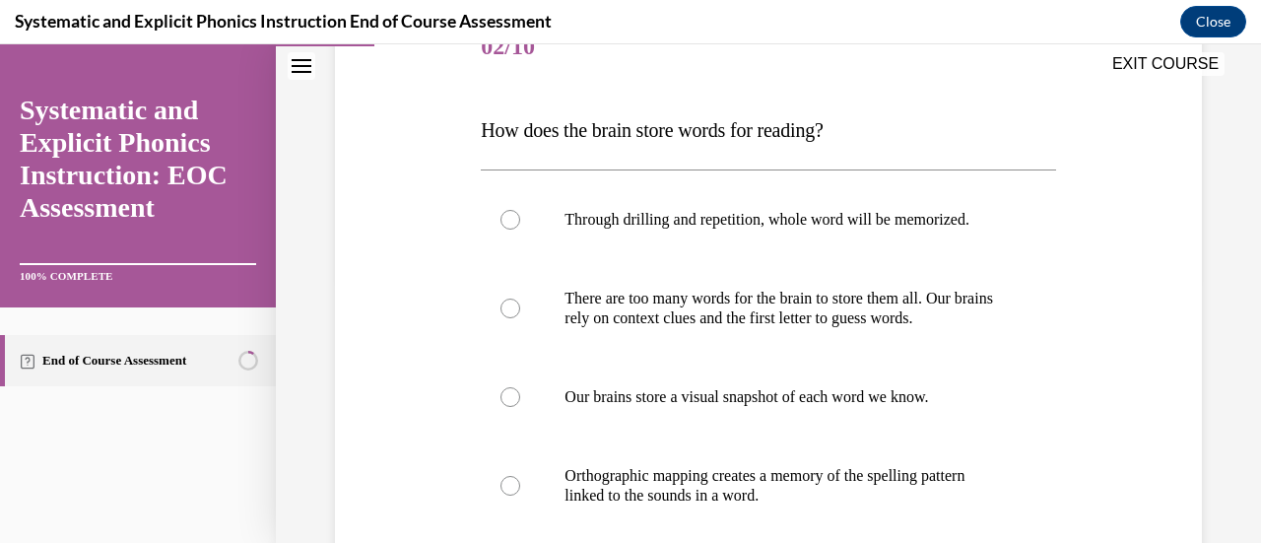
scroll to position [295, 0]
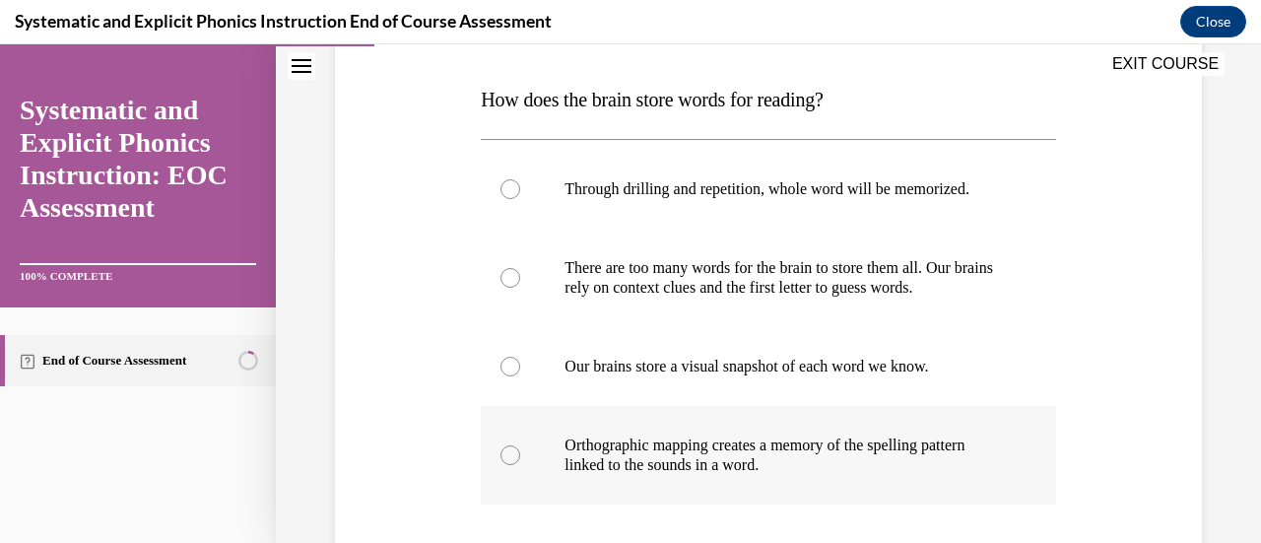
click at [517, 452] on div at bounding box center [510, 455] width 20 height 20
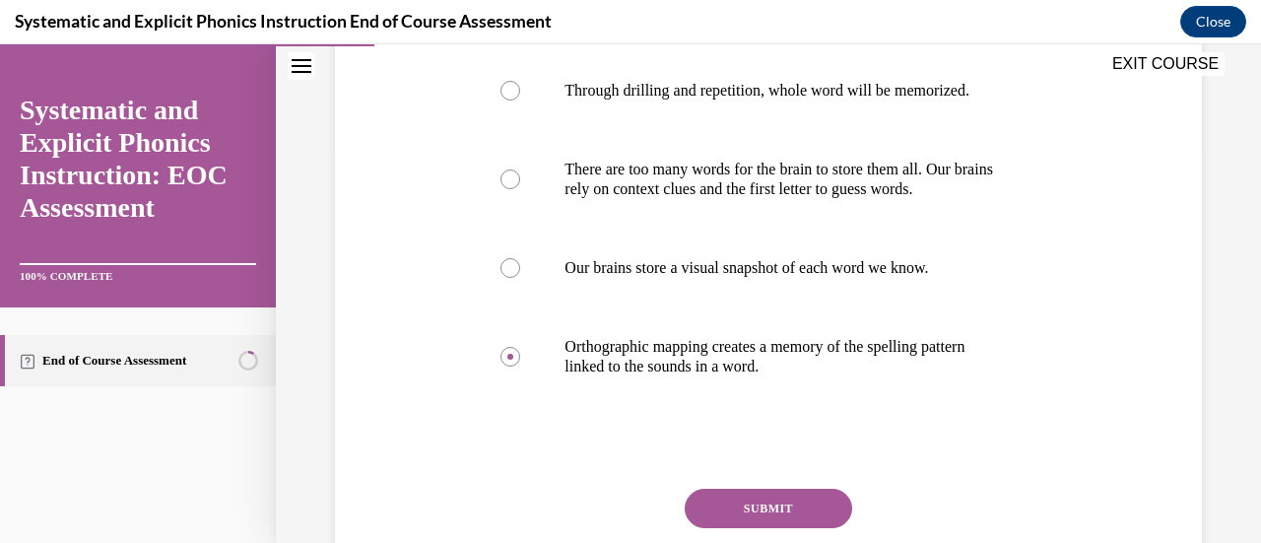
drag, startPoint x: 727, startPoint y: 499, endPoint x: 739, endPoint y: 492, distance: 13.7
click at [727, 499] on button "SUBMIT" at bounding box center [767, 507] width 167 height 39
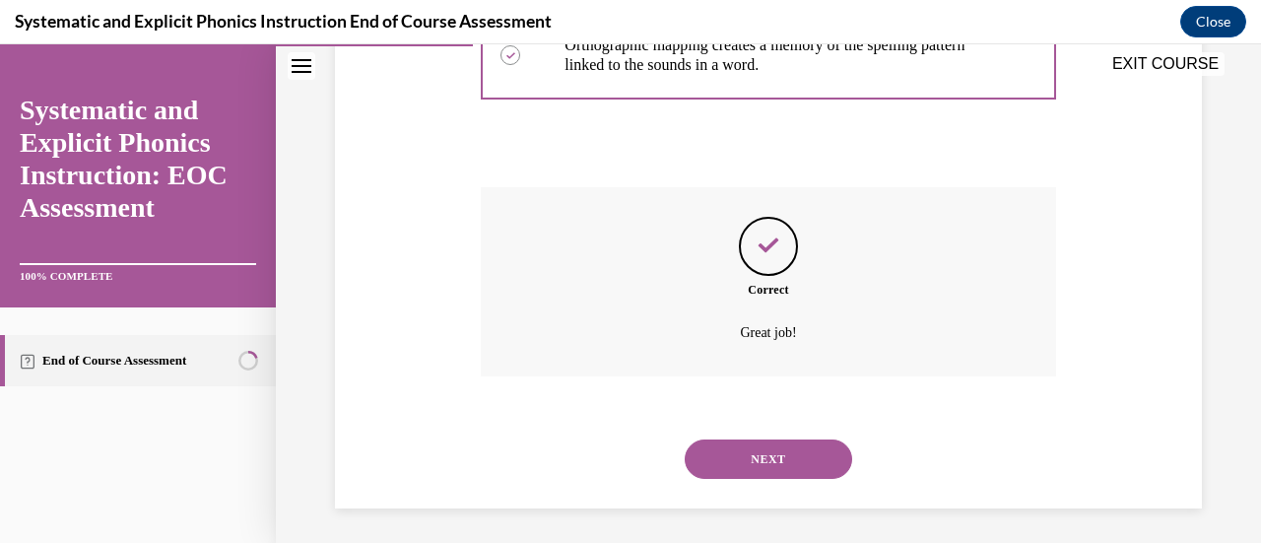
scroll to position [699, 0]
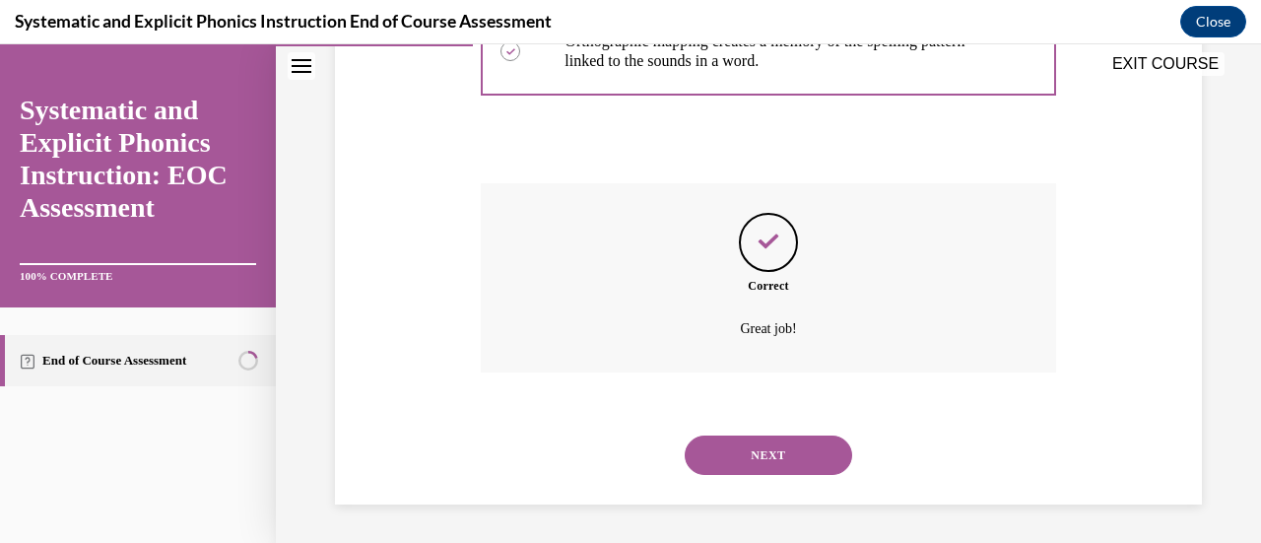
drag, startPoint x: 752, startPoint y: 453, endPoint x: 779, endPoint y: 444, distance: 28.0
click at [752, 452] on button "NEXT" at bounding box center [767, 454] width 167 height 39
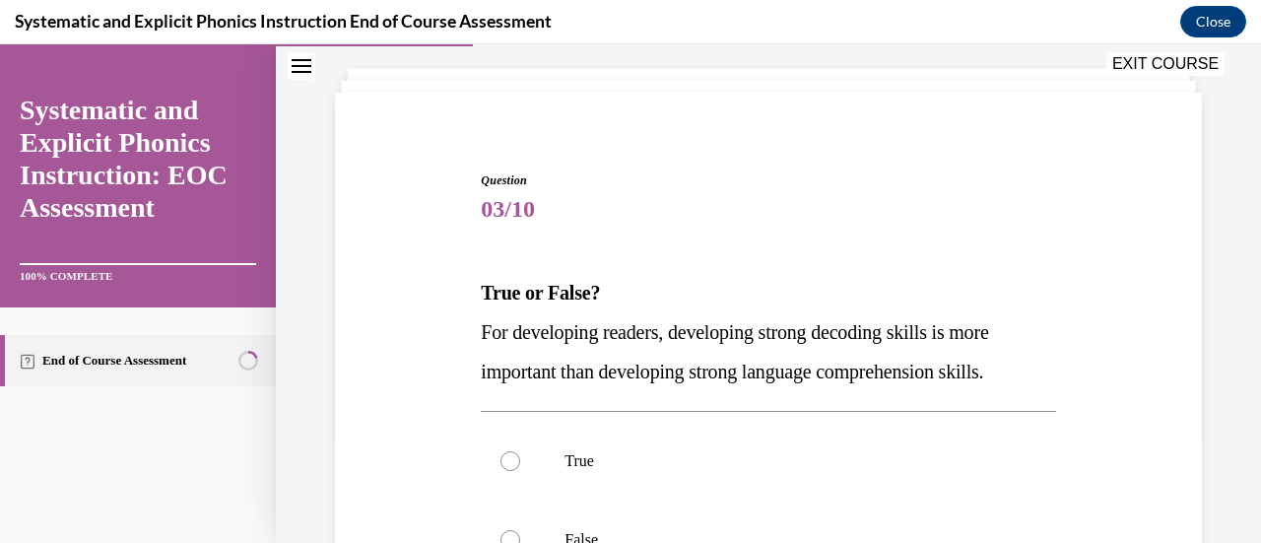
scroll to position [197, 0]
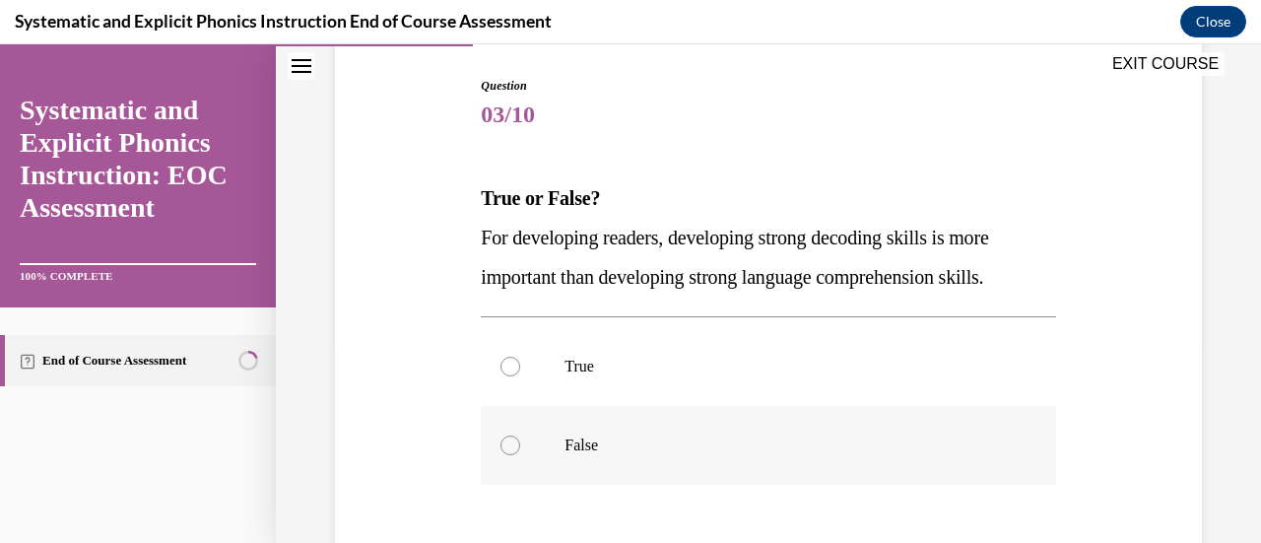
click at [513, 444] on div at bounding box center [510, 445] width 20 height 20
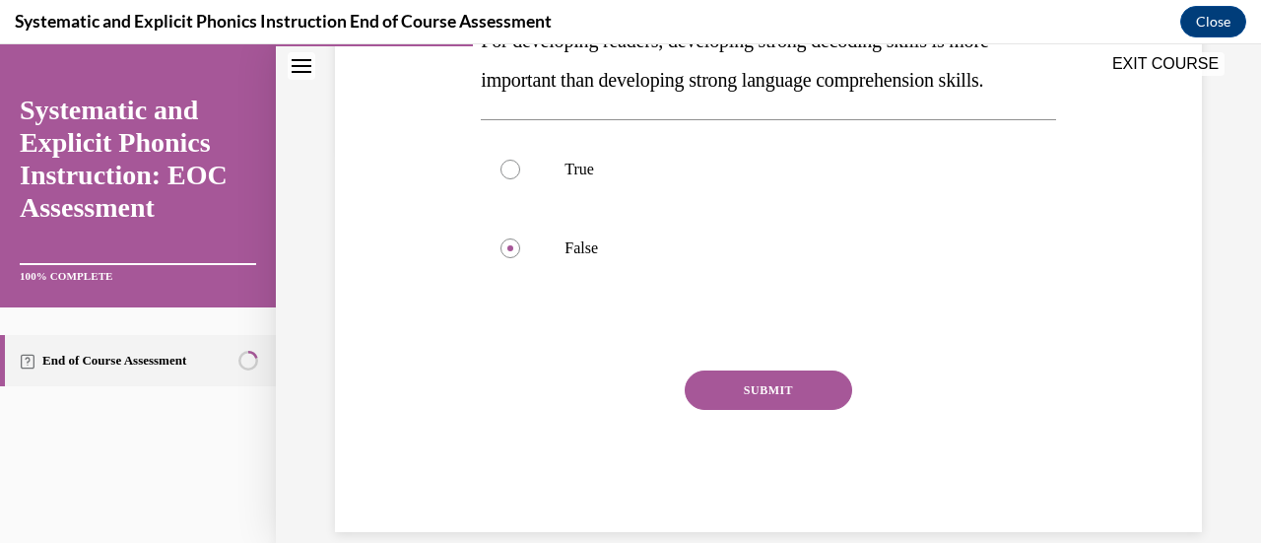
click at [760, 393] on button "SUBMIT" at bounding box center [767, 389] width 167 height 39
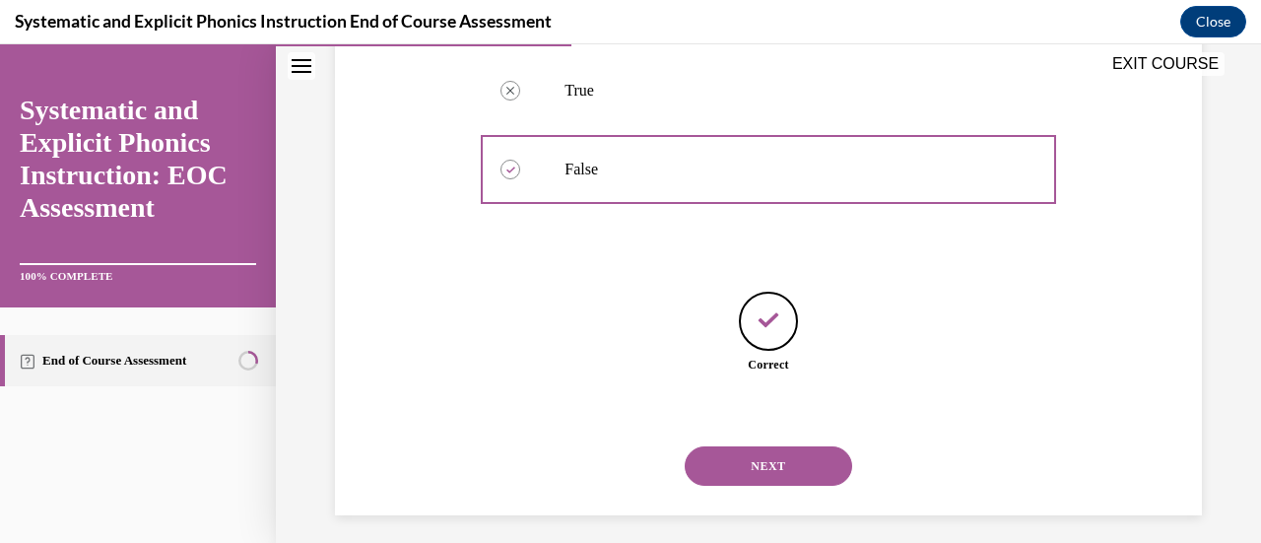
scroll to position [484, 0]
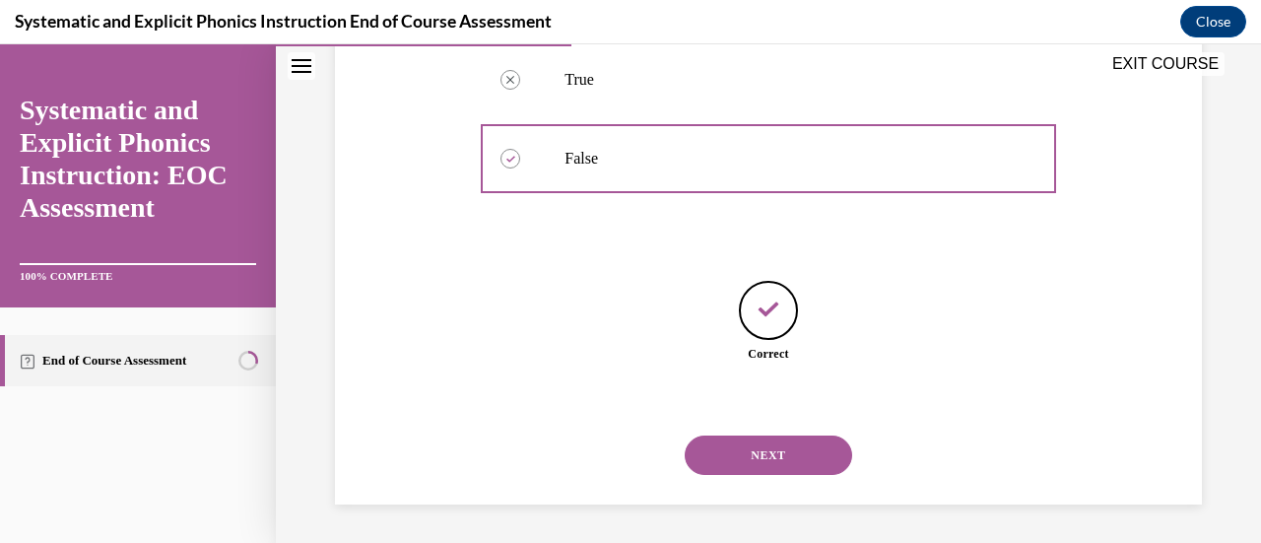
click at [786, 460] on button "NEXT" at bounding box center [767, 454] width 167 height 39
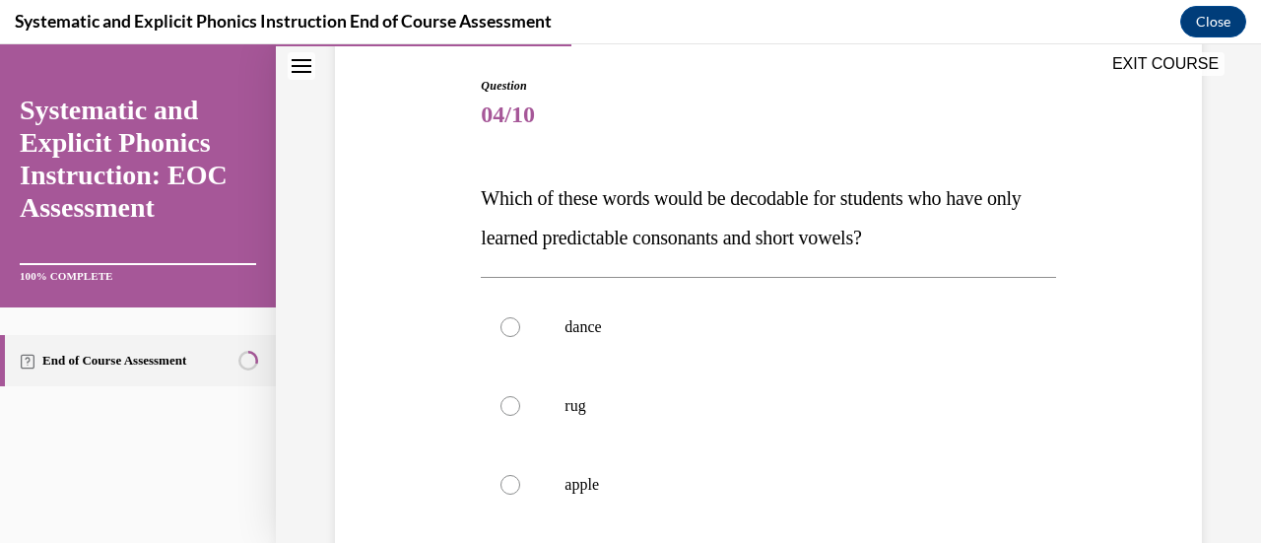
scroll to position [295, 0]
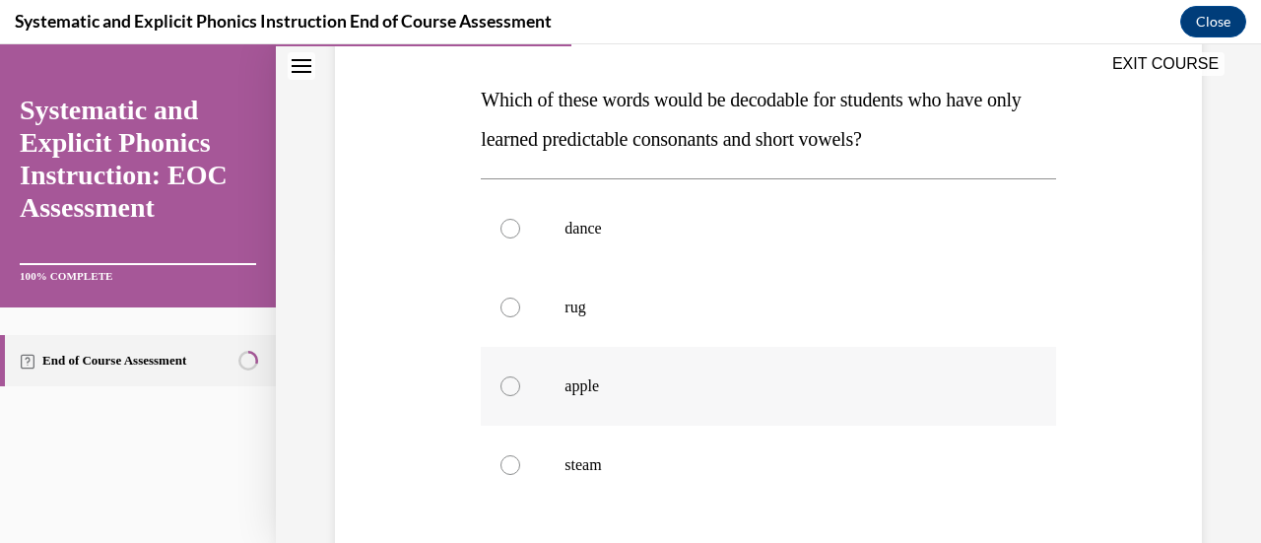
drag, startPoint x: 506, startPoint y: 380, endPoint x: 623, endPoint y: 387, distance: 117.4
click at [507, 380] on div at bounding box center [510, 386] width 20 height 20
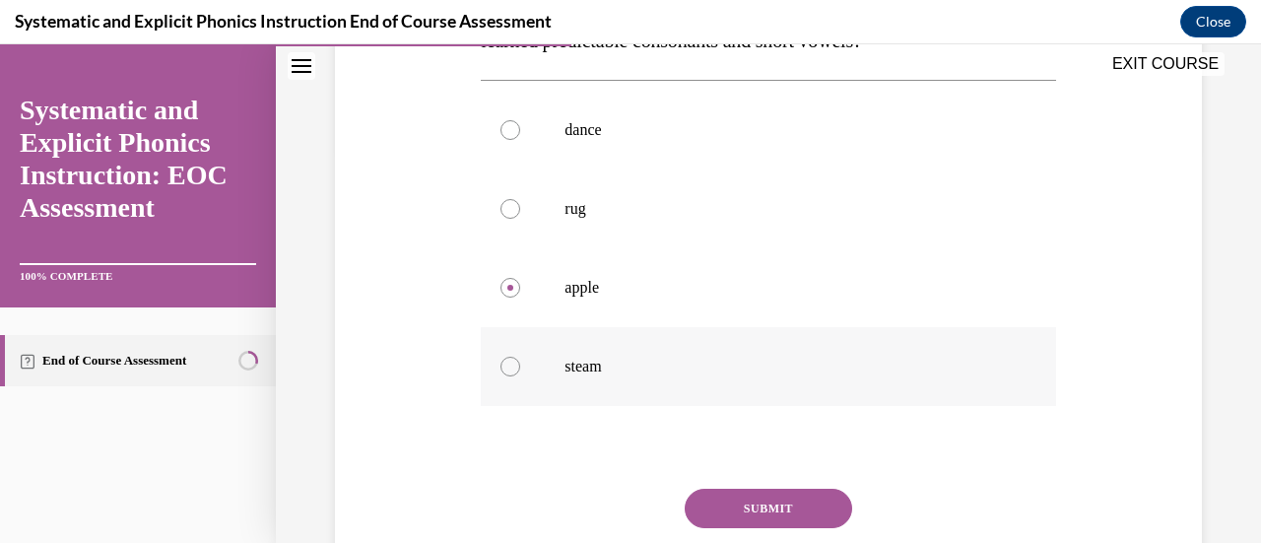
click at [508, 367] on div at bounding box center [510, 366] width 20 height 20
click at [512, 294] on div at bounding box center [510, 288] width 20 height 20
click at [726, 495] on button "SUBMIT" at bounding box center [767, 507] width 167 height 39
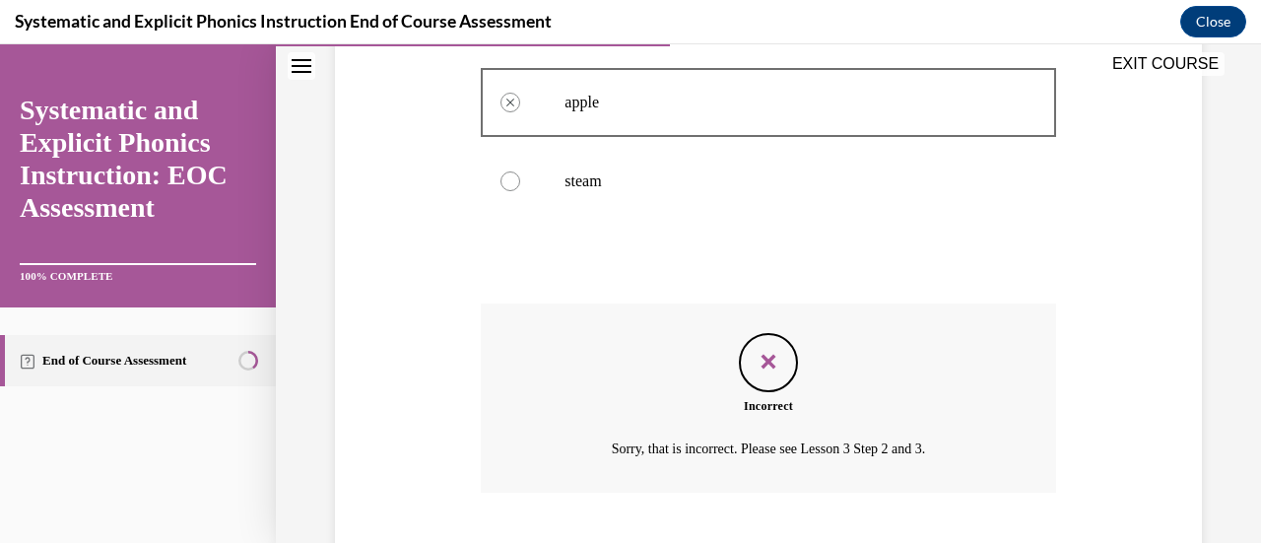
scroll to position [699, 0]
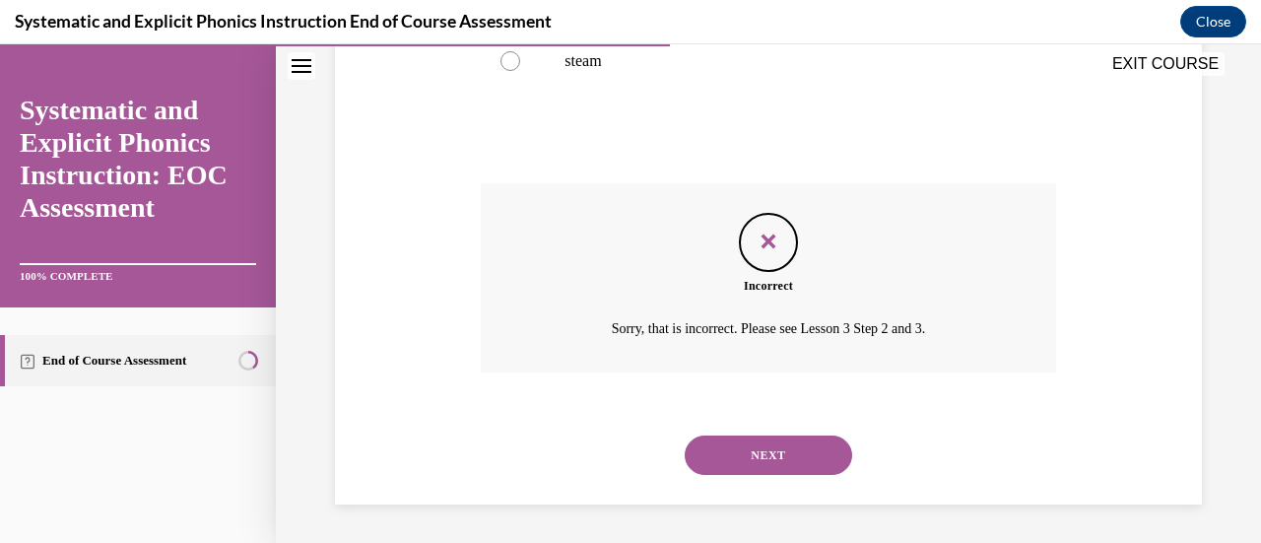
drag, startPoint x: 782, startPoint y: 448, endPoint x: 926, endPoint y: 440, distance: 144.0
click at [784, 448] on button "NEXT" at bounding box center [767, 454] width 167 height 39
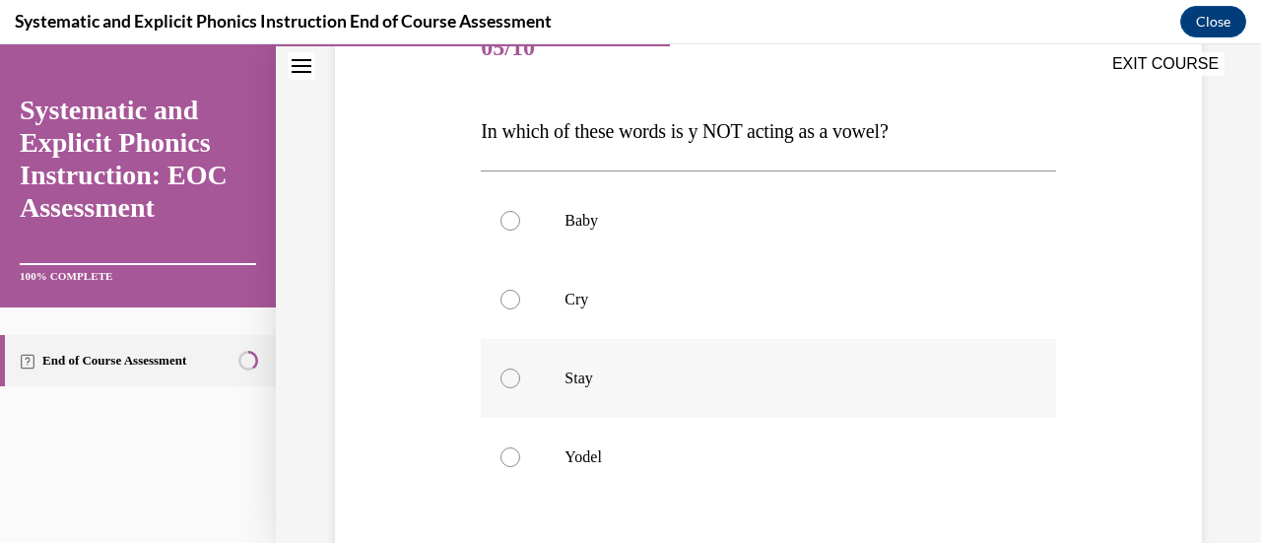
scroll to position [295, 0]
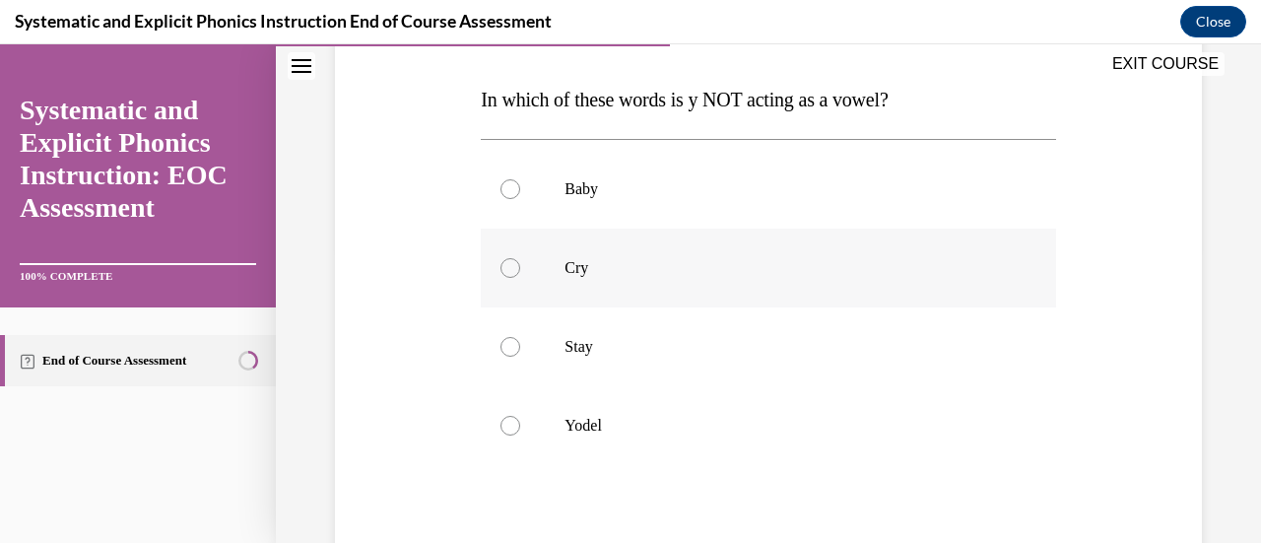
click at [512, 269] on div at bounding box center [510, 268] width 20 height 20
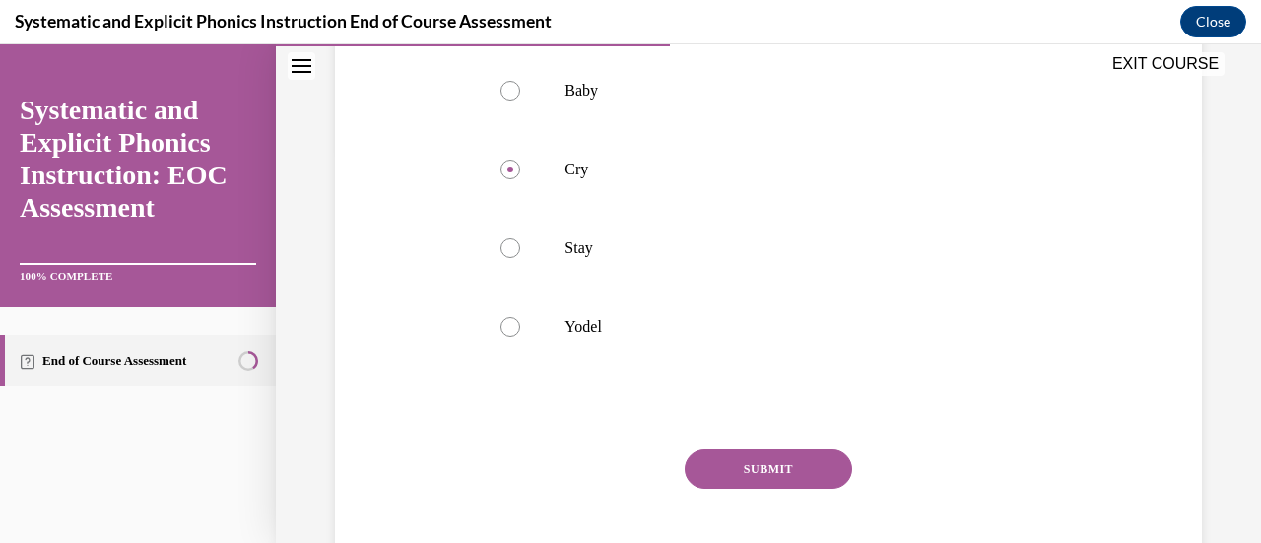
drag, startPoint x: 717, startPoint y: 468, endPoint x: 875, endPoint y: 478, distance: 158.9
click at [718, 468] on button "SUBMIT" at bounding box center [767, 468] width 167 height 39
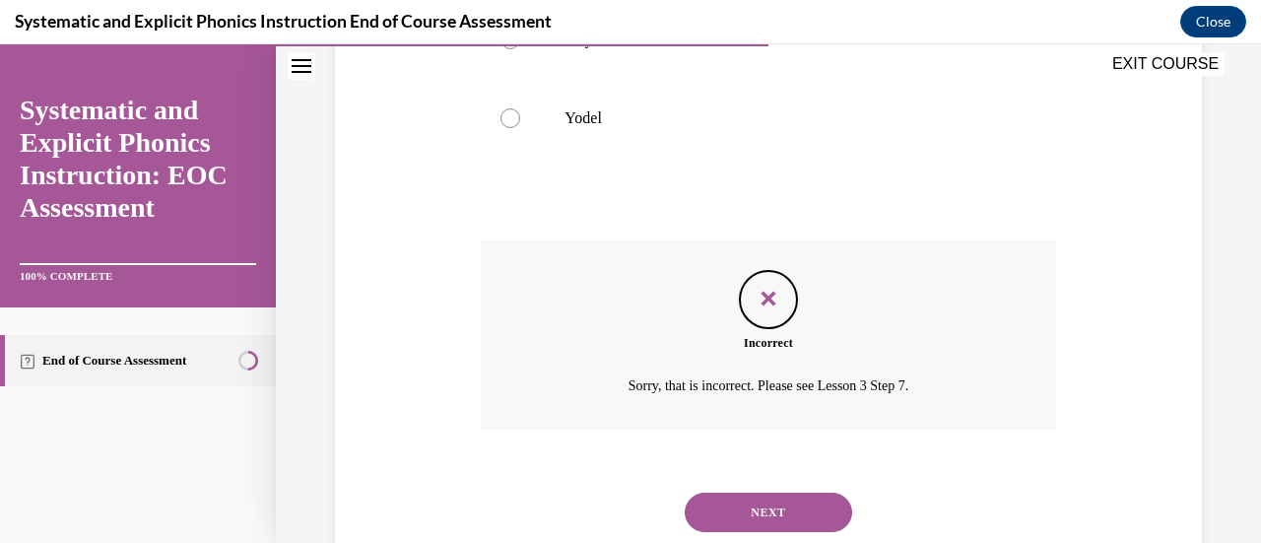
scroll to position [660, 0]
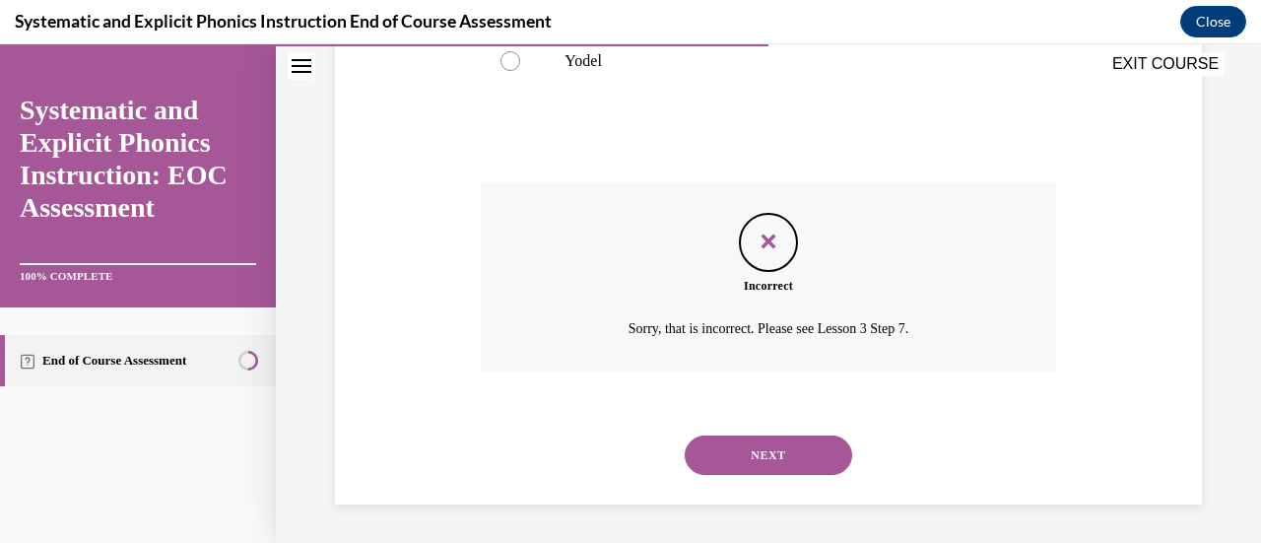
click at [745, 448] on button "NEXT" at bounding box center [767, 454] width 167 height 39
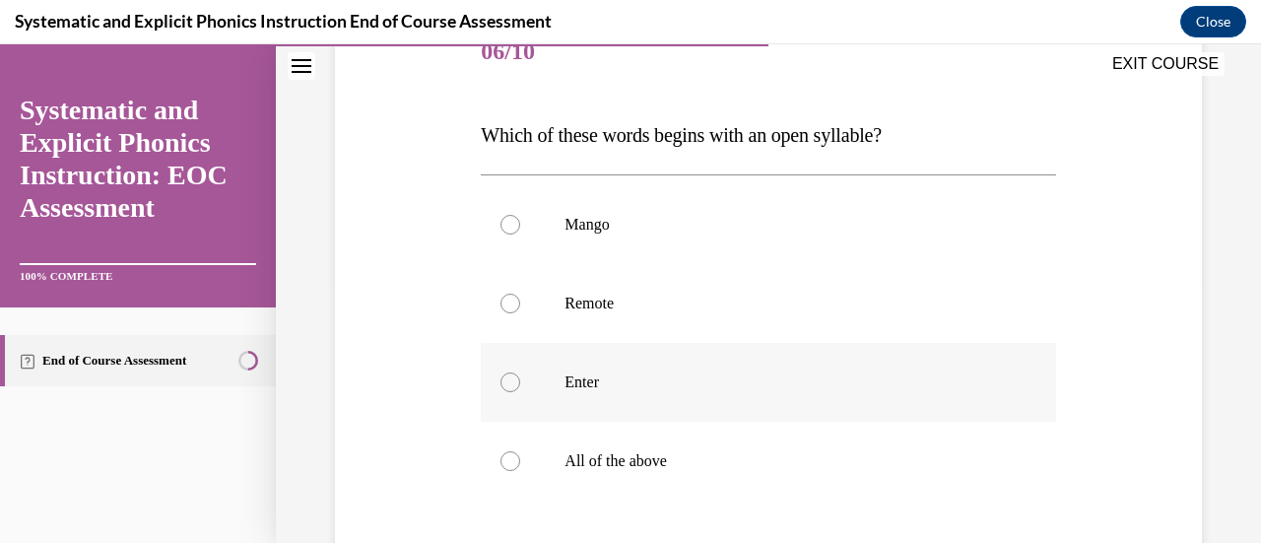
scroll to position [295, 0]
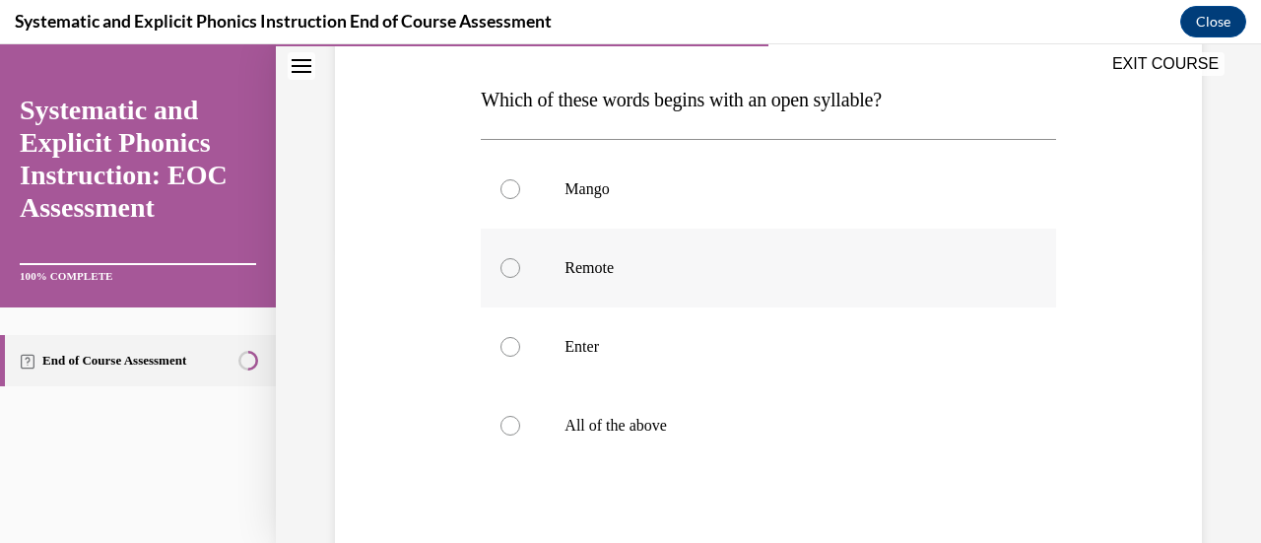
click at [502, 266] on div at bounding box center [510, 268] width 20 height 20
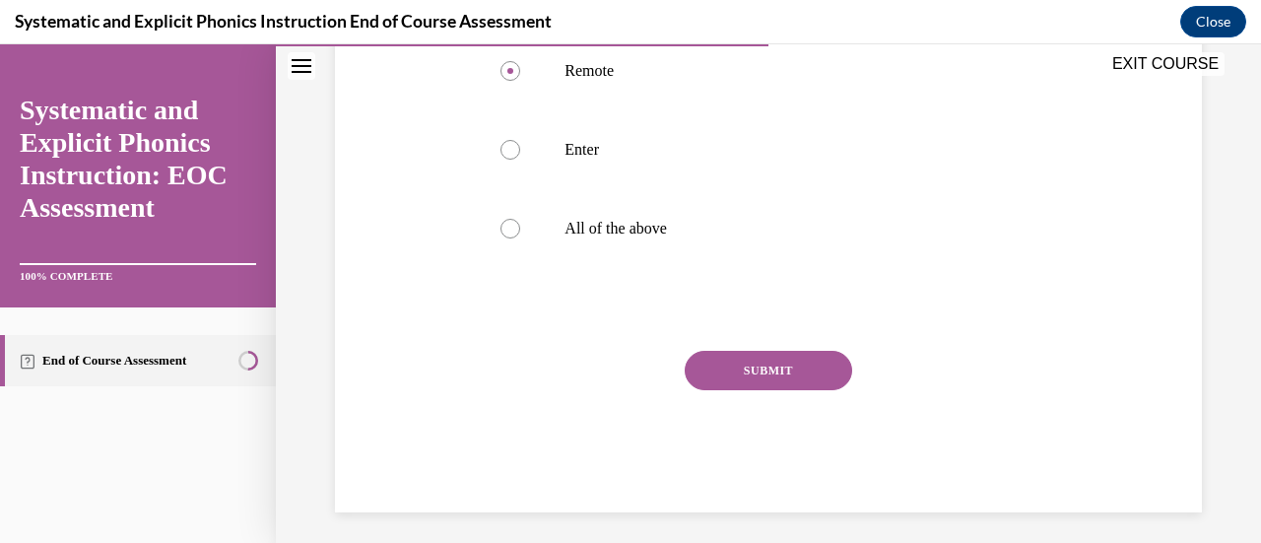
drag, startPoint x: 717, startPoint y: 359, endPoint x: 802, endPoint y: 348, distance: 85.5
click at [717, 360] on button "SUBMIT" at bounding box center [767, 370] width 167 height 39
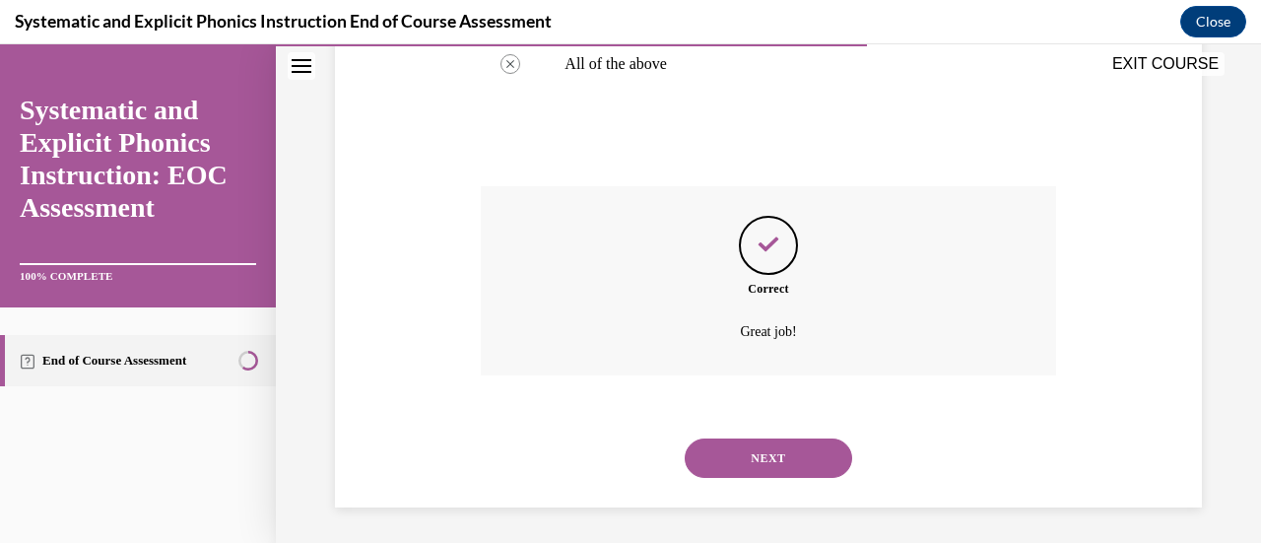
scroll to position [660, 0]
click at [778, 448] on button "NEXT" at bounding box center [767, 454] width 167 height 39
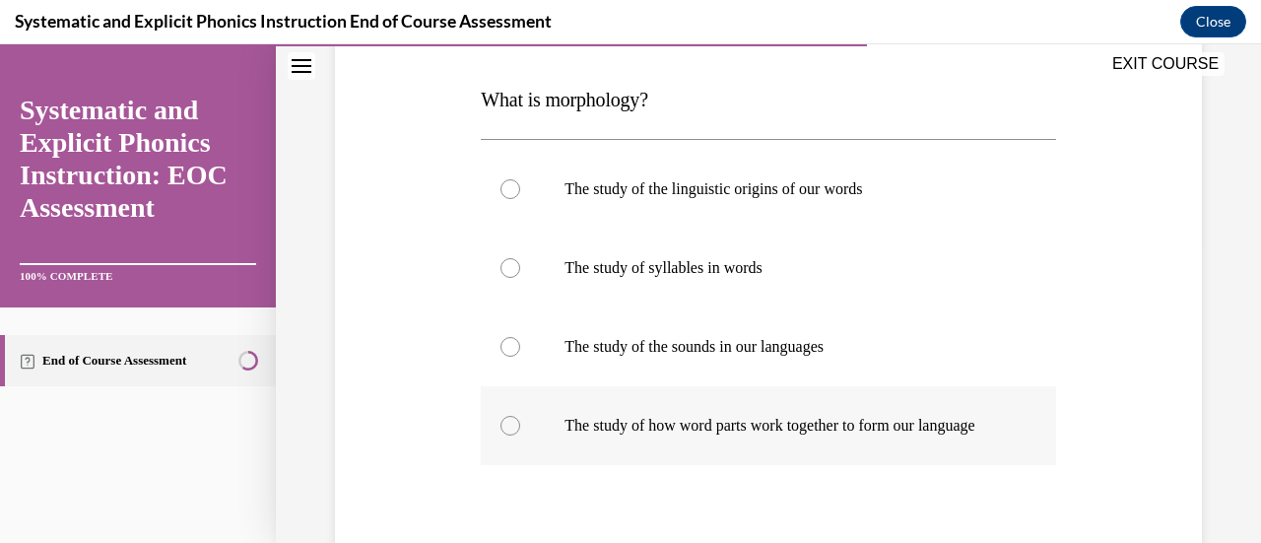
click at [514, 431] on div at bounding box center [510, 426] width 20 height 20
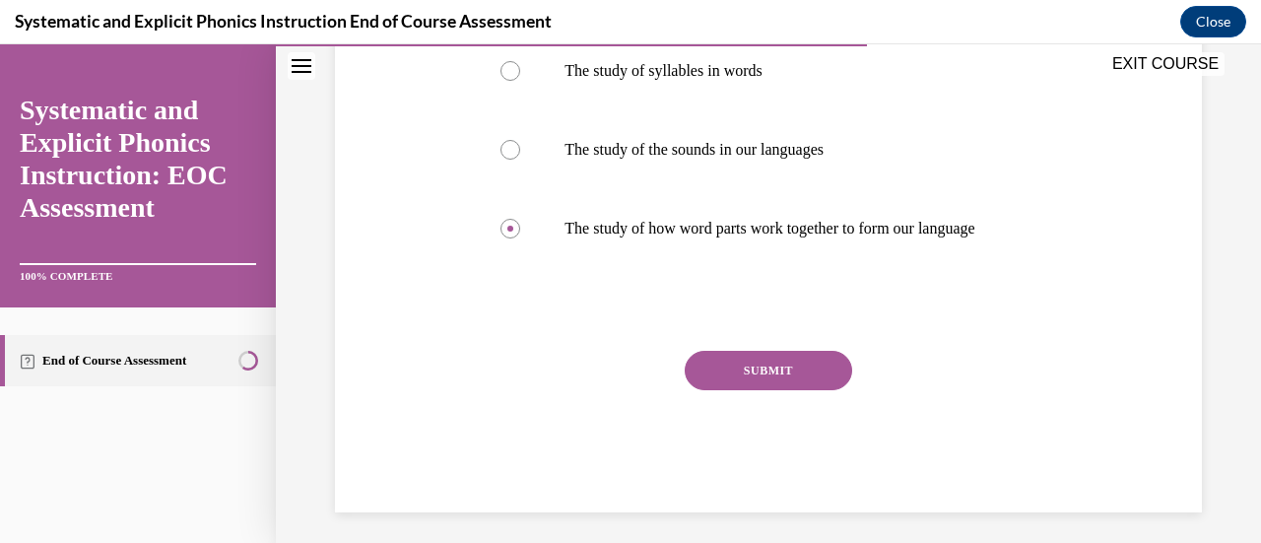
click at [773, 390] on button "SUBMIT" at bounding box center [767, 370] width 167 height 39
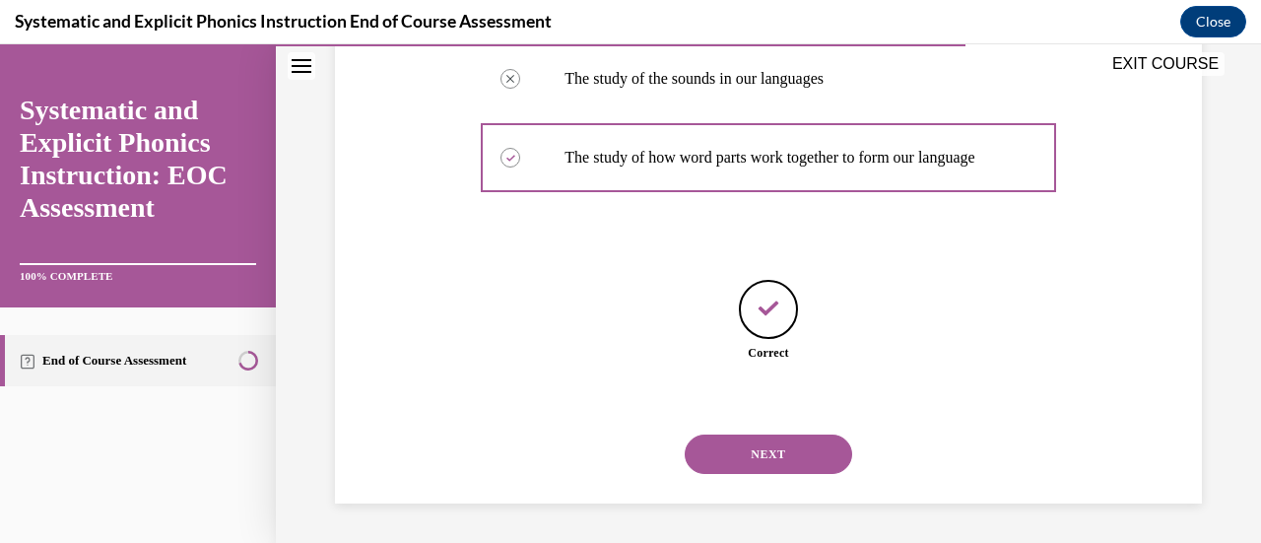
scroll to position [582, 0]
click at [772, 462] on button "NEXT" at bounding box center [767, 453] width 167 height 39
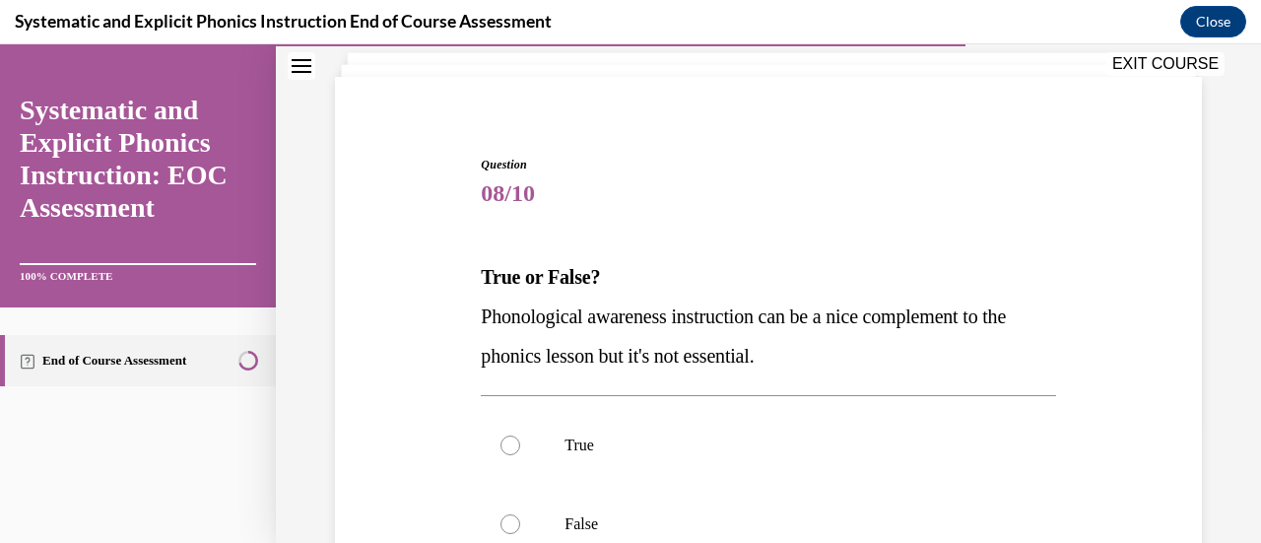
scroll to position [295, 0]
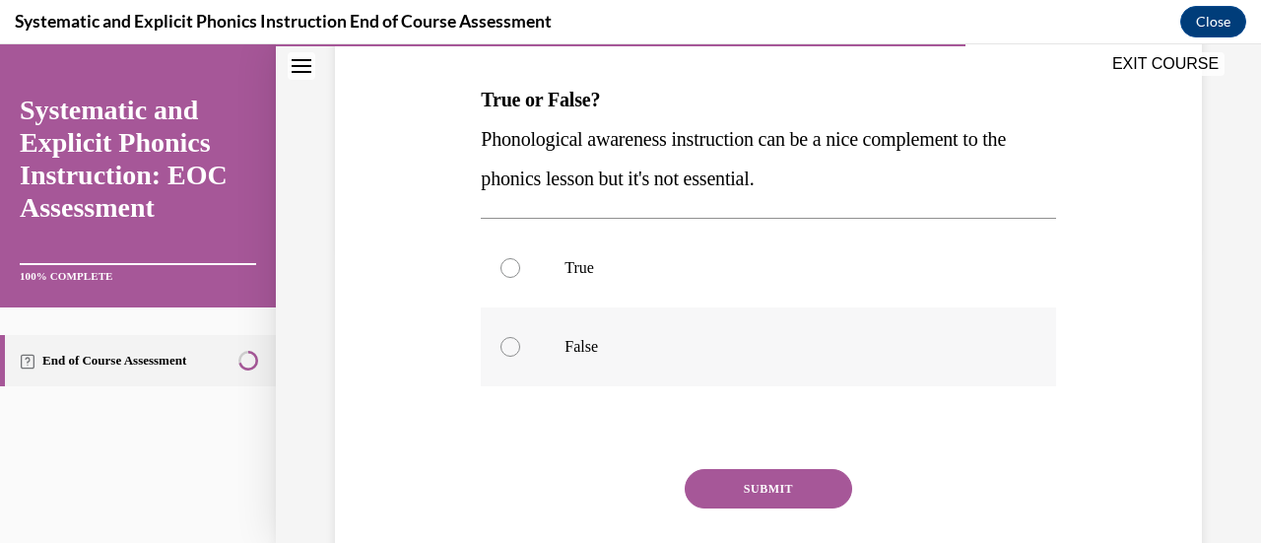
click at [514, 348] on div at bounding box center [510, 347] width 20 height 20
click at [776, 509] on div "SUBMIT" at bounding box center [768, 518] width 574 height 98
click at [775, 476] on button "SUBMIT" at bounding box center [767, 488] width 167 height 39
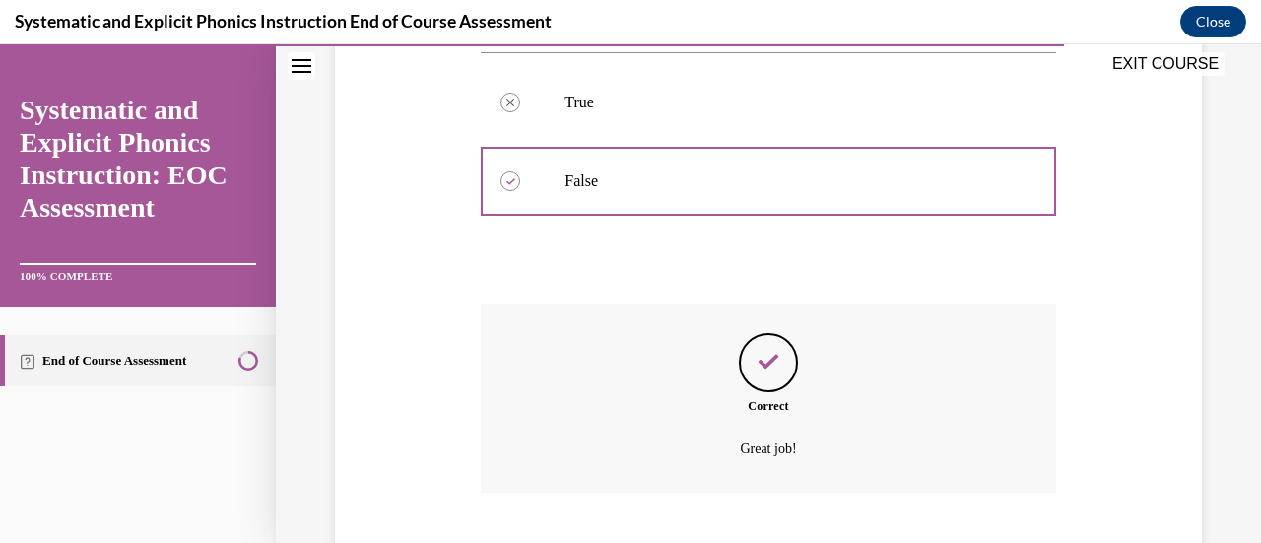
scroll to position [581, 0]
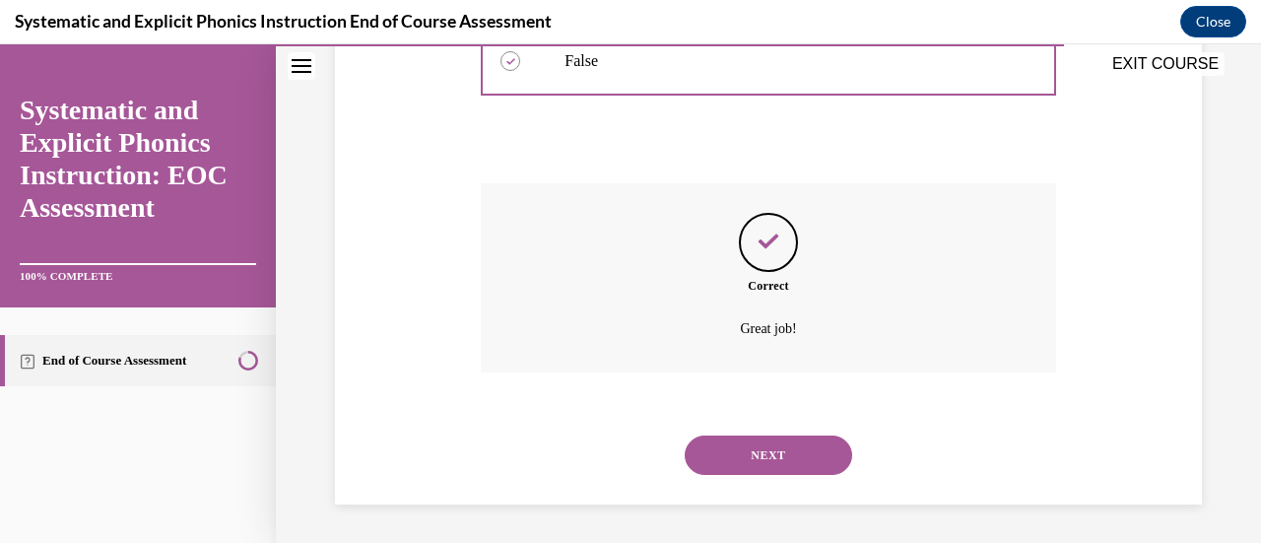
click at [808, 456] on button "NEXT" at bounding box center [767, 454] width 167 height 39
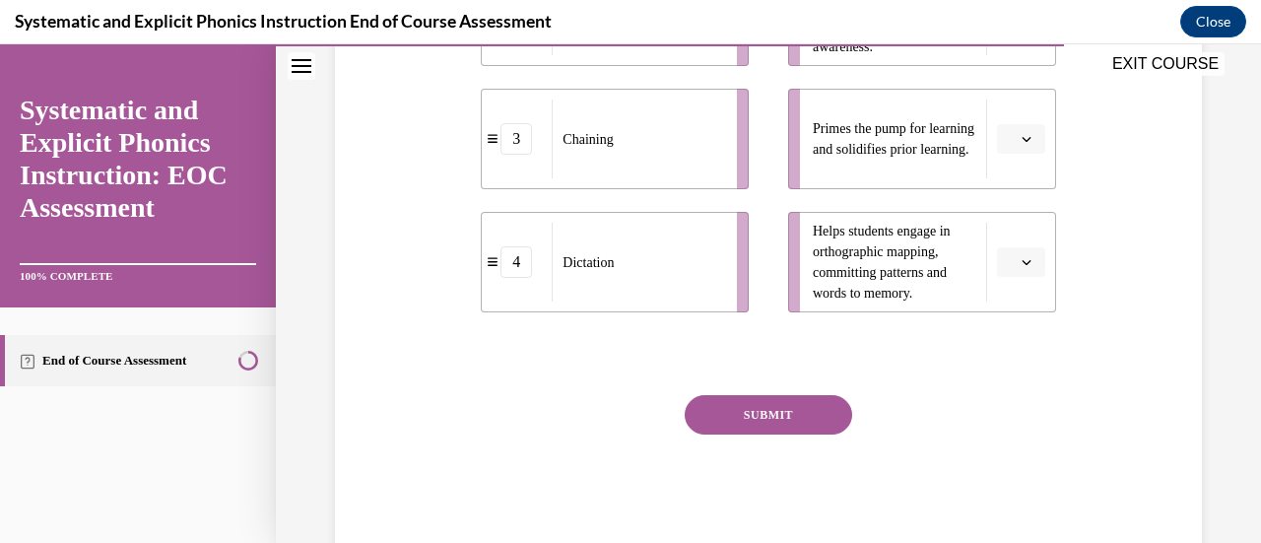
scroll to position [689, 0]
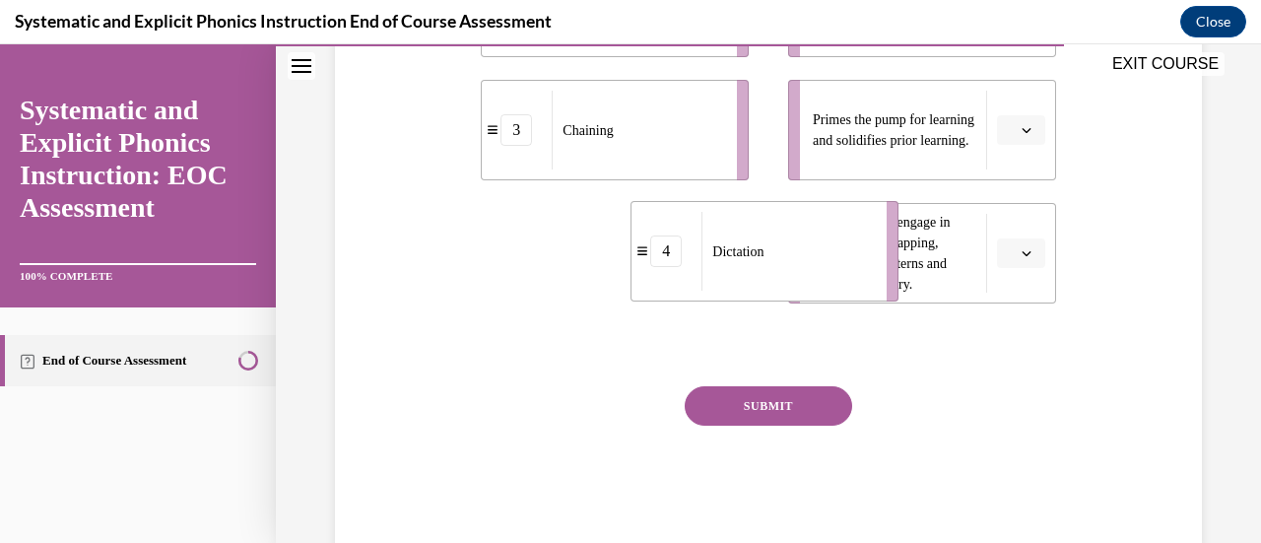
drag, startPoint x: 635, startPoint y: 259, endPoint x: 785, endPoint y: 257, distance: 149.7
click at [785, 257] on div "Dictation" at bounding box center [787, 251] width 172 height 79
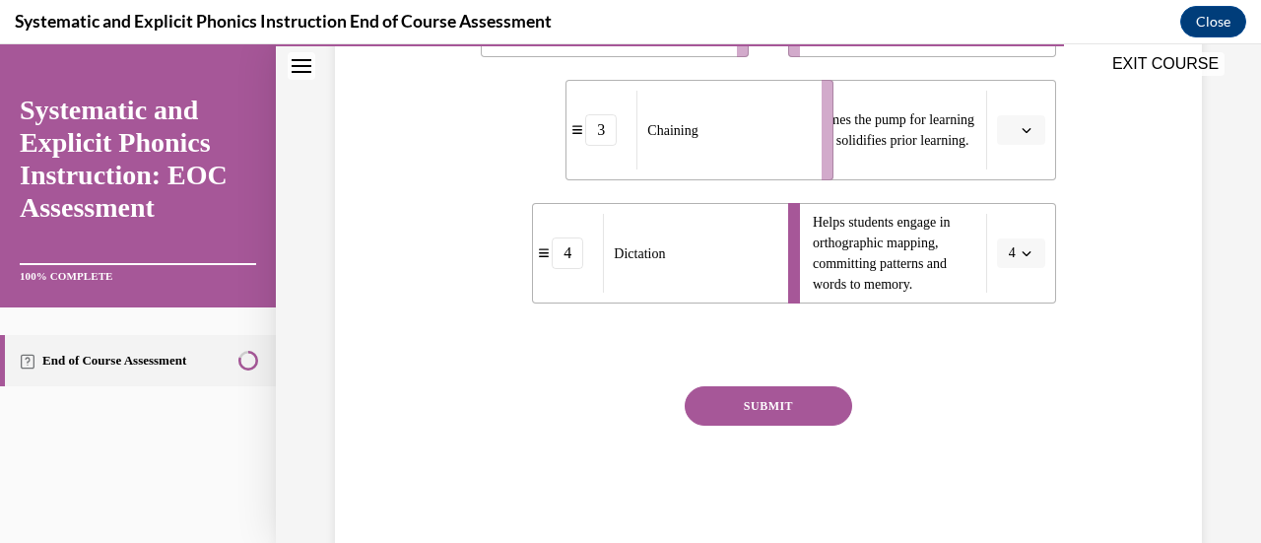
drag, startPoint x: 717, startPoint y: 121, endPoint x: 802, endPoint y: 121, distance: 84.7
click at [802, 121] on li "3 Chaining" at bounding box center [699, 130] width 268 height 100
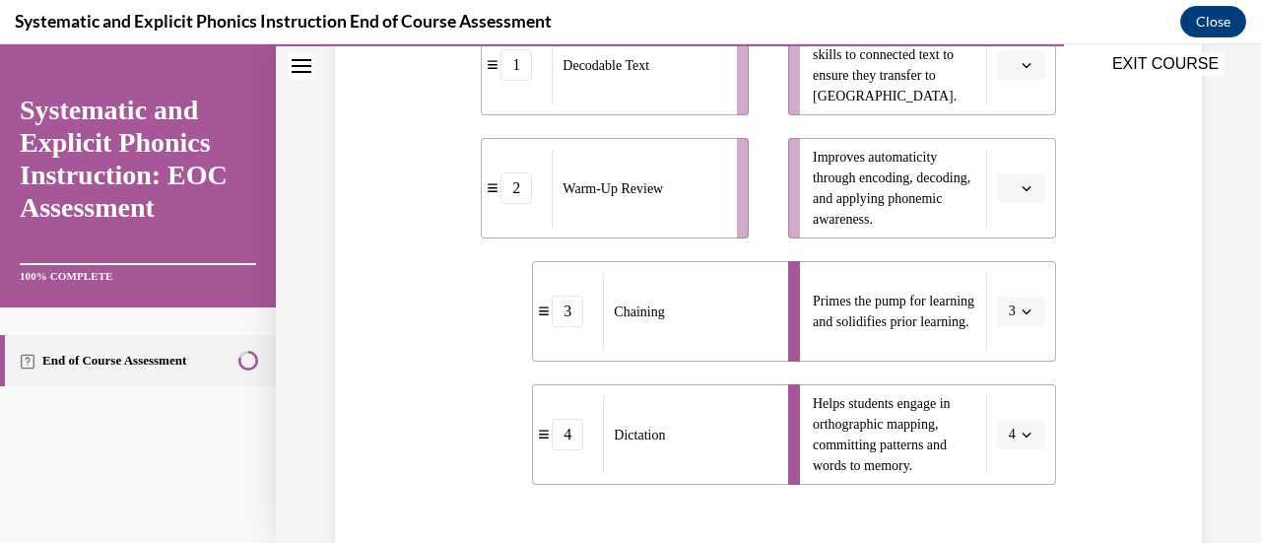
scroll to position [492, 0]
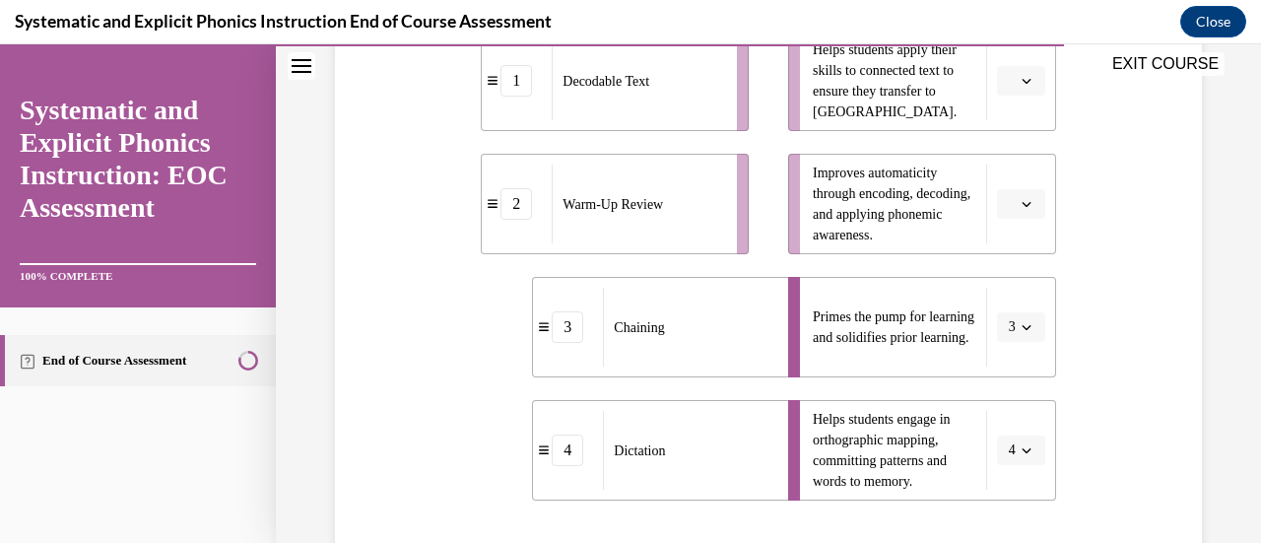
drag, startPoint x: 684, startPoint y: 84, endPoint x: 776, endPoint y: 88, distance: 91.7
click at [776, 88] on div "EXIT COURSE Systematic and Explicit Phonics Instruction: EOC Assessment 100% CO…" at bounding box center [630, 293] width 1261 height 498
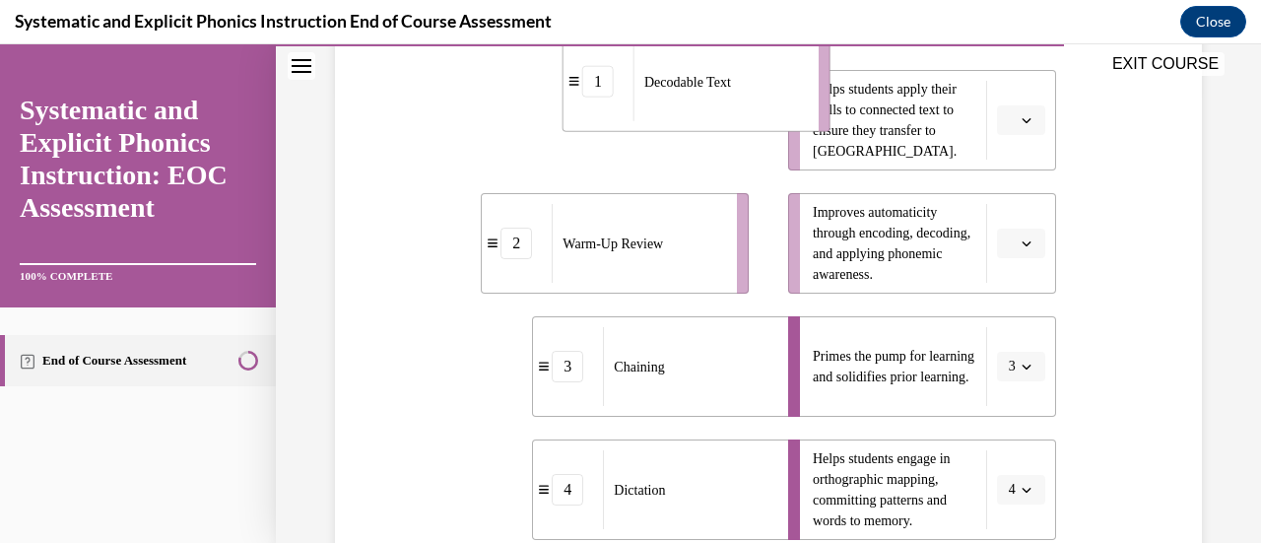
scroll to position [407, 0]
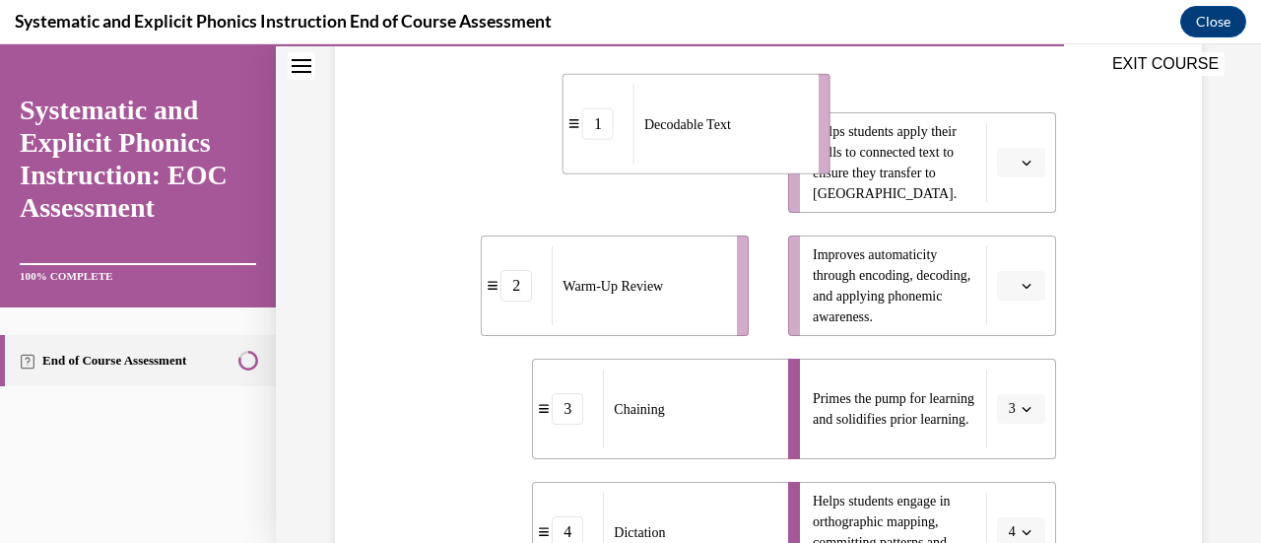
drag, startPoint x: 708, startPoint y: 94, endPoint x: 790, endPoint y: 96, distance: 81.8
click at [790, 96] on div "Decodable Text" at bounding box center [719, 124] width 172 height 79
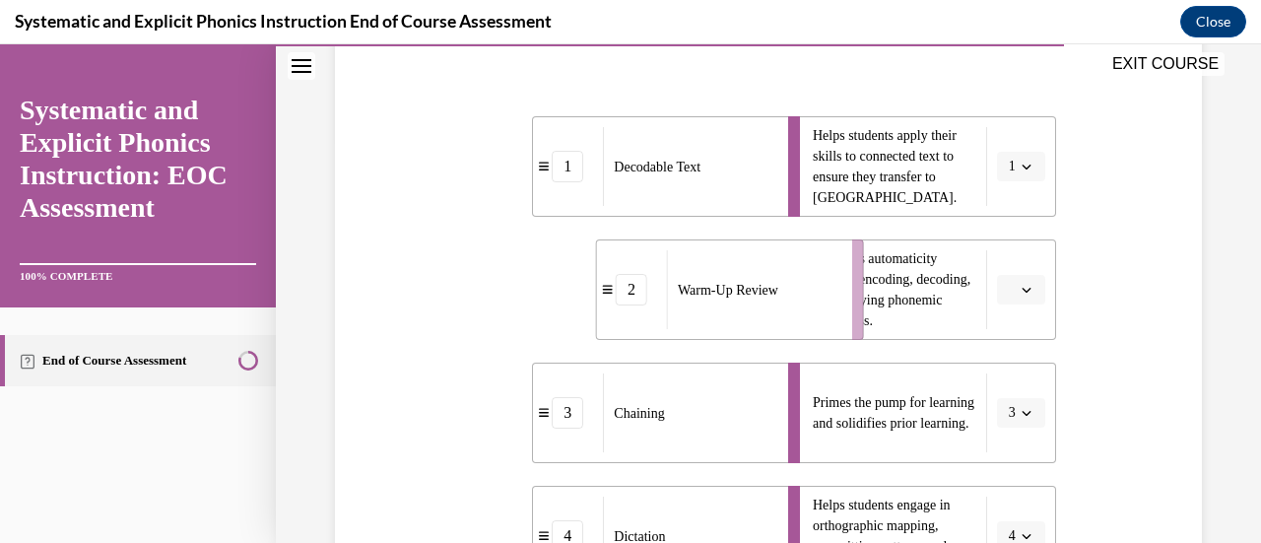
drag, startPoint x: 701, startPoint y: 292, endPoint x: 815, endPoint y: 292, distance: 114.2
click at [815, 292] on div "Warm-Up Review" at bounding box center [753, 289] width 172 height 79
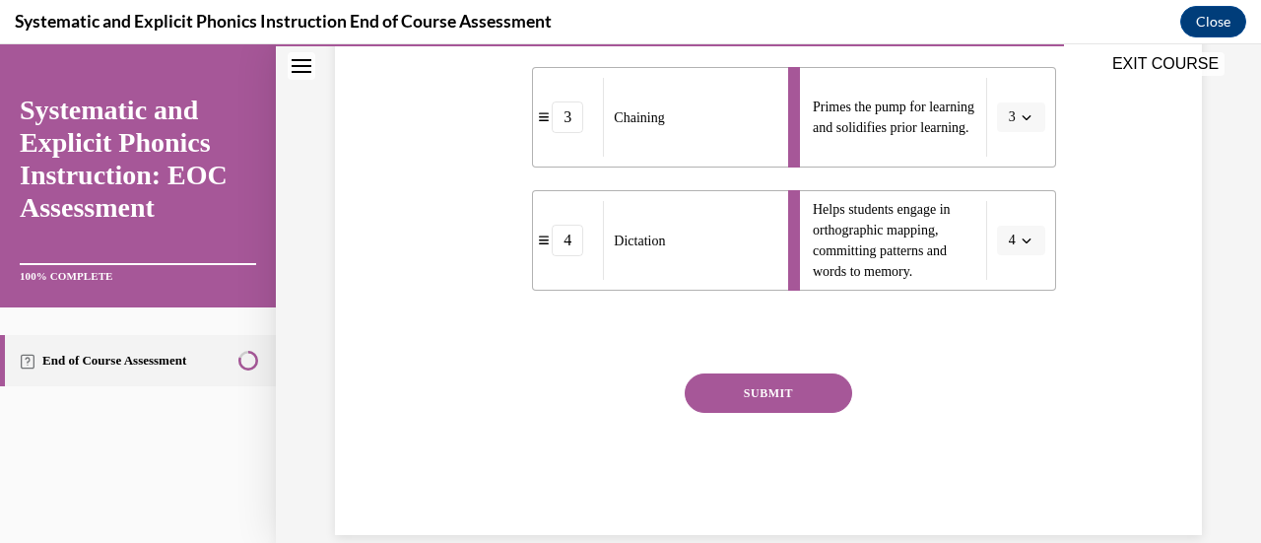
click at [808, 384] on button "SUBMIT" at bounding box center [767, 392] width 167 height 39
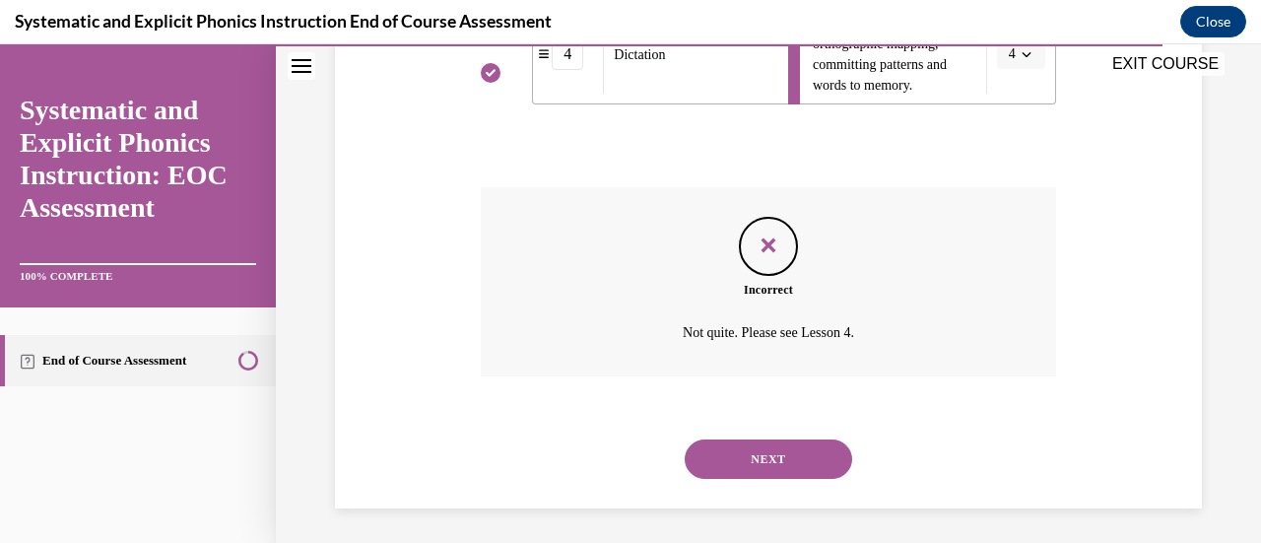
scroll to position [892, 0]
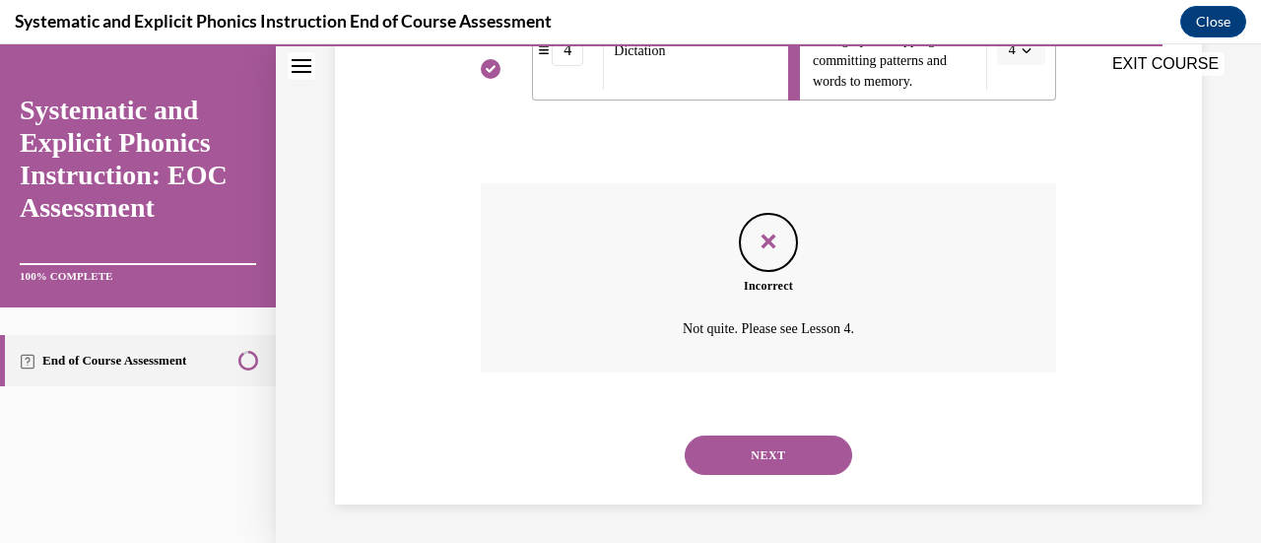
click at [760, 446] on button "NEXT" at bounding box center [767, 454] width 167 height 39
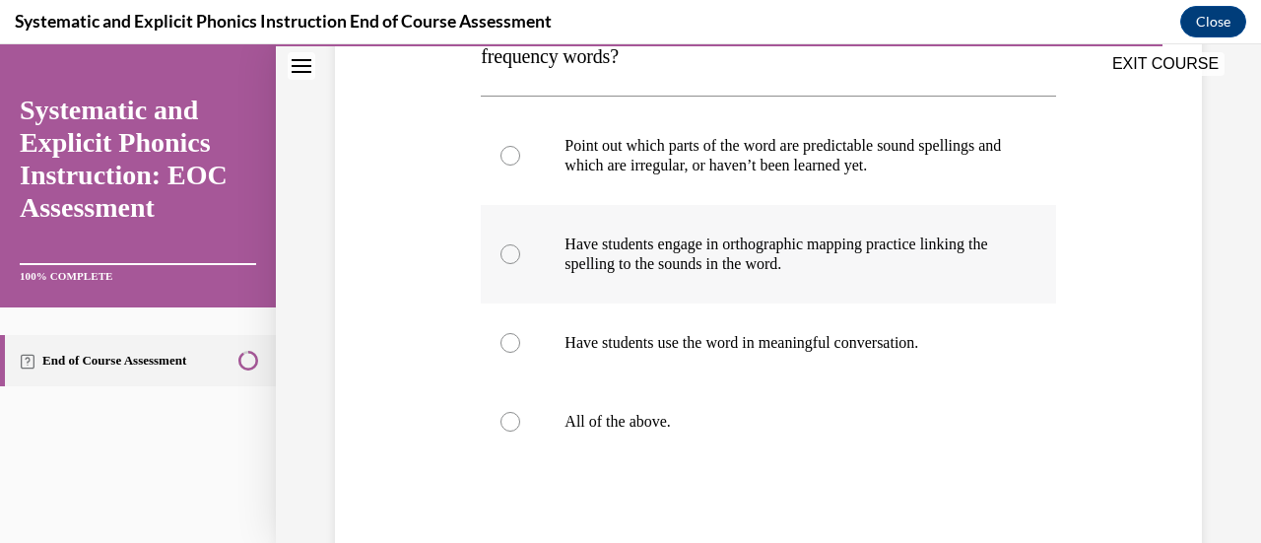
scroll to position [492, 0]
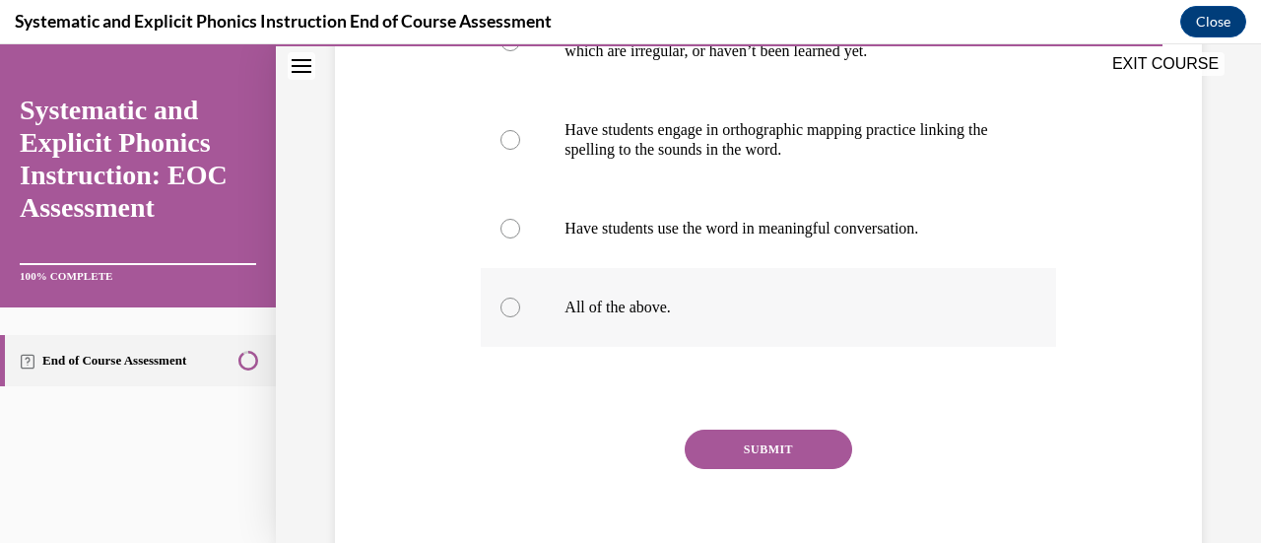
click at [505, 308] on div at bounding box center [510, 307] width 20 height 20
click at [741, 462] on button "SUBMIT" at bounding box center [767, 448] width 167 height 39
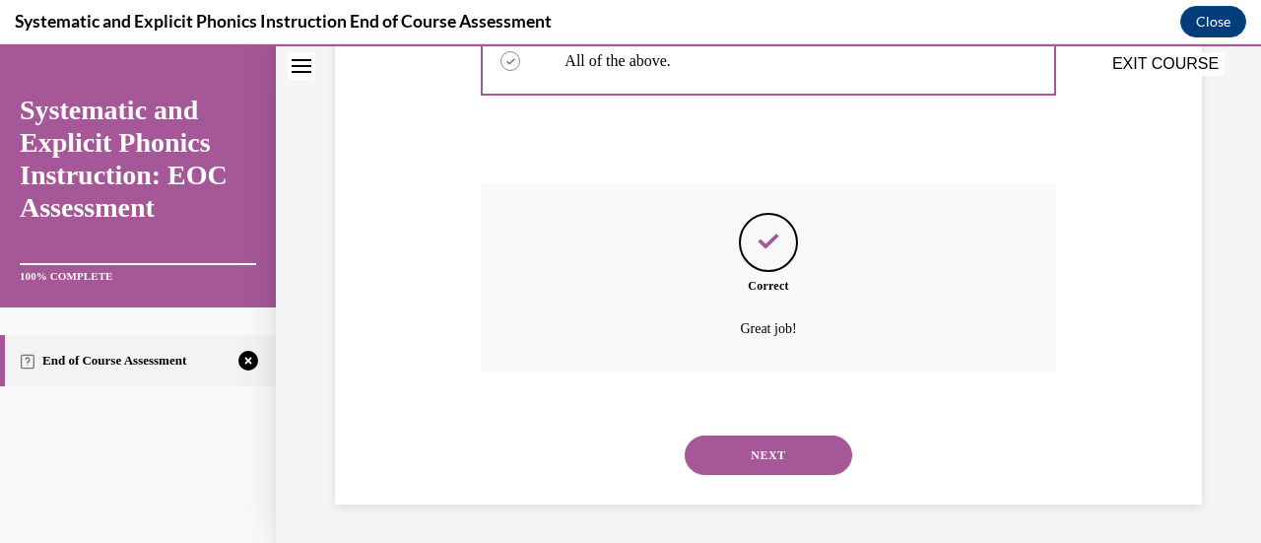
click at [794, 458] on button "NEXT" at bounding box center [767, 454] width 167 height 39
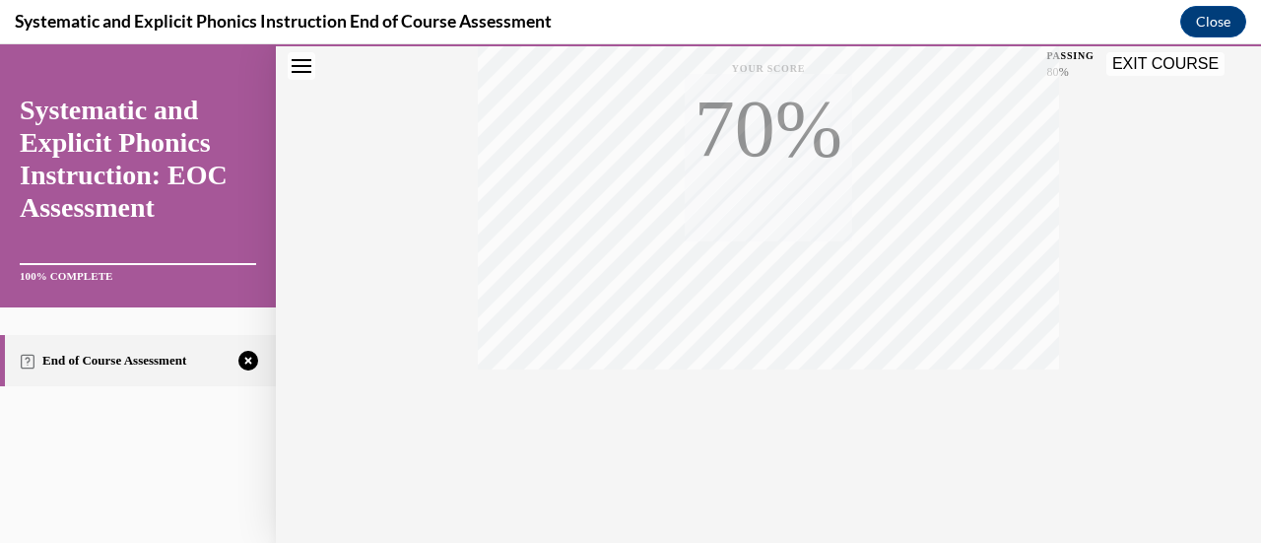
scroll to position [510, 0]
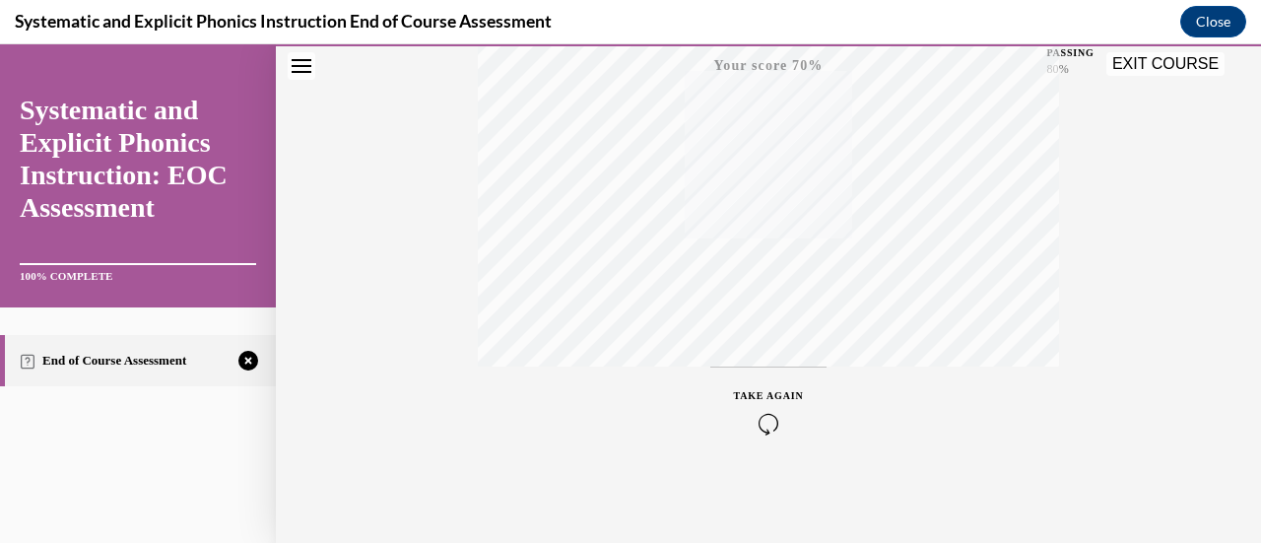
click at [743, 401] on div "TAKE AGAIN" at bounding box center [769, 411] width 70 height 46
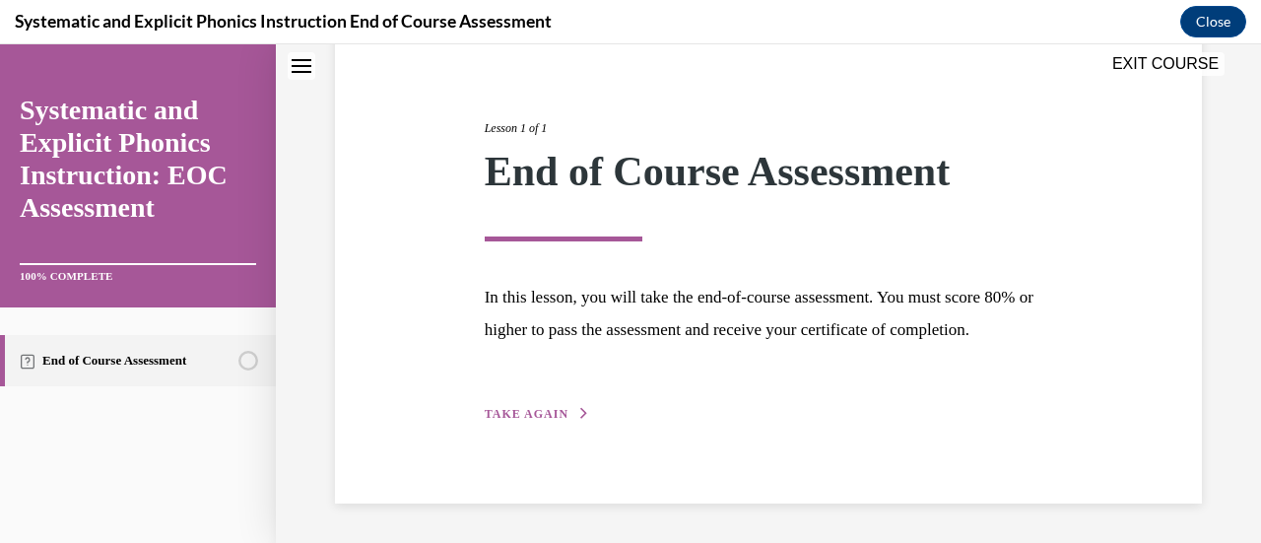
click at [546, 413] on span "TAKE AGAIN" at bounding box center [527, 414] width 84 height 14
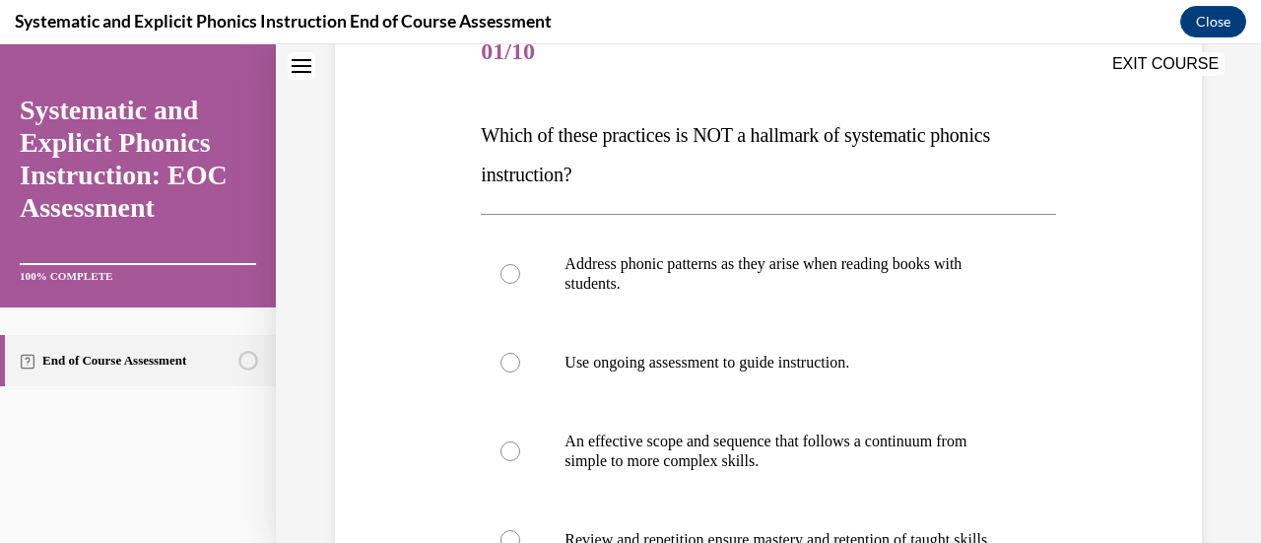
scroll to position [318, 0]
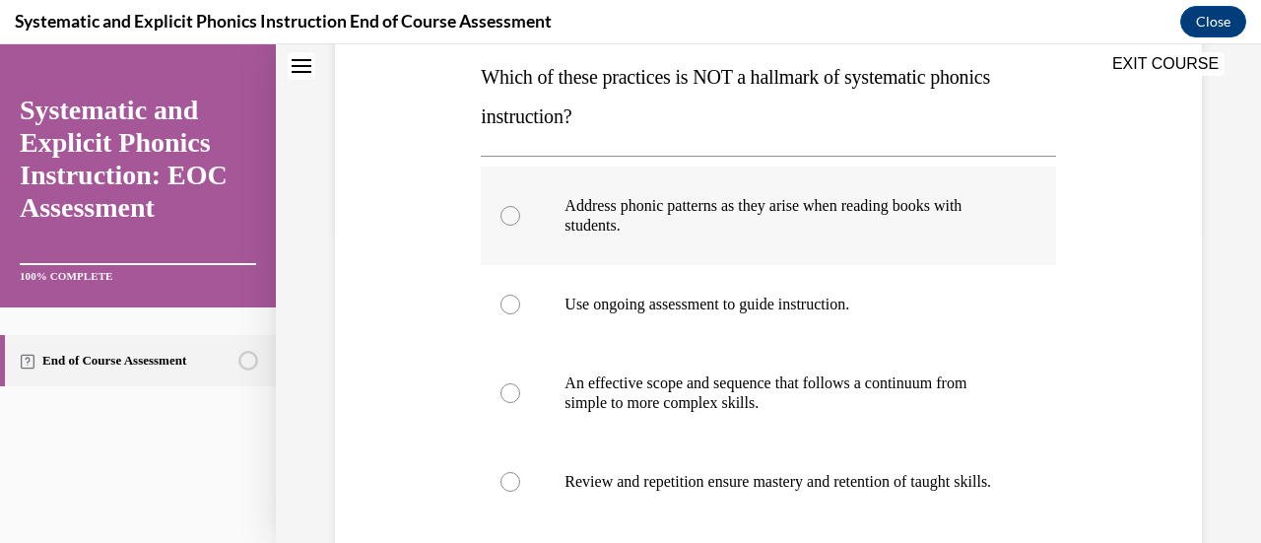
click at [500, 215] on div at bounding box center [510, 216] width 20 height 20
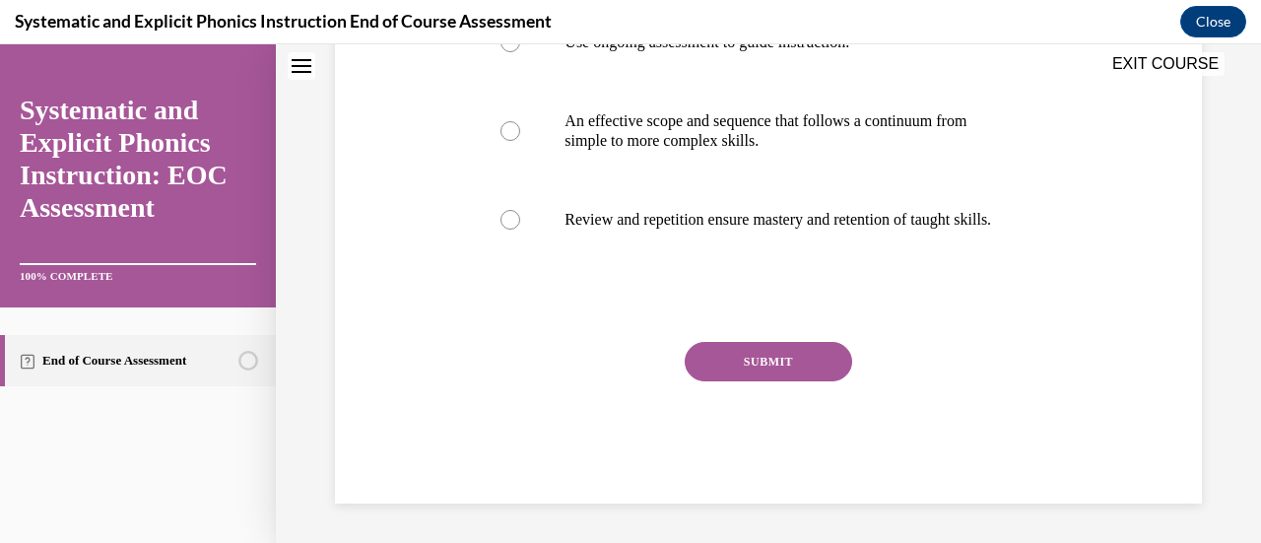
click at [766, 360] on button "SUBMIT" at bounding box center [767, 361] width 167 height 39
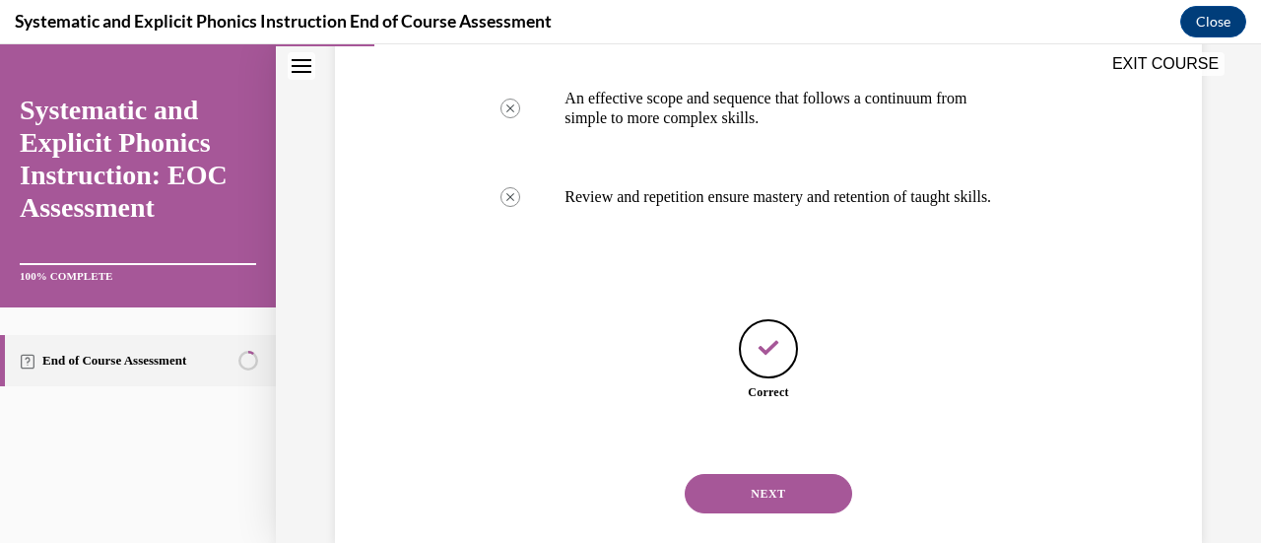
scroll to position [661, 0]
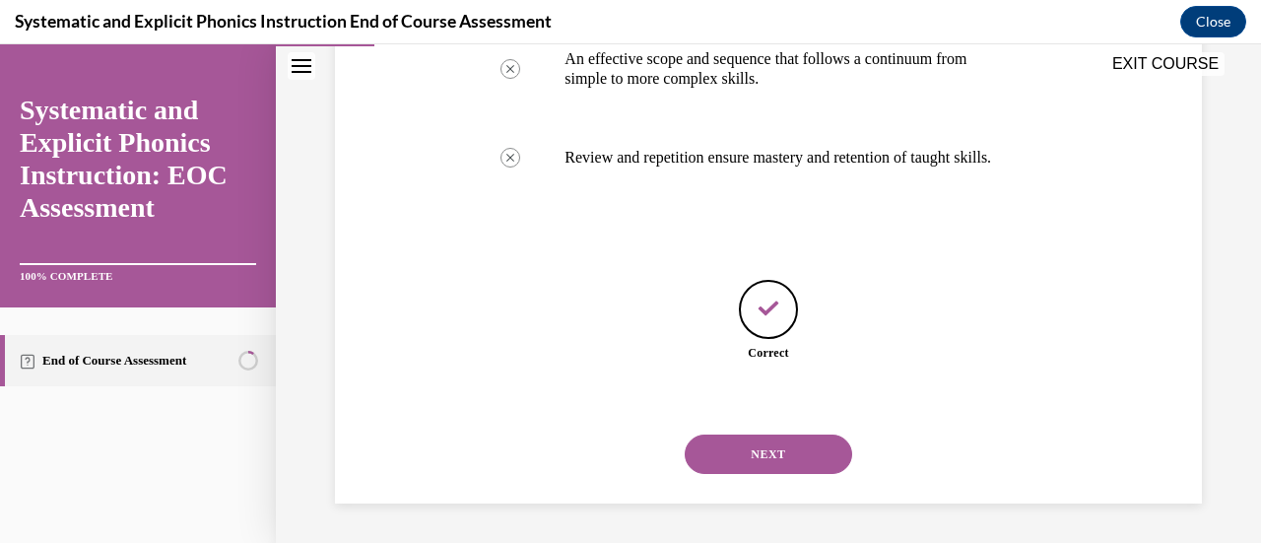
click at [804, 446] on button "NEXT" at bounding box center [767, 453] width 167 height 39
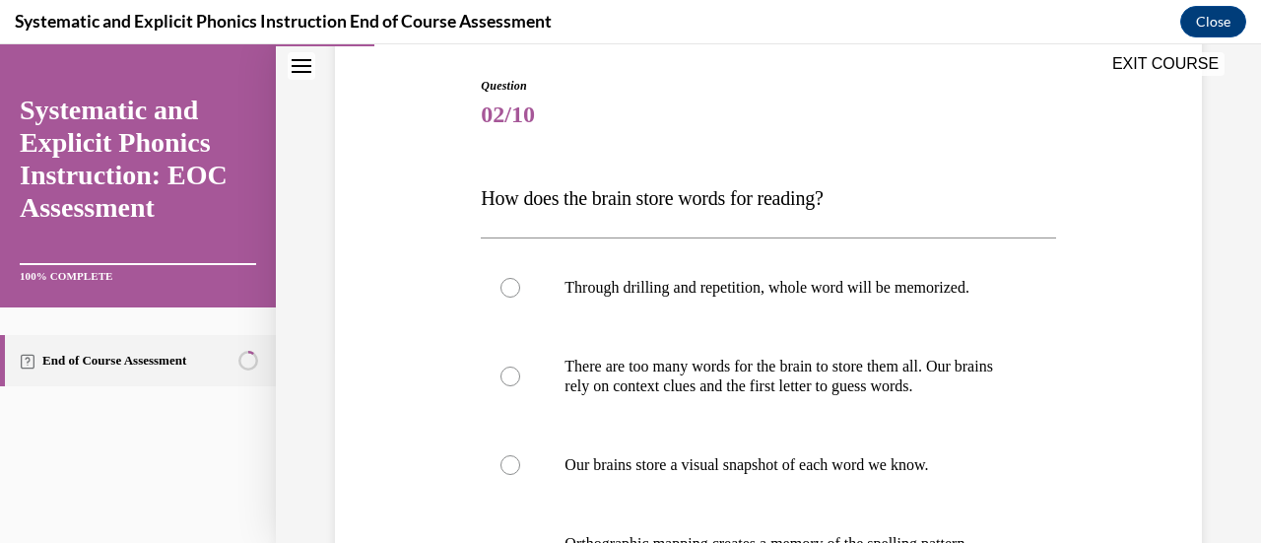
scroll to position [295, 0]
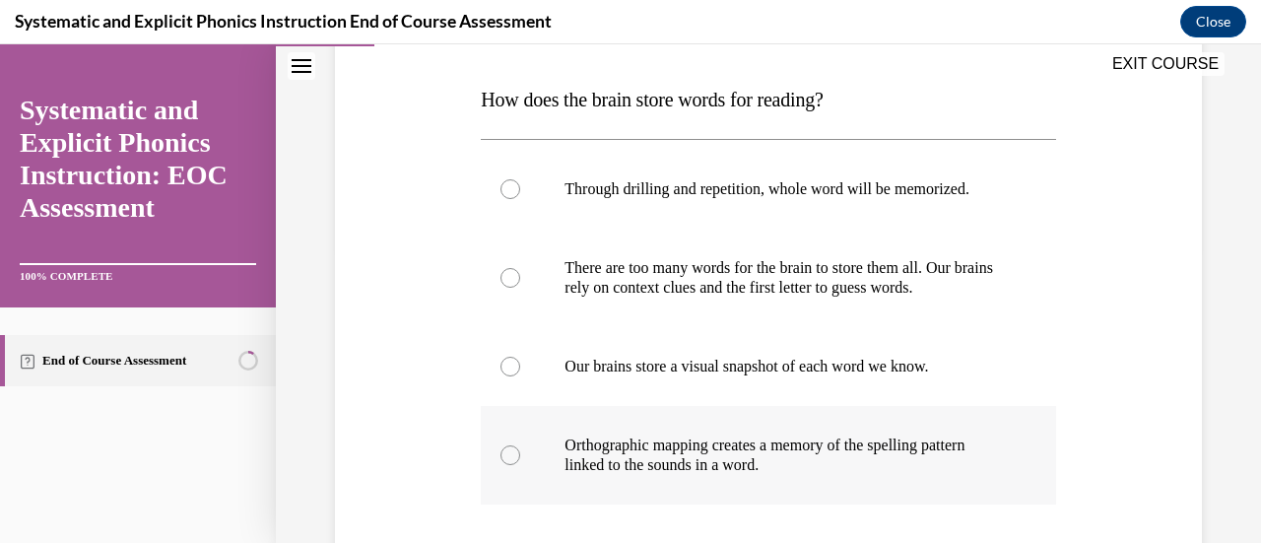
click at [505, 454] on div at bounding box center [510, 455] width 20 height 20
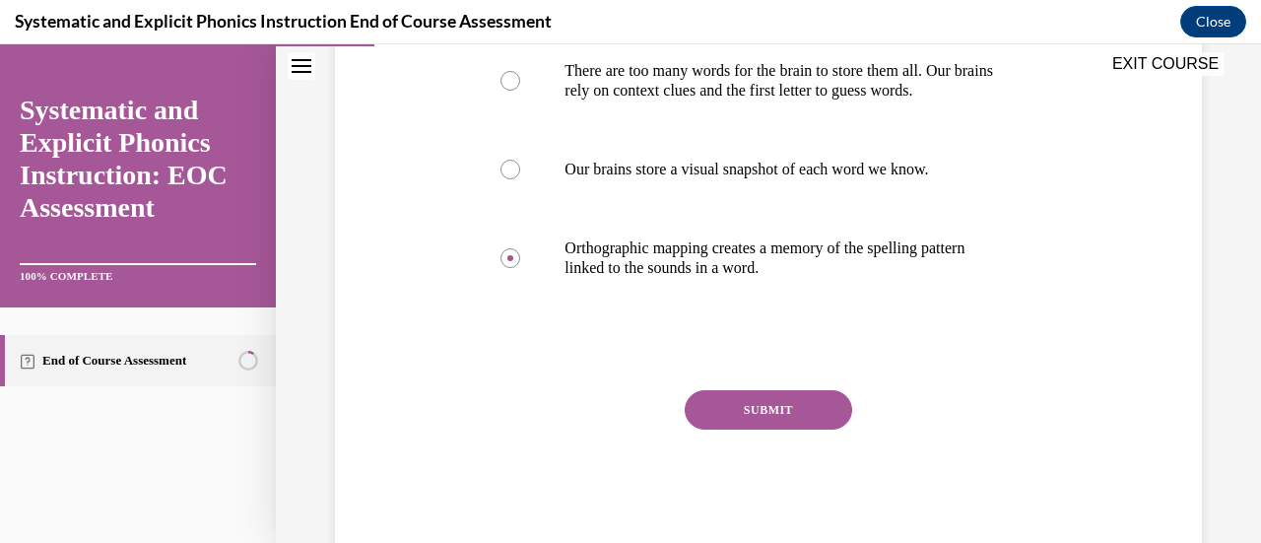
click at [729, 415] on button "SUBMIT" at bounding box center [767, 409] width 167 height 39
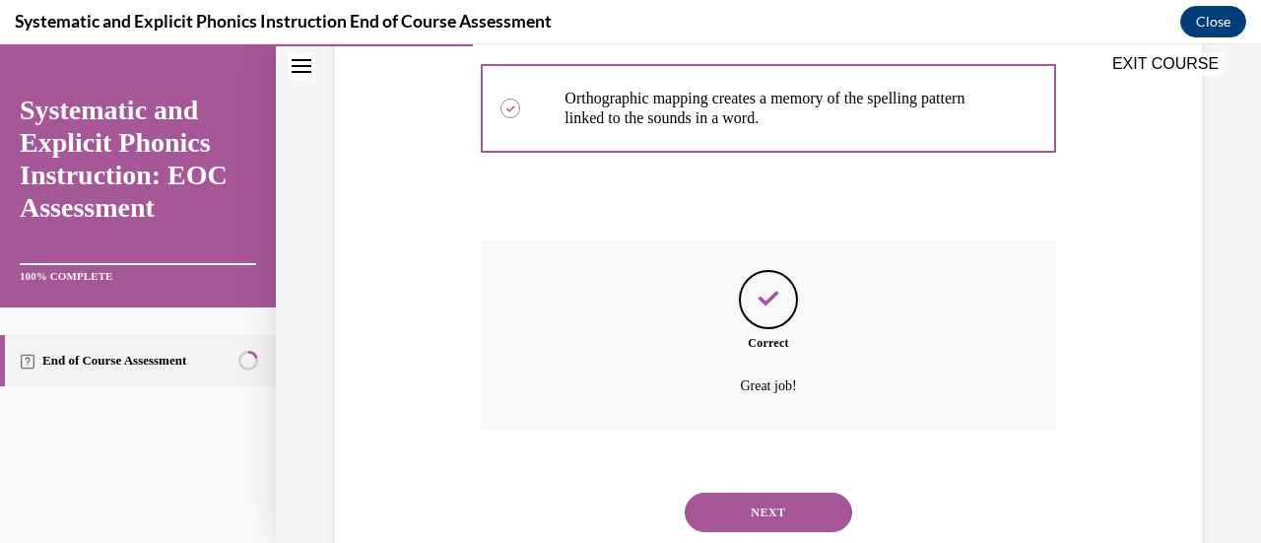
scroll to position [699, 0]
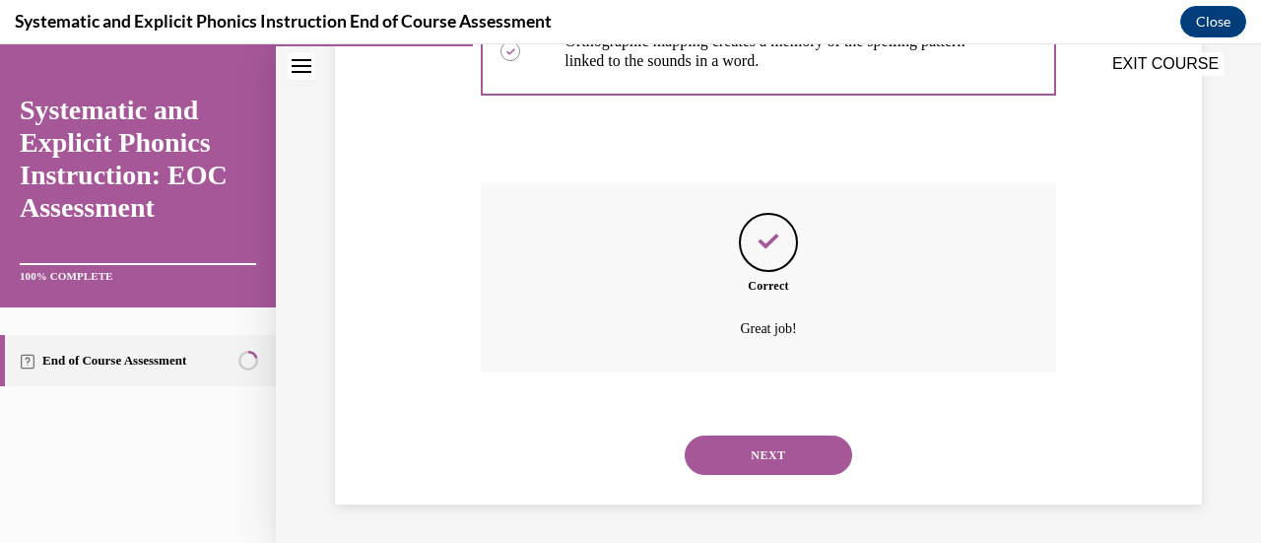
click at [776, 458] on button "NEXT" at bounding box center [767, 454] width 167 height 39
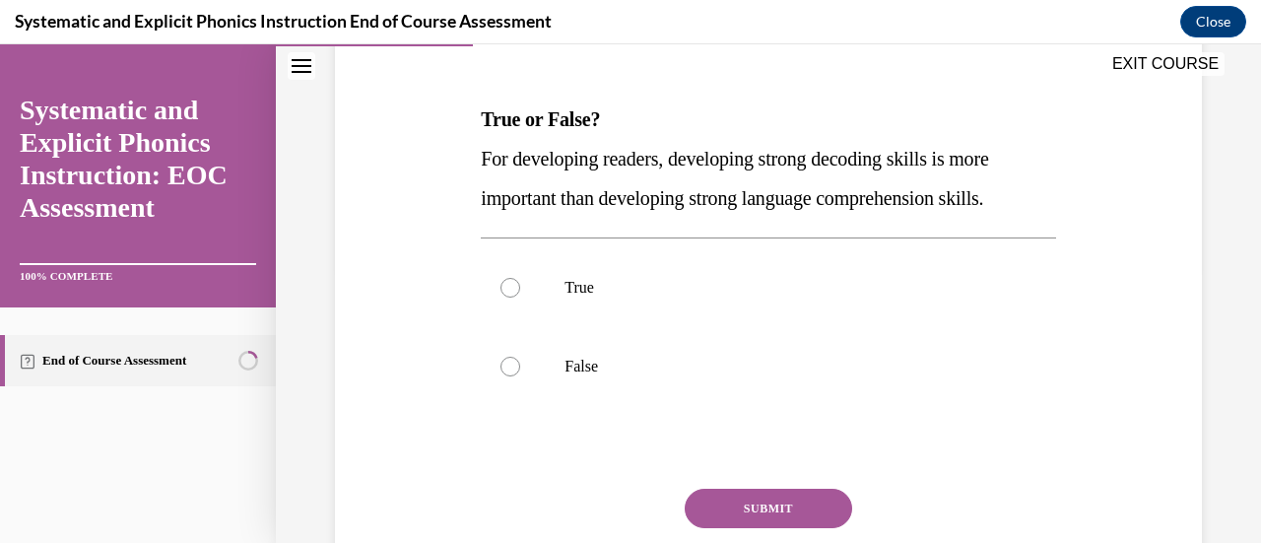
scroll to position [295, 0]
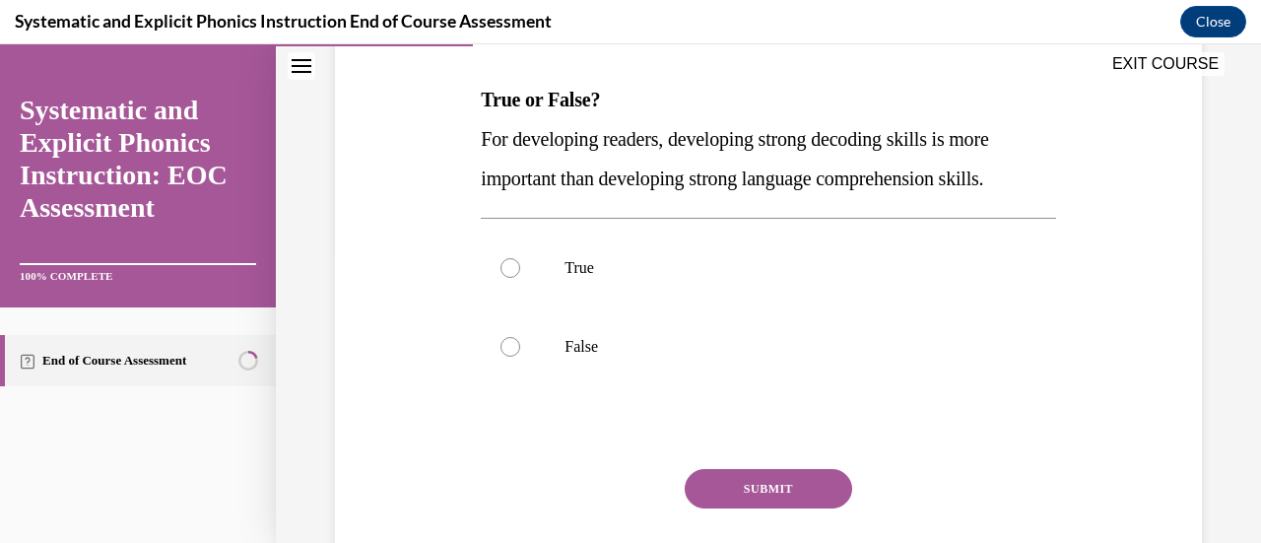
drag, startPoint x: 501, startPoint y: 344, endPoint x: 637, endPoint y: 430, distance: 161.2
click at [501, 345] on div at bounding box center [510, 347] width 20 height 20
click at [701, 475] on button "SUBMIT" at bounding box center [767, 488] width 167 height 39
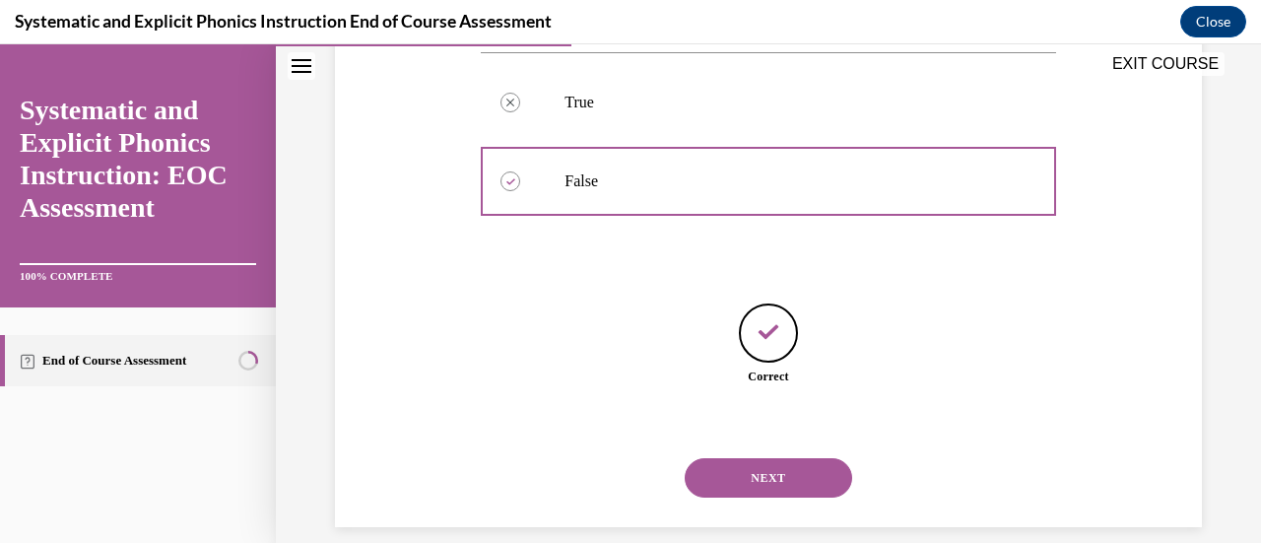
scroll to position [484, 0]
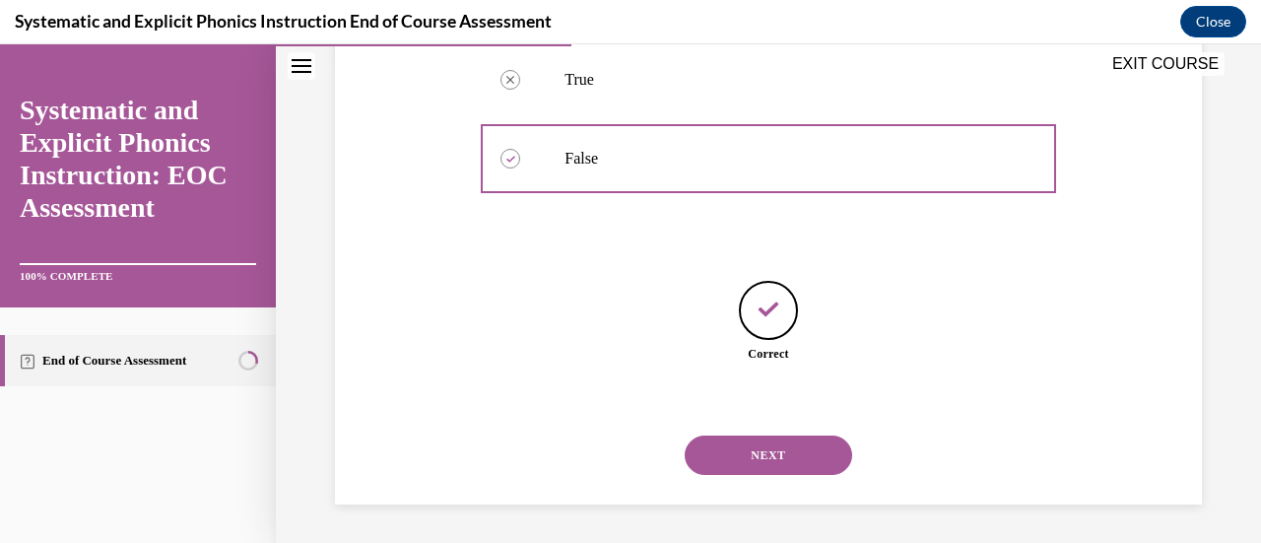
click at [743, 458] on button "NEXT" at bounding box center [767, 454] width 167 height 39
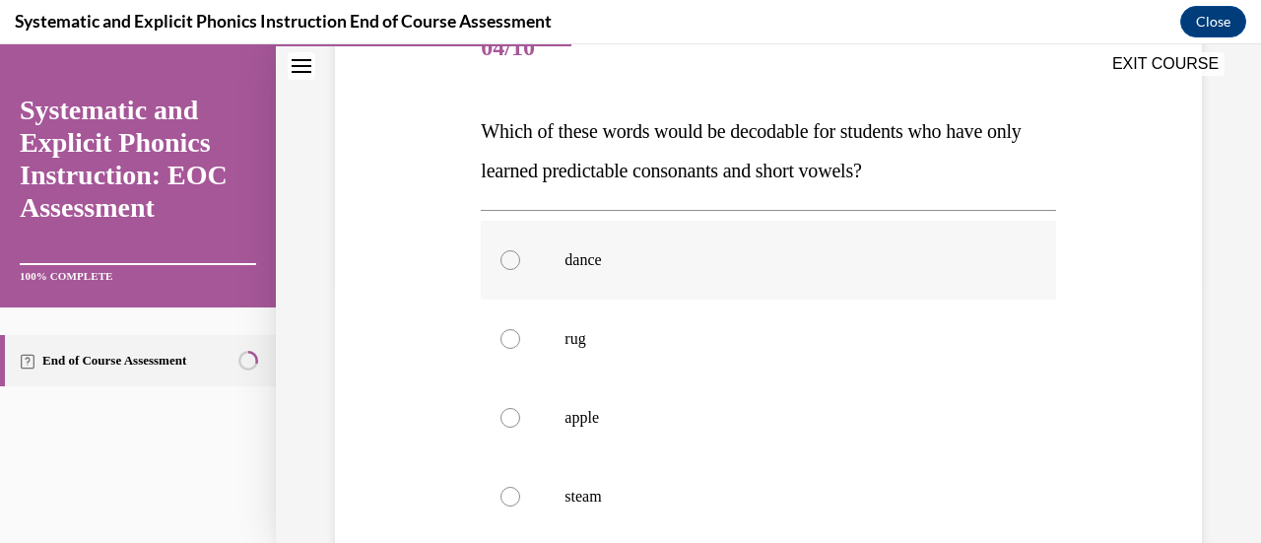
scroll to position [295, 0]
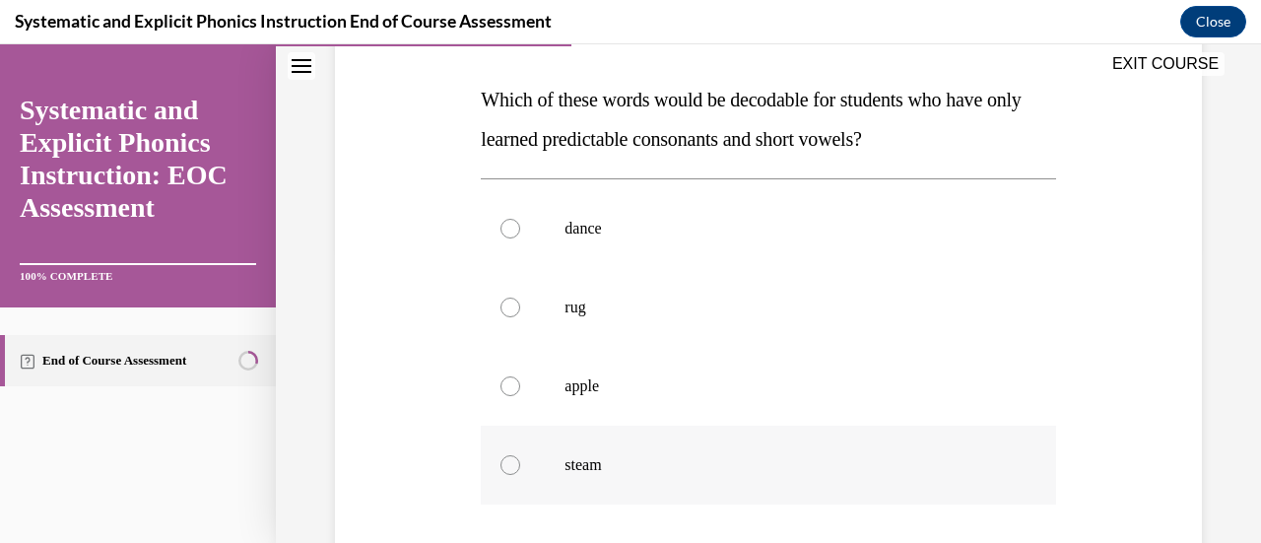
click at [503, 464] on div at bounding box center [510, 465] width 20 height 20
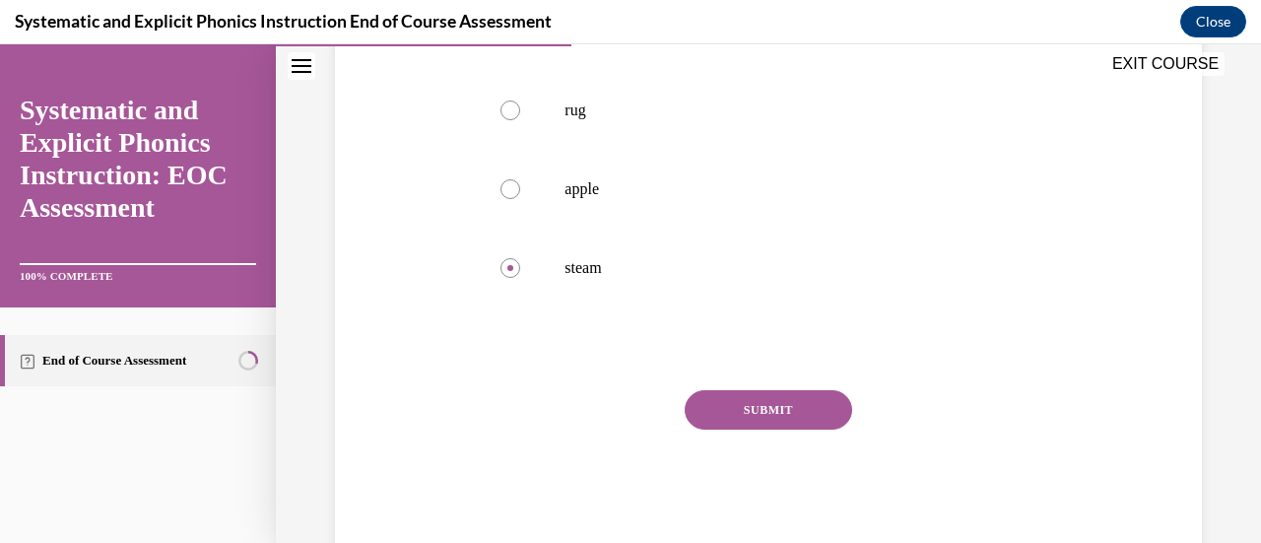
click at [713, 408] on button "SUBMIT" at bounding box center [767, 409] width 167 height 39
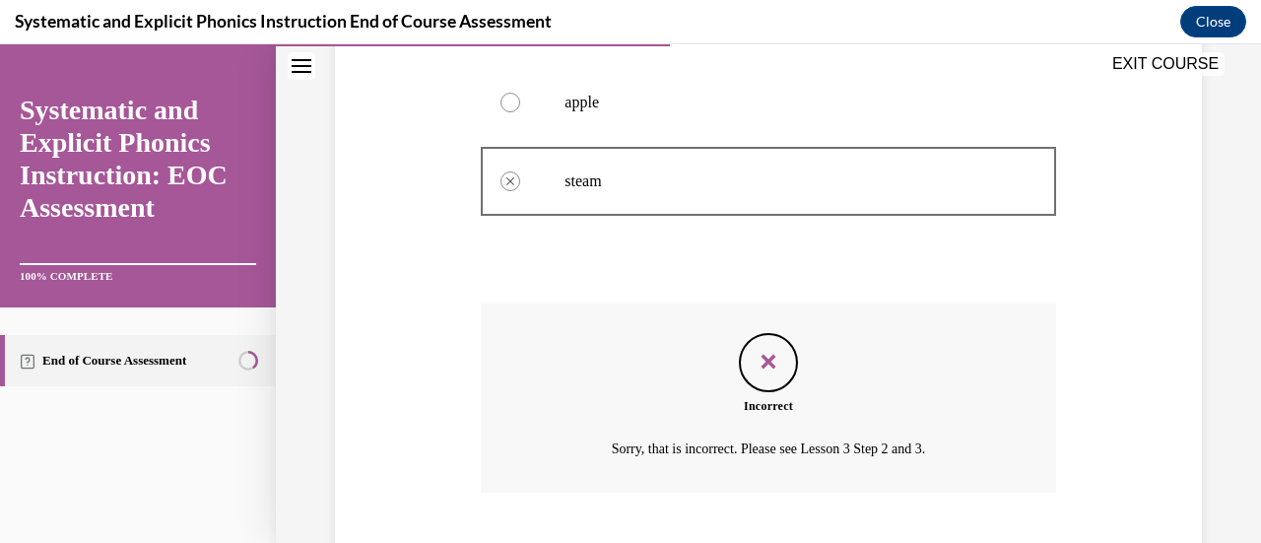
scroll to position [699, 0]
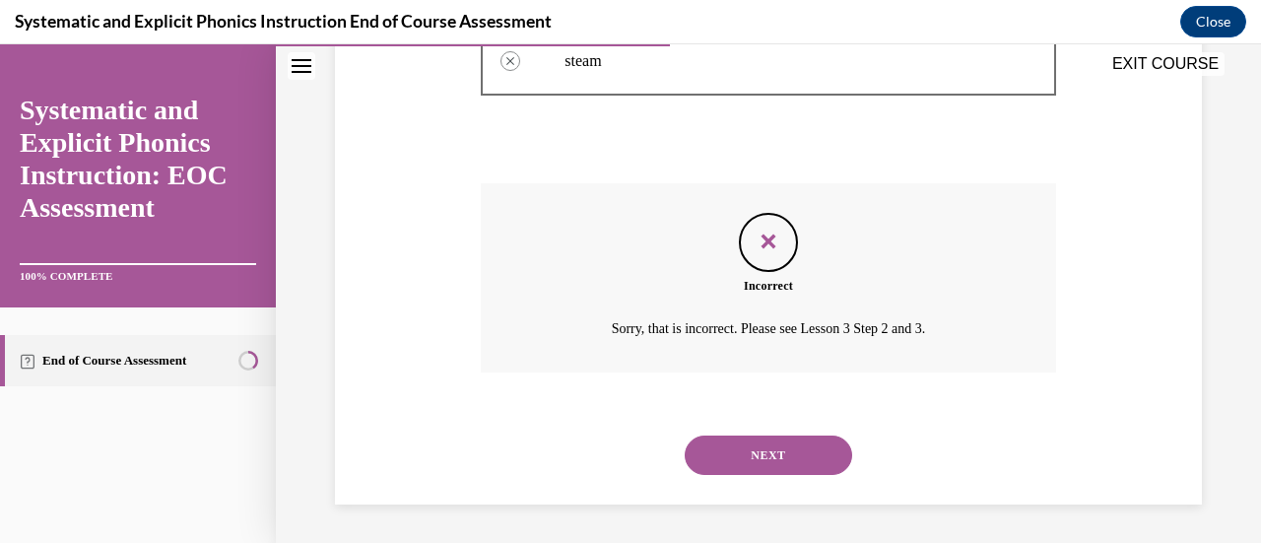
click at [776, 440] on button "NEXT" at bounding box center [767, 454] width 167 height 39
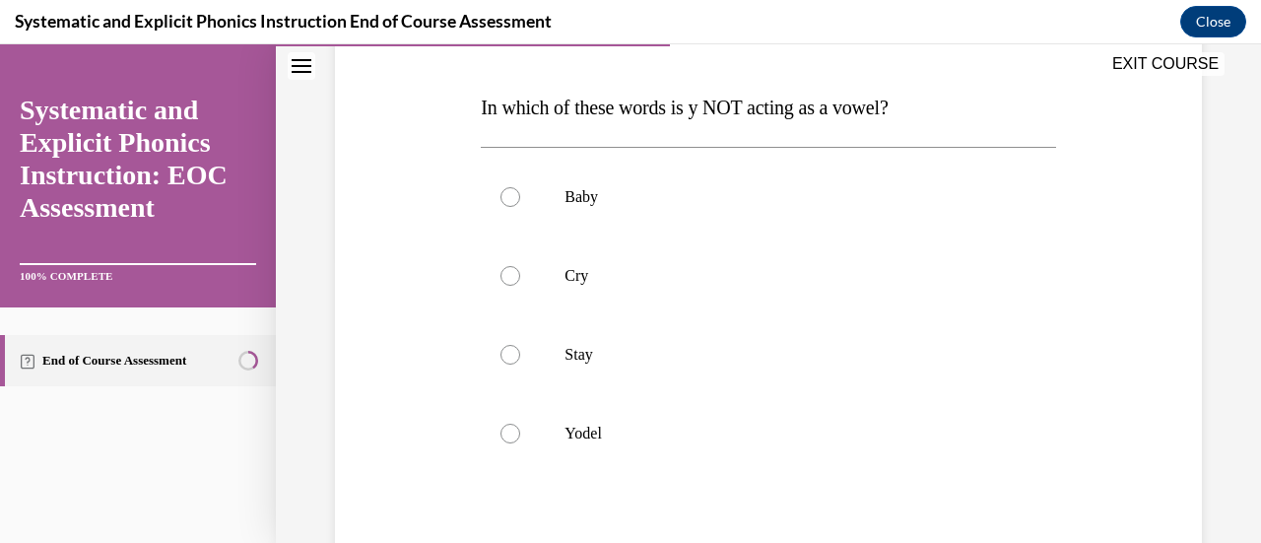
scroll to position [295, 0]
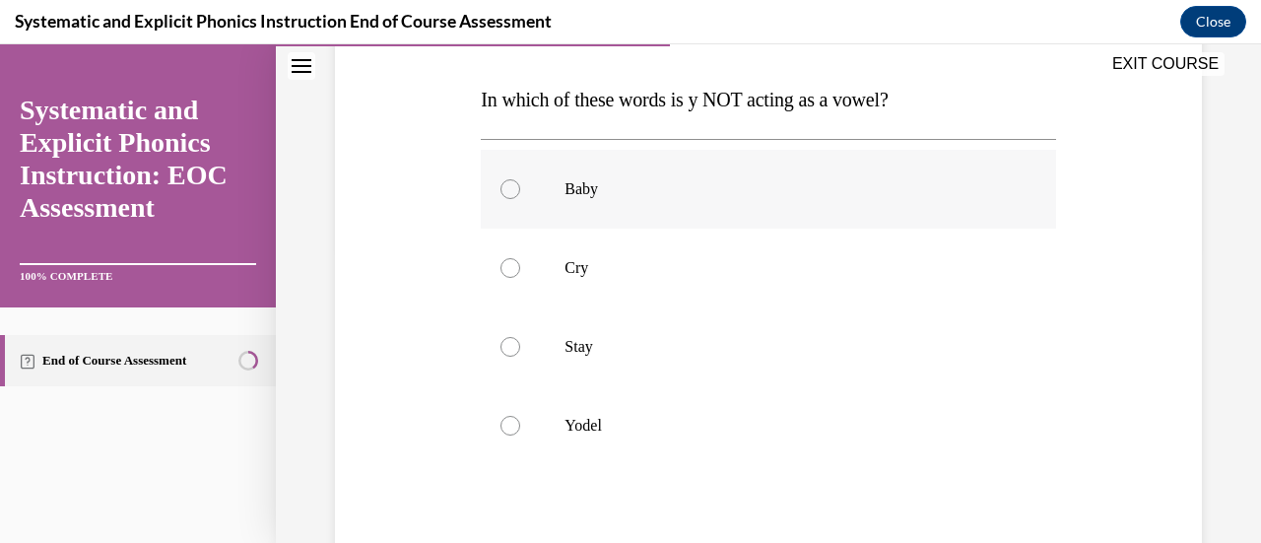
click at [510, 190] on div at bounding box center [510, 189] width 20 height 20
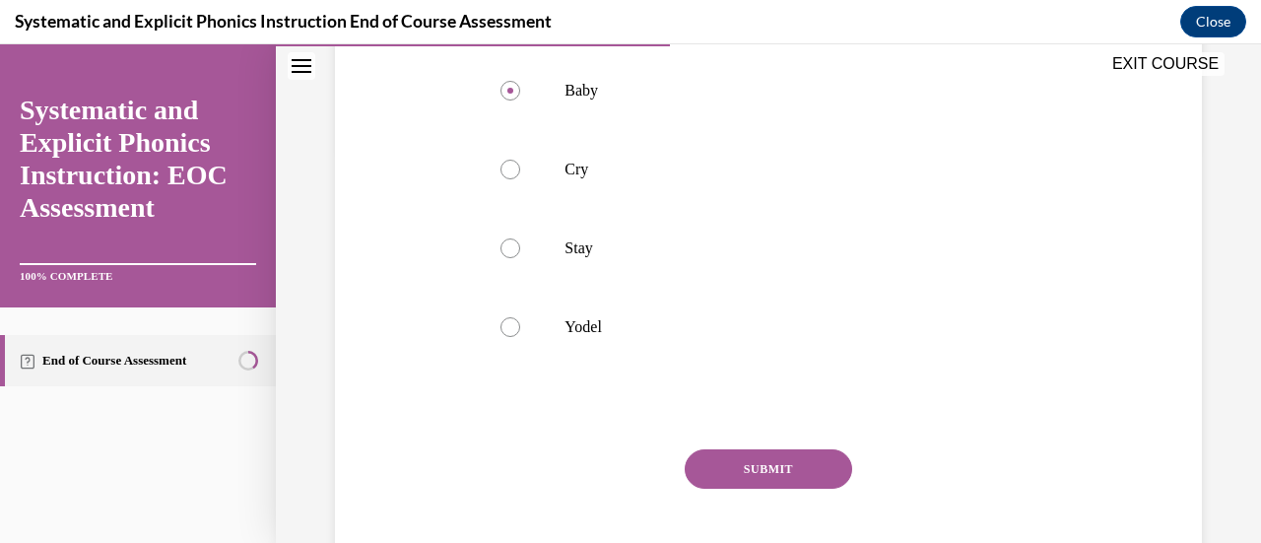
click at [744, 458] on button "SUBMIT" at bounding box center [767, 468] width 167 height 39
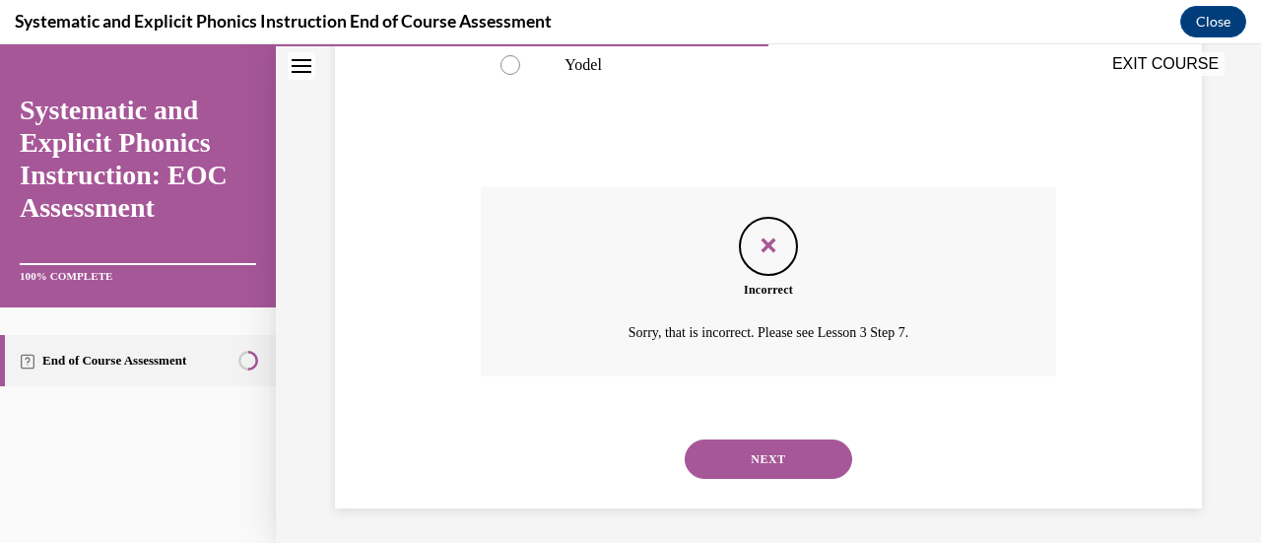
scroll to position [660, 0]
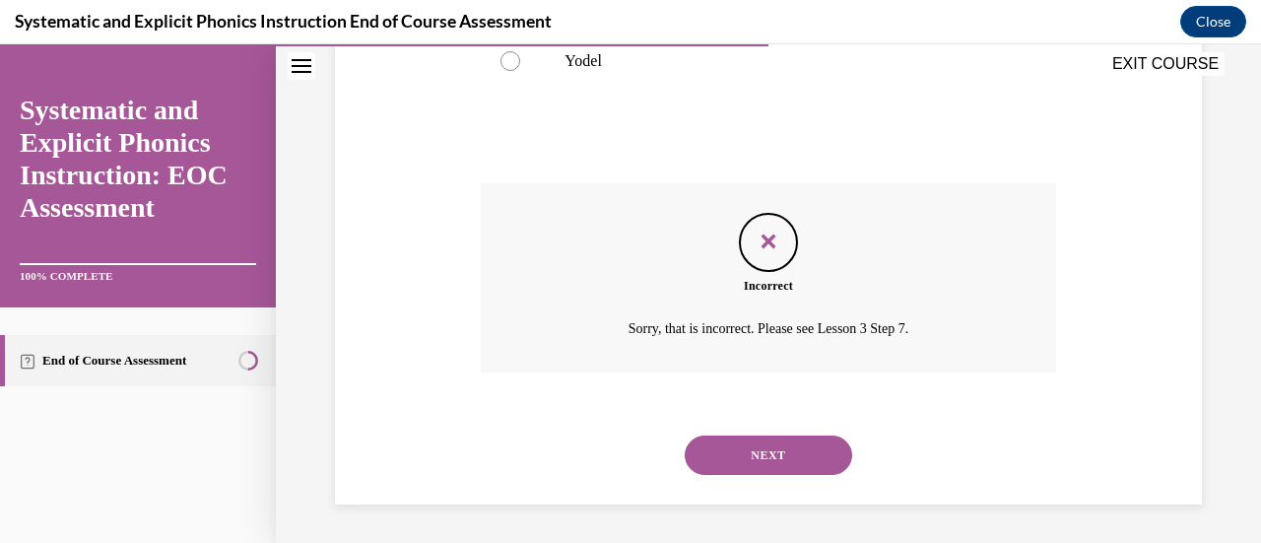
click at [756, 431] on div "NEXT" at bounding box center [768, 455] width 574 height 79
click at [745, 452] on button "NEXT" at bounding box center [767, 454] width 167 height 39
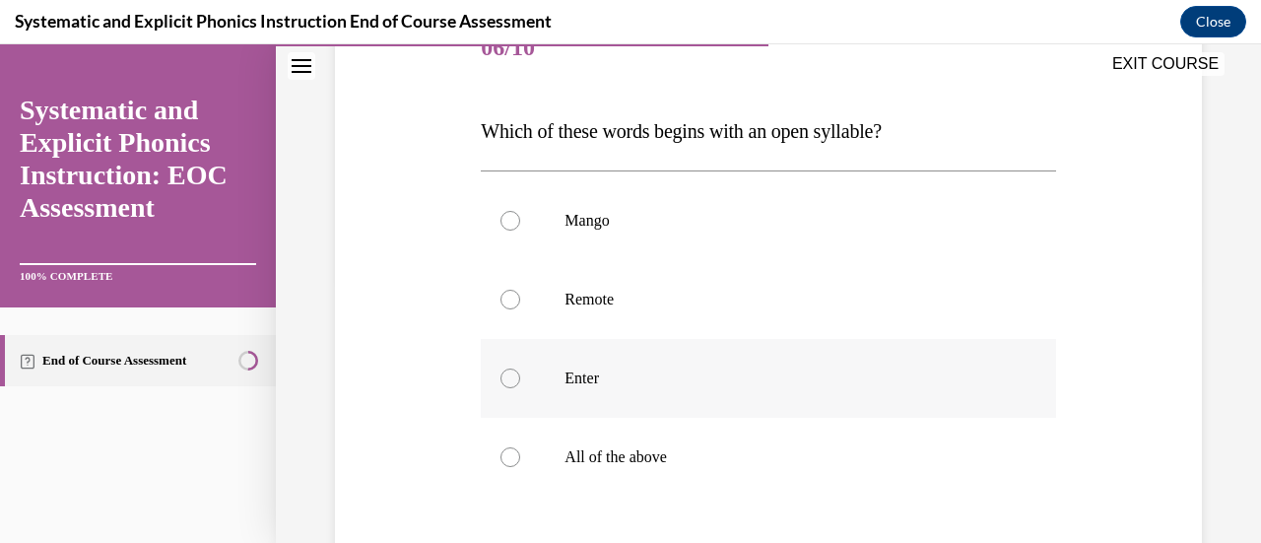
scroll to position [295, 0]
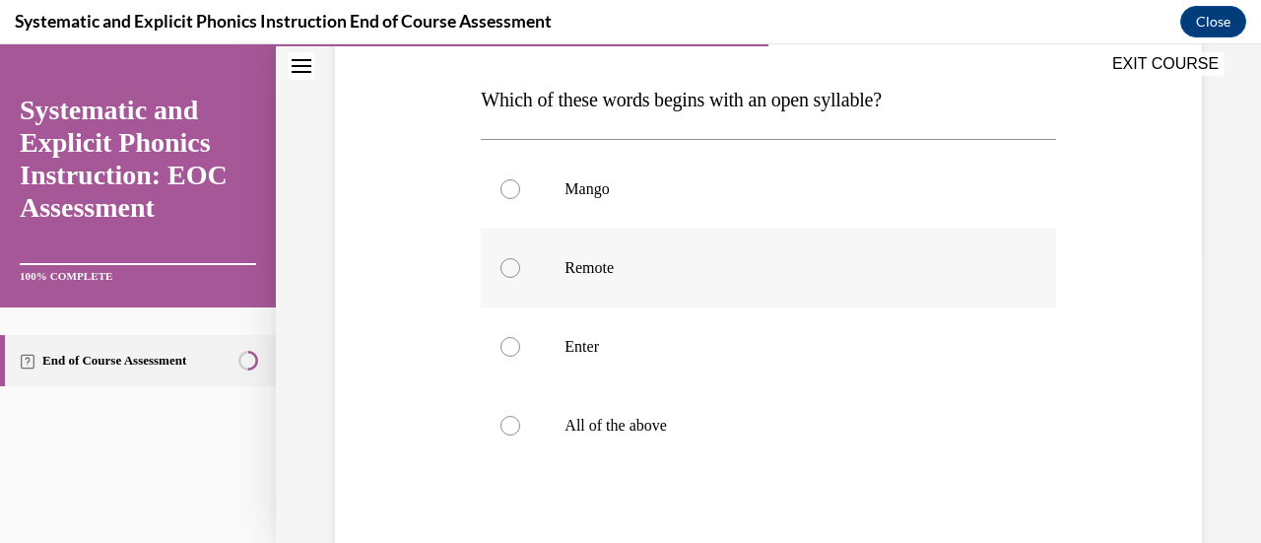
click at [518, 269] on div at bounding box center [768, 267] width 574 height 79
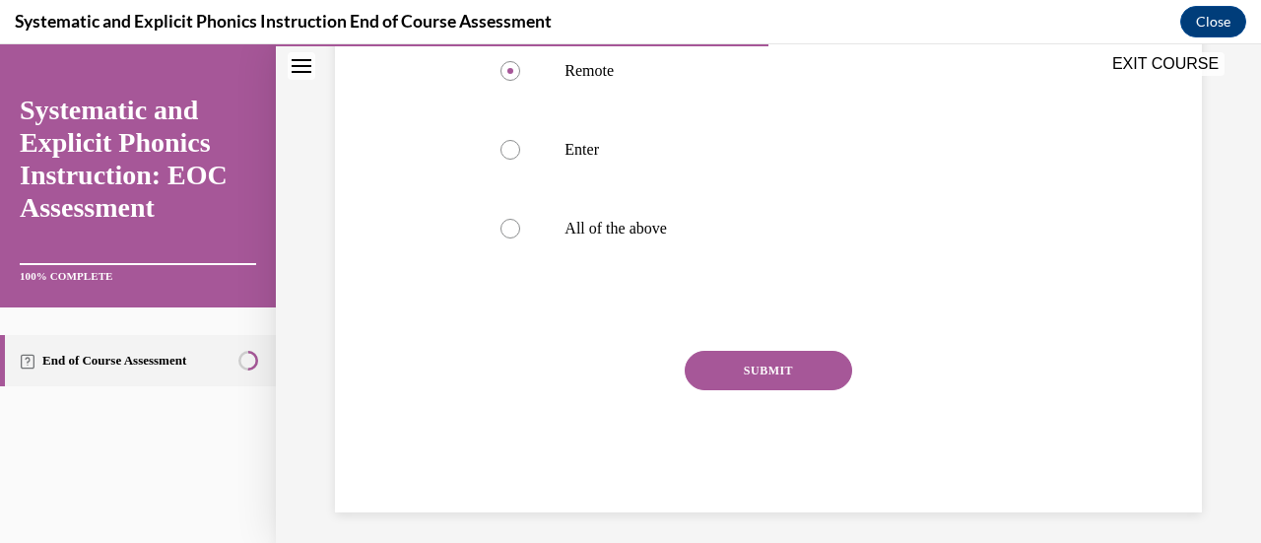
click at [725, 367] on button "SUBMIT" at bounding box center [767, 370] width 167 height 39
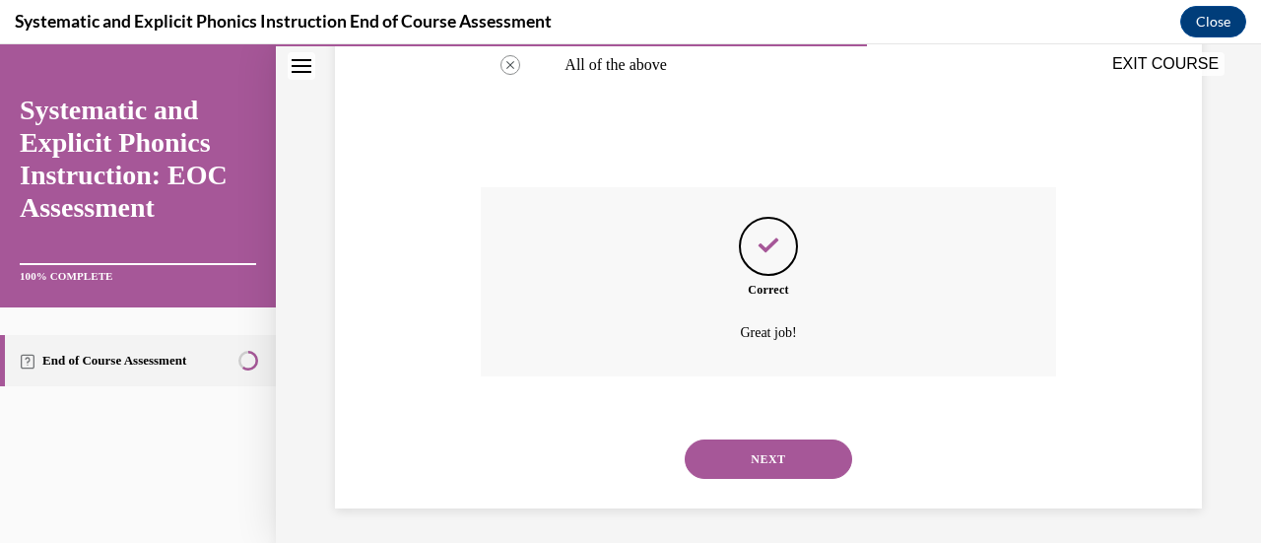
scroll to position [660, 0]
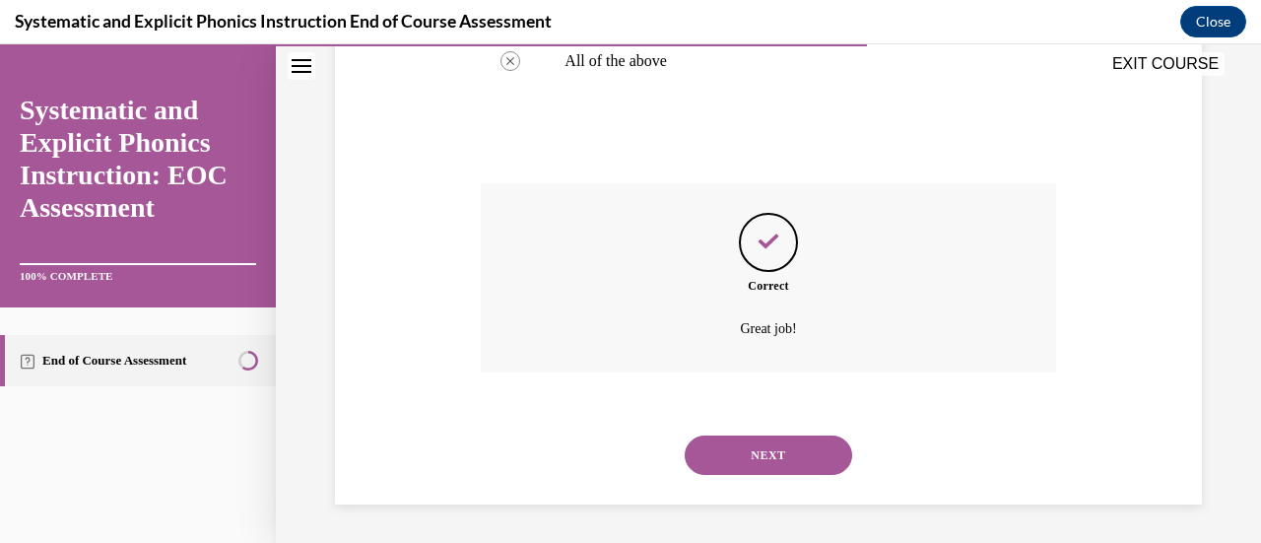
drag, startPoint x: 763, startPoint y: 440, endPoint x: 832, endPoint y: 442, distance: 69.0
click at [763, 440] on button "NEXT" at bounding box center [767, 454] width 167 height 39
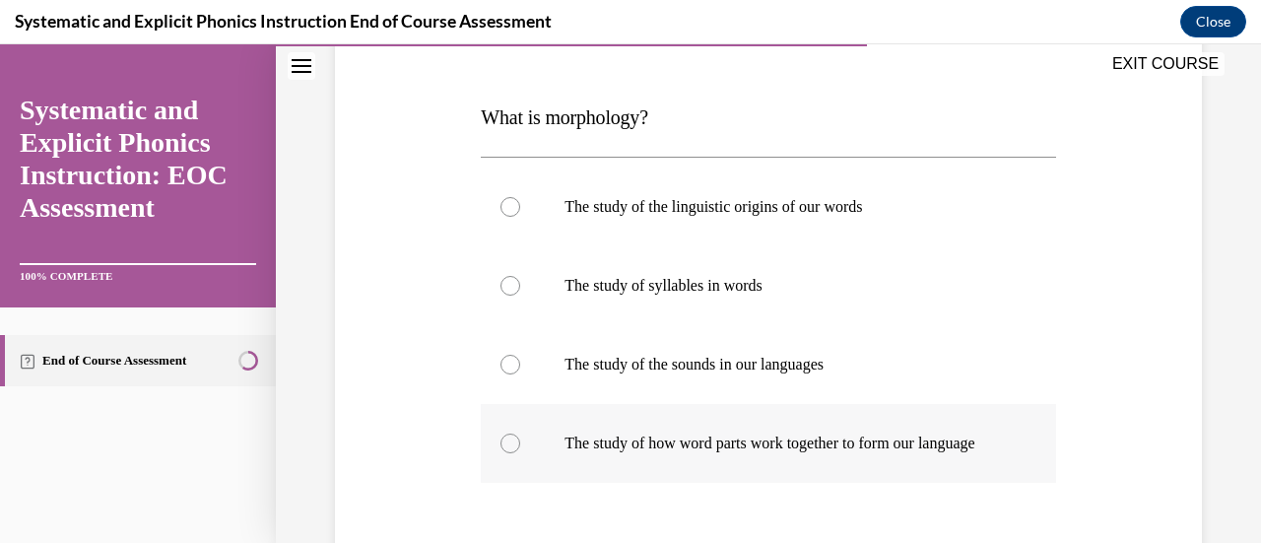
scroll to position [295, 0]
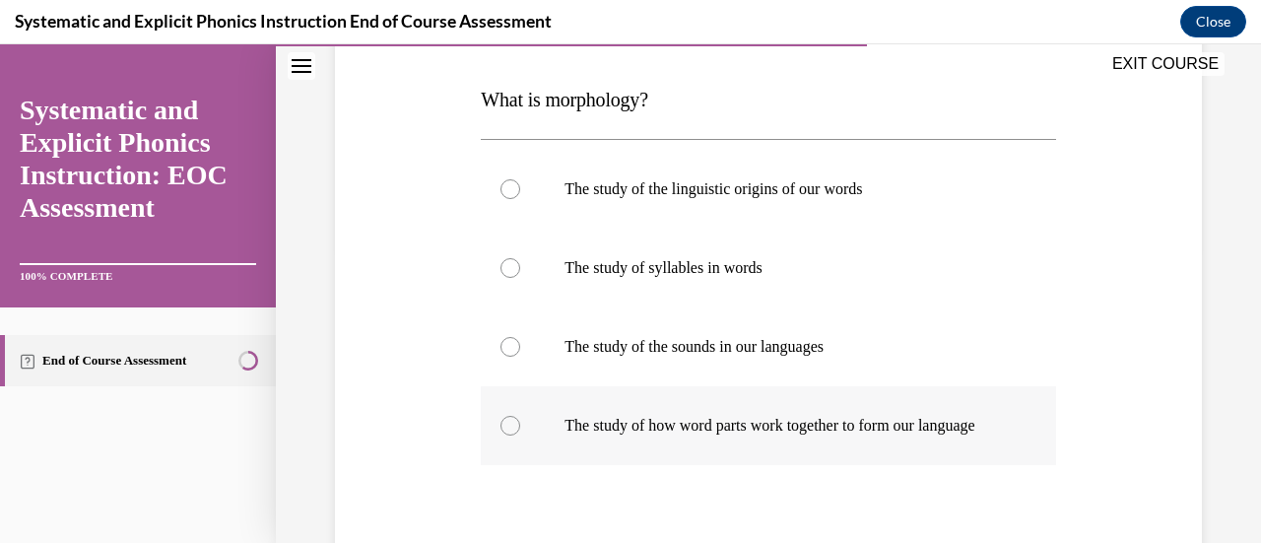
click at [514, 430] on div at bounding box center [510, 426] width 20 height 20
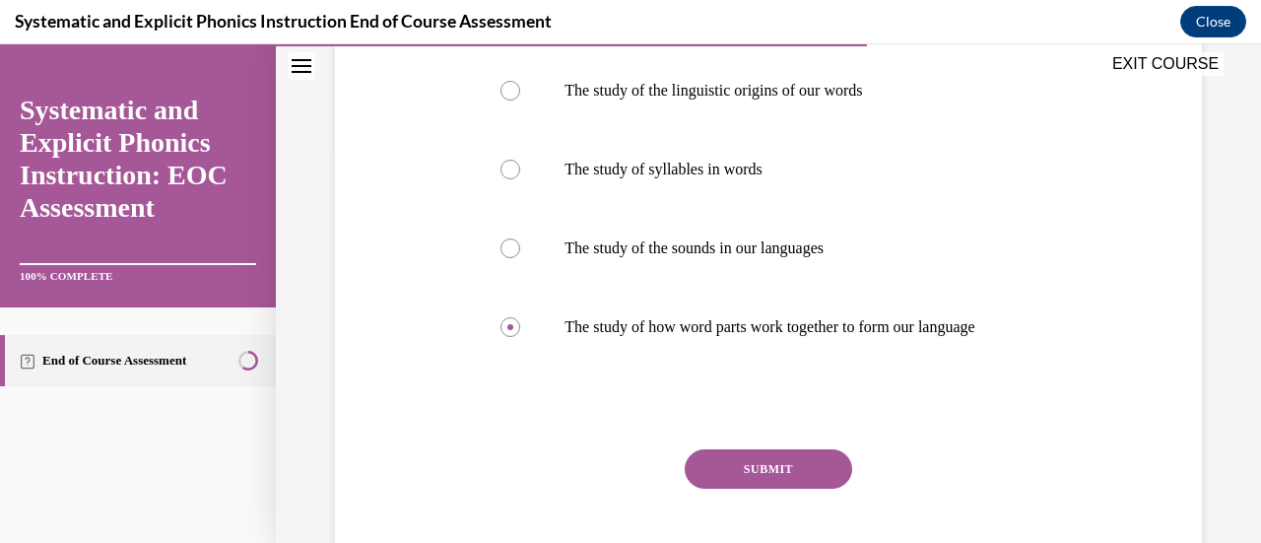
click at [704, 480] on button "SUBMIT" at bounding box center [767, 468] width 167 height 39
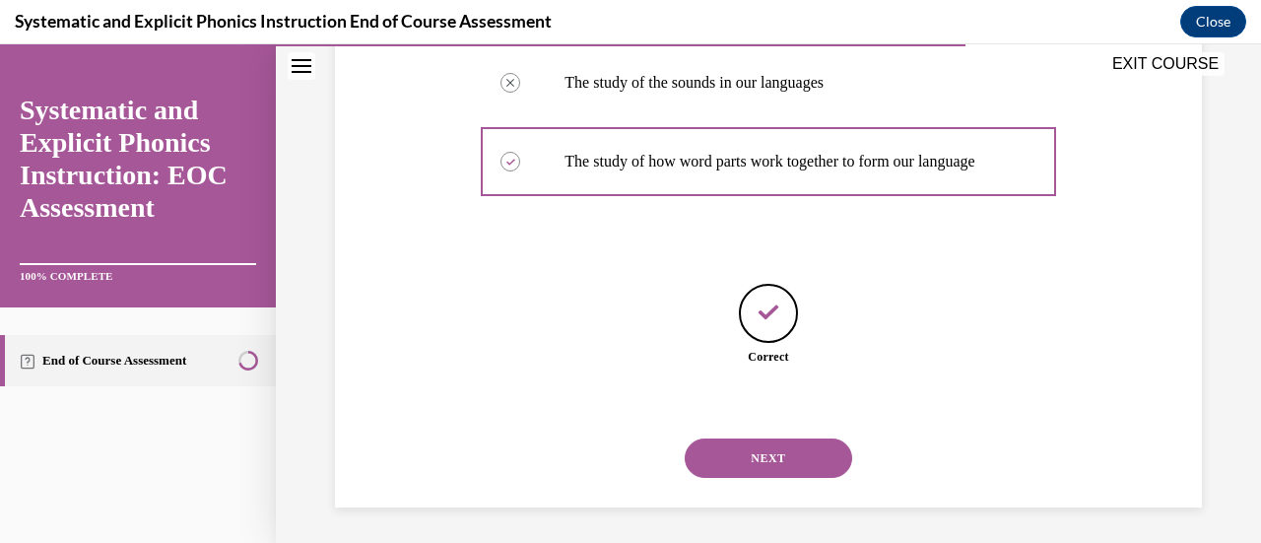
scroll to position [582, 0]
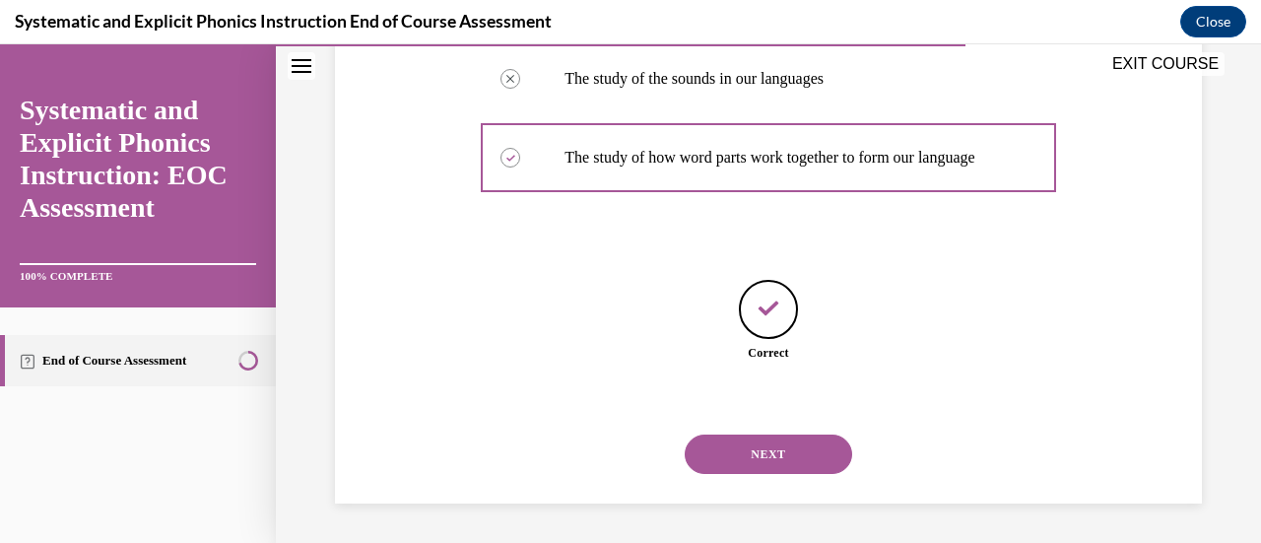
click at [784, 454] on button "NEXT" at bounding box center [767, 453] width 167 height 39
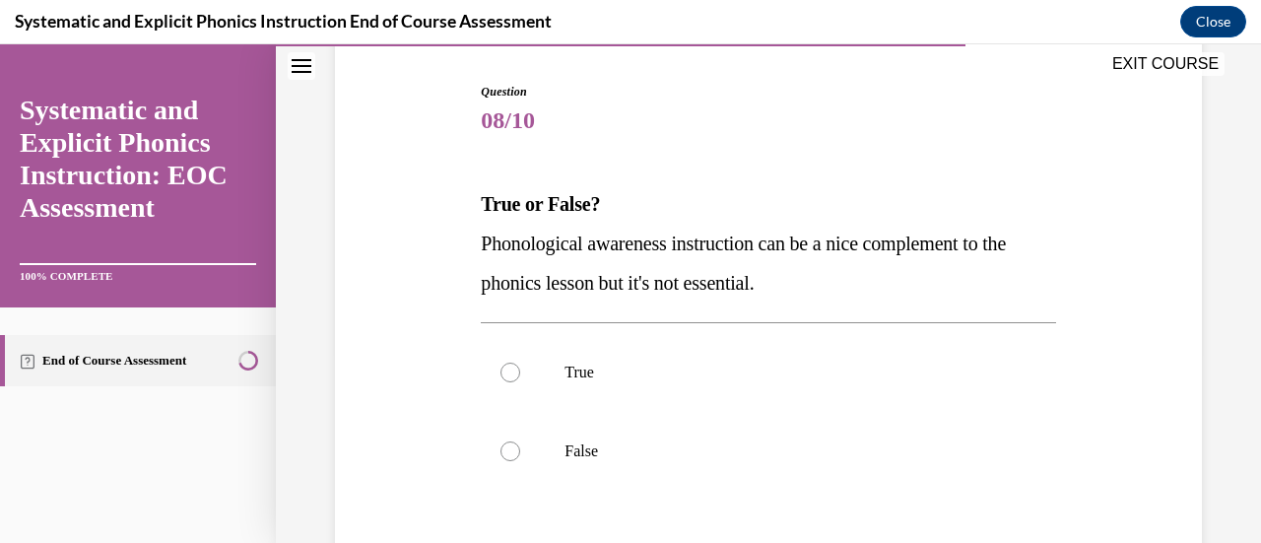
scroll to position [197, 0]
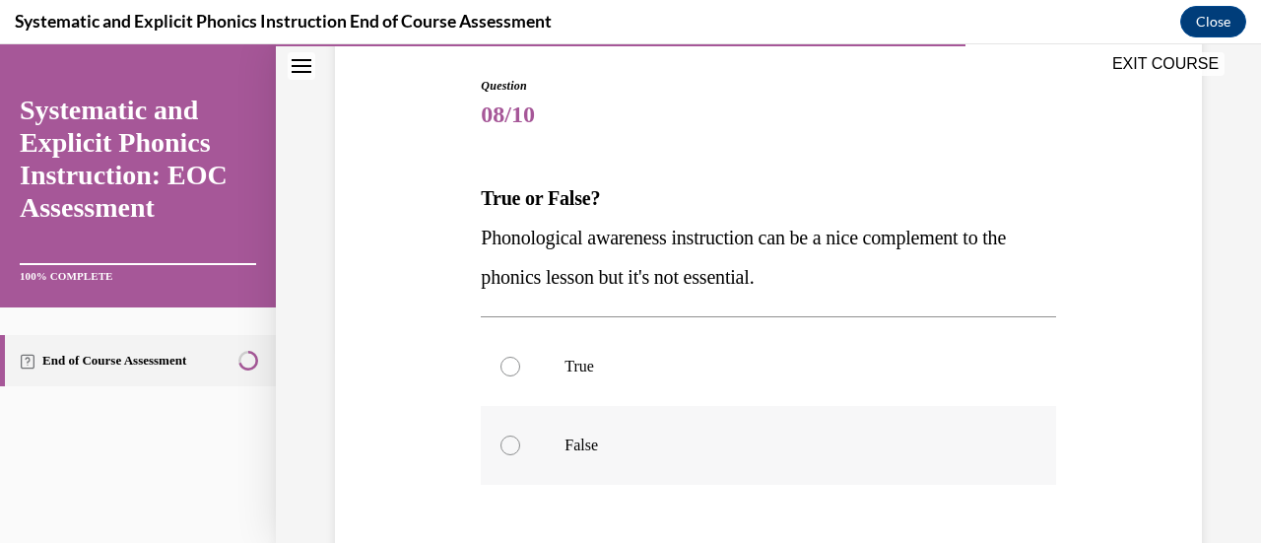
click at [510, 443] on div at bounding box center [510, 445] width 20 height 20
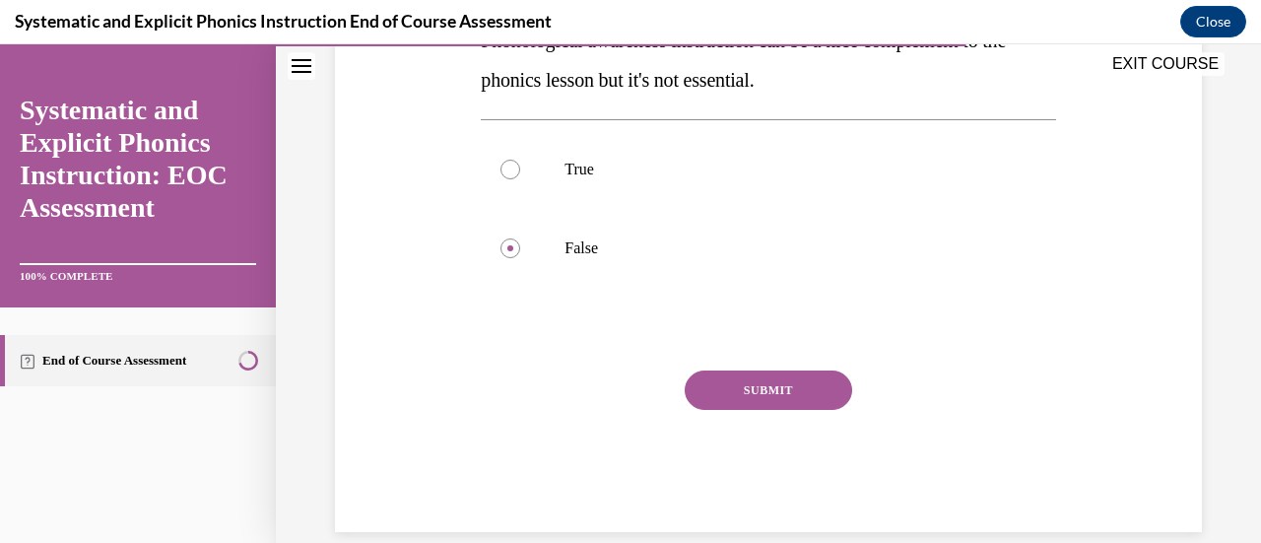
click at [725, 397] on button "SUBMIT" at bounding box center [767, 389] width 167 height 39
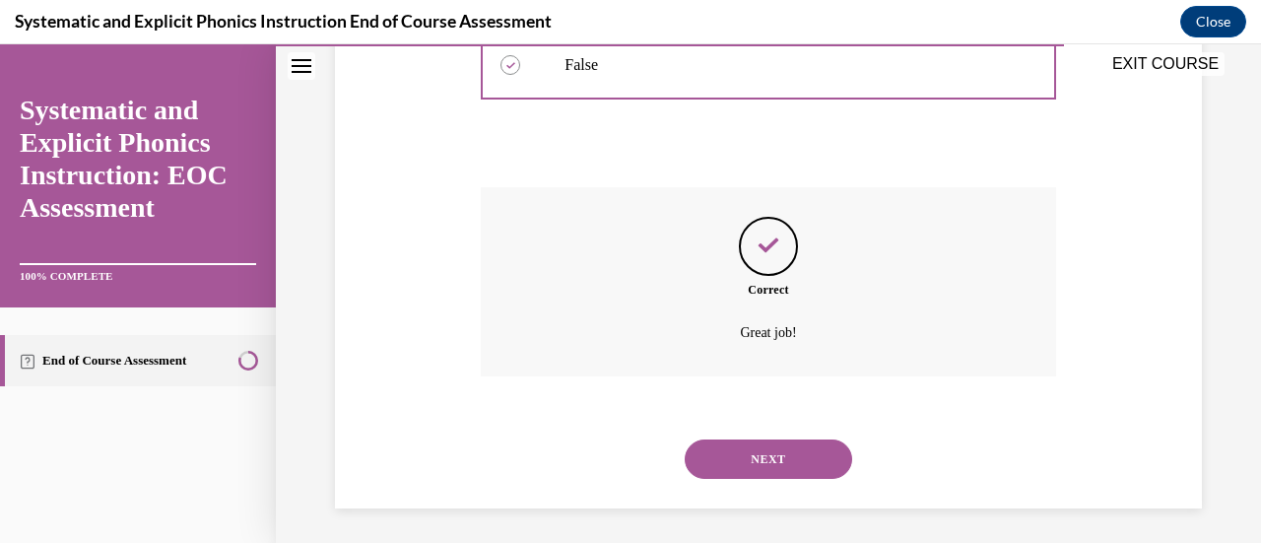
scroll to position [581, 0]
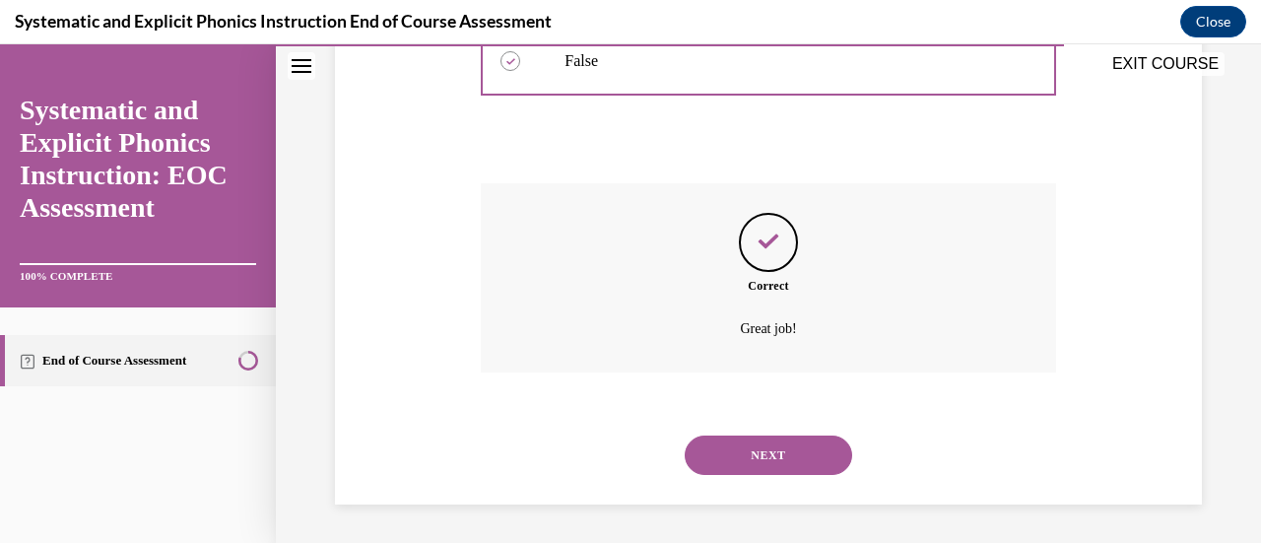
drag, startPoint x: 783, startPoint y: 444, endPoint x: 861, endPoint y: 456, distance: 78.7
click at [784, 444] on button "NEXT" at bounding box center [767, 454] width 167 height 39
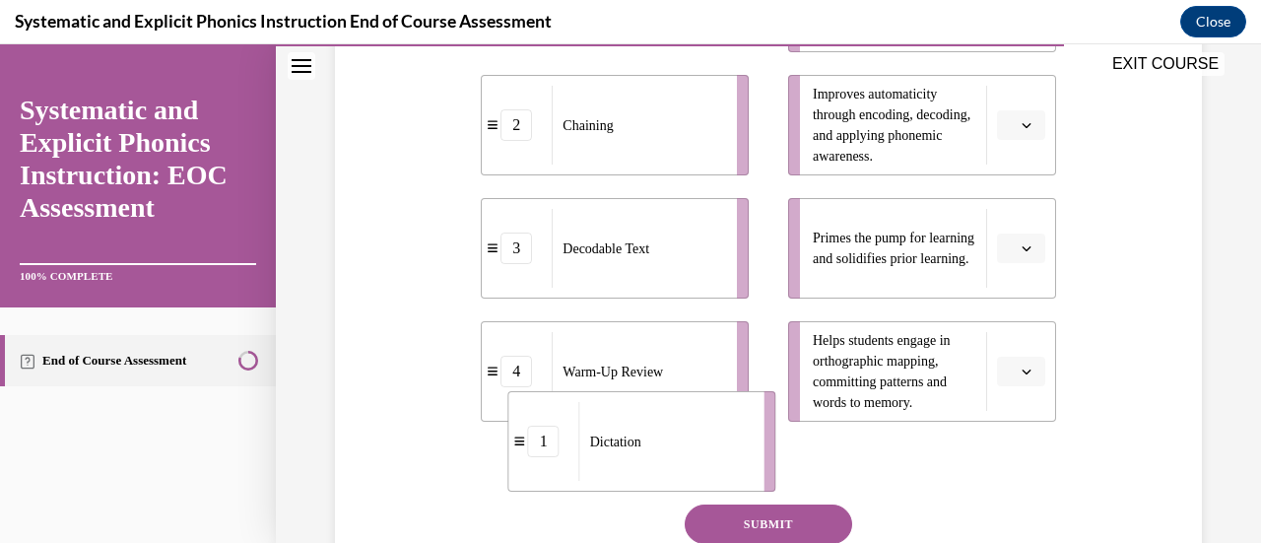
scroll to position [576, 0]
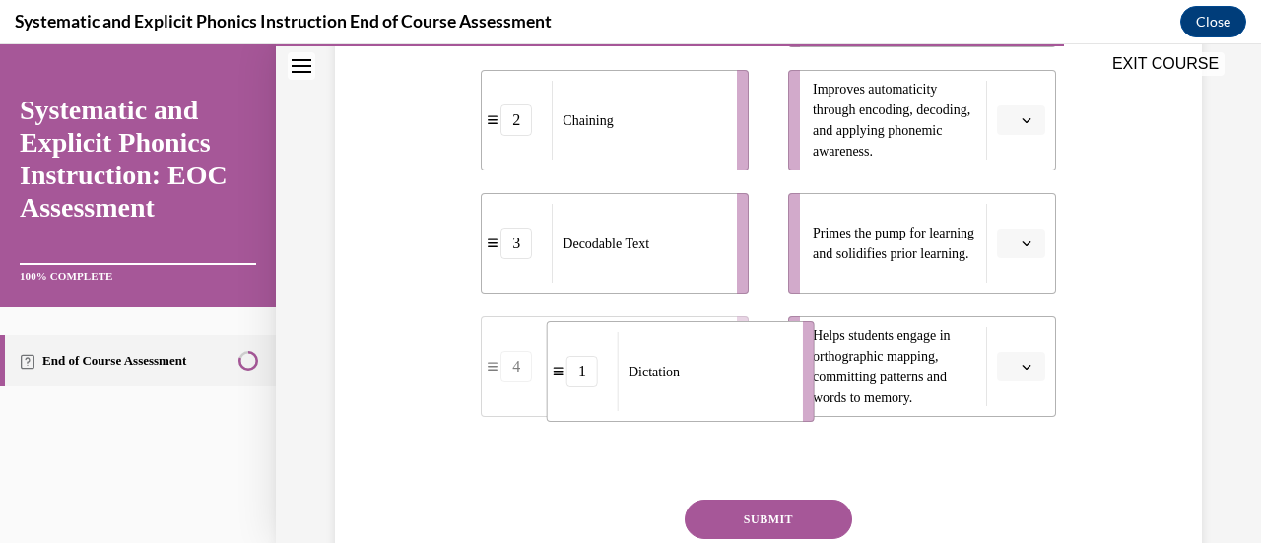
drag, startPoint x: 664, startPoint y: 287, endPoint x: 729, endPoint y: 375, distance: 109.9
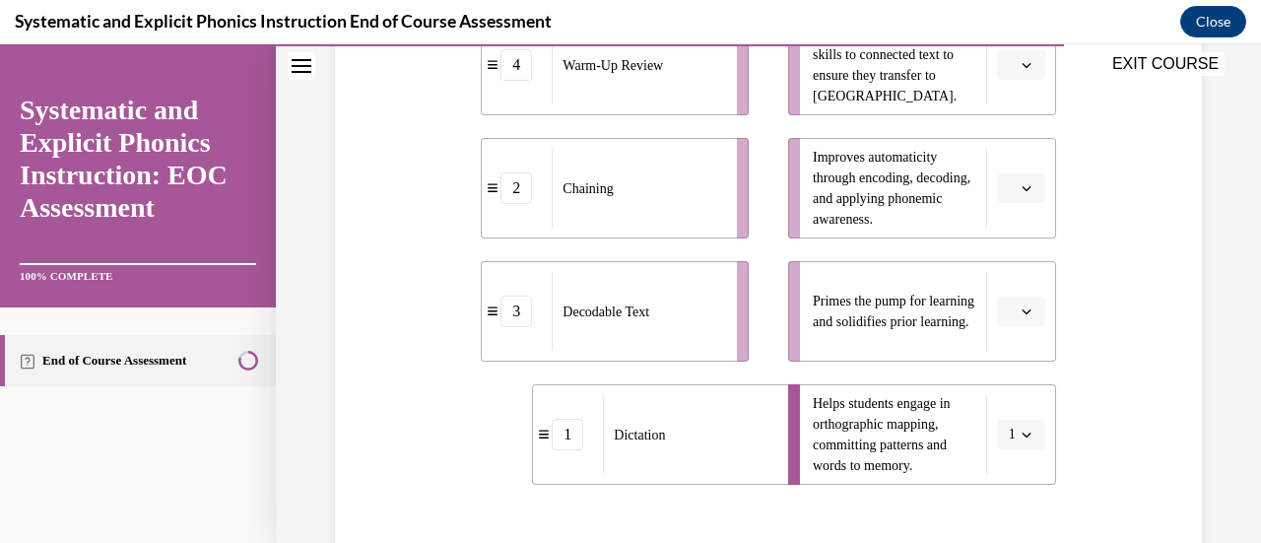
scroll to position [478, 0]
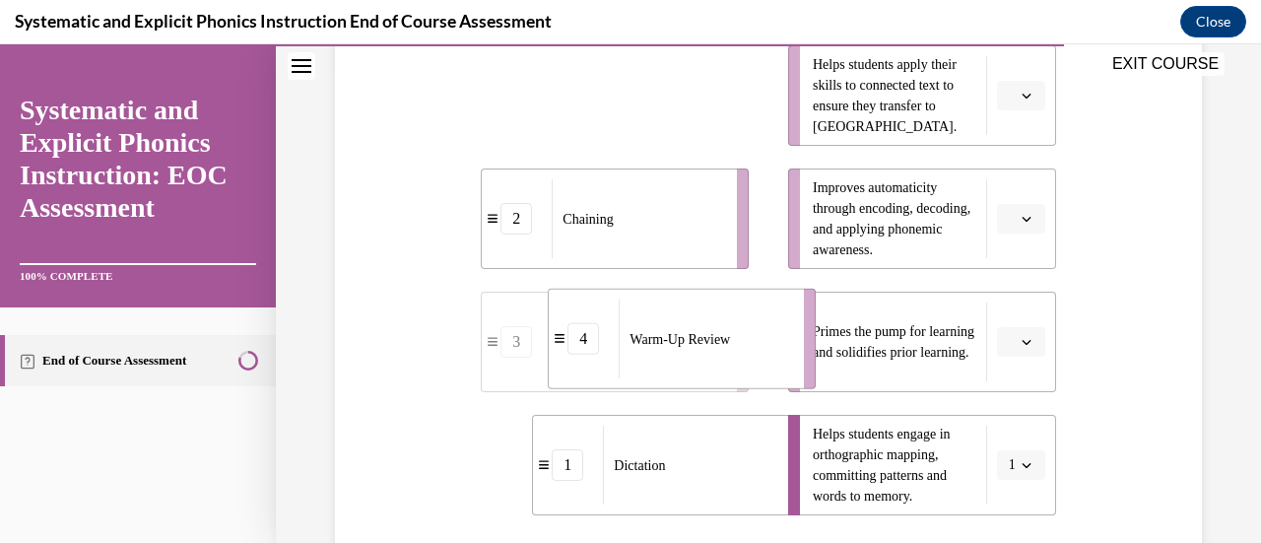
drag, startPoint x: 666, startPoint y: 122, endPoint x: 733, endPoint y: 363, distance: 250.4
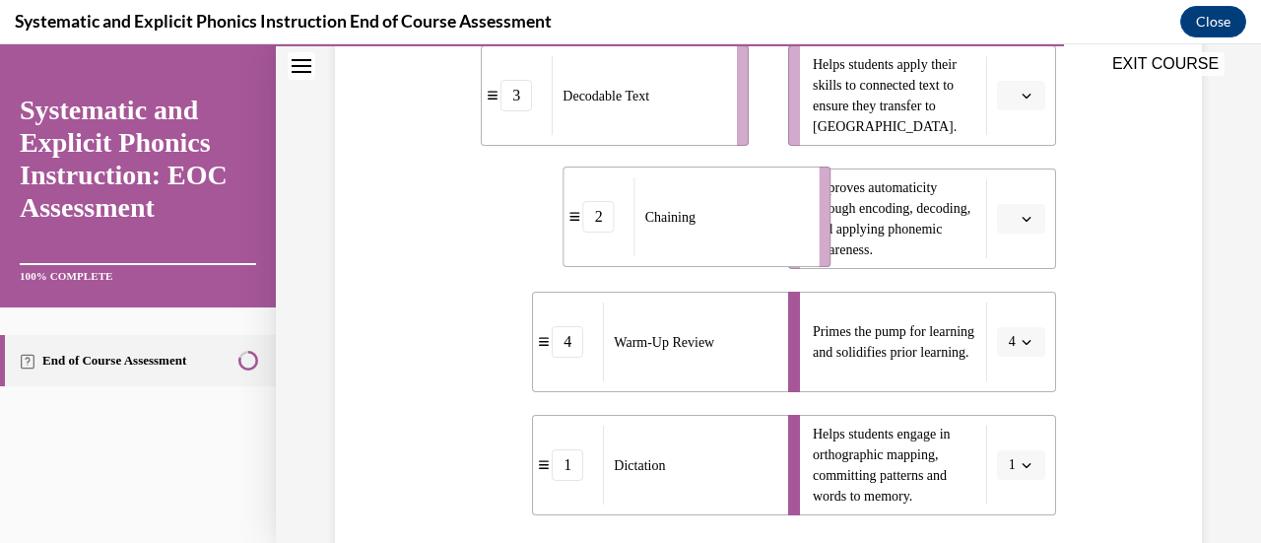
drag, startPoint x: 703, startPoint y: 231, endPoint x: 784, endPoint y: 229, distance: 80.8
click at [784, 229] on div "Chaining" at bounding box center [720, 216] width 172 height 79
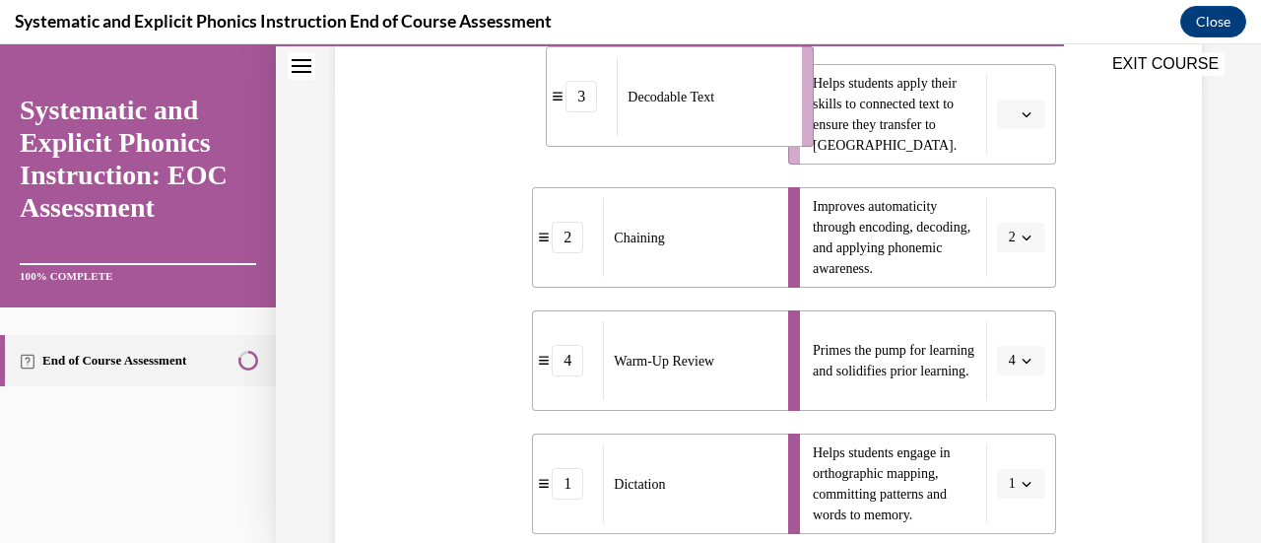
drag, startPoint x: 699, startPoint y: 101, endPoint x: 761, endPoint y: 104, distance: 62.1
click at [761, 104] on div "Decodable Text" at bounding box center [702, 96] width 172 height 79
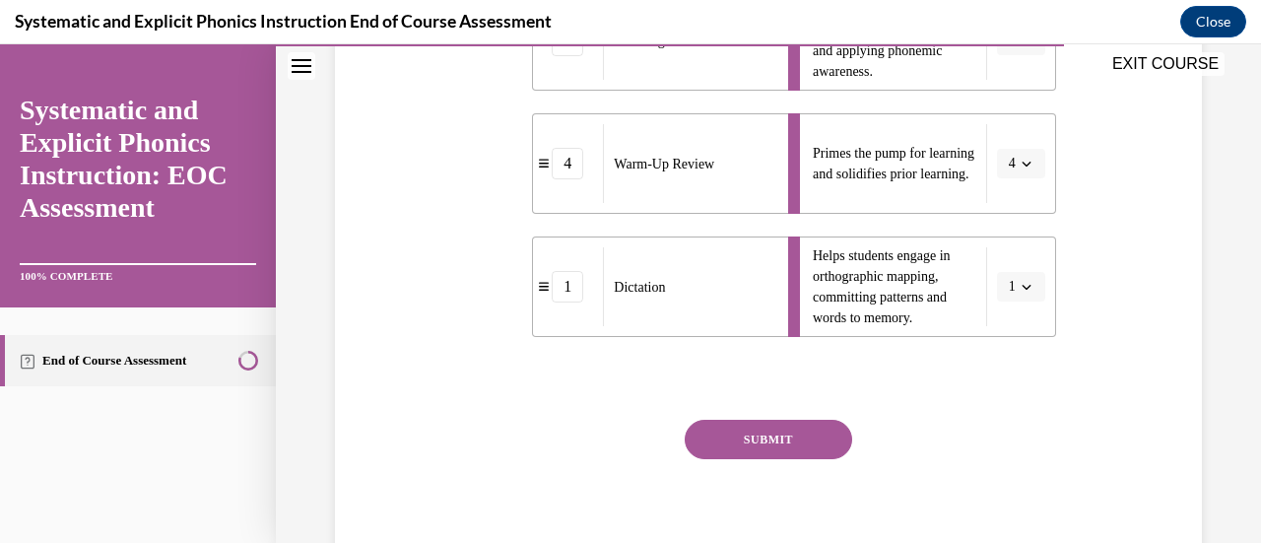
click at [764, 436] on button "SUBMIT" at bounding box center [767, 439] width 167 height 39
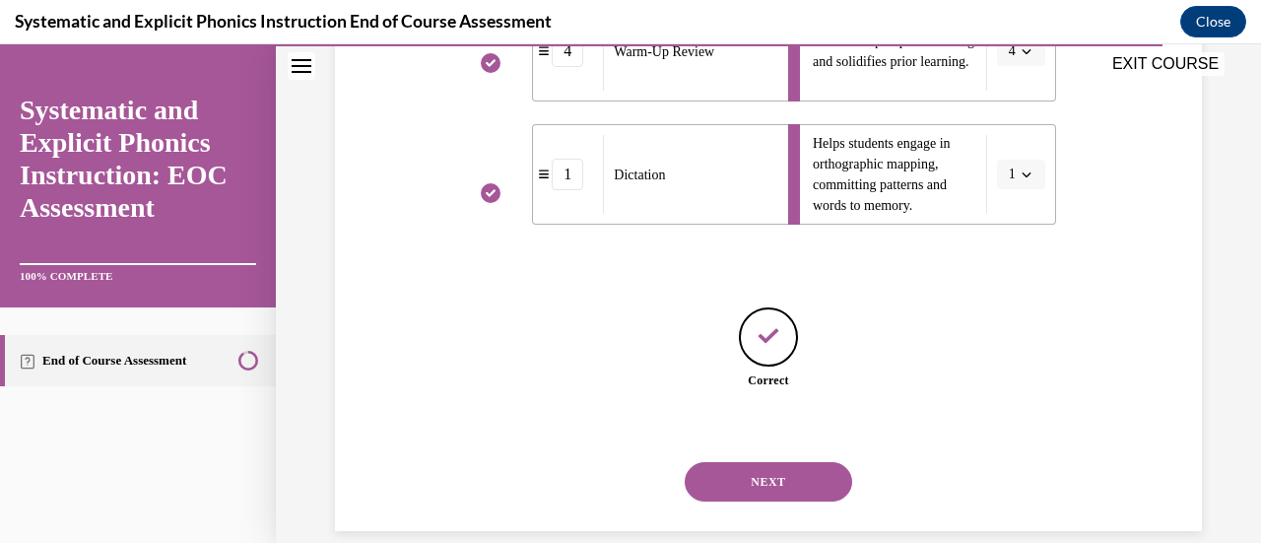
scroll to position [795, 0]
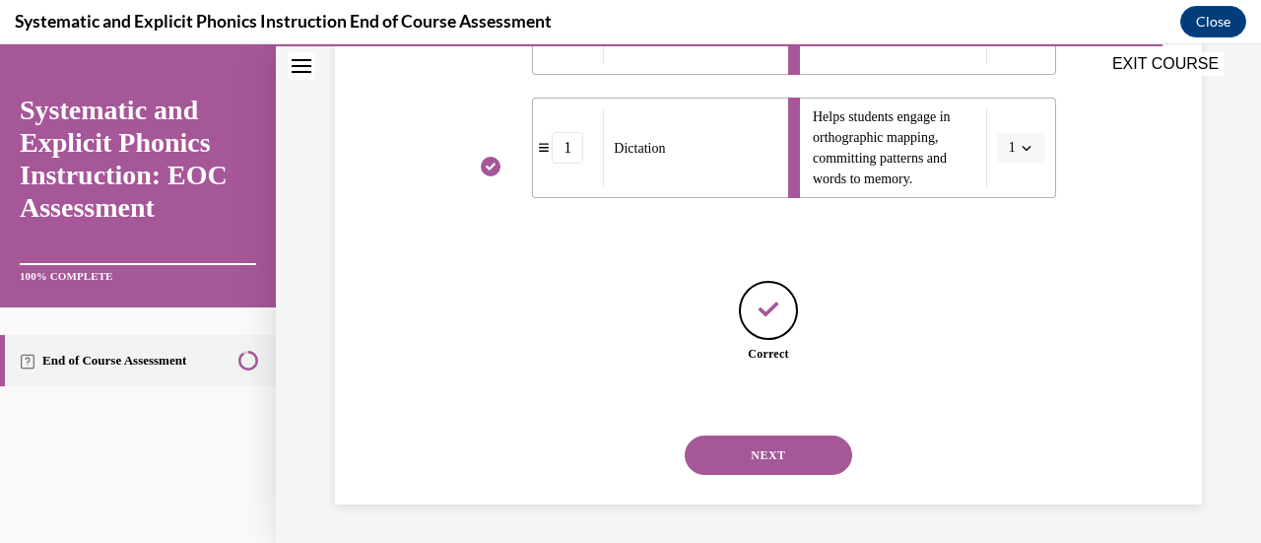
click at [800, 456] on button "NEXT" at bounding box center [767, 454] width 167 height 39
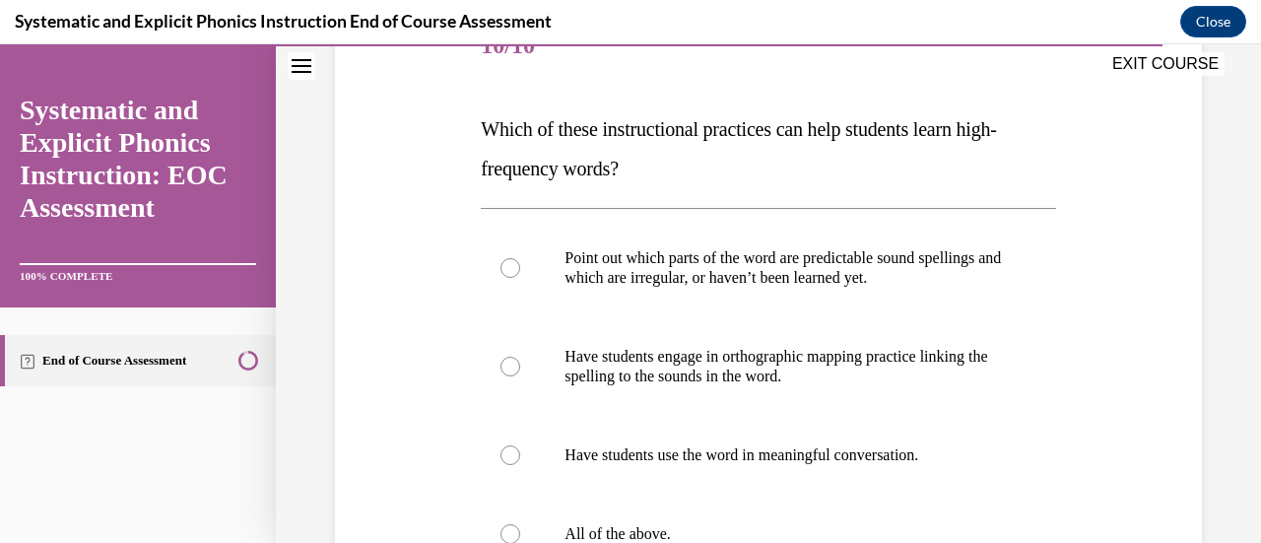
scroll to position [295, 0]
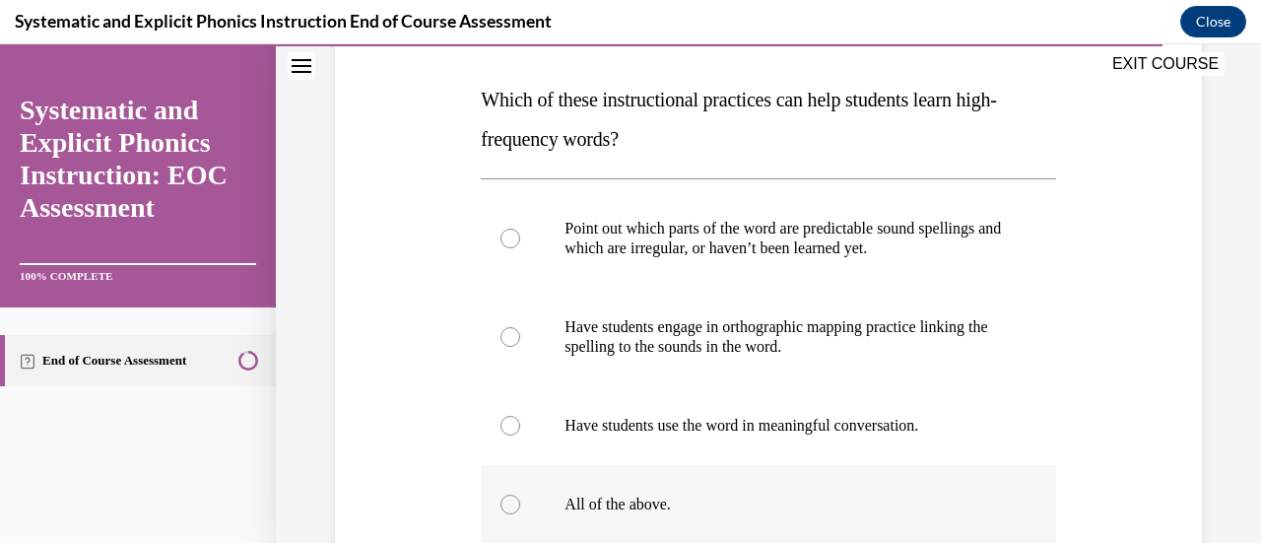
click at [494, 501] on div at bounding box center [768, 504] width 574 height 79
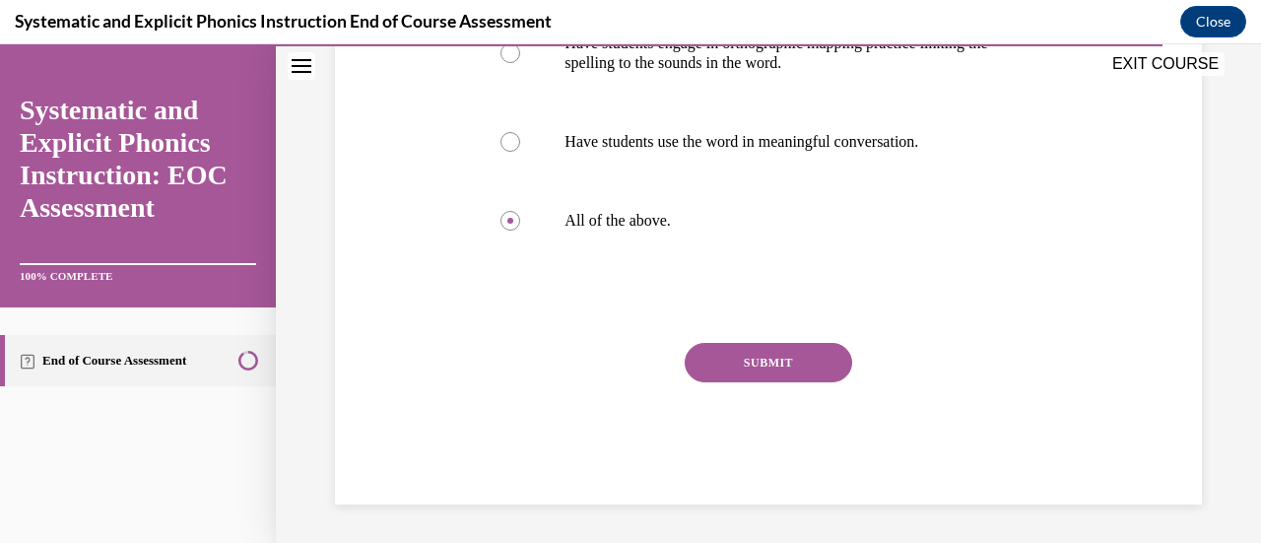
click at [756, 350] on button "SUBMIT" at bounding box center [767, 362] width 167 height 39
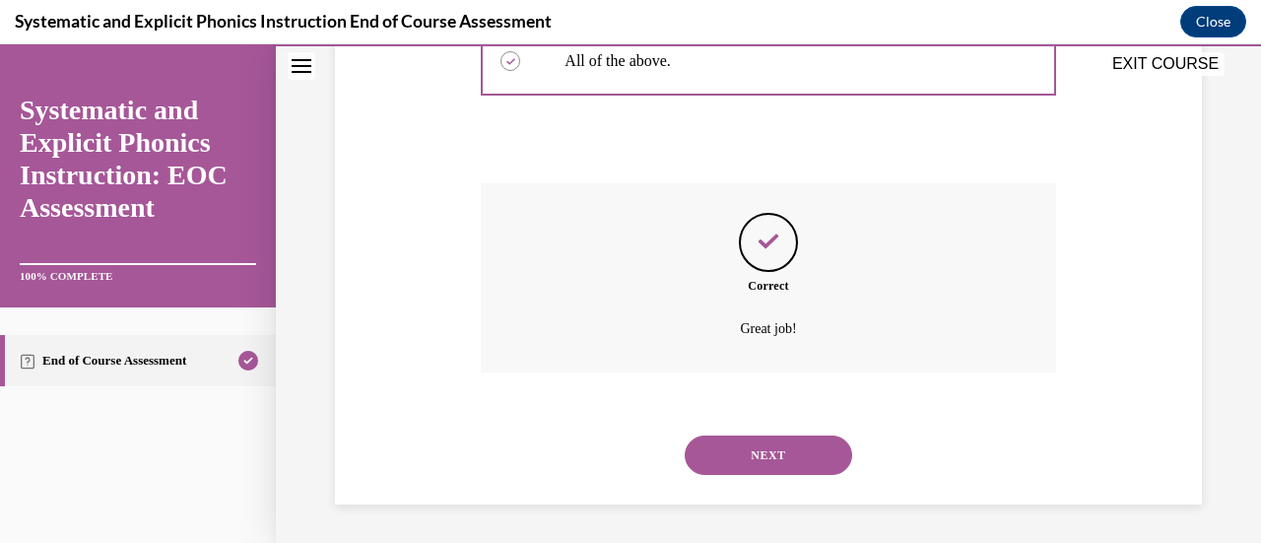
click at [785, 452] on button "NEXT" at bounding box center [767, 454] width 167 height 39
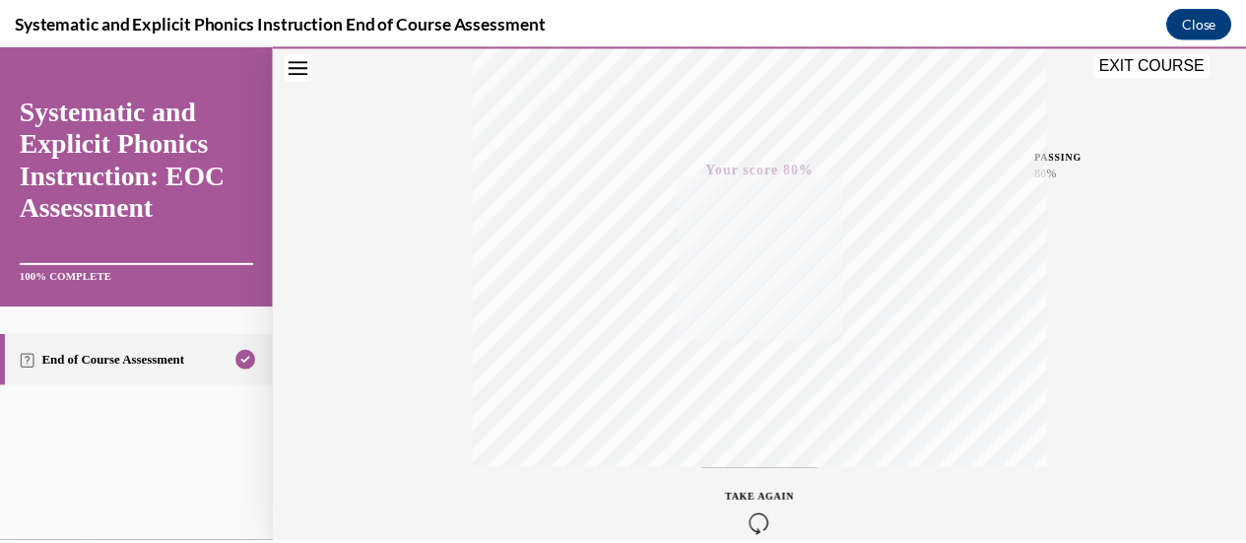
scroll to position [510, 0]
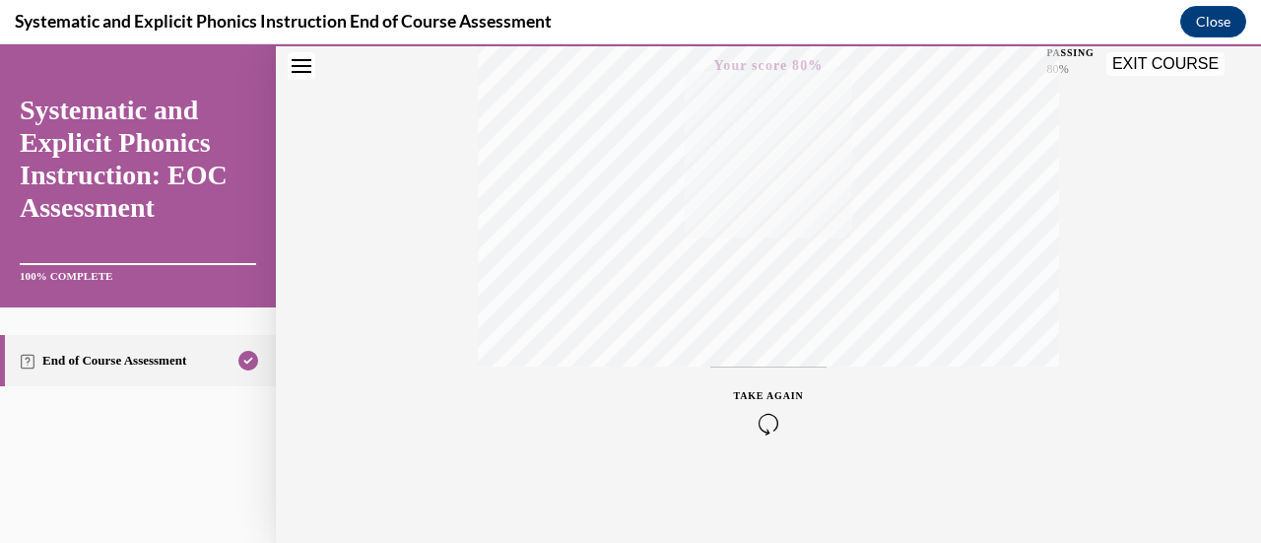
click at [1169, 58] on button "EXIT COURSE" at bounding box center [1165, 64] width 118 height 24
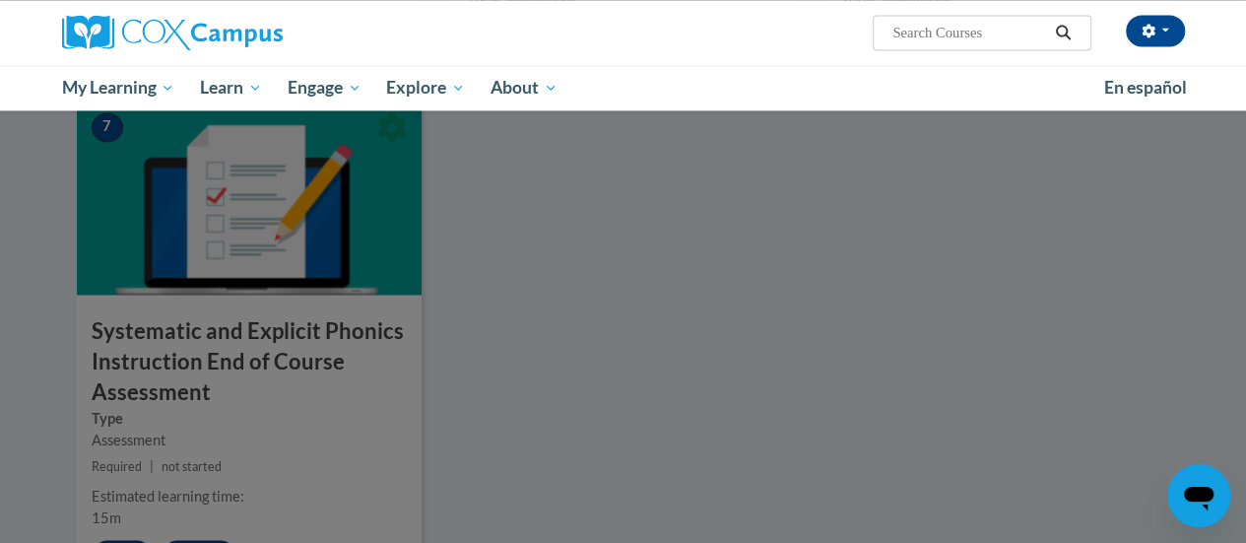
scroll to position [1280, 0]
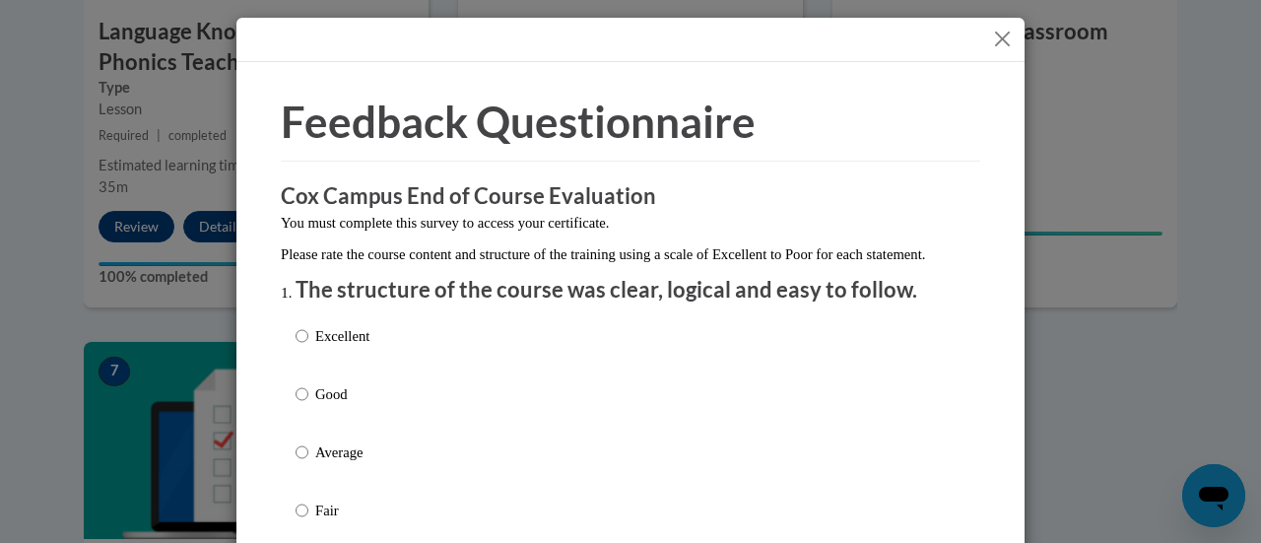
click at [999, 38] on button "Close" at bounding box center [1002, 39] width 25 height 25
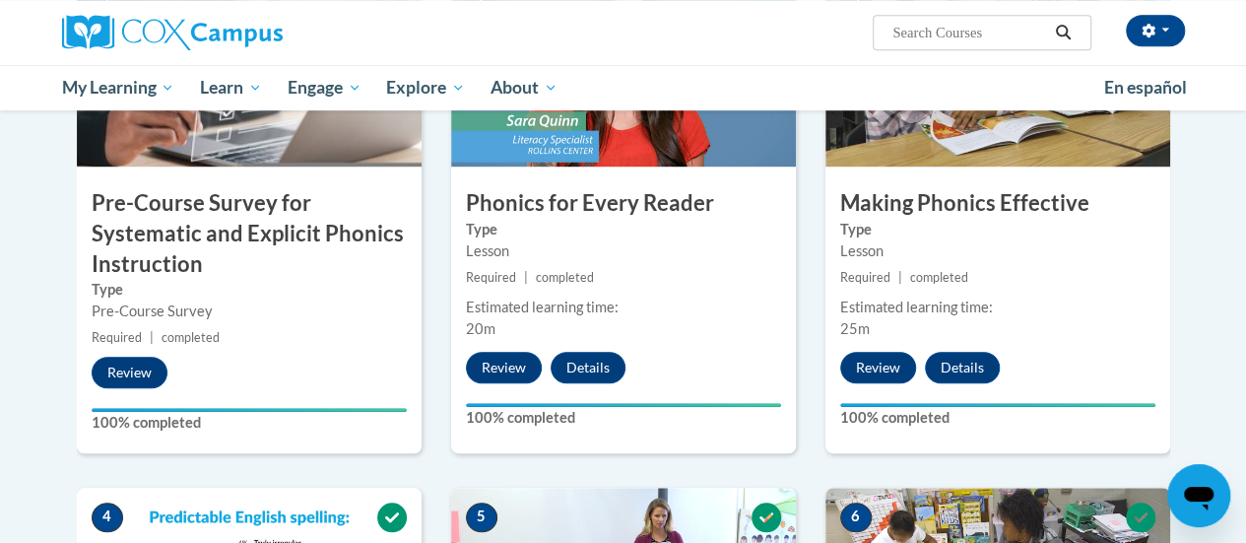
scroll to position [394, 0]
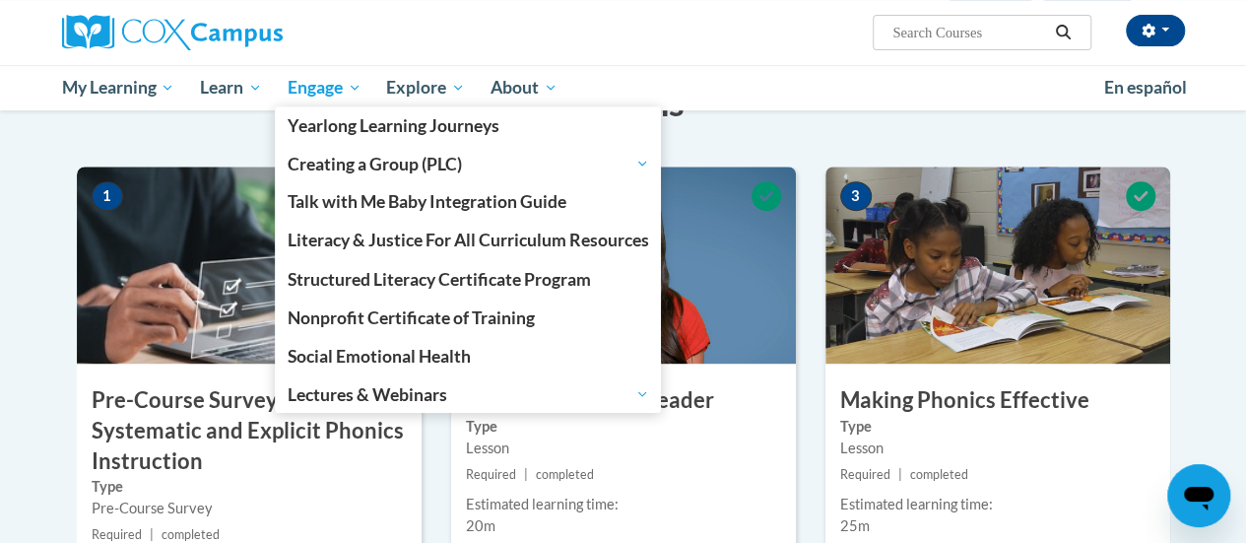
click at [291, 80] on span "Engage" at bounding box center [325, 88] width 74 height 24
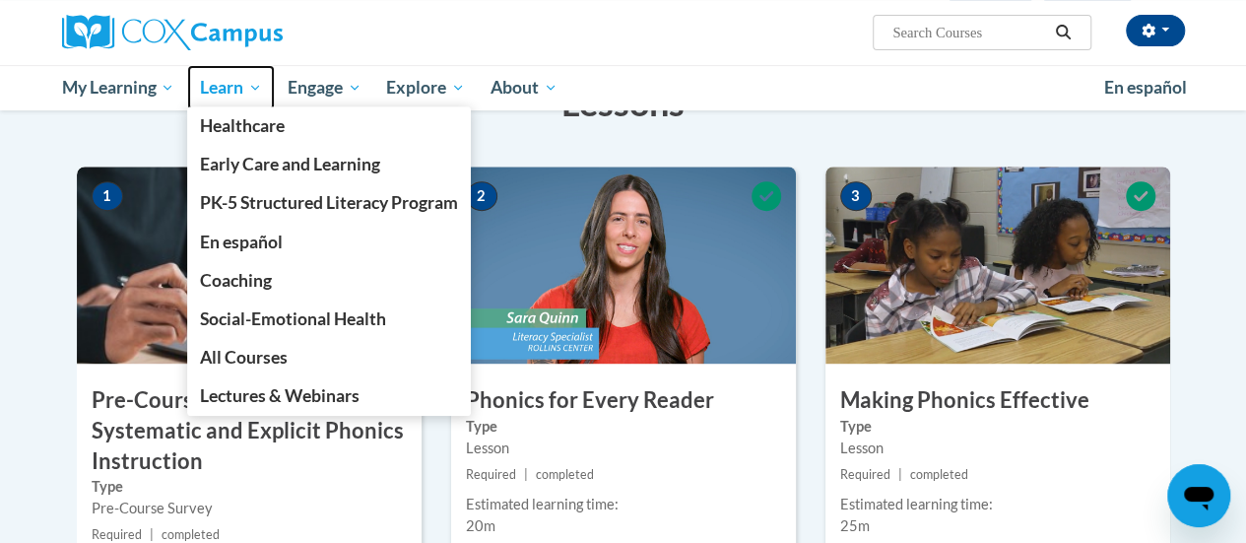
click at [221, 86] on span "Learn" at bounding box center [231, 88] width 62 height 24
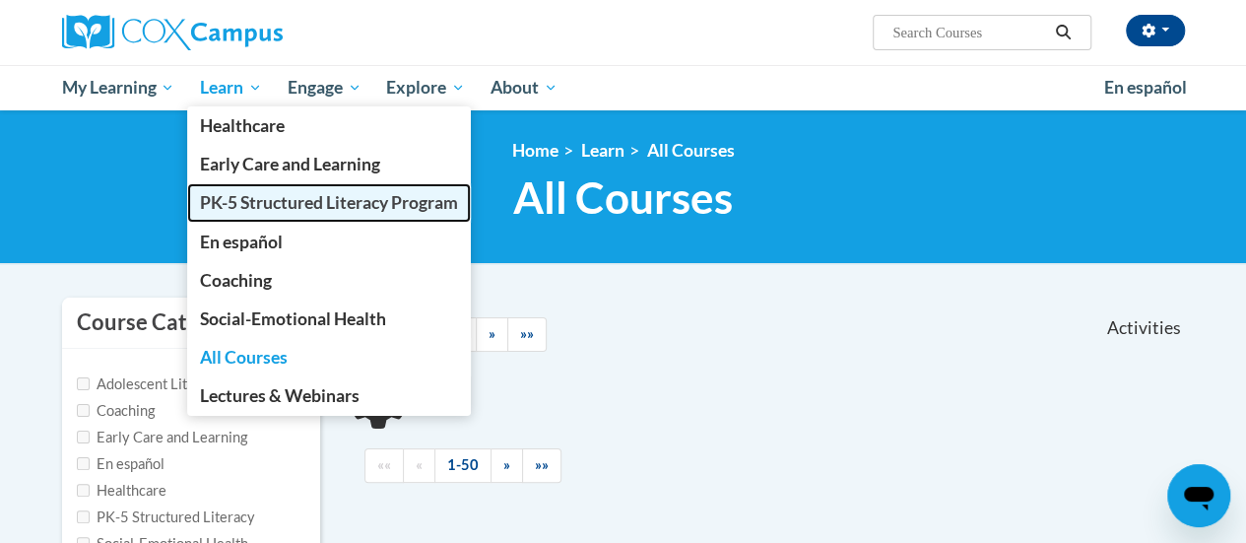
click at [252, 205] on span "PK-5 Structured Literacy Program" at bounding box center [329, 202] width 258 height 21
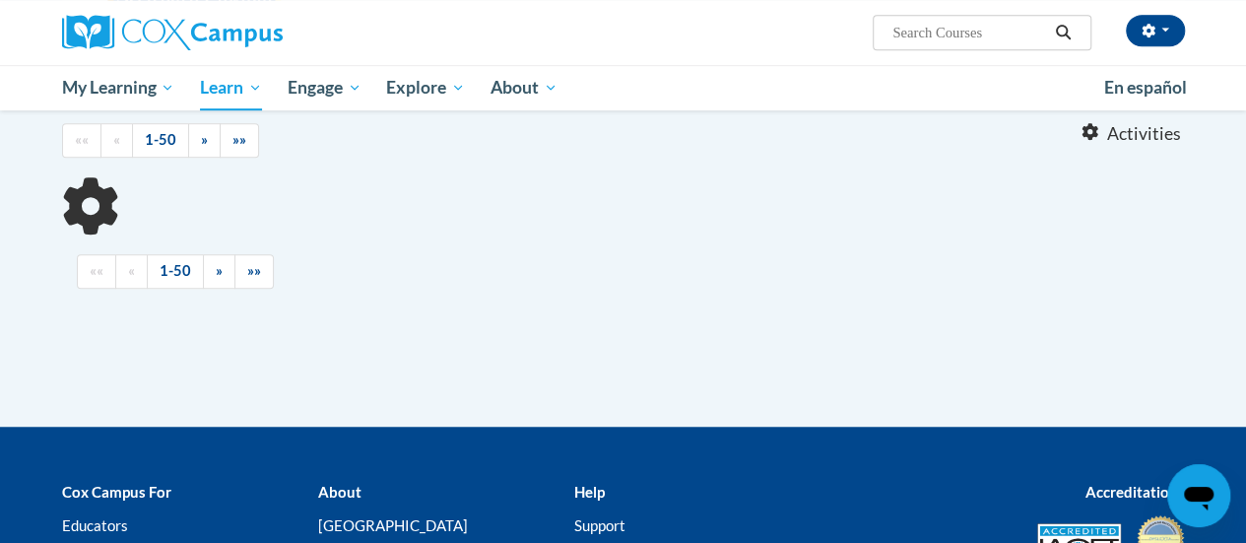
scroll to position [591, 0]
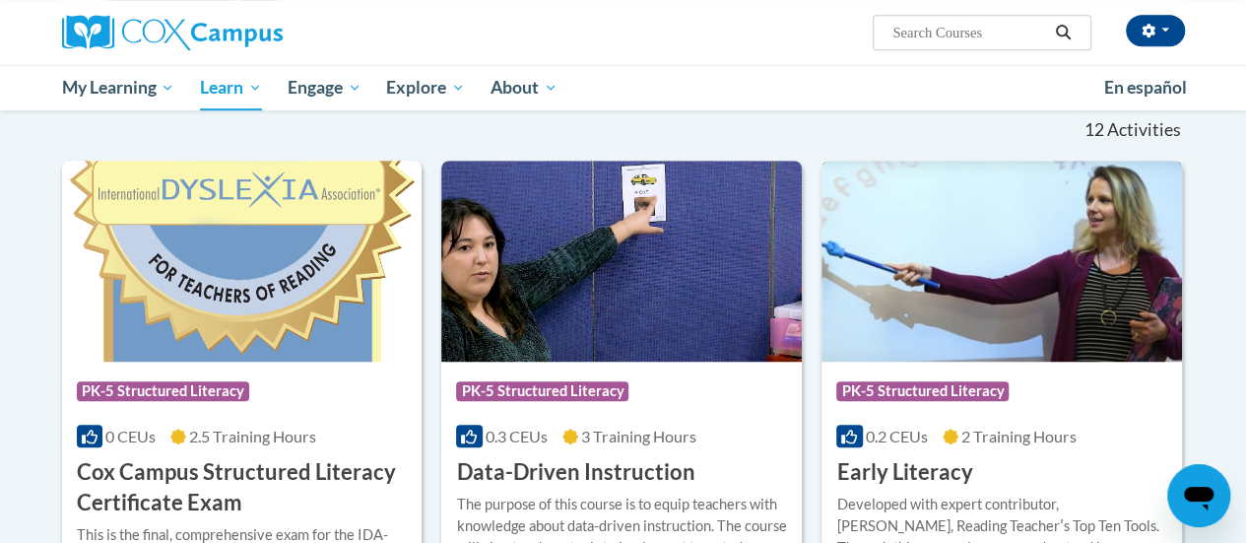
click at [904, 465] on h3 "Early Literacy" at bounding box center [904, 472] width 136 height 31
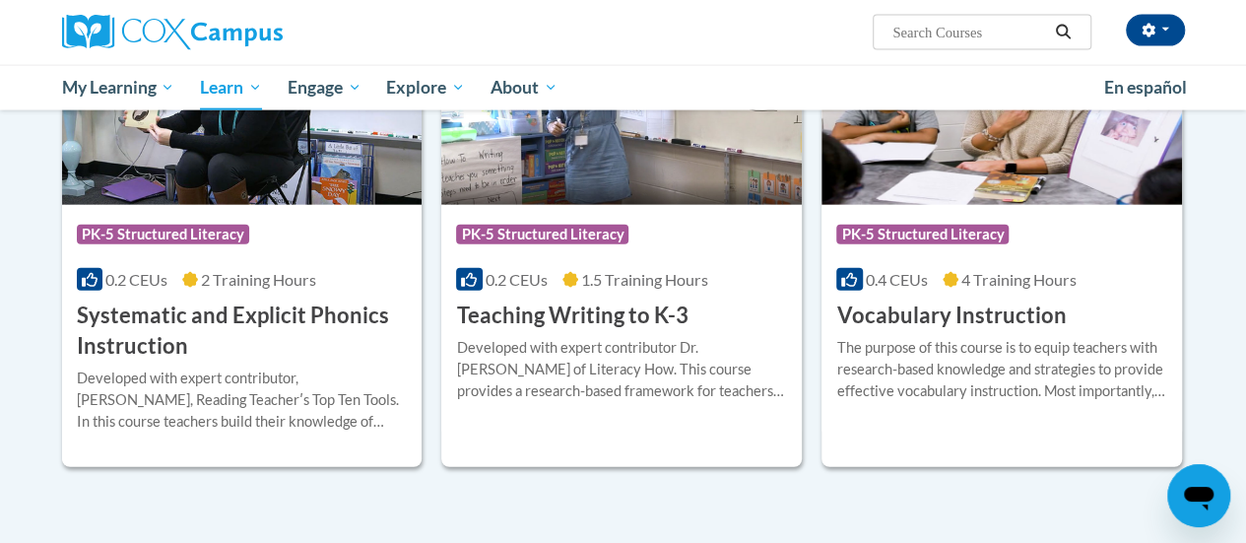
scroll to position [2212, 0]
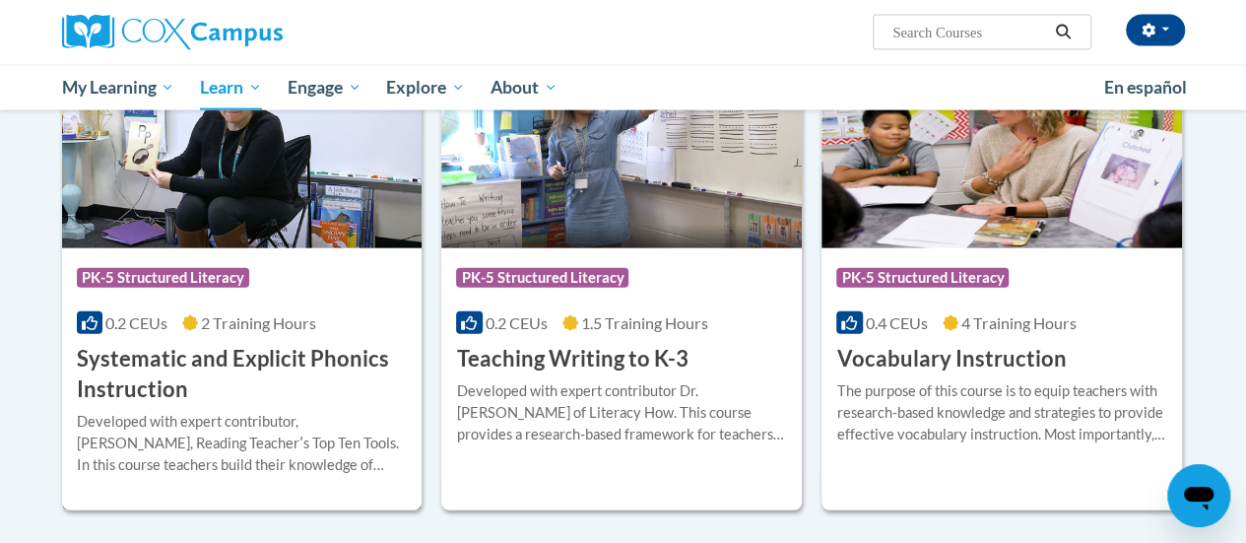
click at [272, 354] on h3 "Systematic and Explicit Phonics Instruction" at bounding box center [242, 374] width 331 height 61
